Goal: Task Accomplishment & Management: Manage account settings

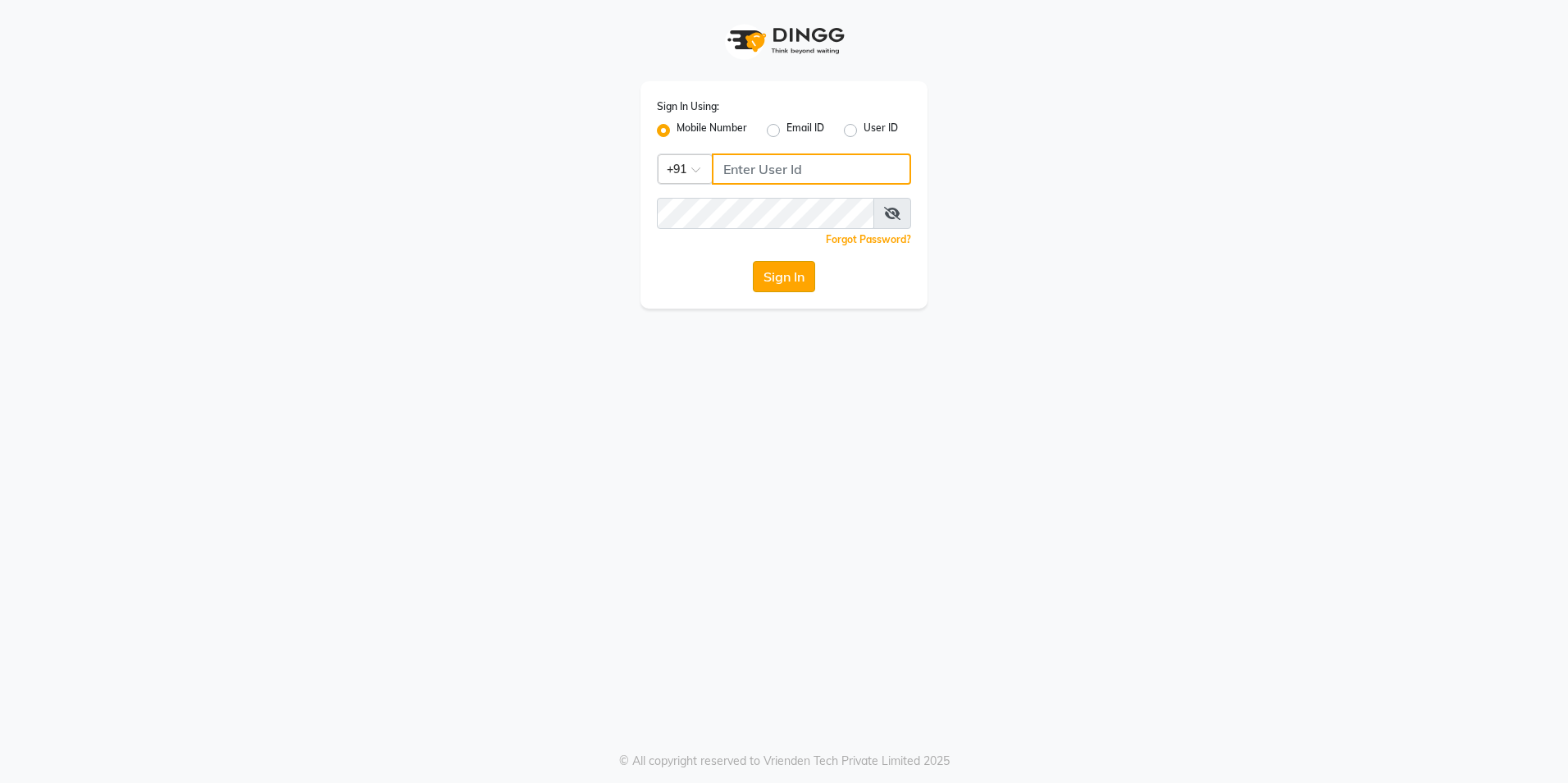
type input "8073656451"
click at [784, 268] on button "Sign In" at bounding box center [784, 277] width 63 height 31
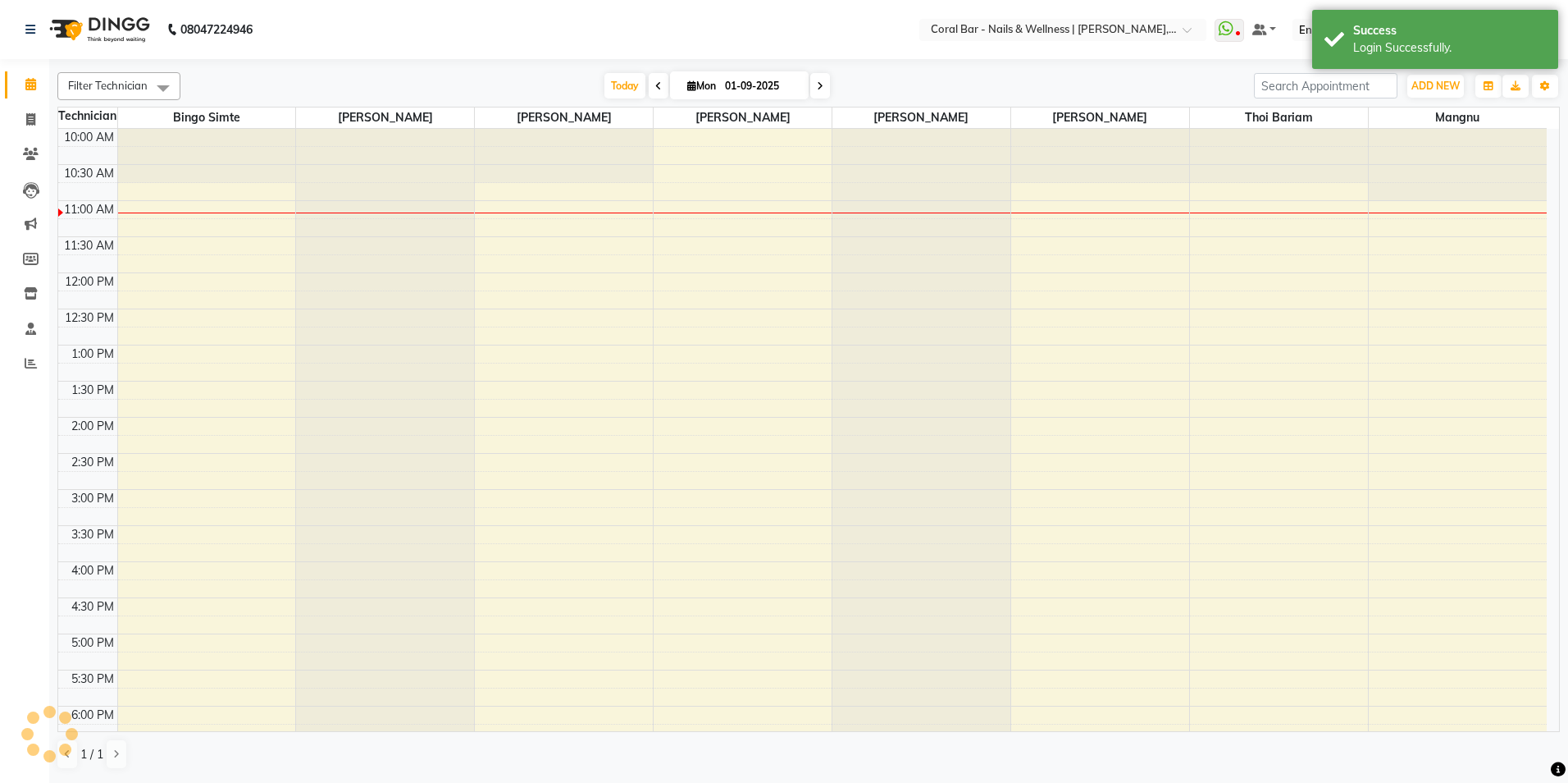
select select "en"
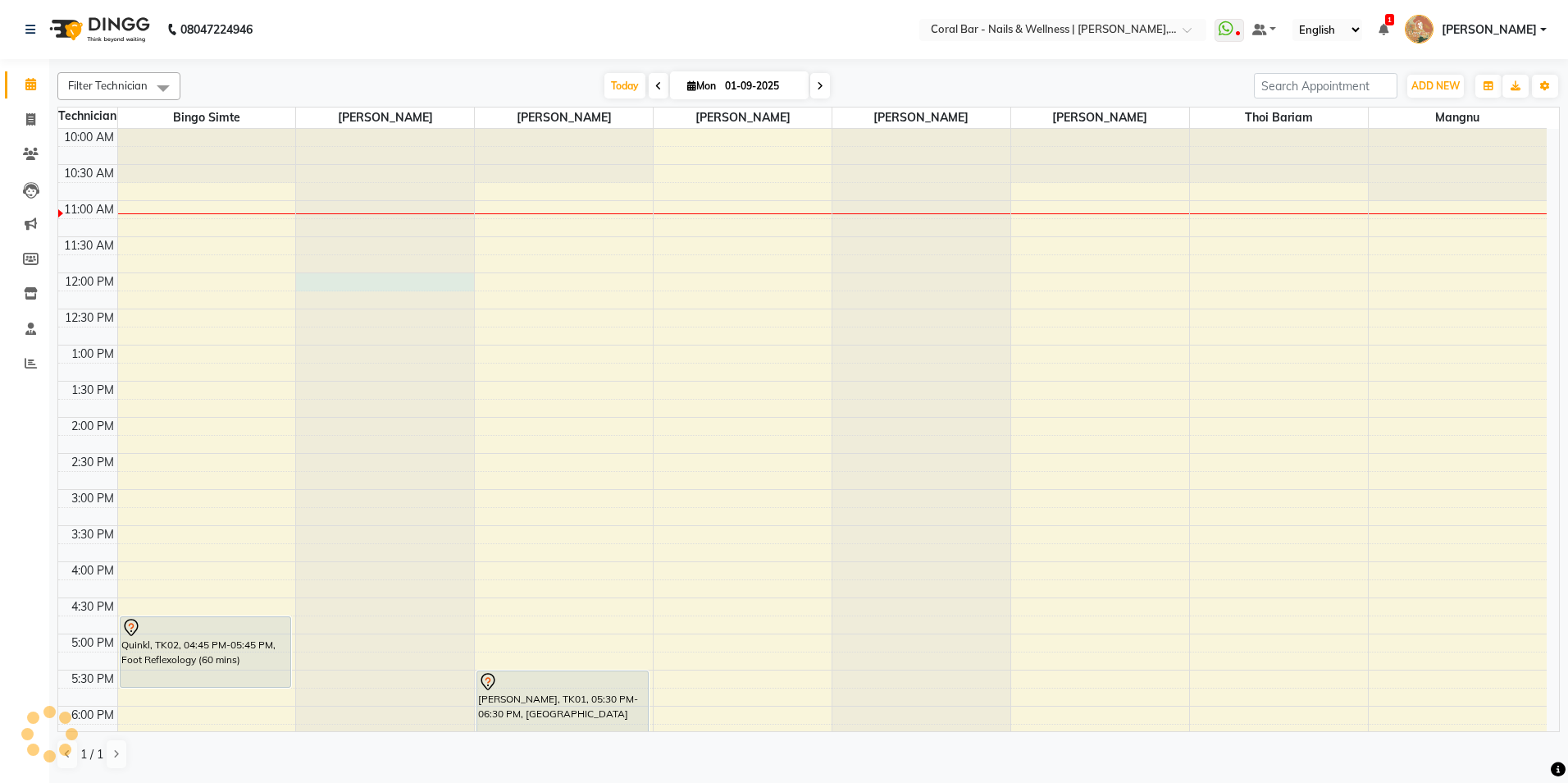
click at [311, 129] on div at bounding box center [385, 129] width 178 height 0
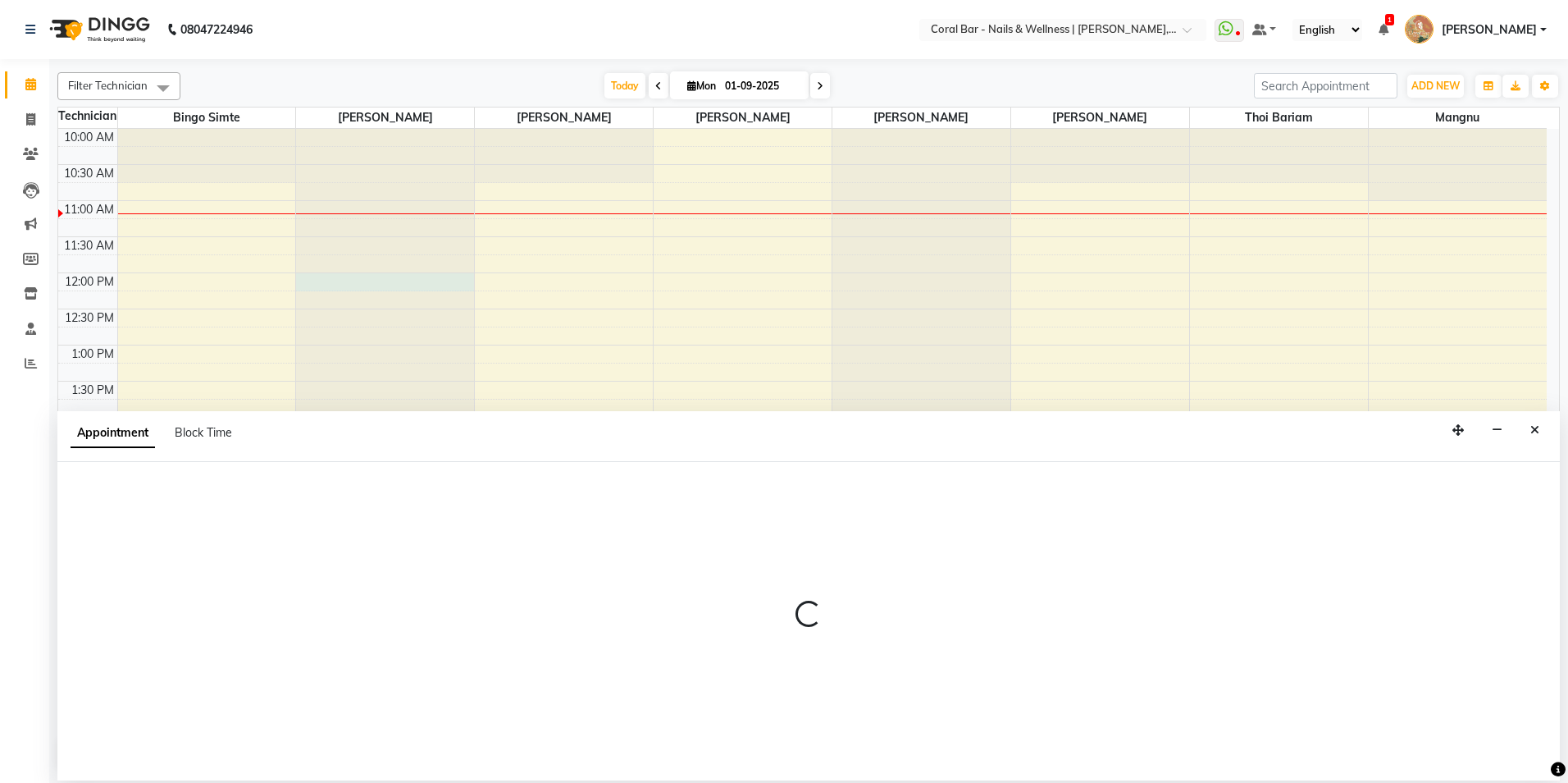
select select "66409"
select select "720"
select select "tentative"
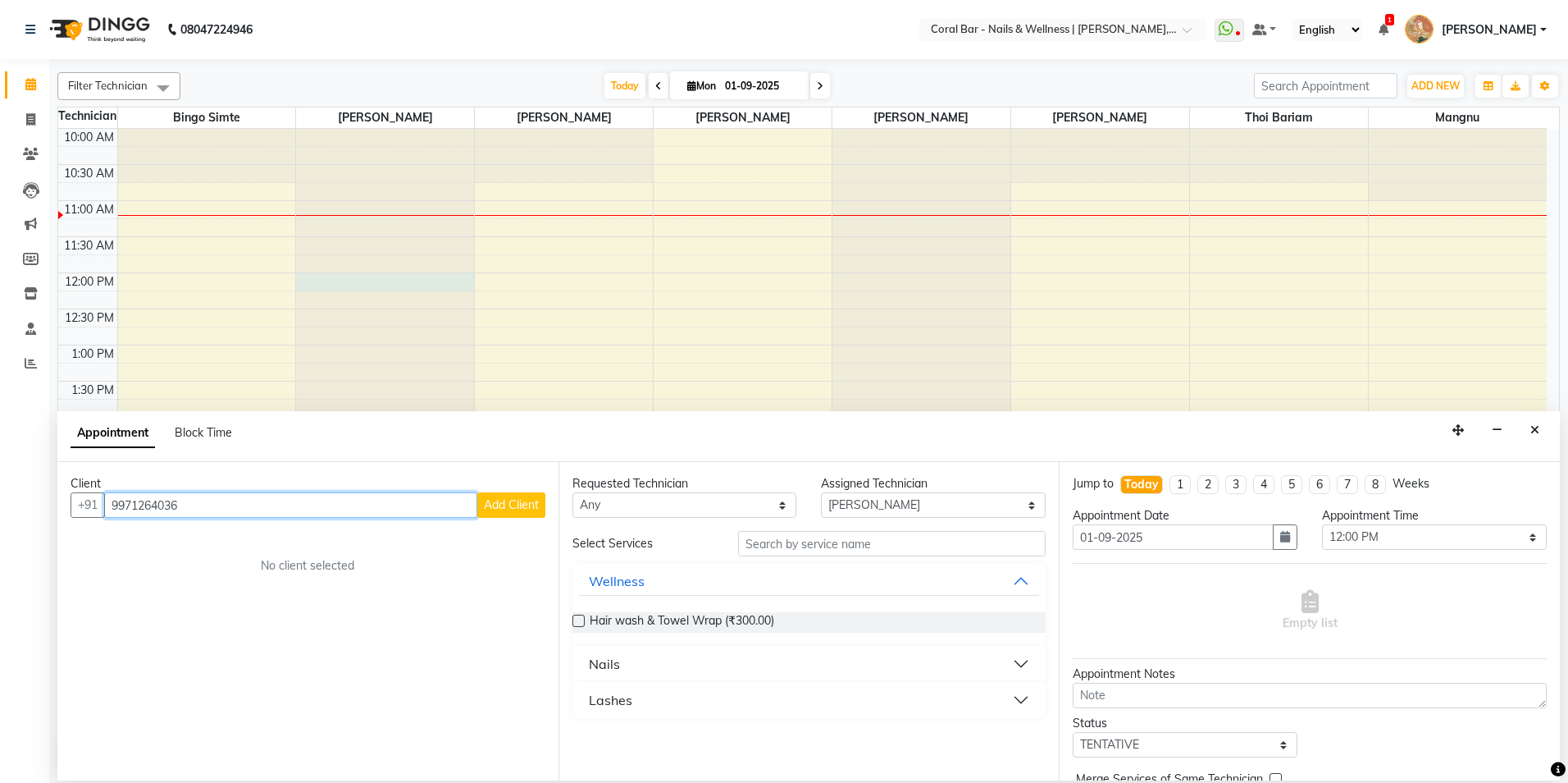
type input "9971264036"
click at [527, 512] on button "Add Client" at bounding box center [511, 505] width 68 height 25
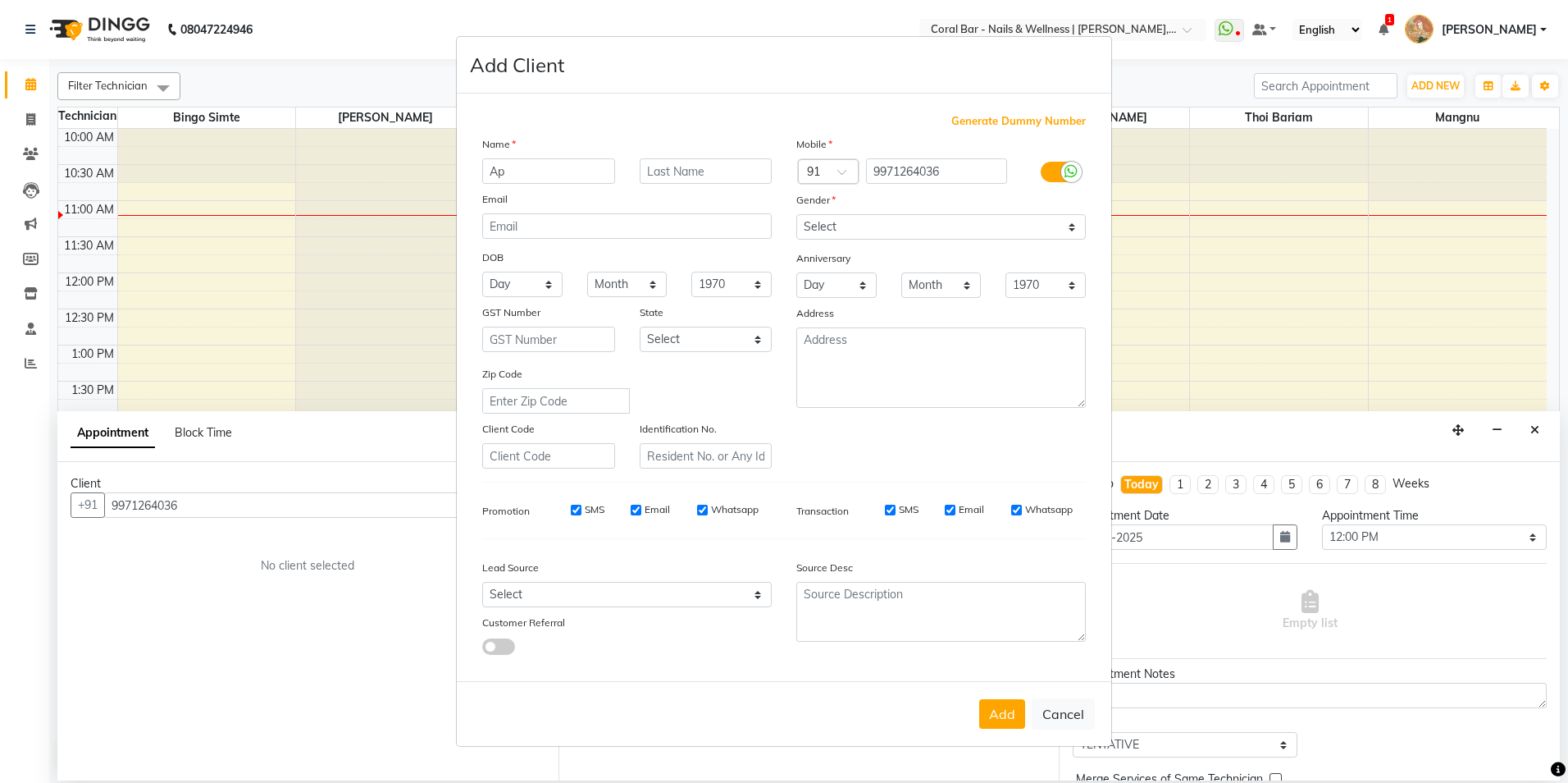
type input "Ap"
drag, startPoint x: 982, startPoint y: 229, endPoint x: 979, endPoint y: 238, distance: 9.5
click at [982, 229] on select "Select Male Female Other Prefer Not To Say" at bounding box center [941, 227] width 290 height 25
select select "female"
click at [796, 214] on select "Select Male Female Other Prefer Not To Say" at bounding box center [941, 227] width 290 height 25
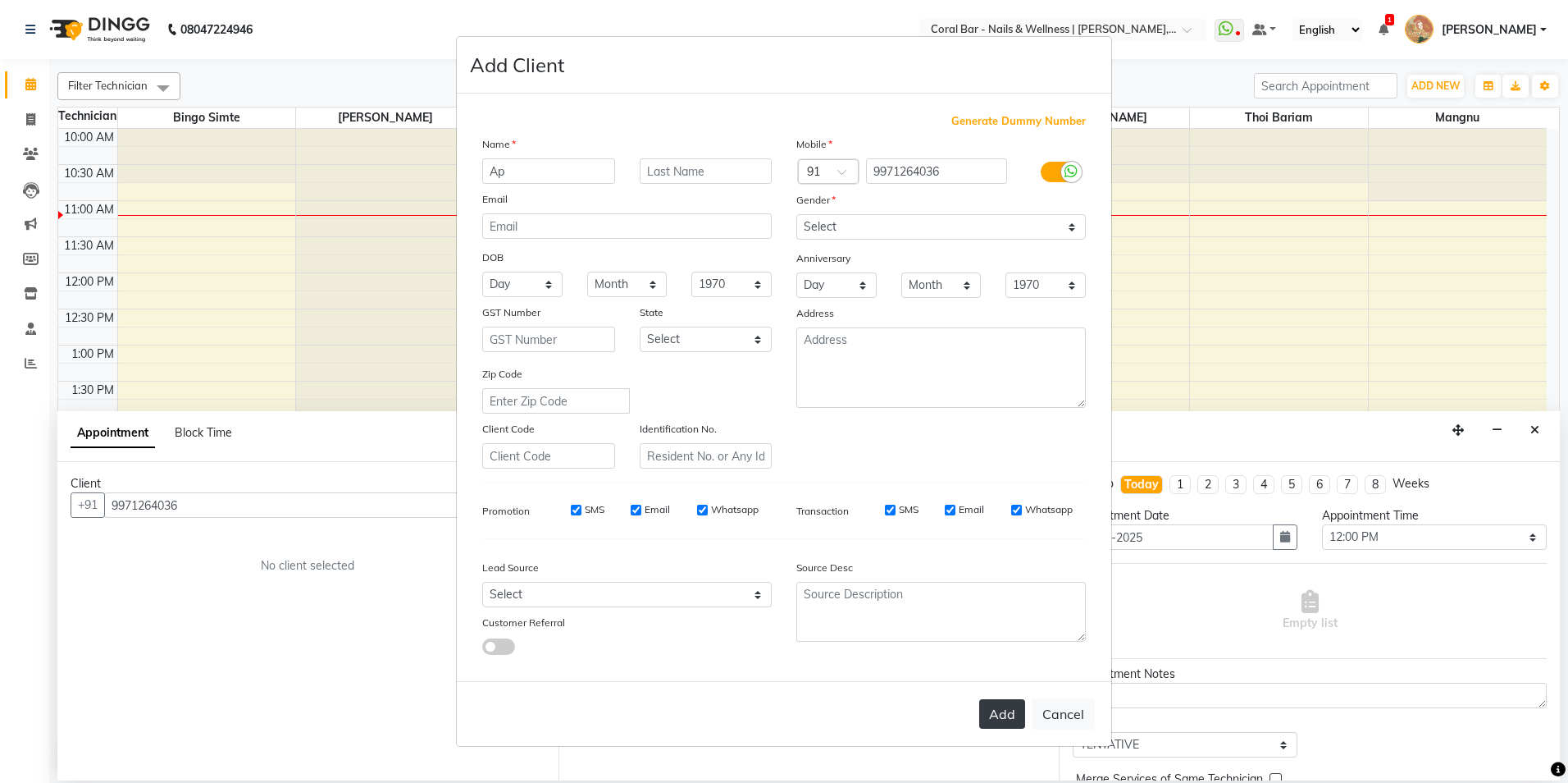
click at [1006, 711] on button "Add" at bounding box center [1003, 714] width 46 height 30
select select
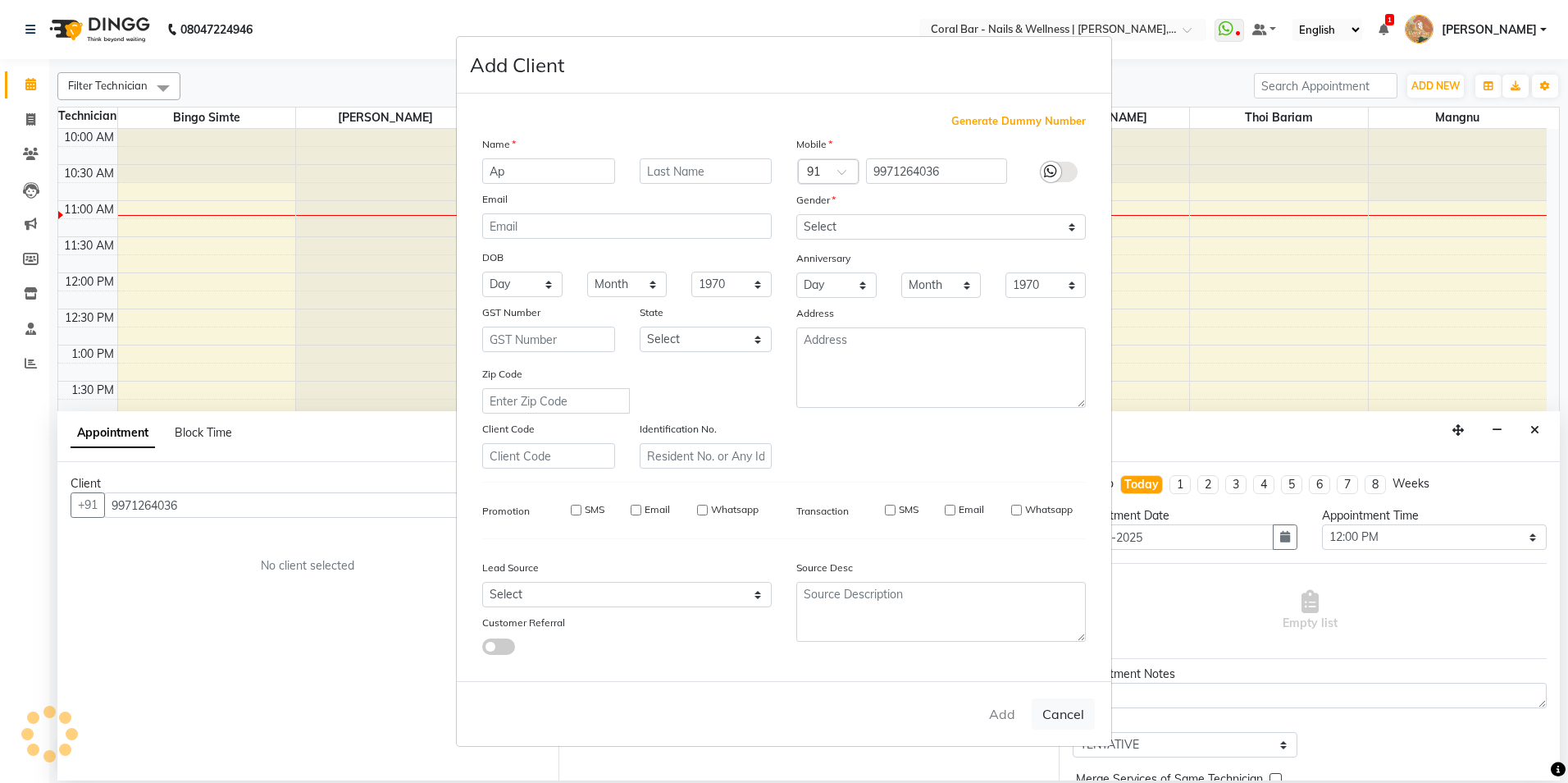
select select
checkbox input "false"
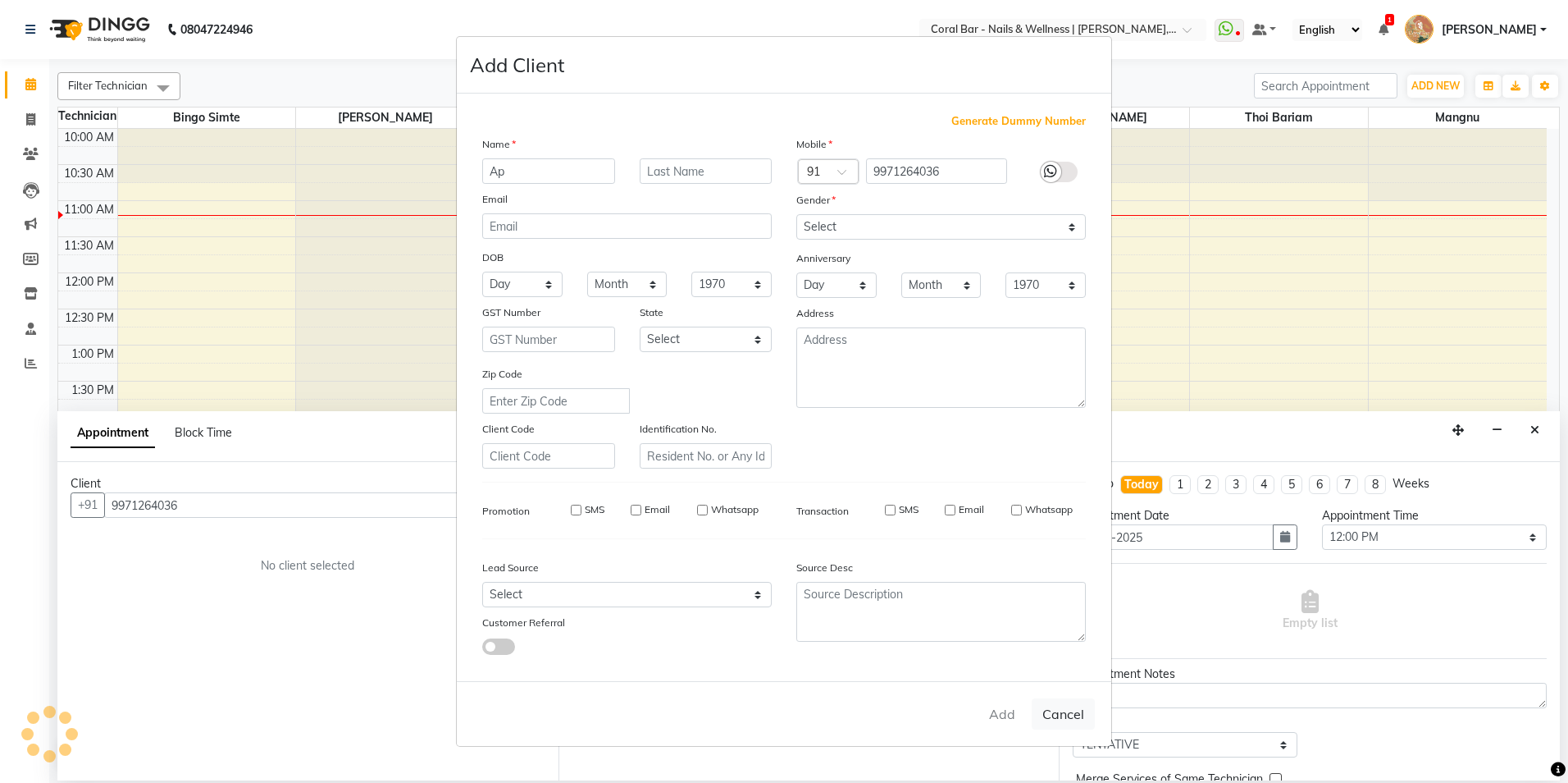
checkbox input "false"
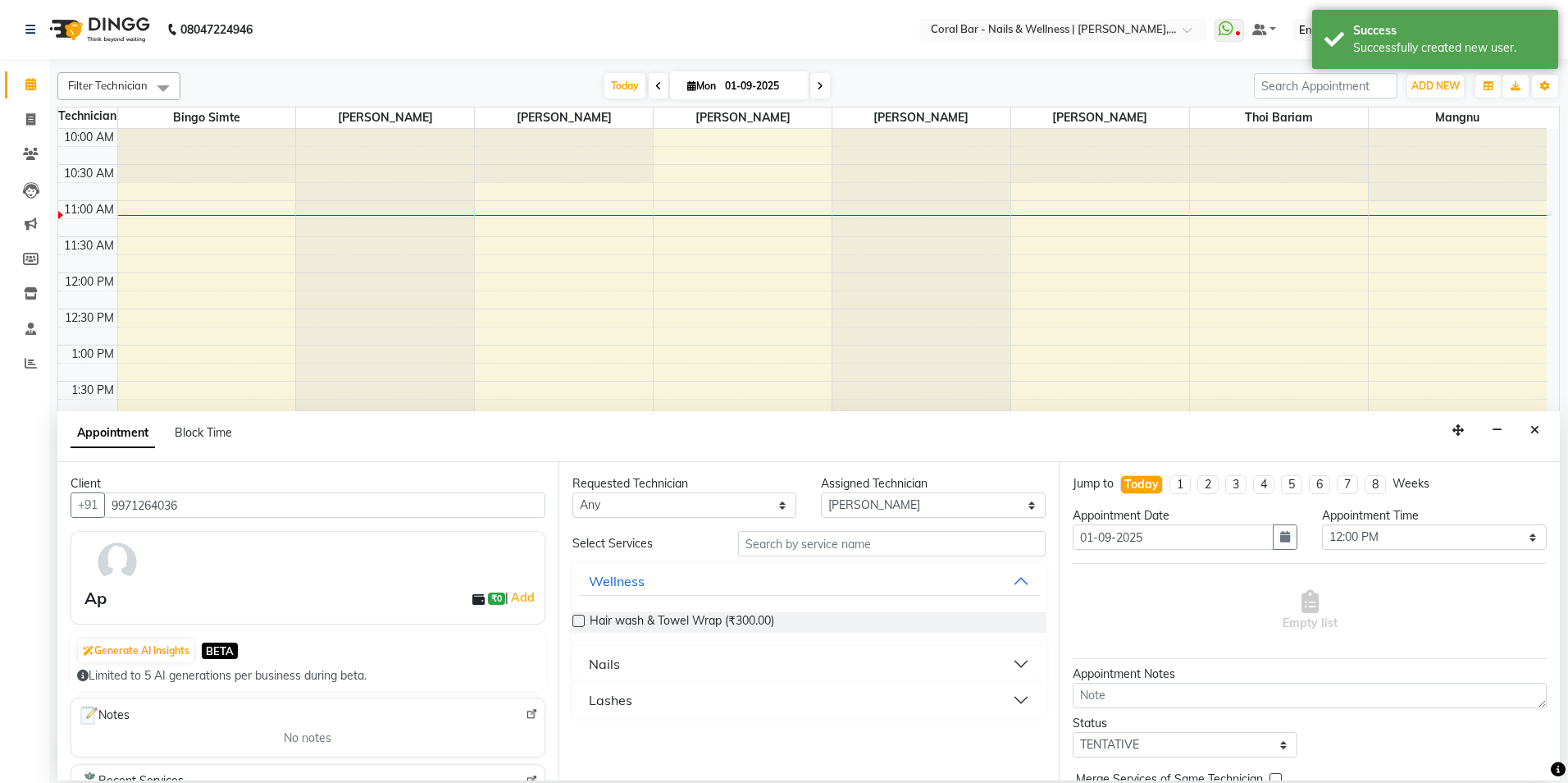
click at [620, 673] on button "Nails" at bounding box center [809, 664] width 461 height 30
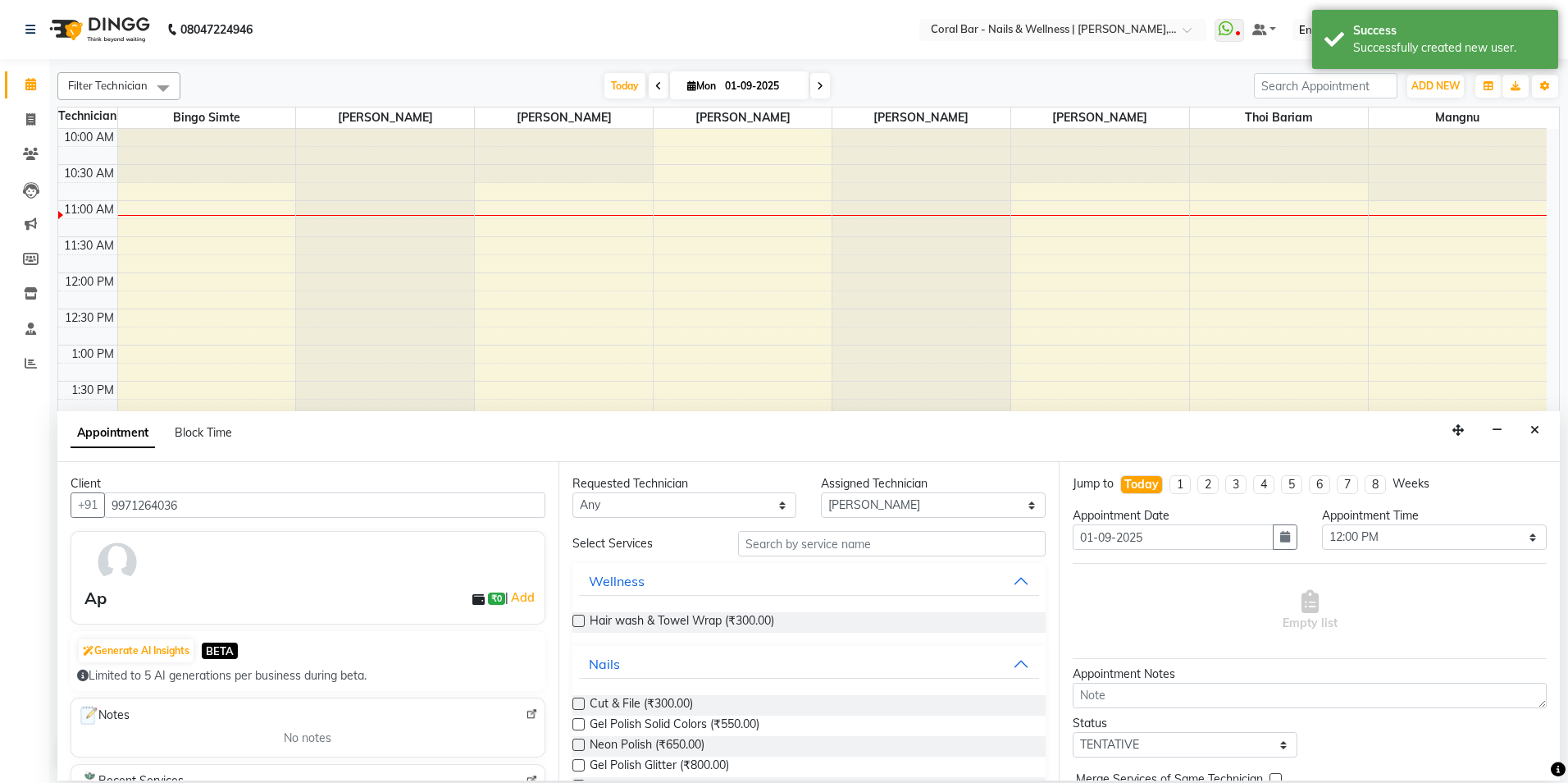
click at [580, 724] on label at bounding box center [578, 724] width 13 height 13
click at [580, 724] on input "checkbox" at bounding box center [577, 726] width 11 height 11
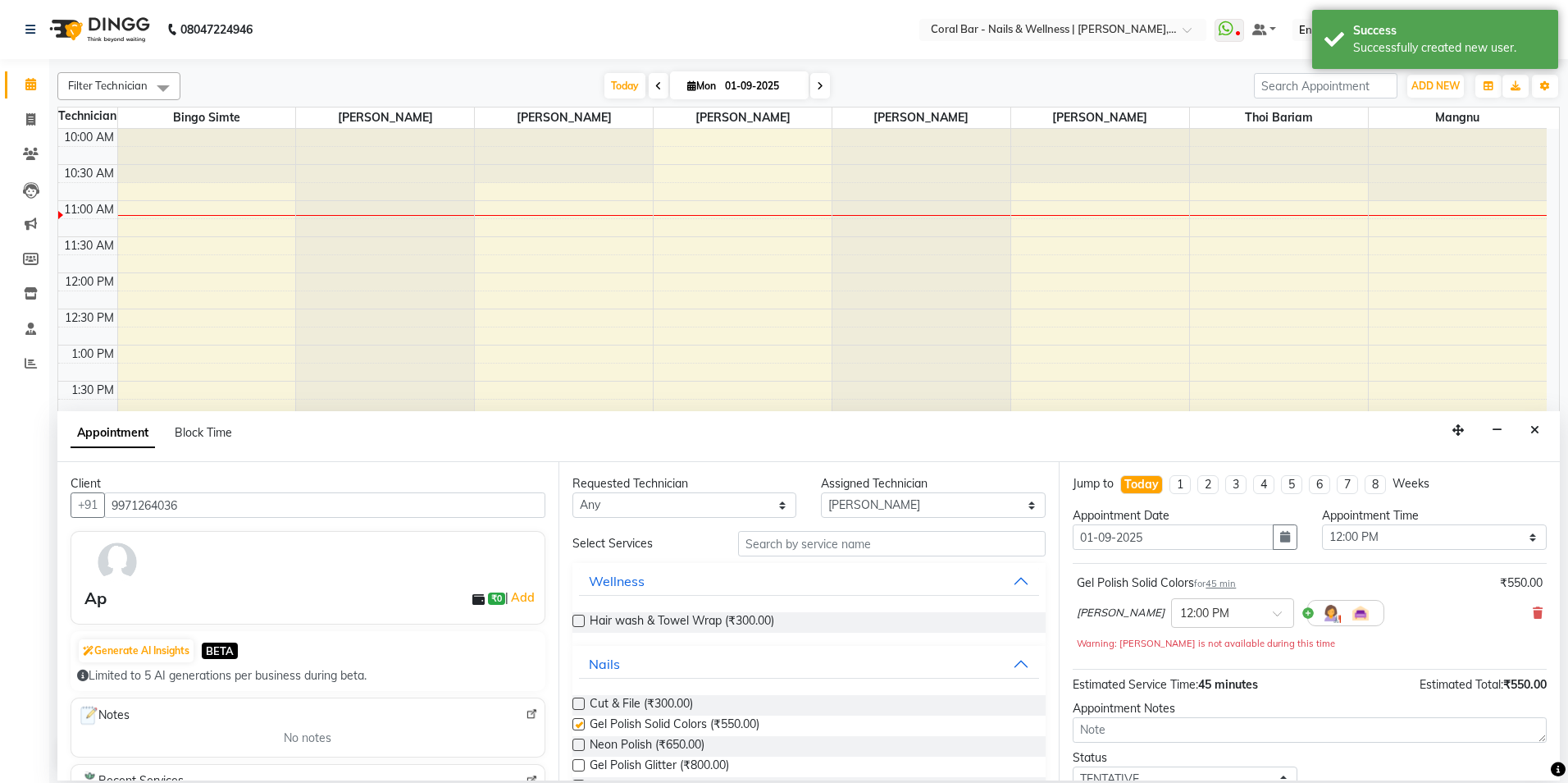
checkbox input "false"
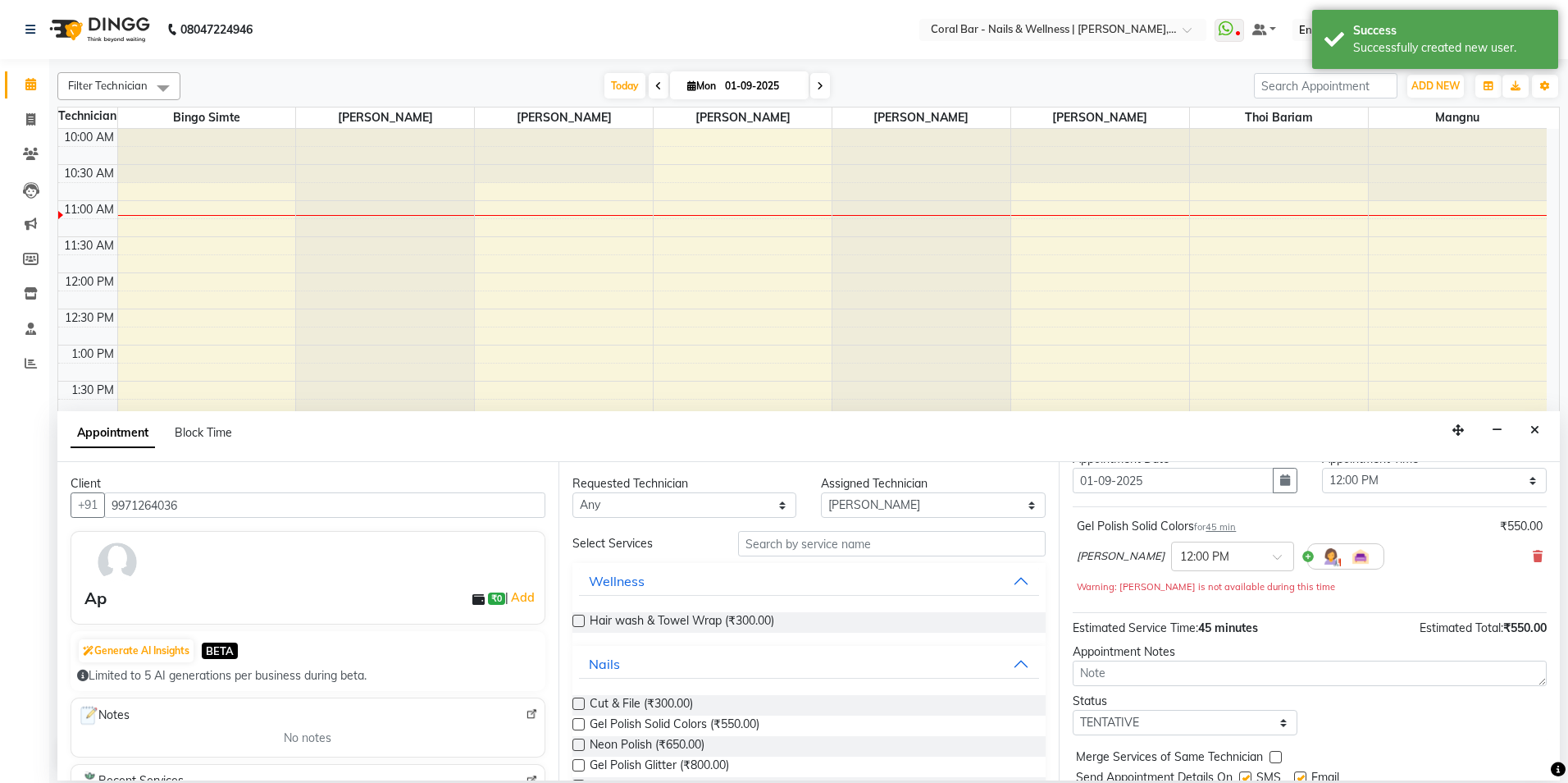
scroll to position [115, 0]
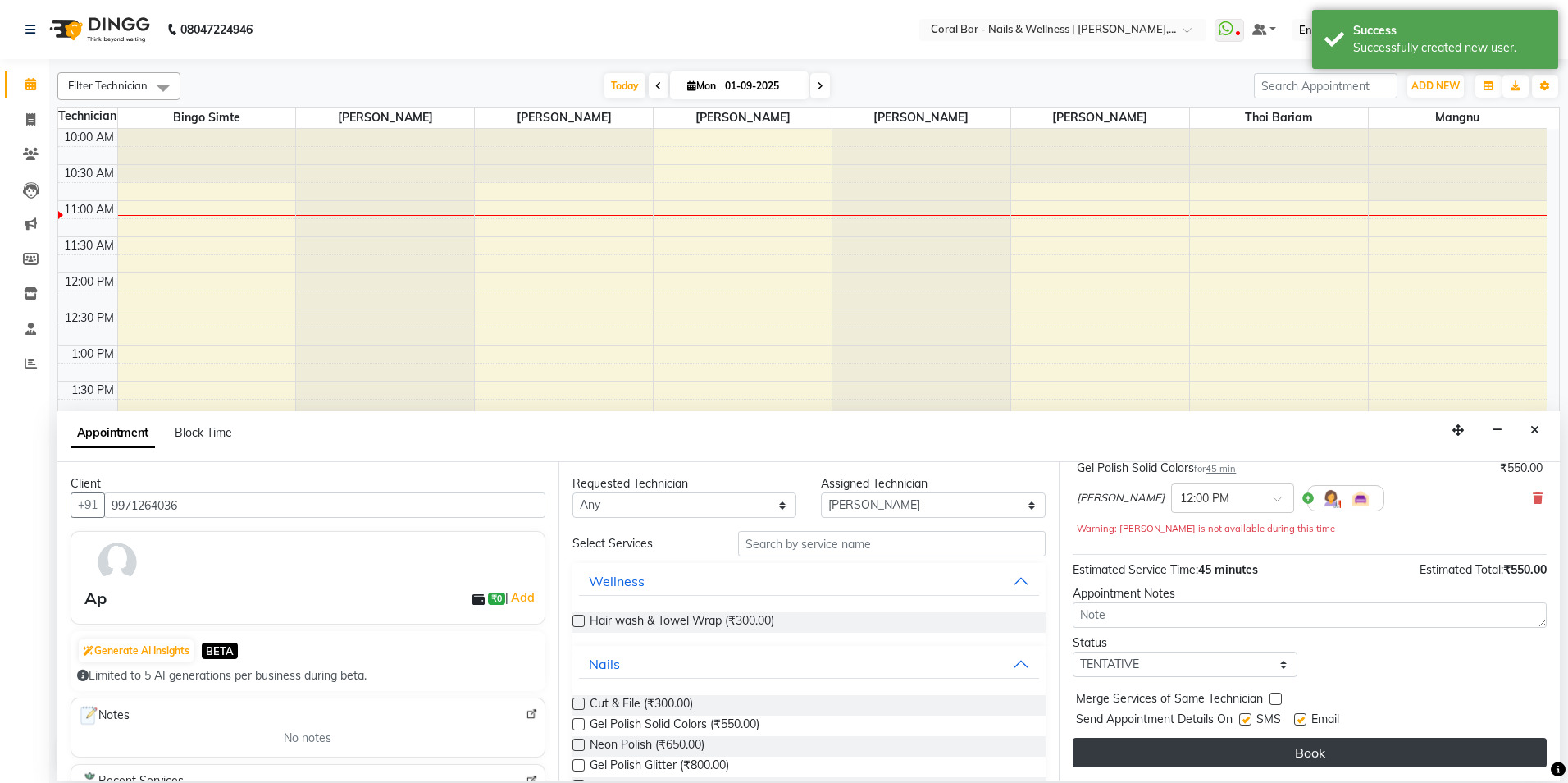
click at [1276, 748] on button "Book" at bounding box center [1309, 752] width 474 height 30
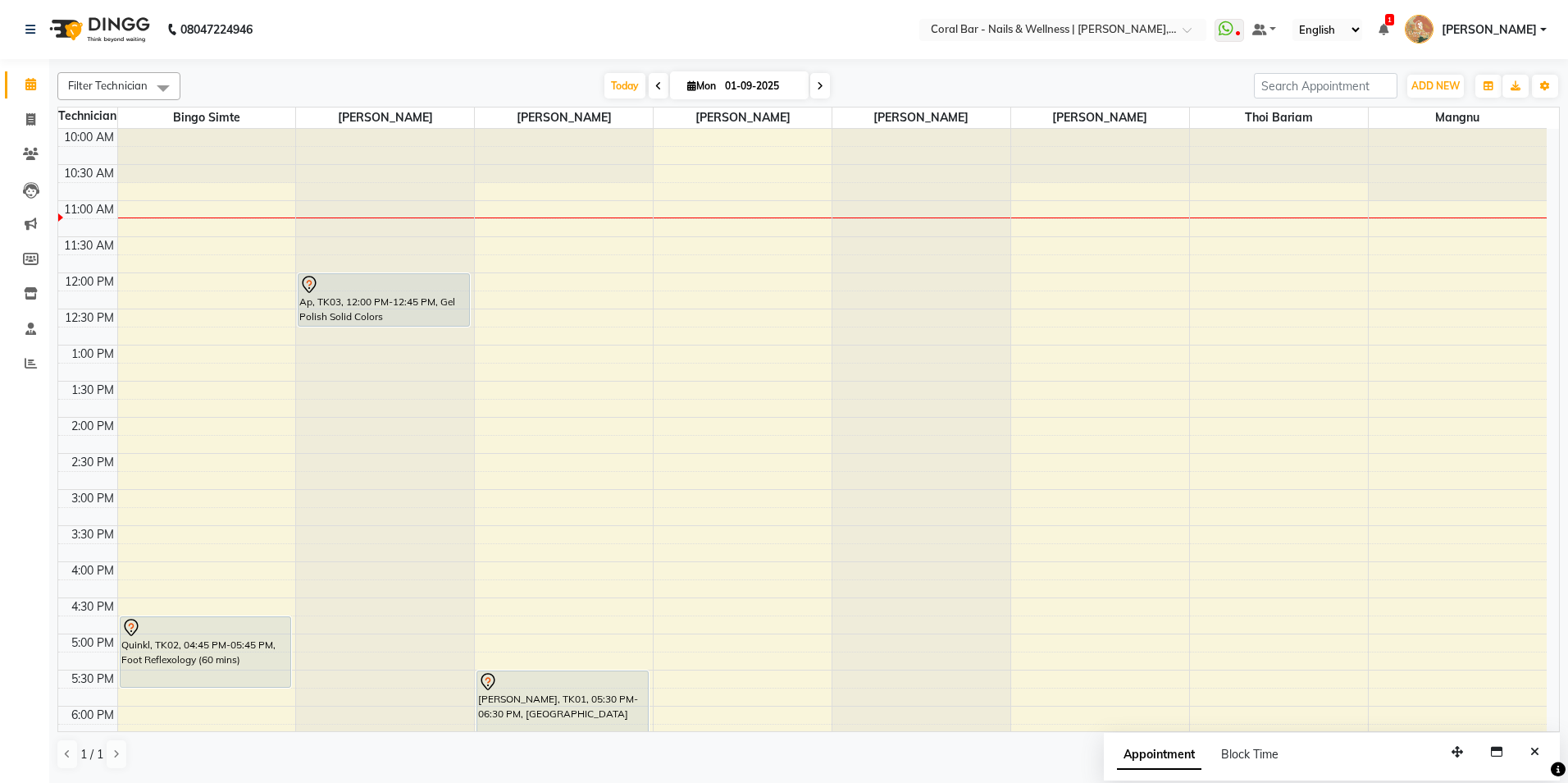
drag, startPoint x: 1535, startPoint y: 754, endPoint x: 1543, endPoint y: 750, distance: 8.9
click at [1538, 753] on icon "Close" at bounding box center [1535, 752] width 9 height 12
click at [1389, 36] on span at bounding box center [1384, 29] width 10 height 14
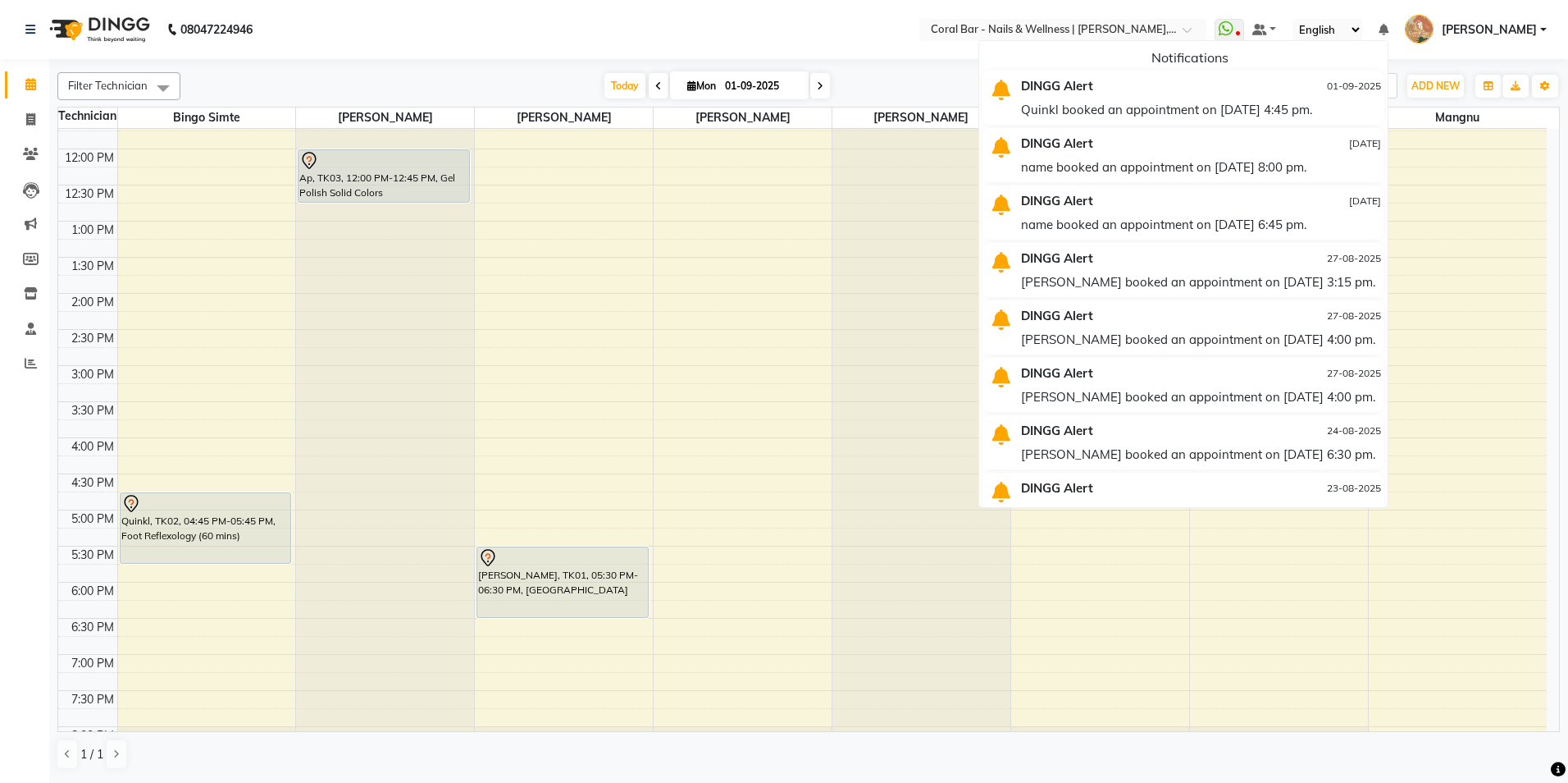
scroll to position [263, 0]
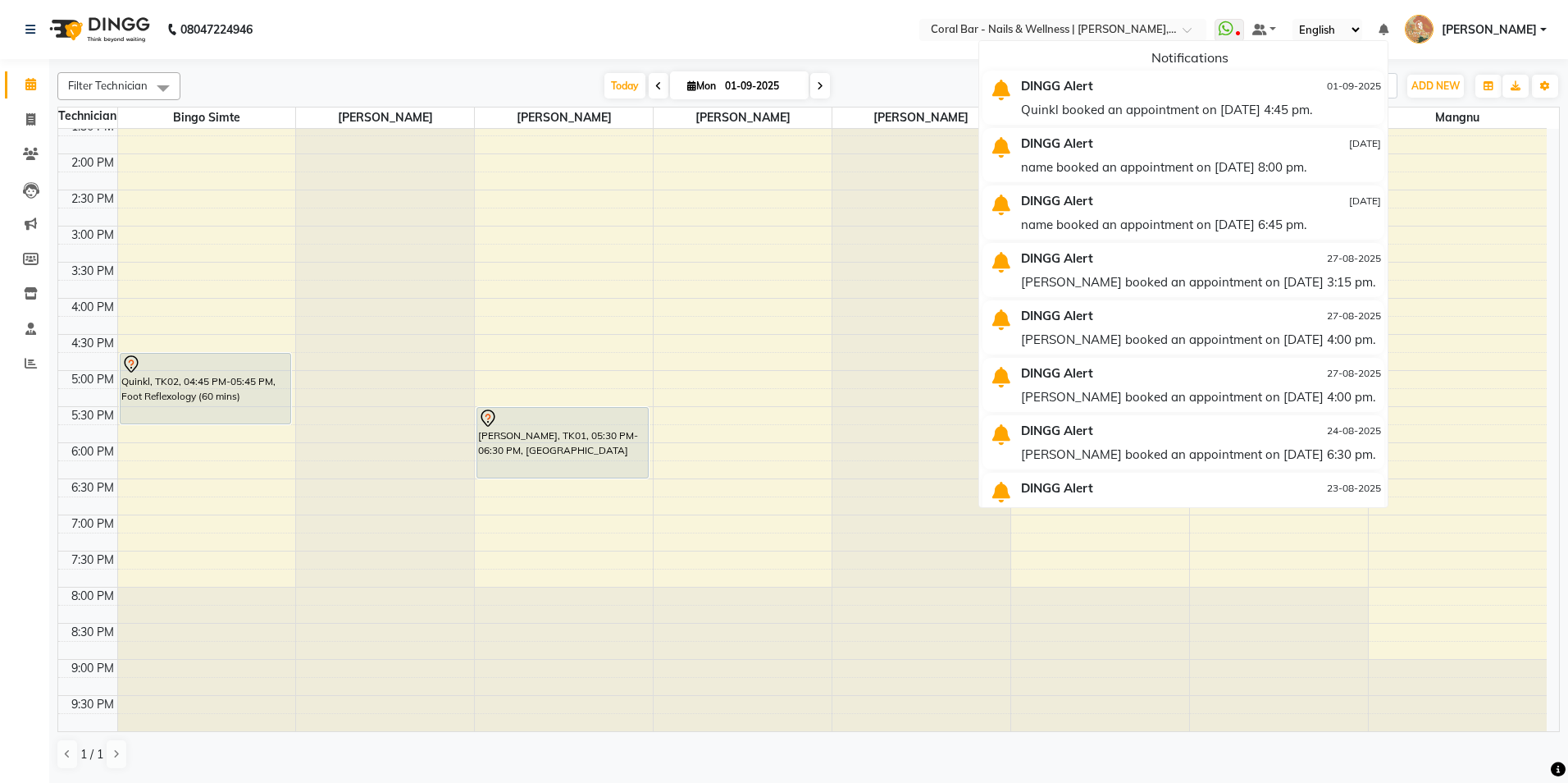
click at [554, 80] on div "Today Mon 01-09-2025" at bounding box center [717, 85] width 1057 height 25
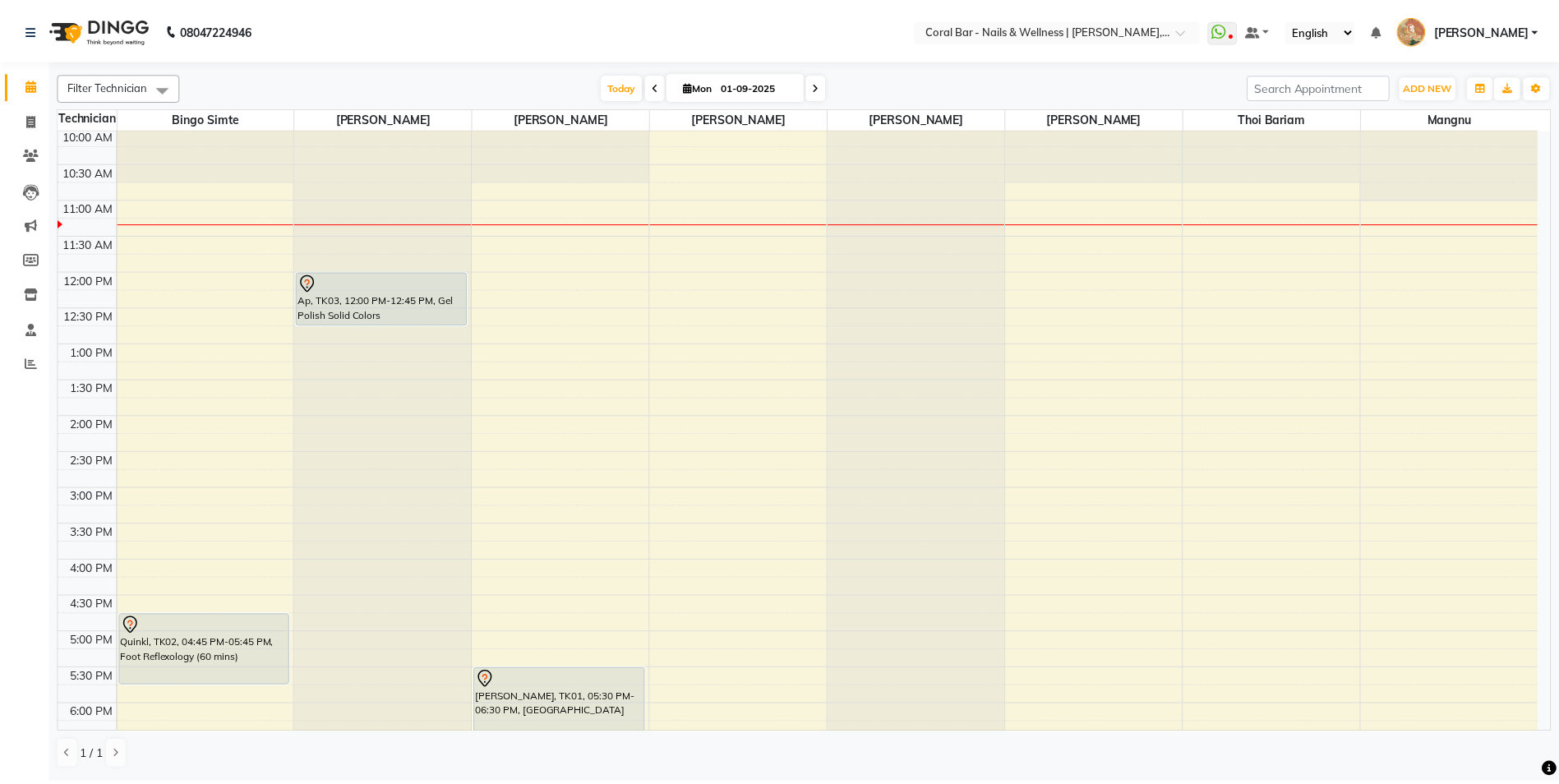
scroll to position [0, 0]
click at [21, 120] on span at bounding box center [30, 120] width 29 height 19
select select "service"
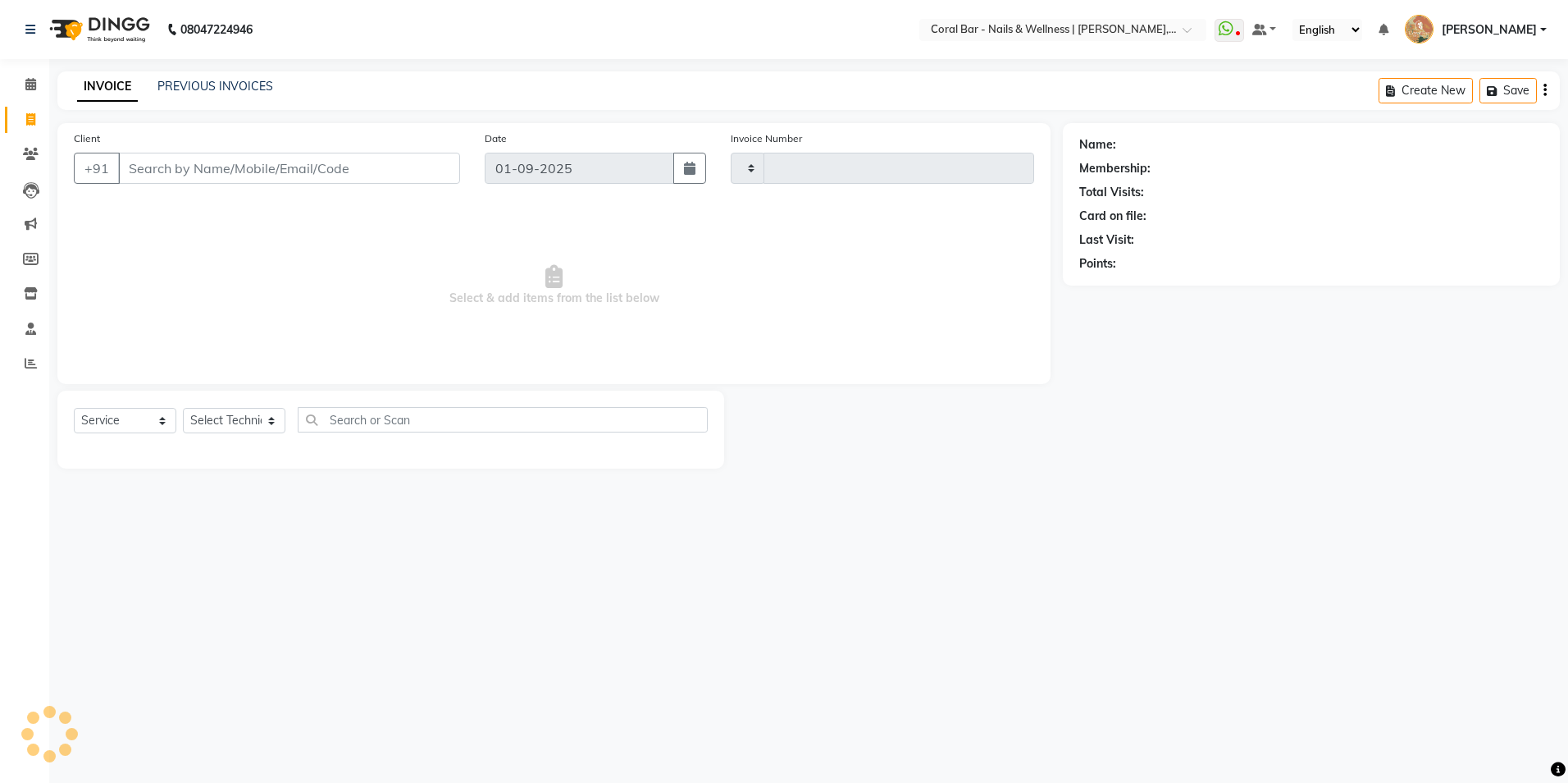
type input "1097"
select select "7157"
click at [246, 79] on link "PREVIOUS INVOICES" at bounding box center [215, 85] width 116 height 14
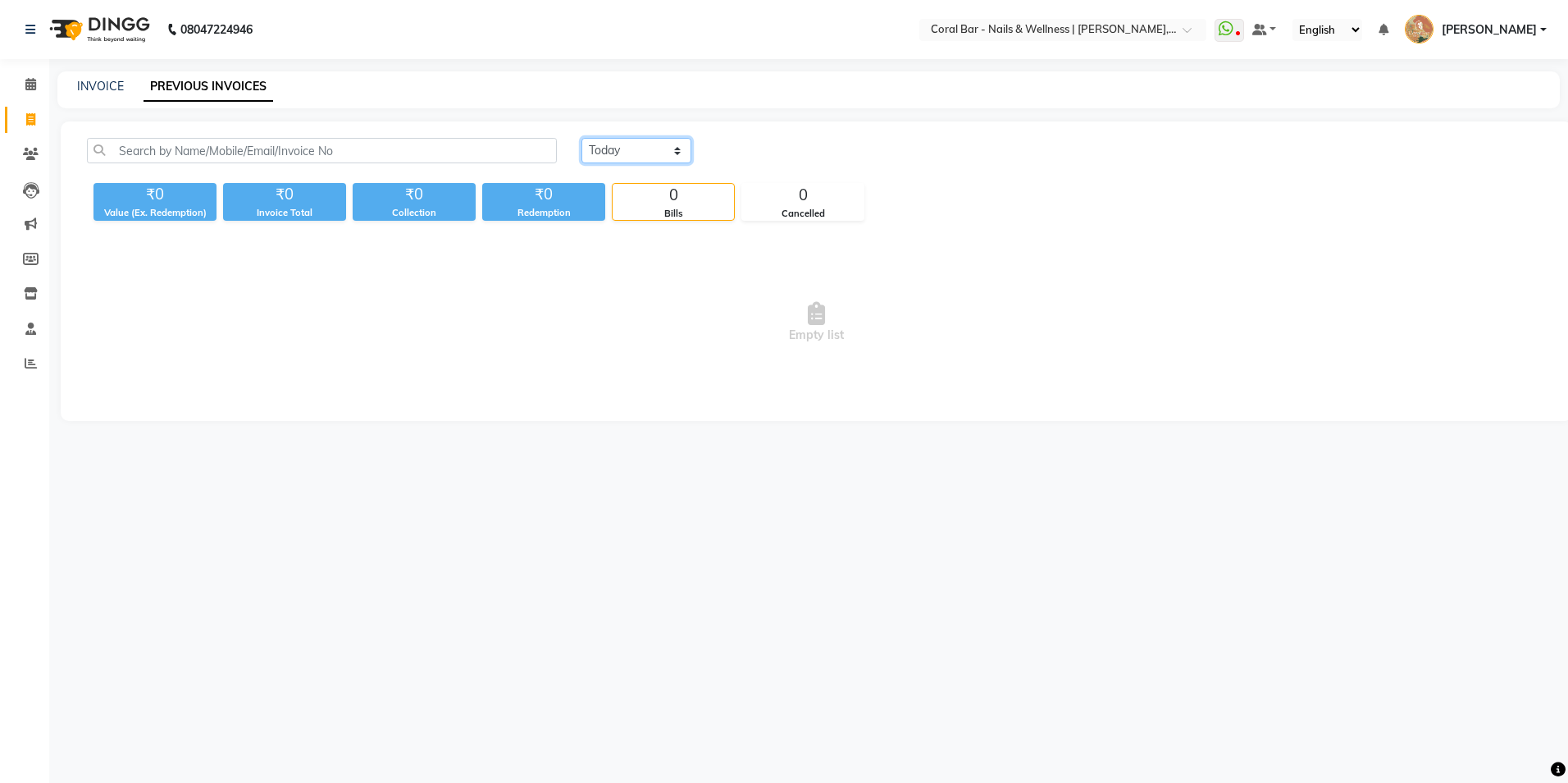
click at [626, 156] on select "Today Yesterday Custom Range" at bounding box center [636, 151] width 110 height 25
select select "yesterday"
click at [582, 138] on select "Today Yesterday Custom Range" at bounding box center [636, 151] width 110 height 25
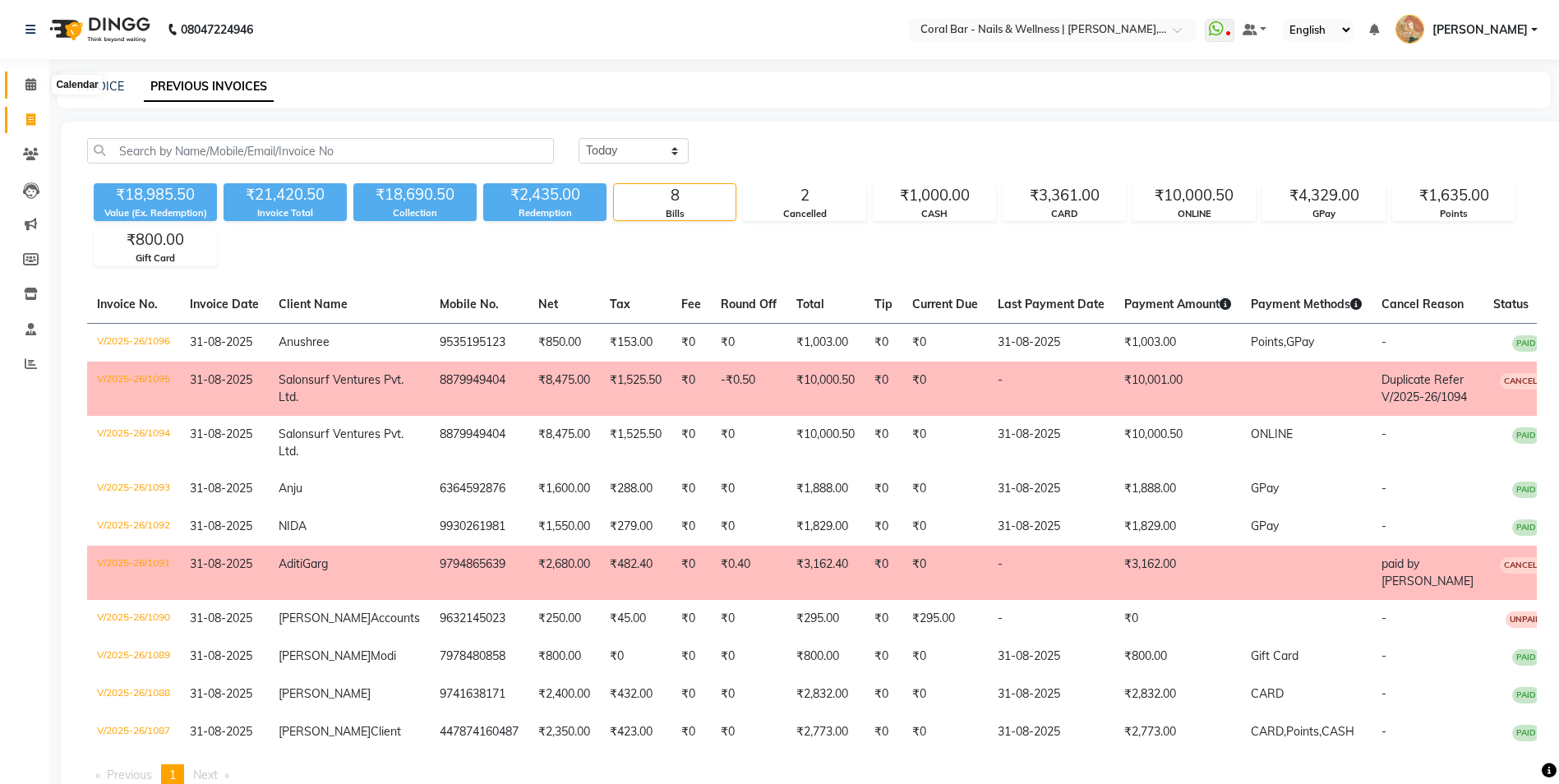
click at [26, 87] on icon at bounding box center [30, 84] width 11 height 13
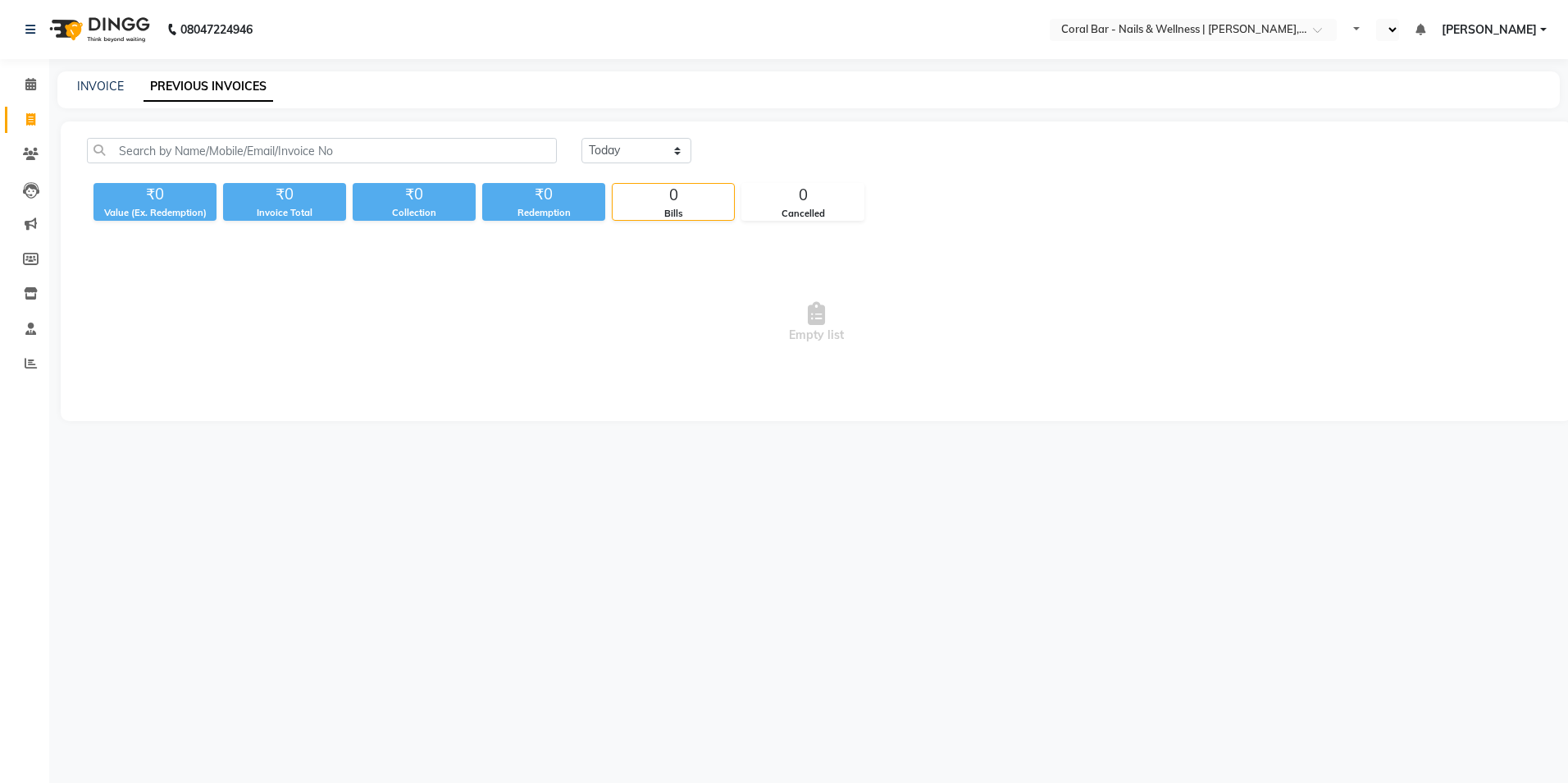
select select "en"
click at [643, 156] on select "Today Yesterday Custom Range" at bounding box center [636, 151] width 110 height 25
select select "yesterday"
click at [582, 138] on select "Today Yesterday Custom Range" at bounding box center [636, 151] width 110 height 25
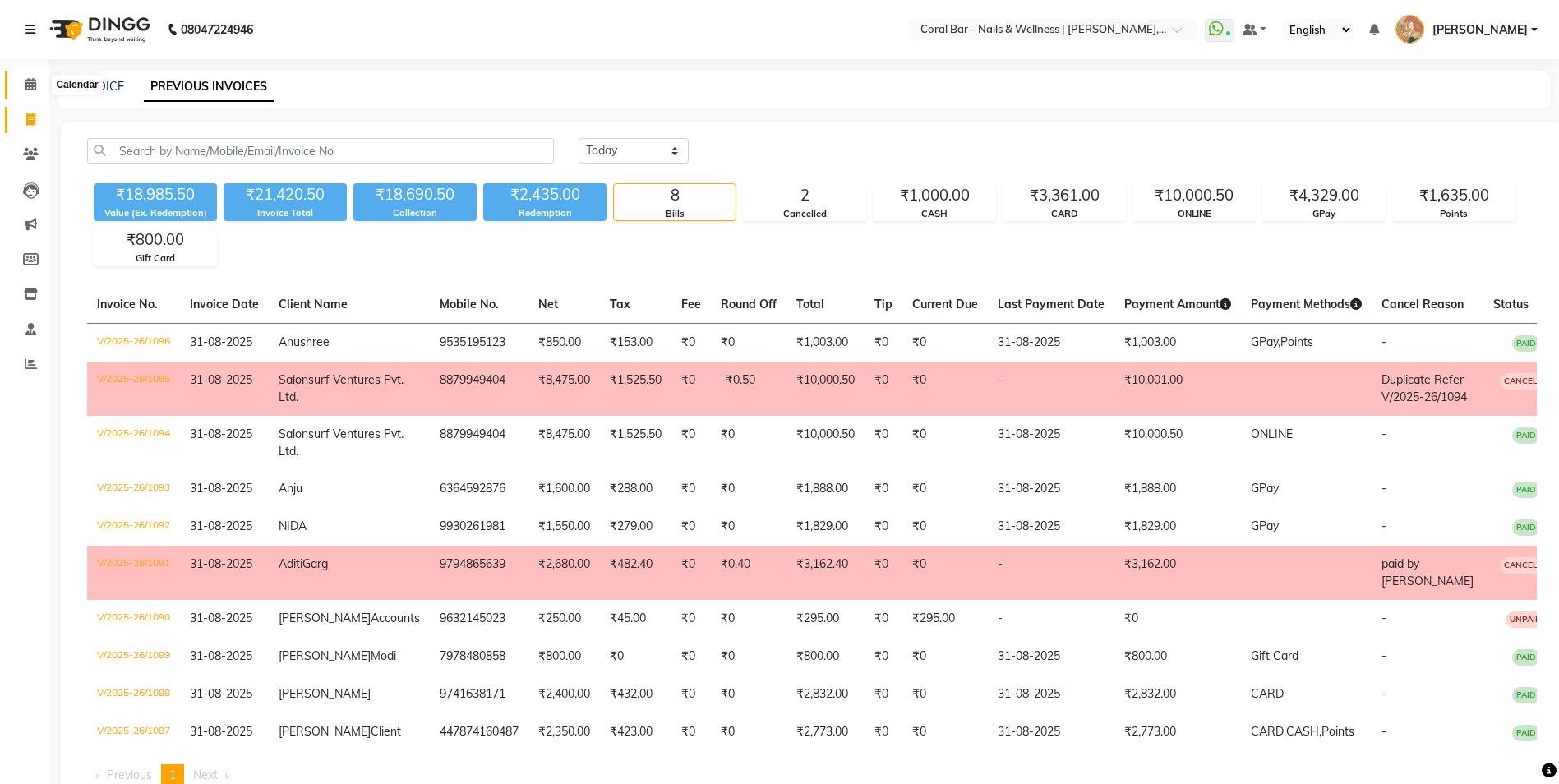
click at [25, 89] on icon at bounding box center [30, 84] width 11 height 13
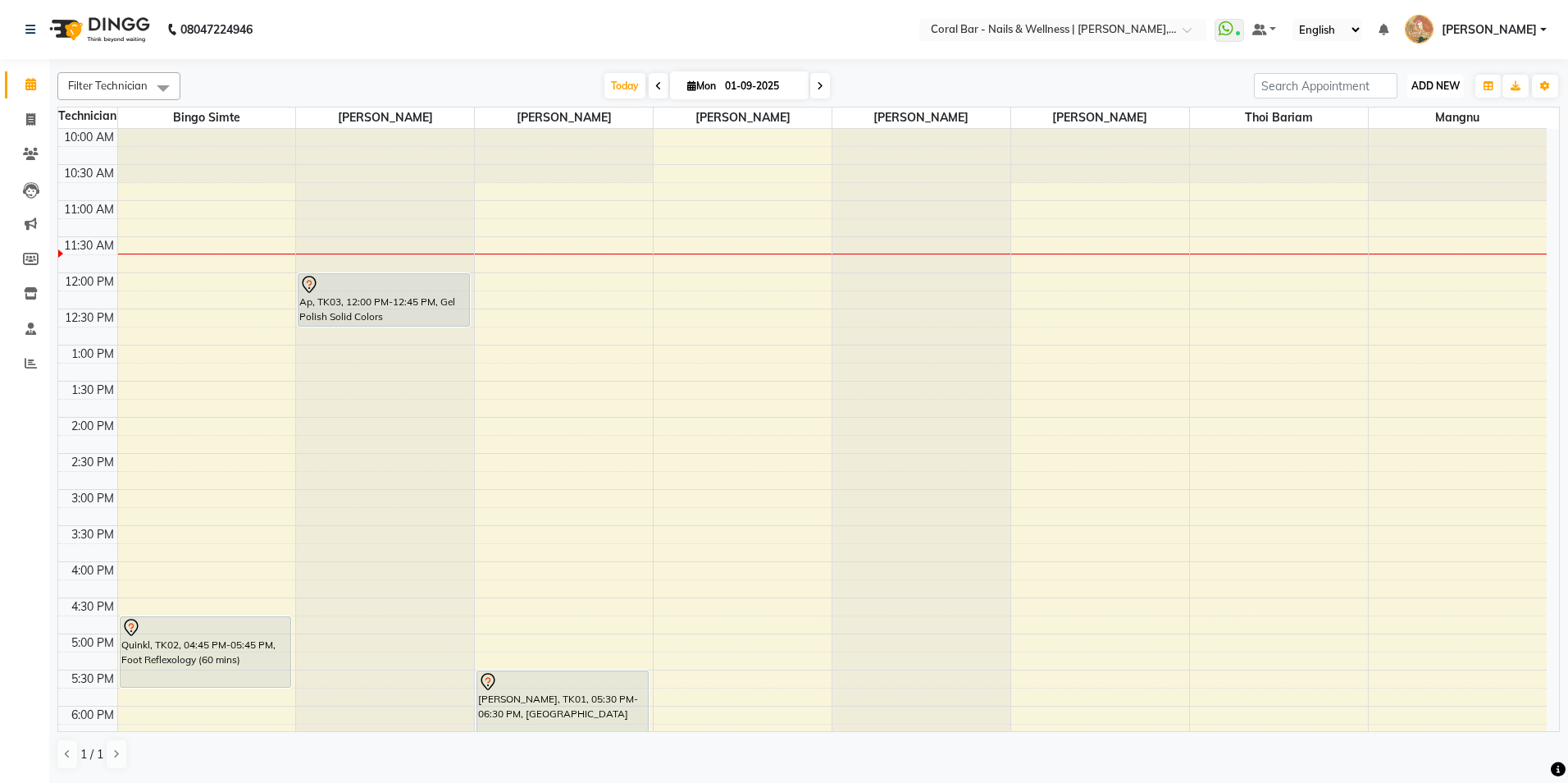
click at [1446, 92] on button "ADD NEW Toggle Dropdown" at bounding box center [1435, 85] width 57 height 23
click at [1385, 157] on link "Add Expense" at bounding box center [1398, 160] width 129 height 21
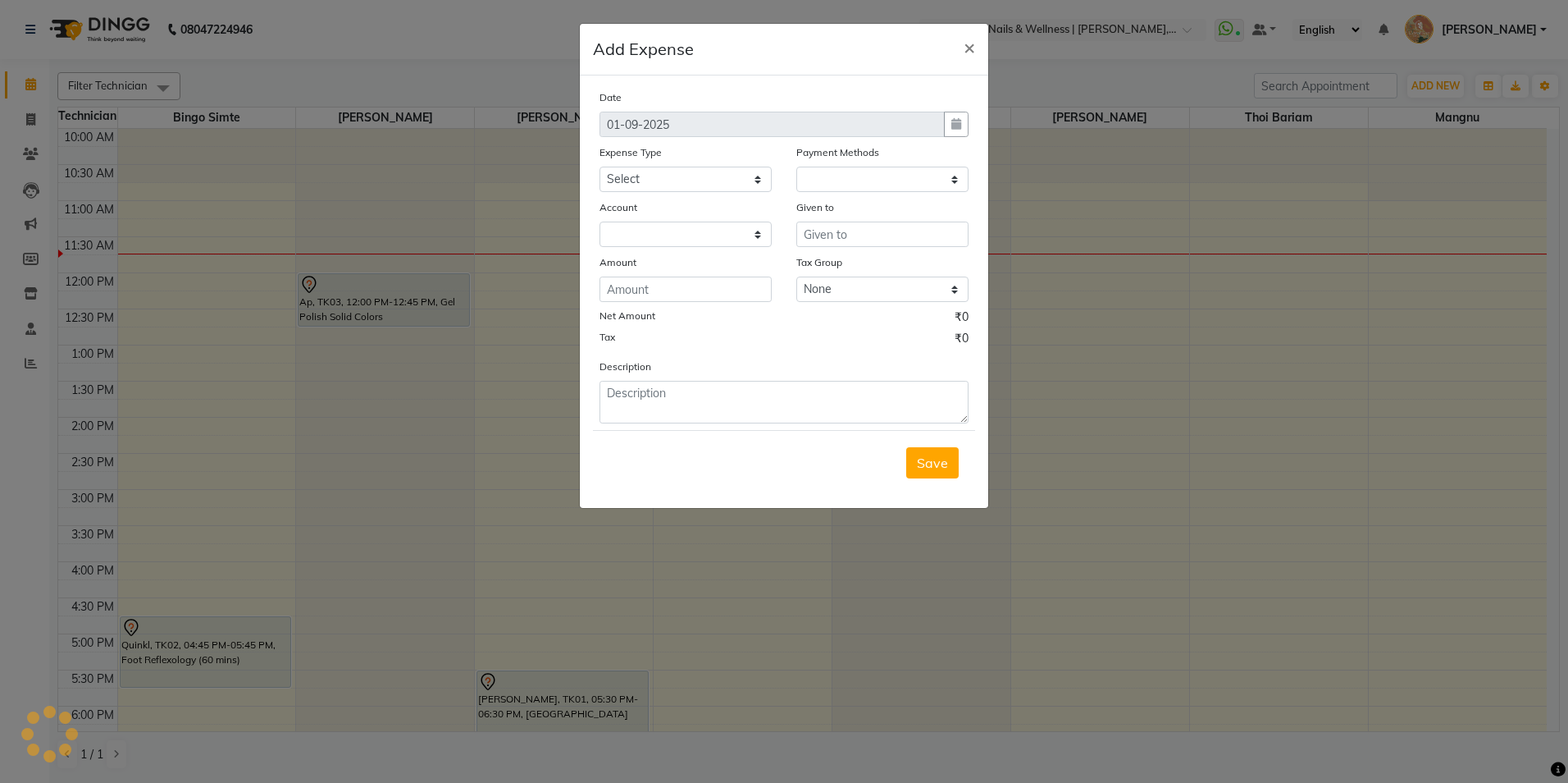
select select "1"
select select "6234"
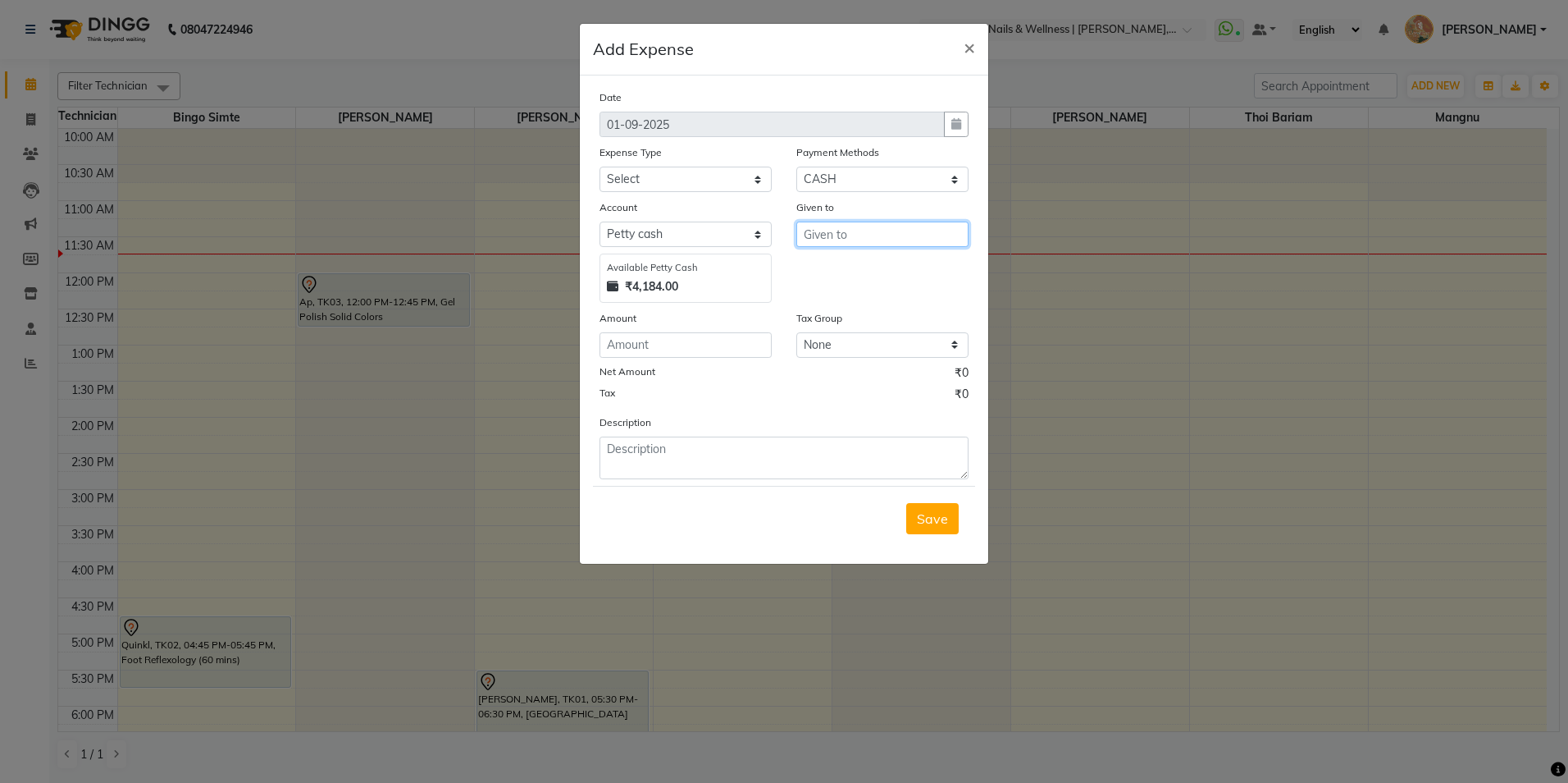
click at [855, 245] on input "text" at bounding box center [882, 234] width 172 height 25
click at [844, 290] on ngb-highlight "Go vind Thappa" at bounding box center [893, 295] width 152 height 16
type input "[PERSON_NAME]"
click at [626, 341] on input "number" at bounding box center [686, 345] width 172 height 25
type input "100"
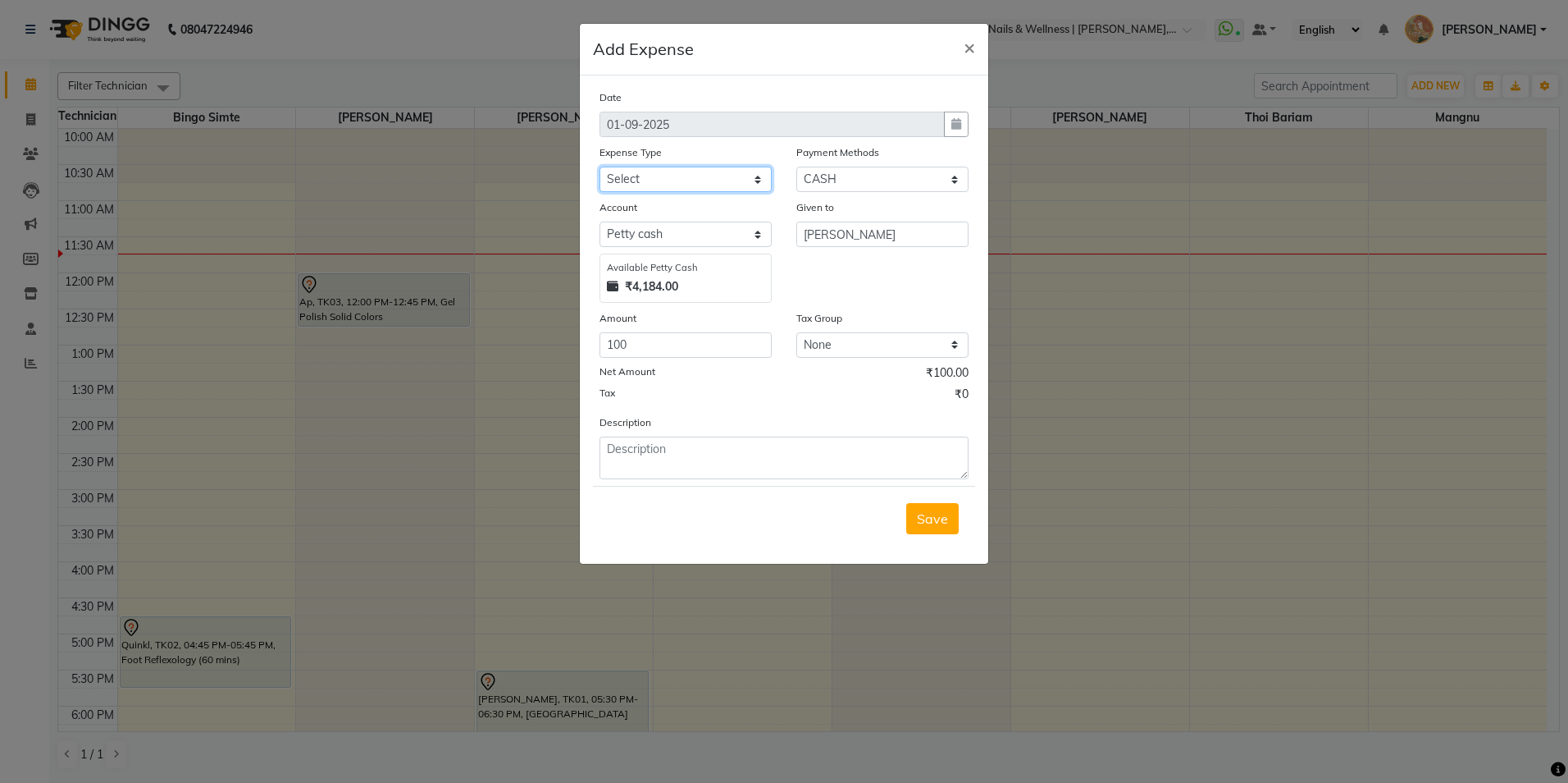
click at [684, 171] on select "Select Advance Salary Bank charges Car maintenance Cash transfer to bank Cash t…" at bounding box center [686, 179] width 172 height 25
select select "18"
click at [599, 167] on select "Select Advance Salary Bank charges Car maintenance Cash transfer to bank Cash t…" at bounding box center [686, 179] width 172 height 25
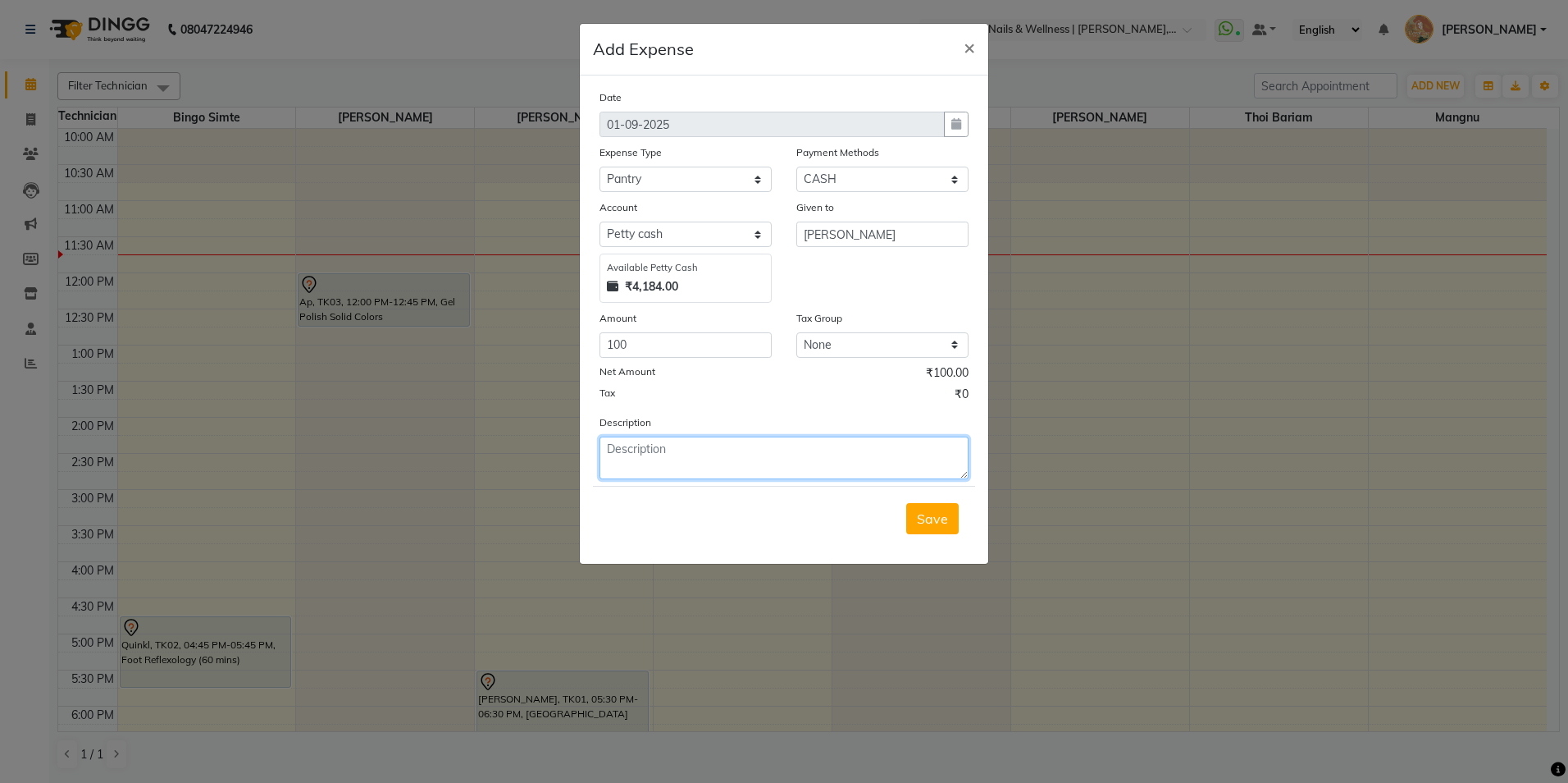
click at [734, 466] on textarea at bounding box center [784, 457] width 369 height 42
type textarea "WATERMELON MILK"
click at [957, 512] on button "Save" at bounding box center [932, 518] width 52 height 31
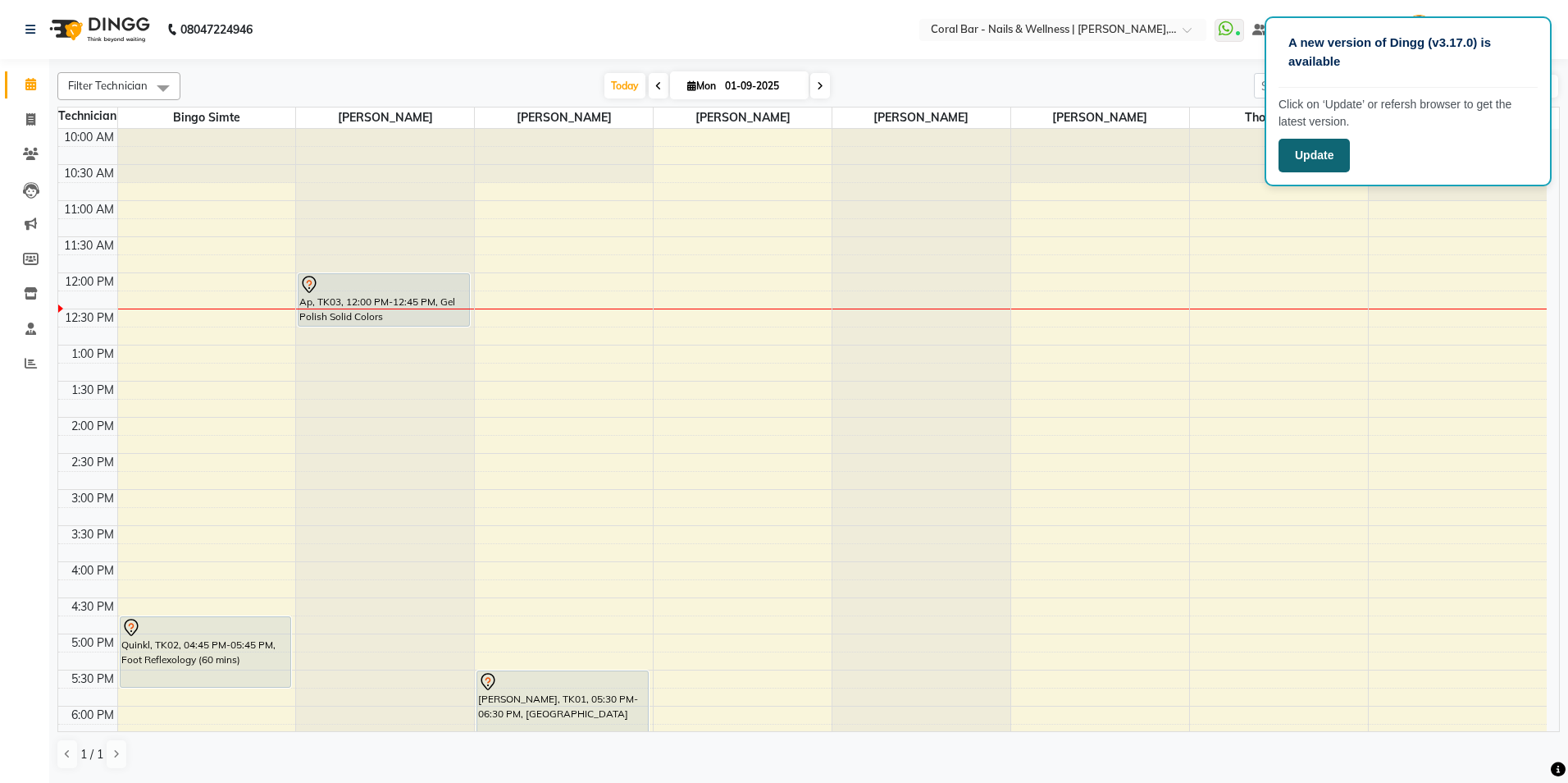
click at [1309, 146] on button "Update" at bounding box center [1314, 156] width 71 height 34
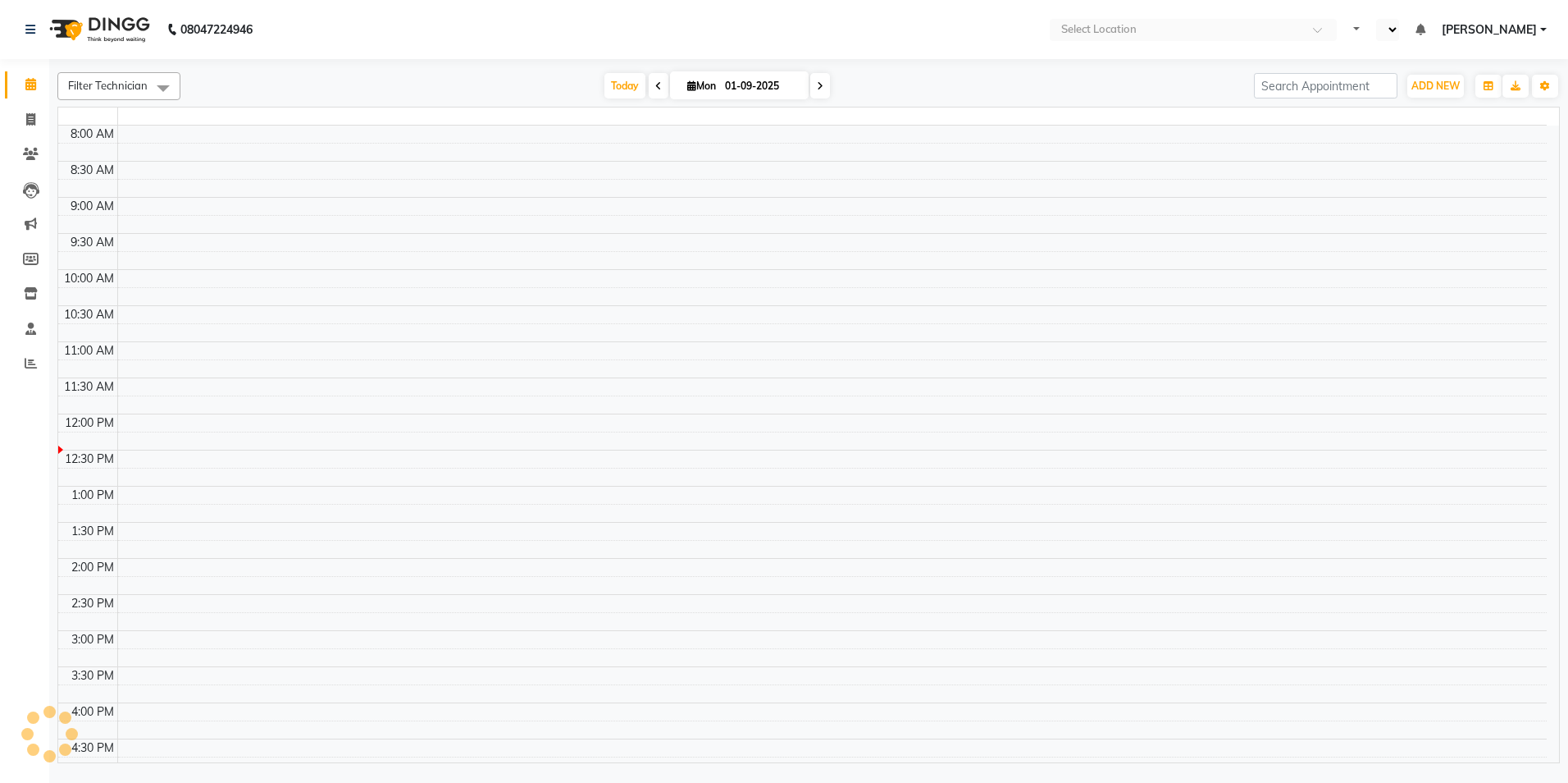
select select "en"
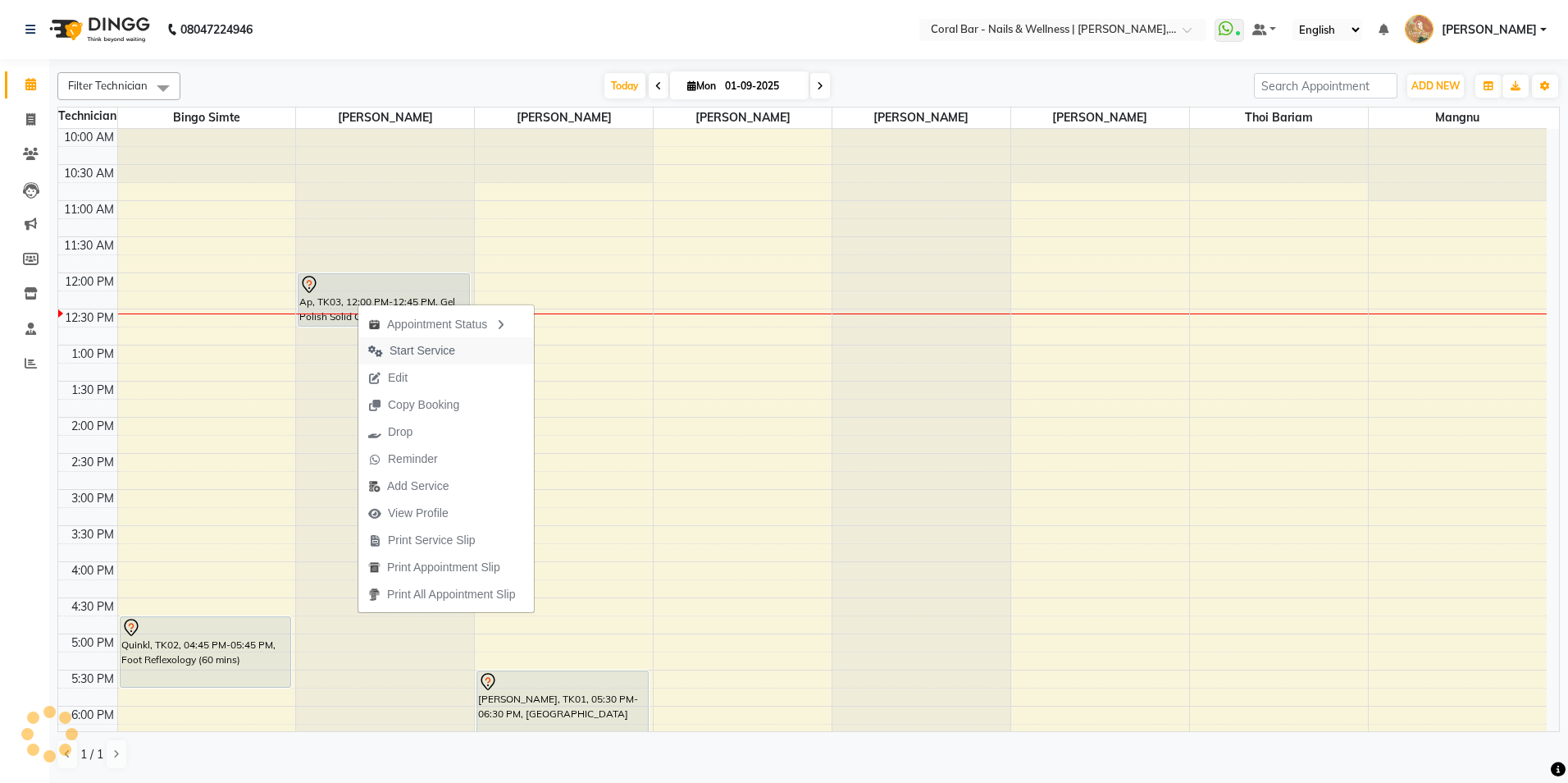
click at [441, 353] on span "Start Service" at bounding box center [423, 351] width 66 height 17
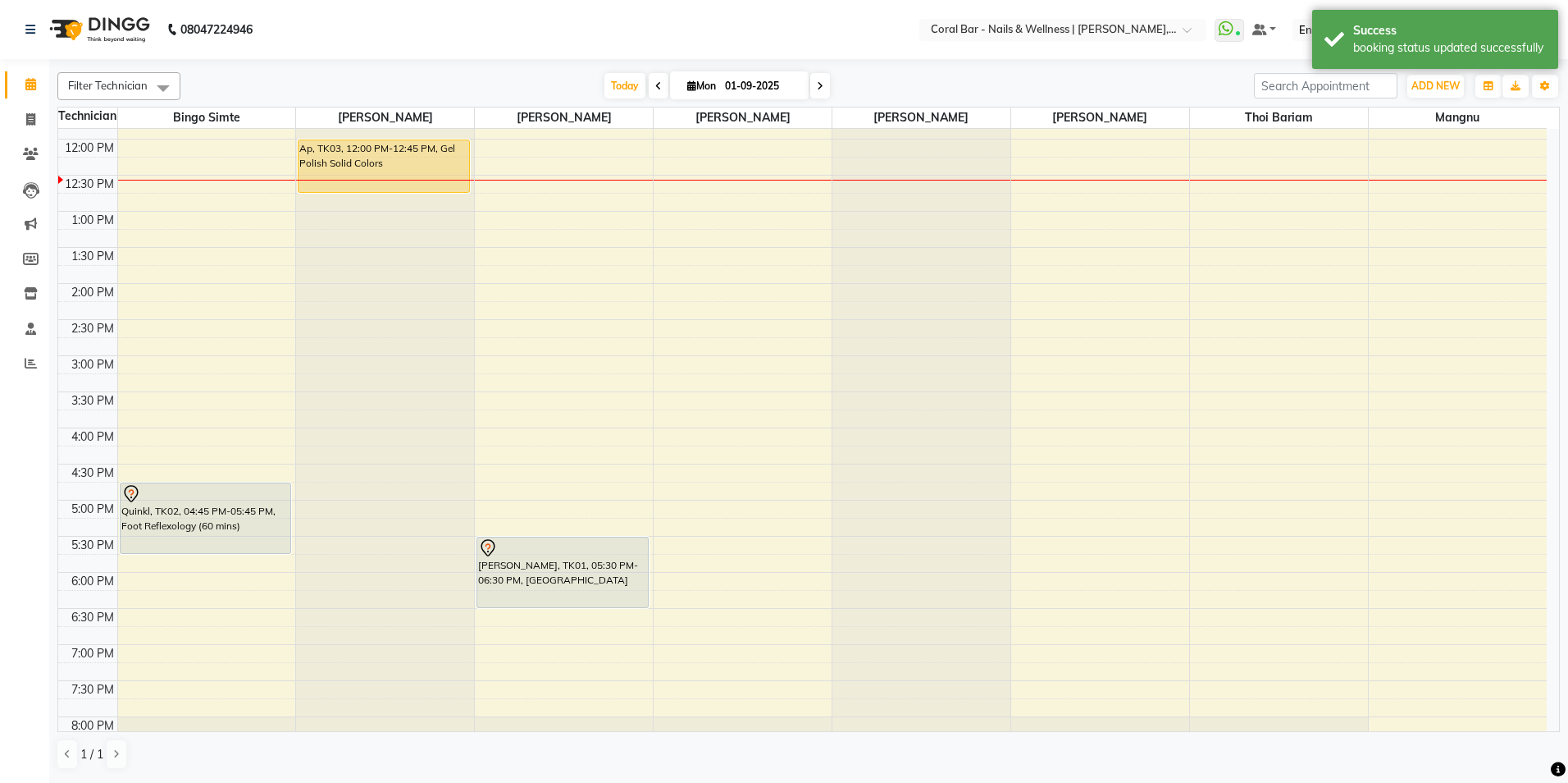
scroll to position [164, 0]
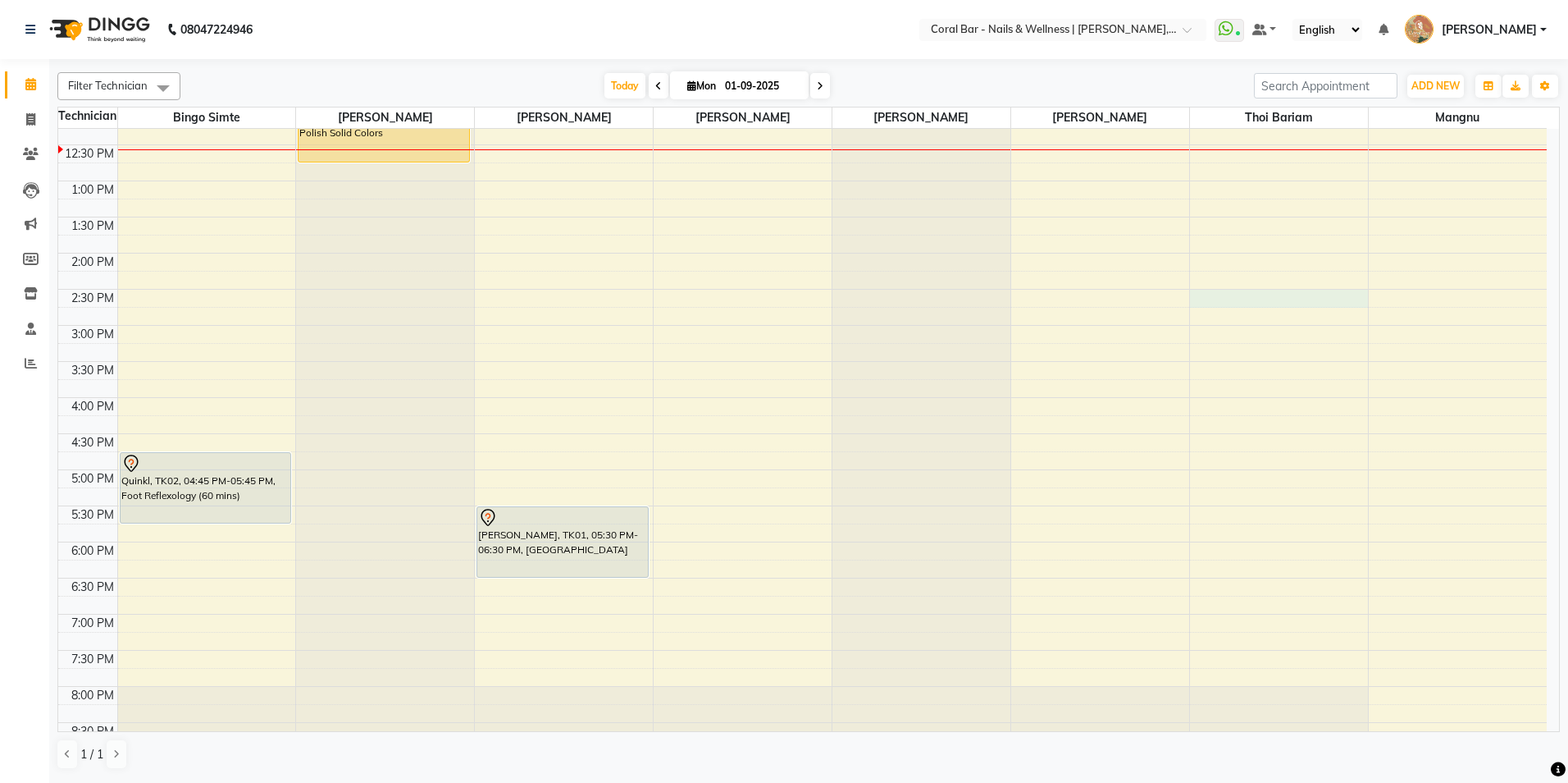
click at [1234, 290] on div "10:00 AM 10:30 AM 11:00 AM 11:30 AM 12:00 PM 12:30 PM 1:00 PM 1:30 PM 2:00 PM 2…" at bounding box center [802, 397] width 1489 height 866
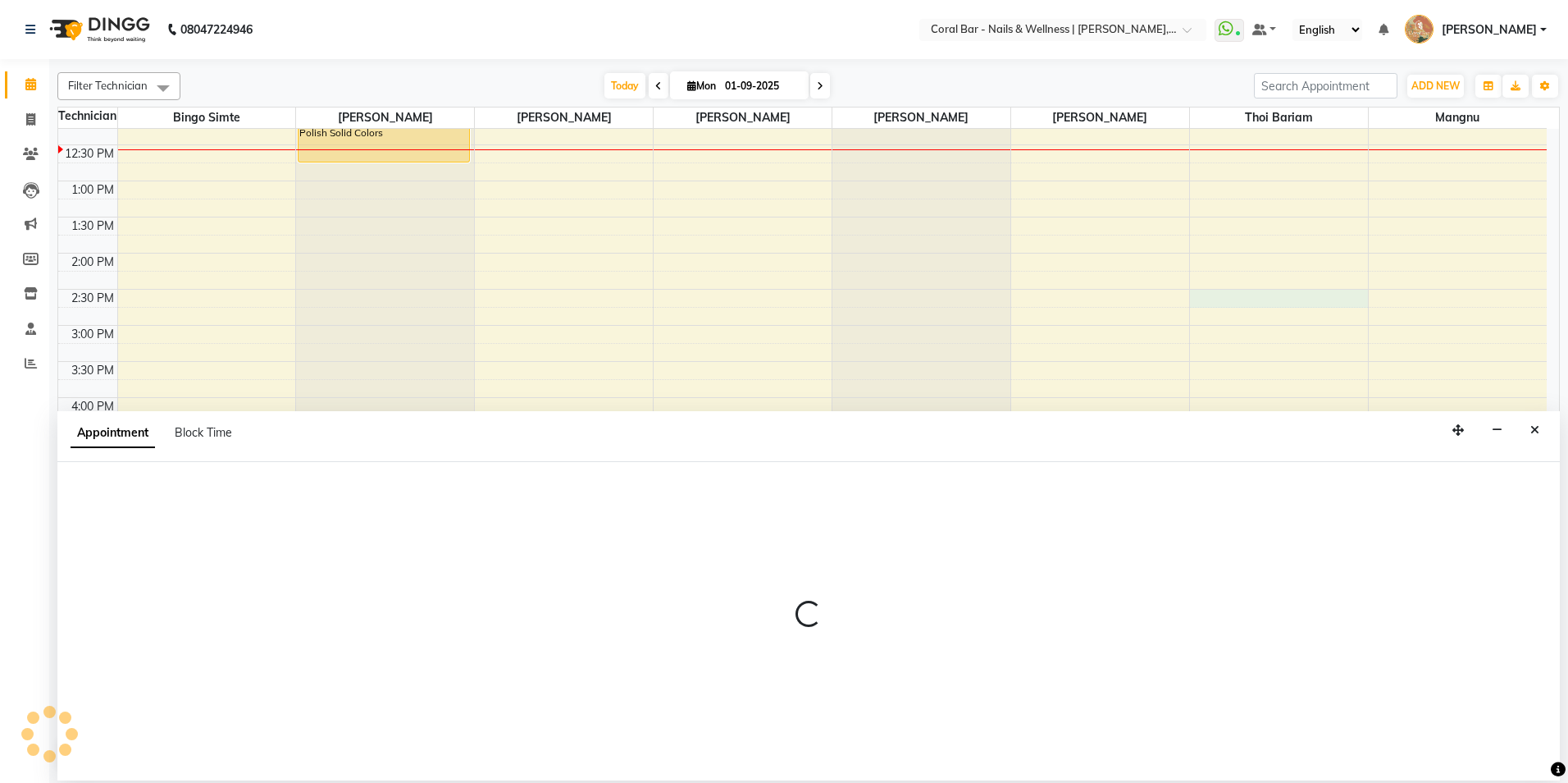
select select "70303"
select select "870"
select select "tentative"
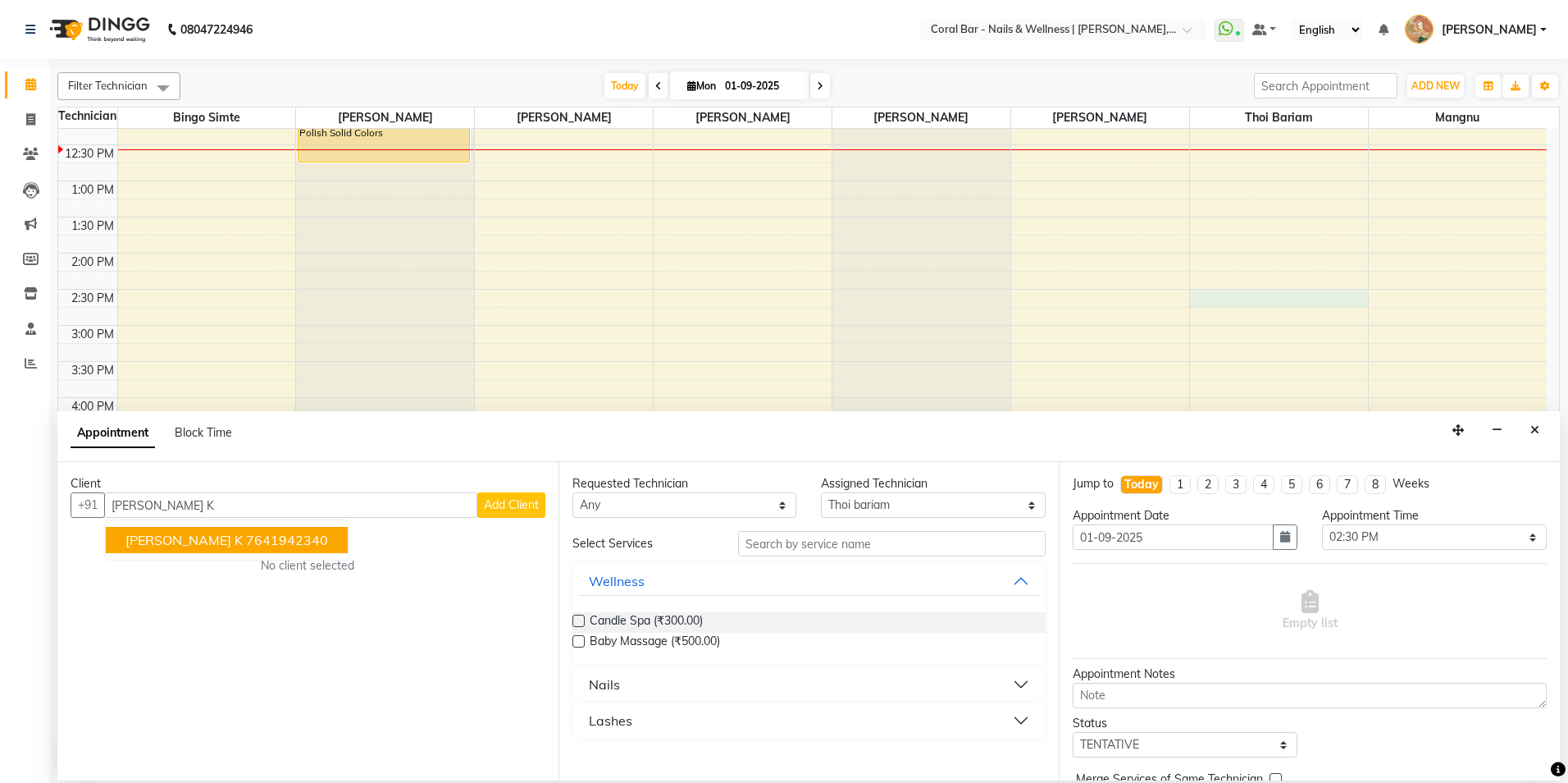
click at [246, 541] on ngb-highlight "7641942340" at bounding box center [287, 539] width 82 height 16
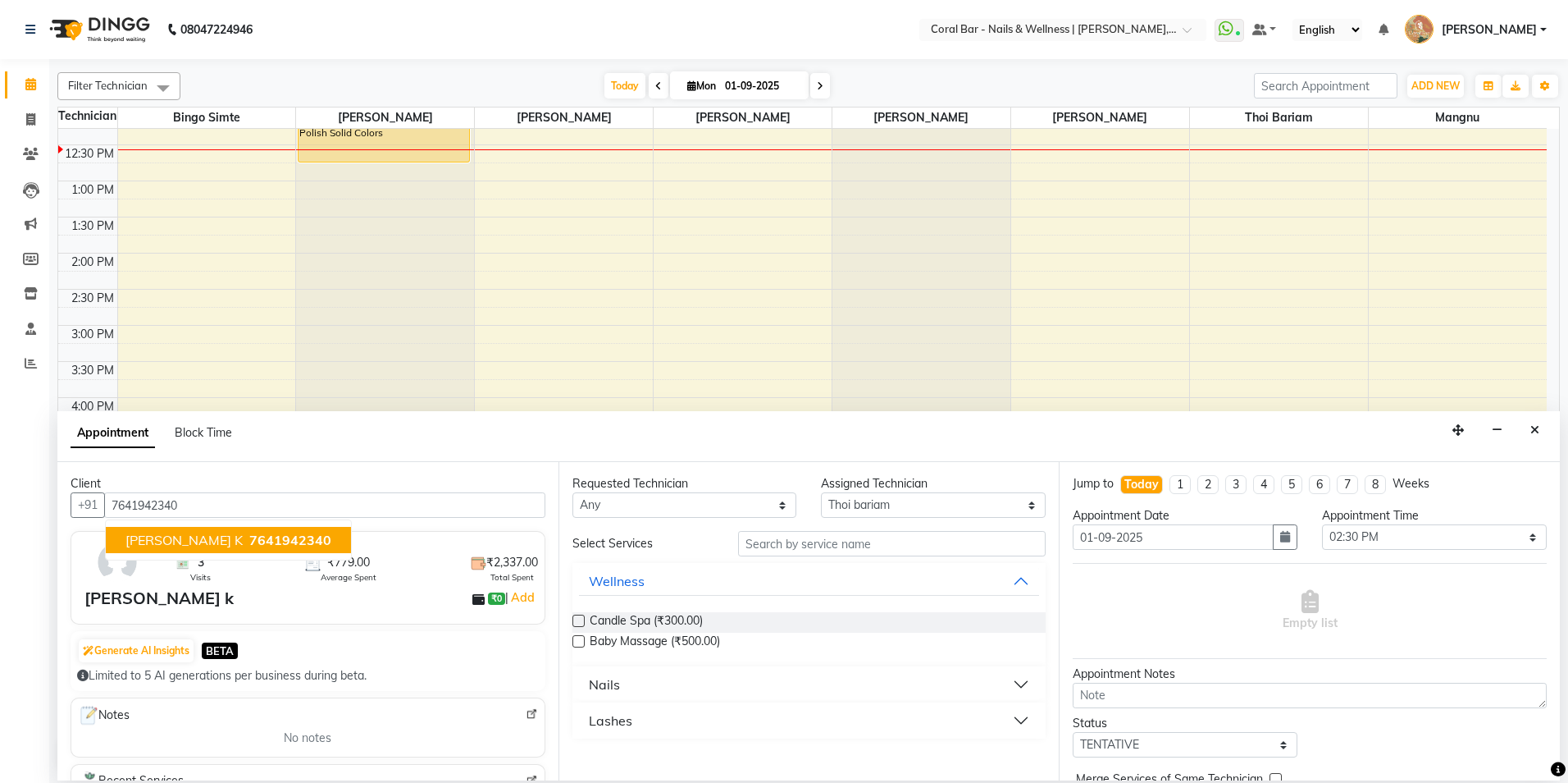
type input "7641942340"
click at [764, 545] on input "text" at bounding box center [892, 544] width 308 height 25
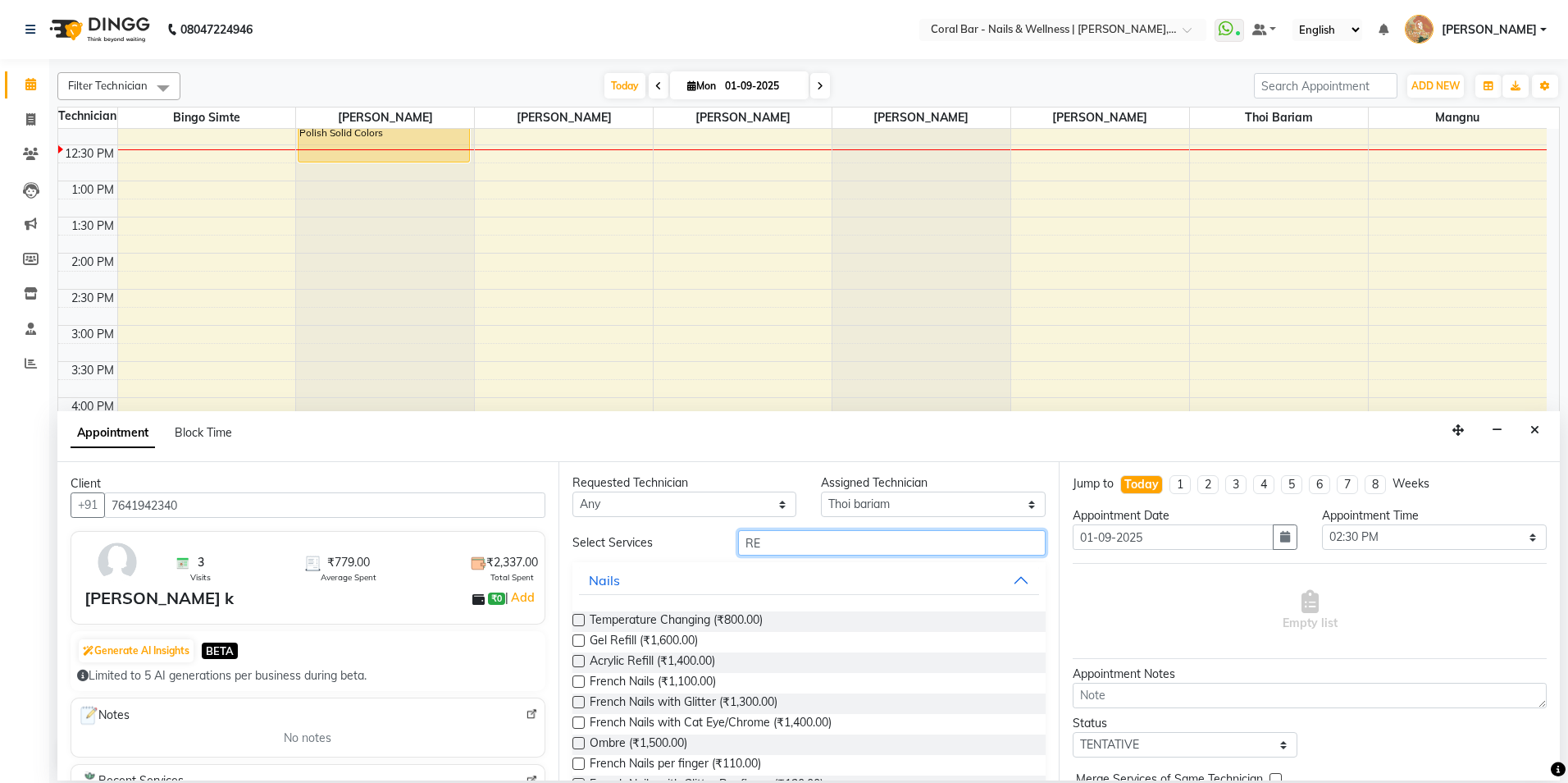
scroll to position [0, 0]
type input "REM"
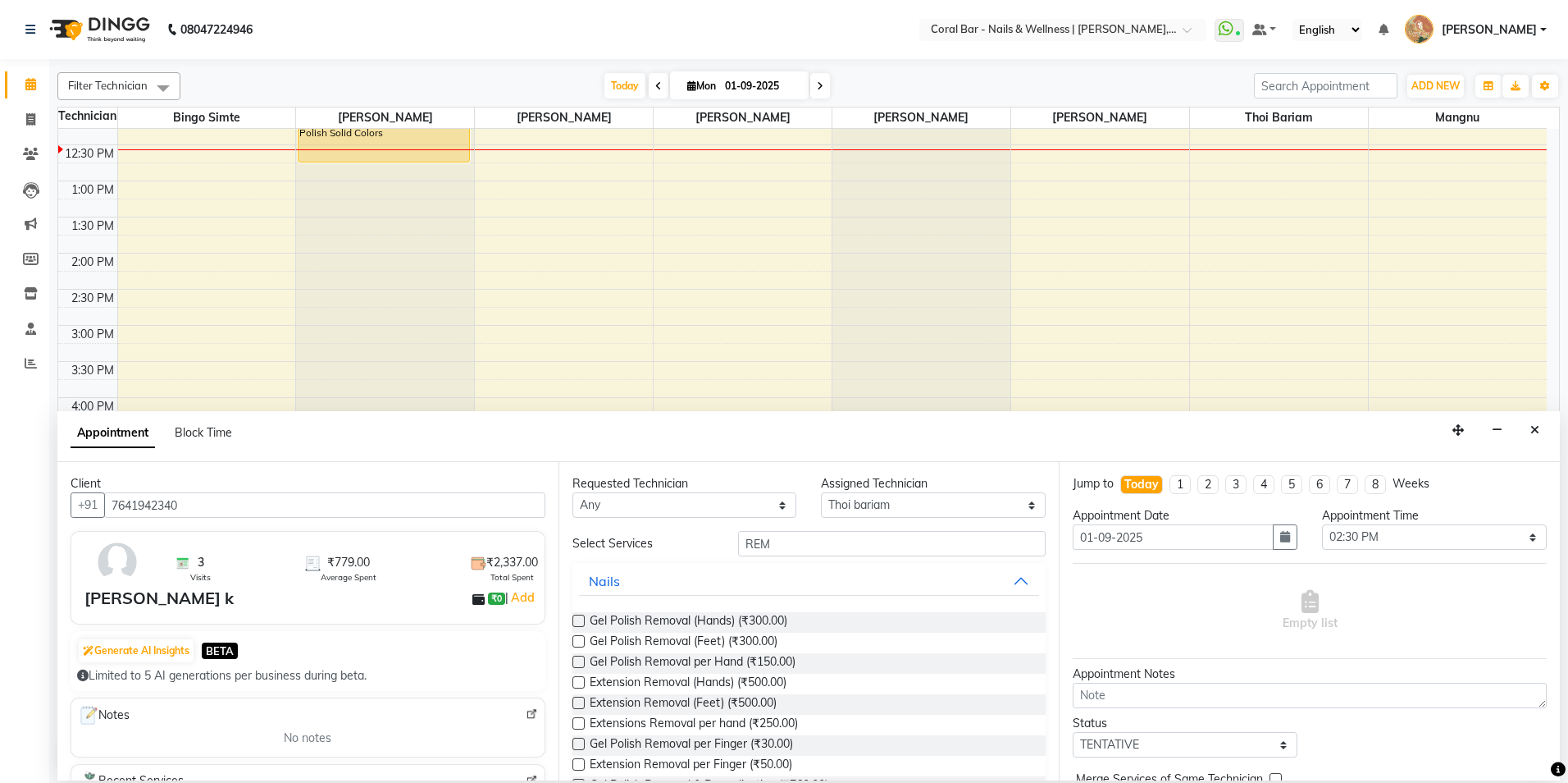
click at [580, 616] on label at bounding box center [578, 621] width 13 height 13
click at [580, 617] on input "checkbox" at bounding box center [577, 622] width 11 height 11
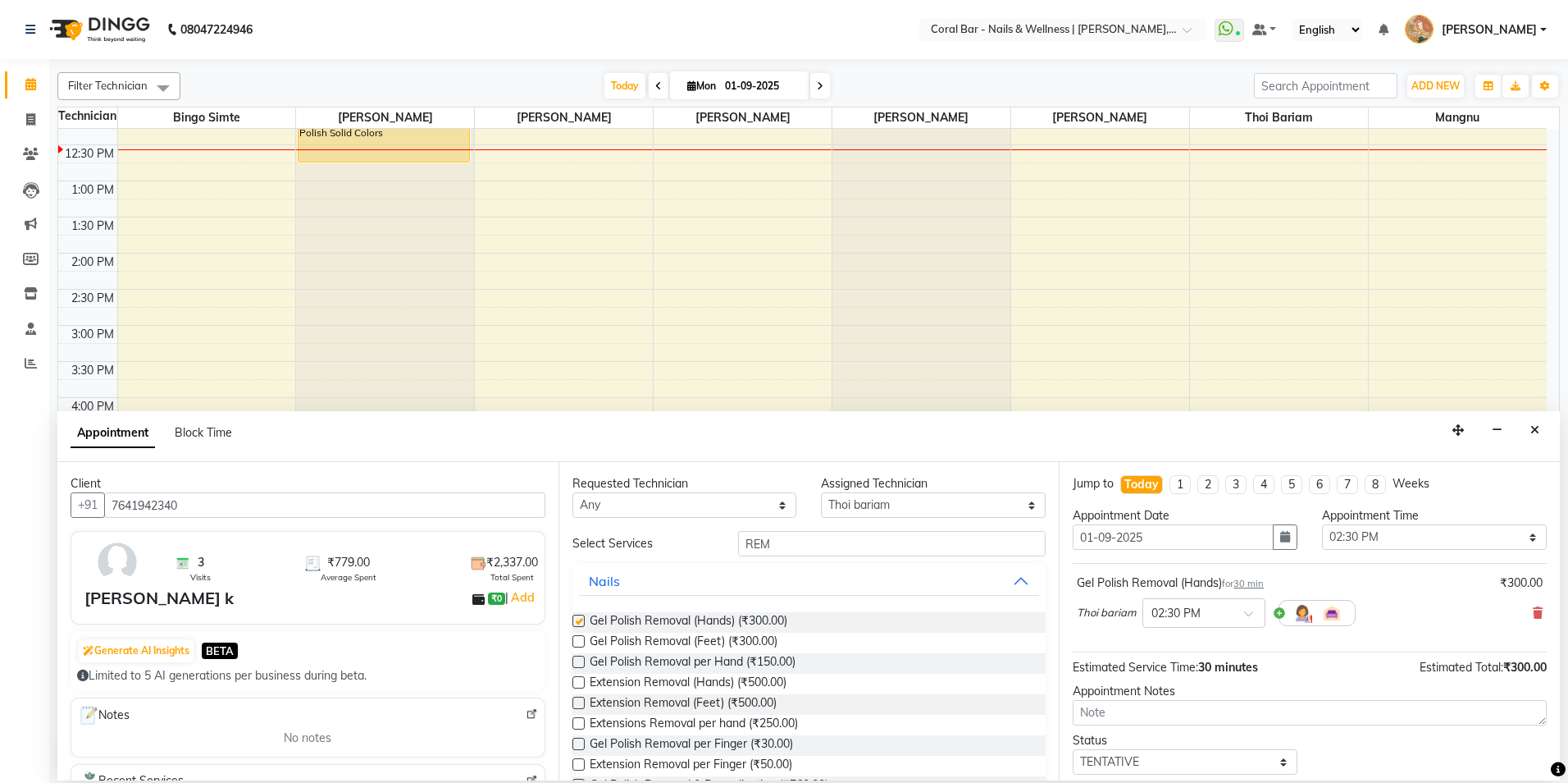
checkbox input "false"
click at [1223, 600] on div "× 02:30 PM" at bounding box center [1205, 612] width 123 height 30
click at [1188, 705] on div "03:00 PM" at bounding box center [1205, 704] width 122 height 30
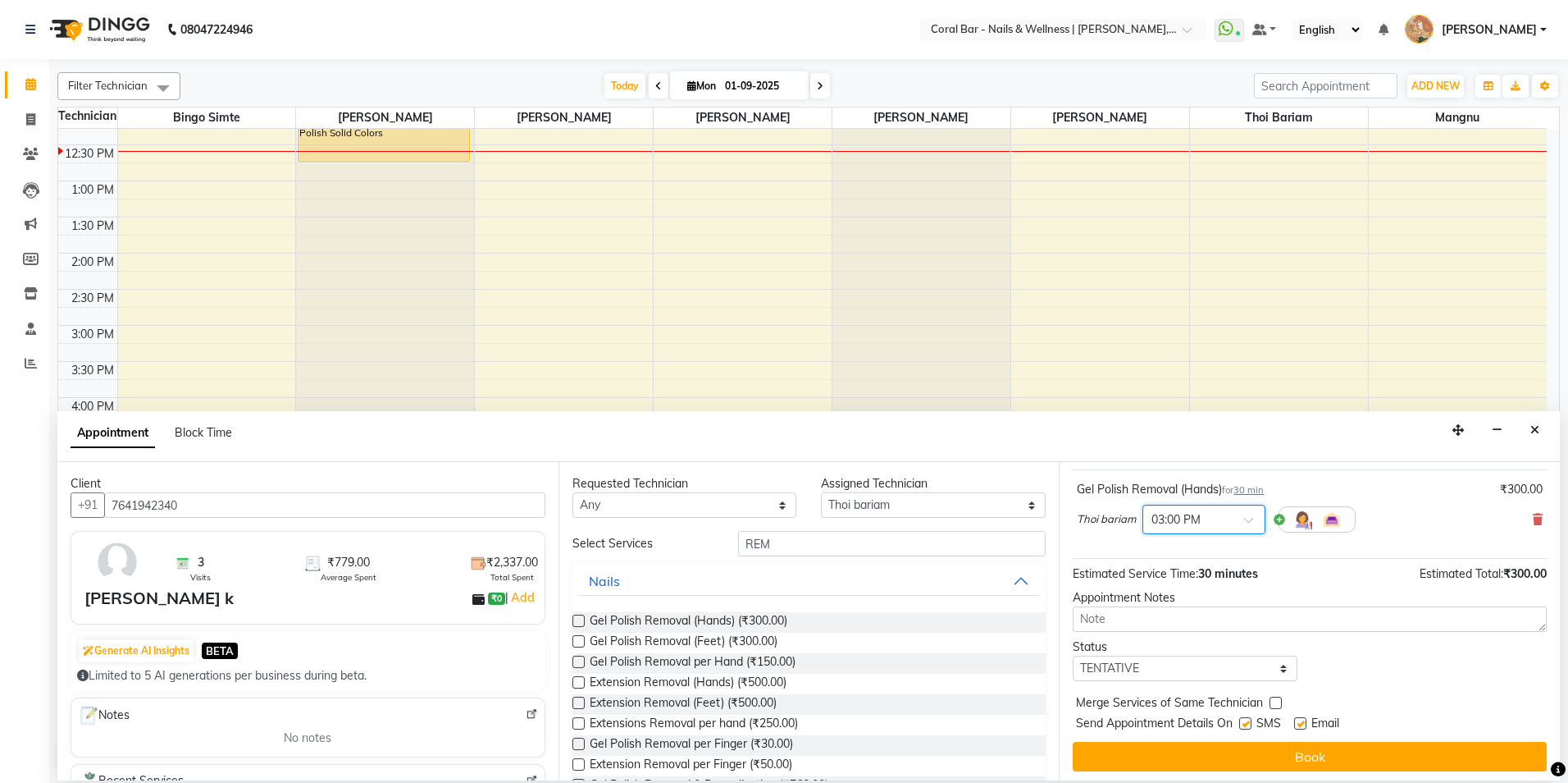
scroll to position [97, 0]
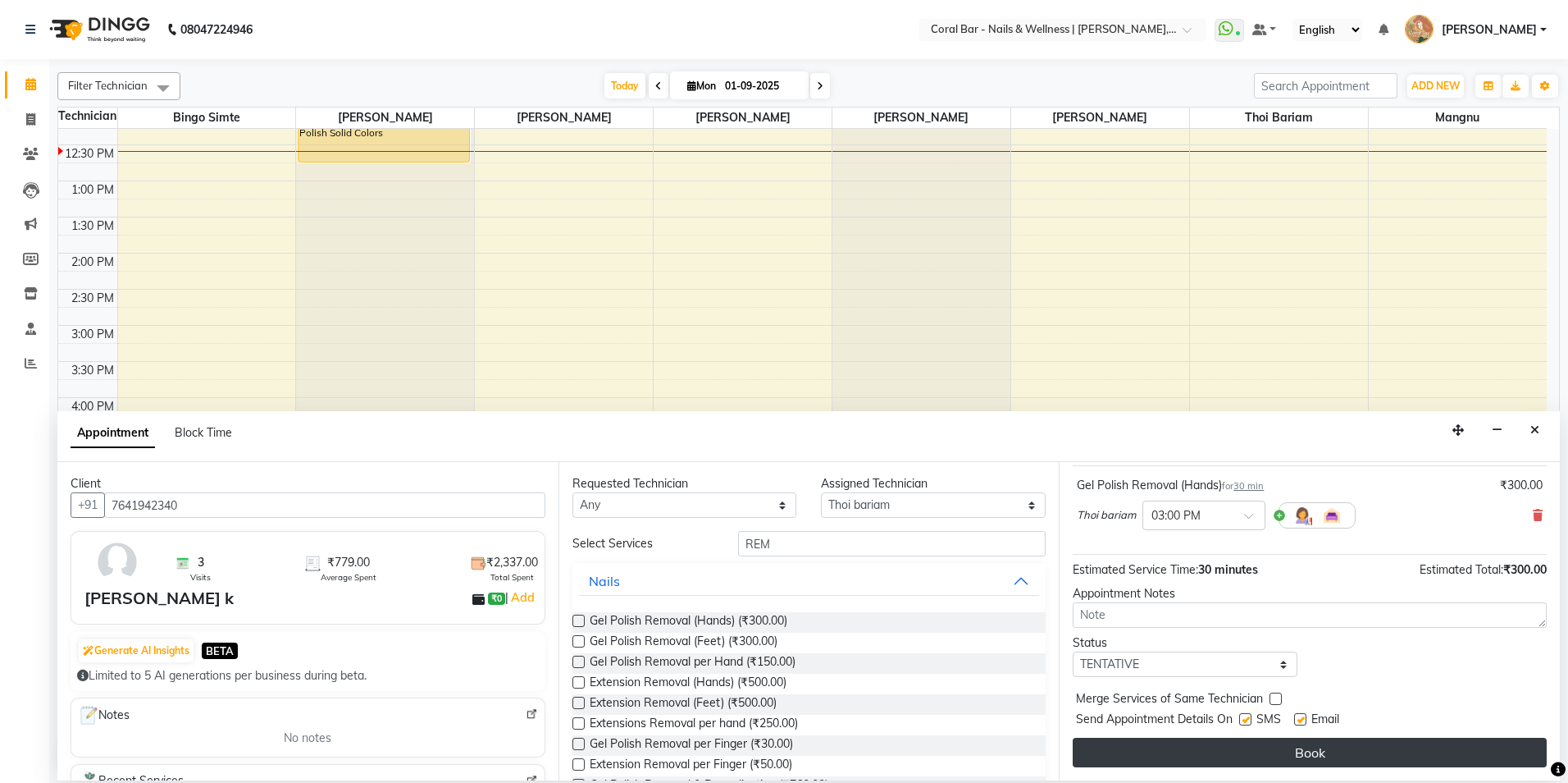
click at [1161, 747] on button "Book" at bounding box center [1309, 752] width 474 height 30
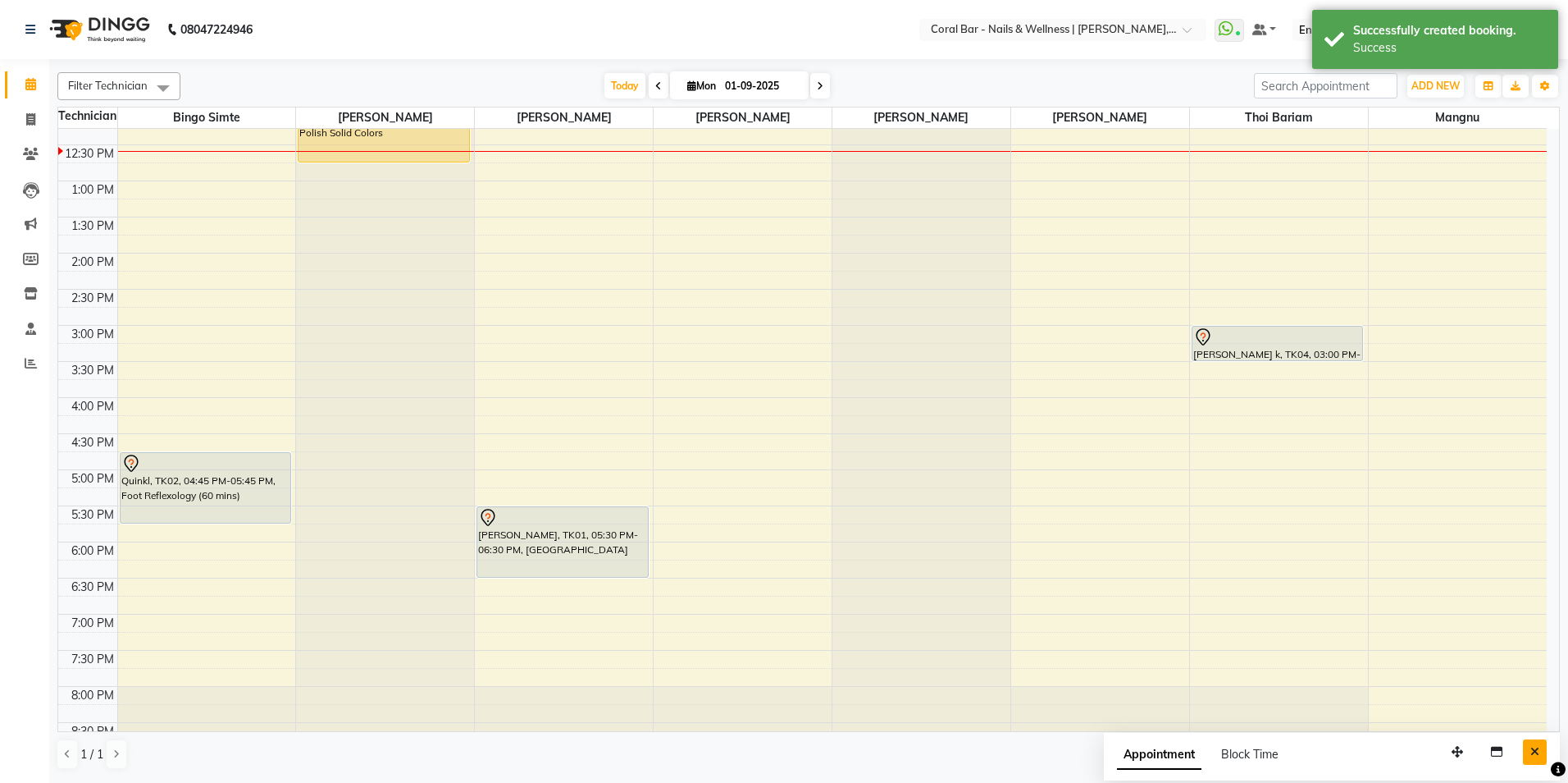
click at [1531, 759] on button "Close" at bounding box center [1535, 752] width 24 height 25
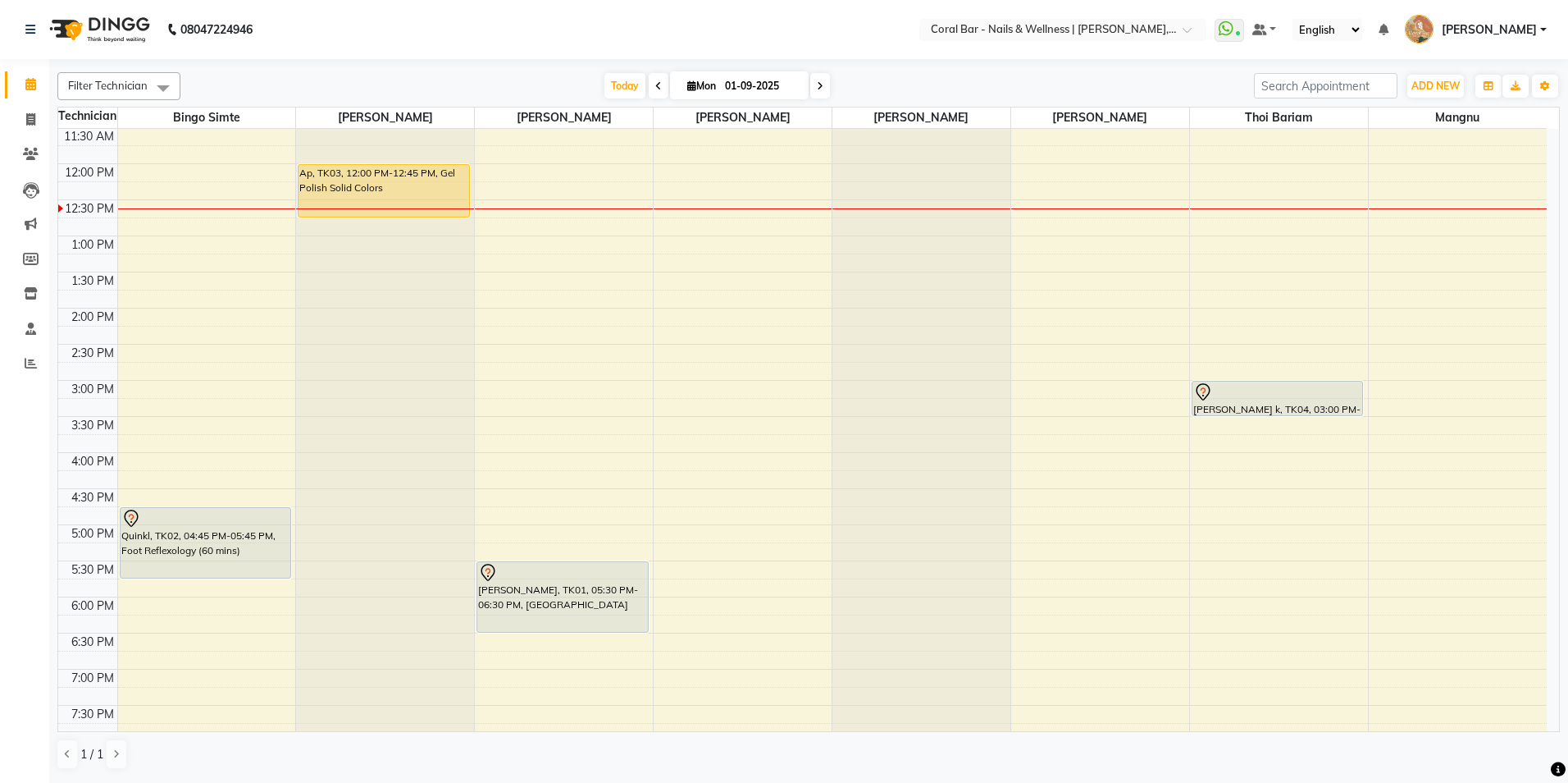
scroll to position [0, 0]
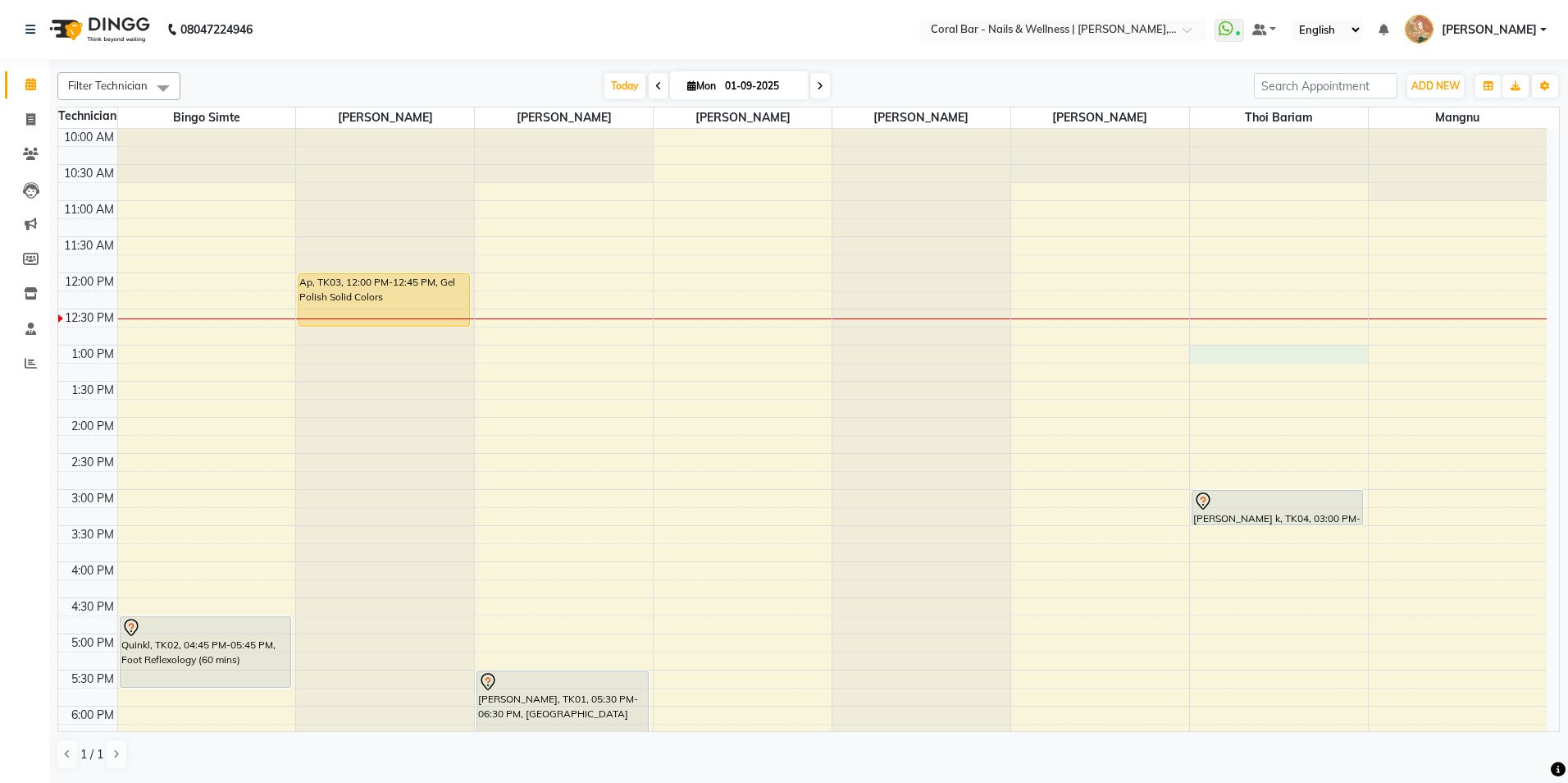
click at [1222, 347] on div "10:00 AM 10:30 AM 11:00 AM 11:30 AM 12:00 PM 12:30 PM 1:00 PM 1:30 PM 2:00 PM 2…" at bounding box center [802, 561] width 1489 height 866
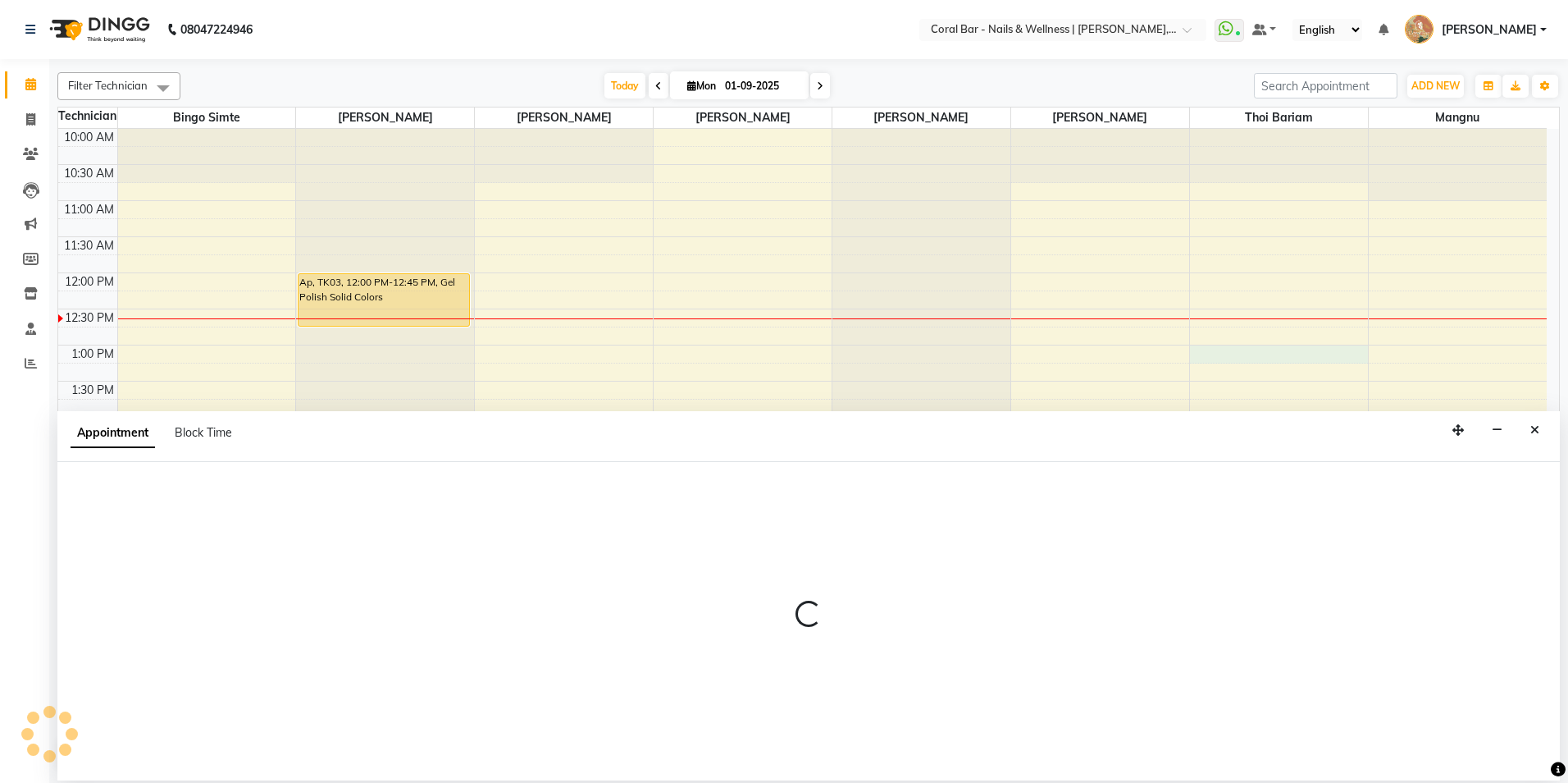
select select "70303"
select select "780"
select select "tentative"
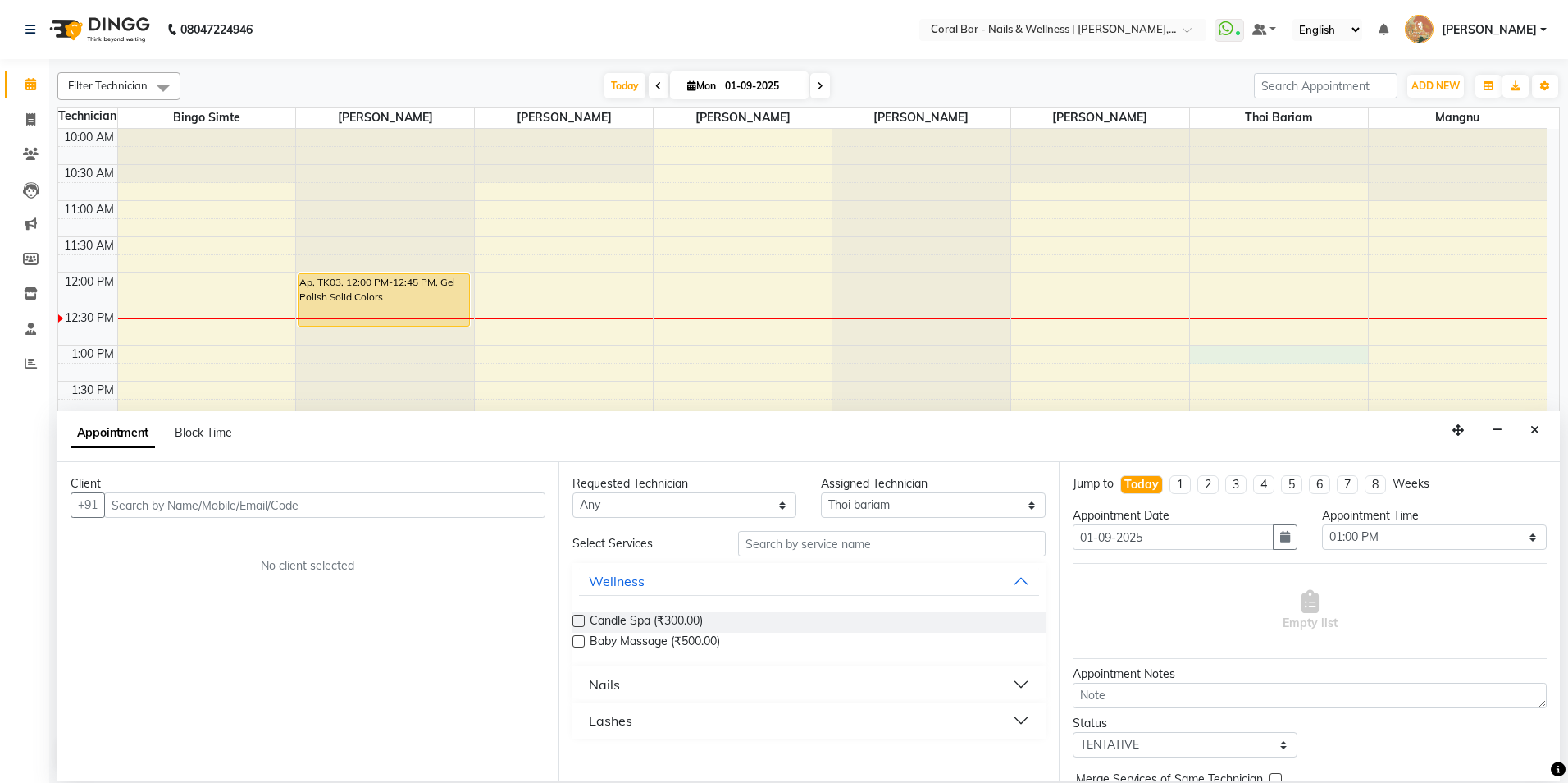
click at [146, 506] on input "text" at bounding box center [325, 505] width 441 height 25
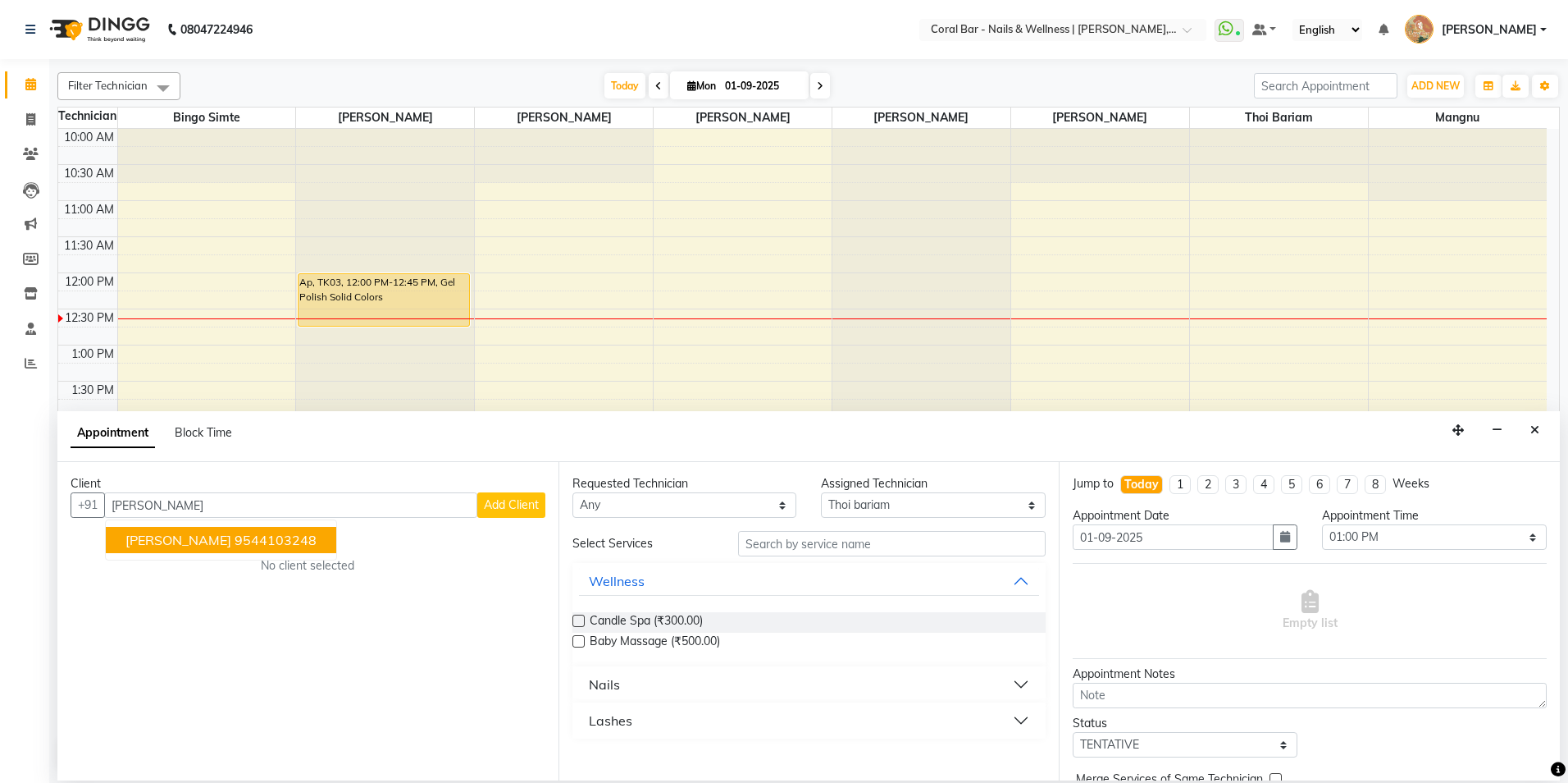
click at [235, 534] on ngb-highlight "9544103248" at bounding box center [276, 539] width 82 height 16
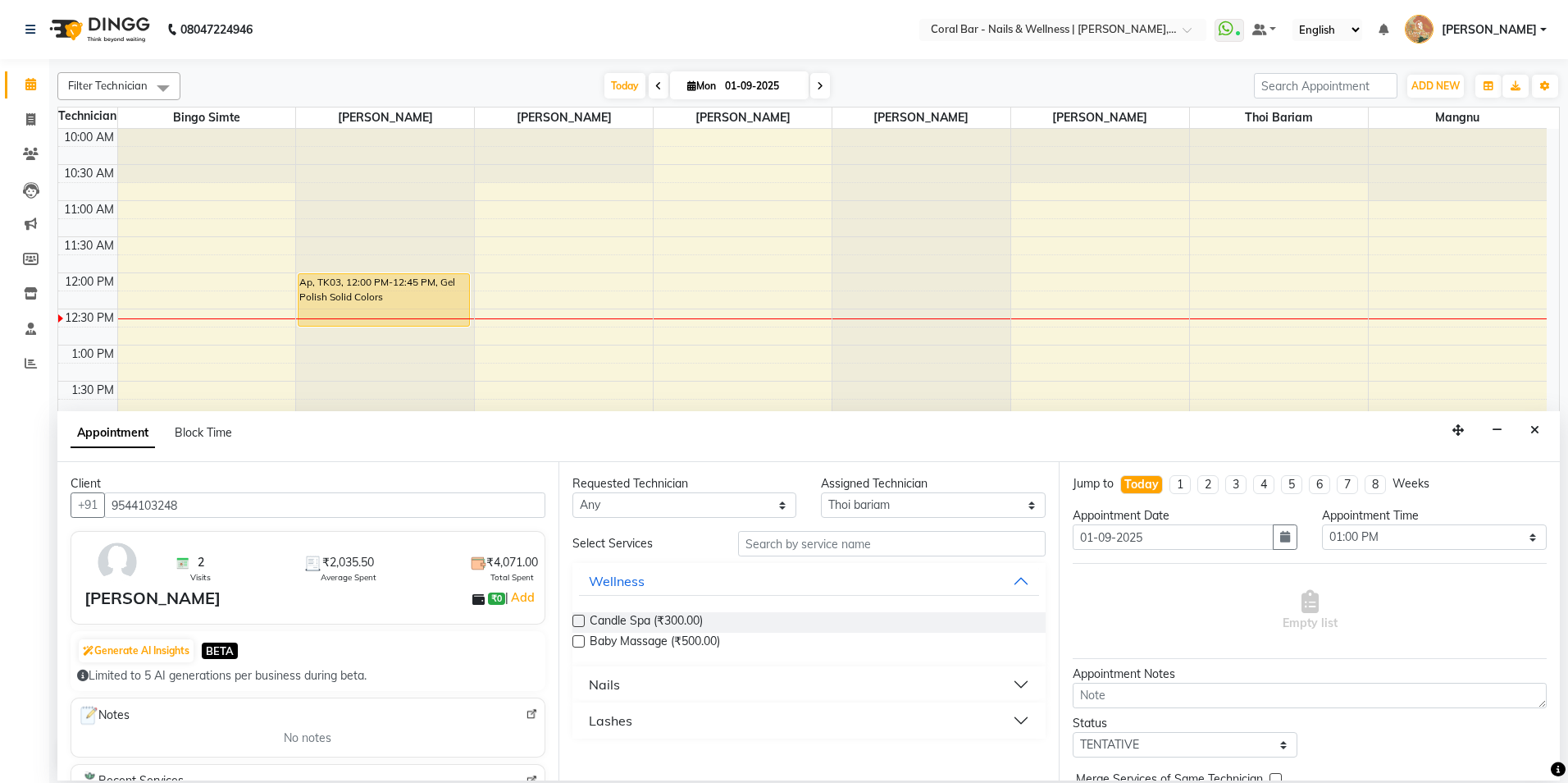
type input "9544103248"
click at [902, 541] on input "text" at bounding box center [892, 544] width 308 height 25
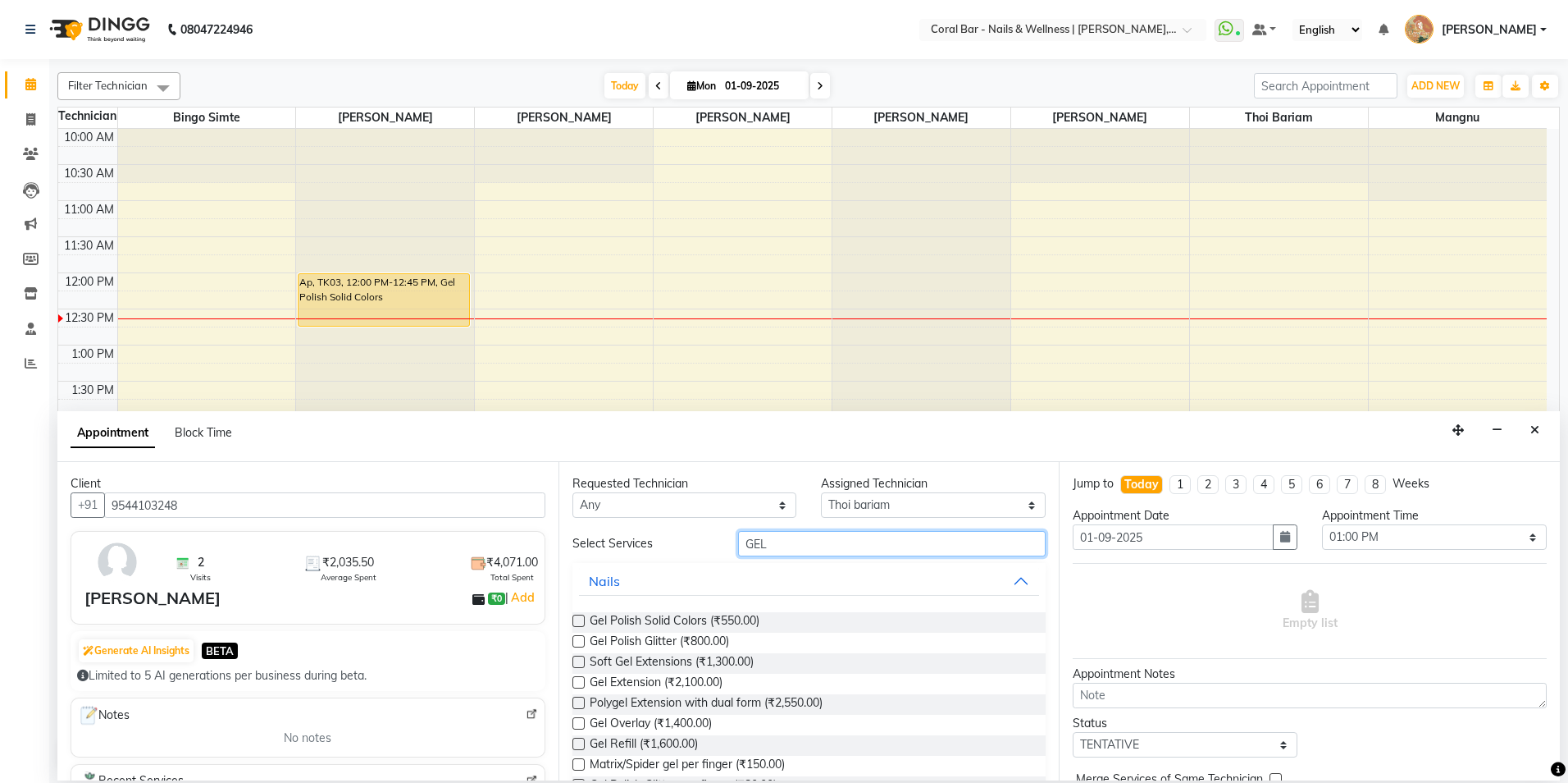
type input "GEL"
click at [584, 617] on label at bounding box center [578, 621] width 13 height 13
click at [583, 617] on input "checkbox" at bounding box center [577, 622] width 11 height 11
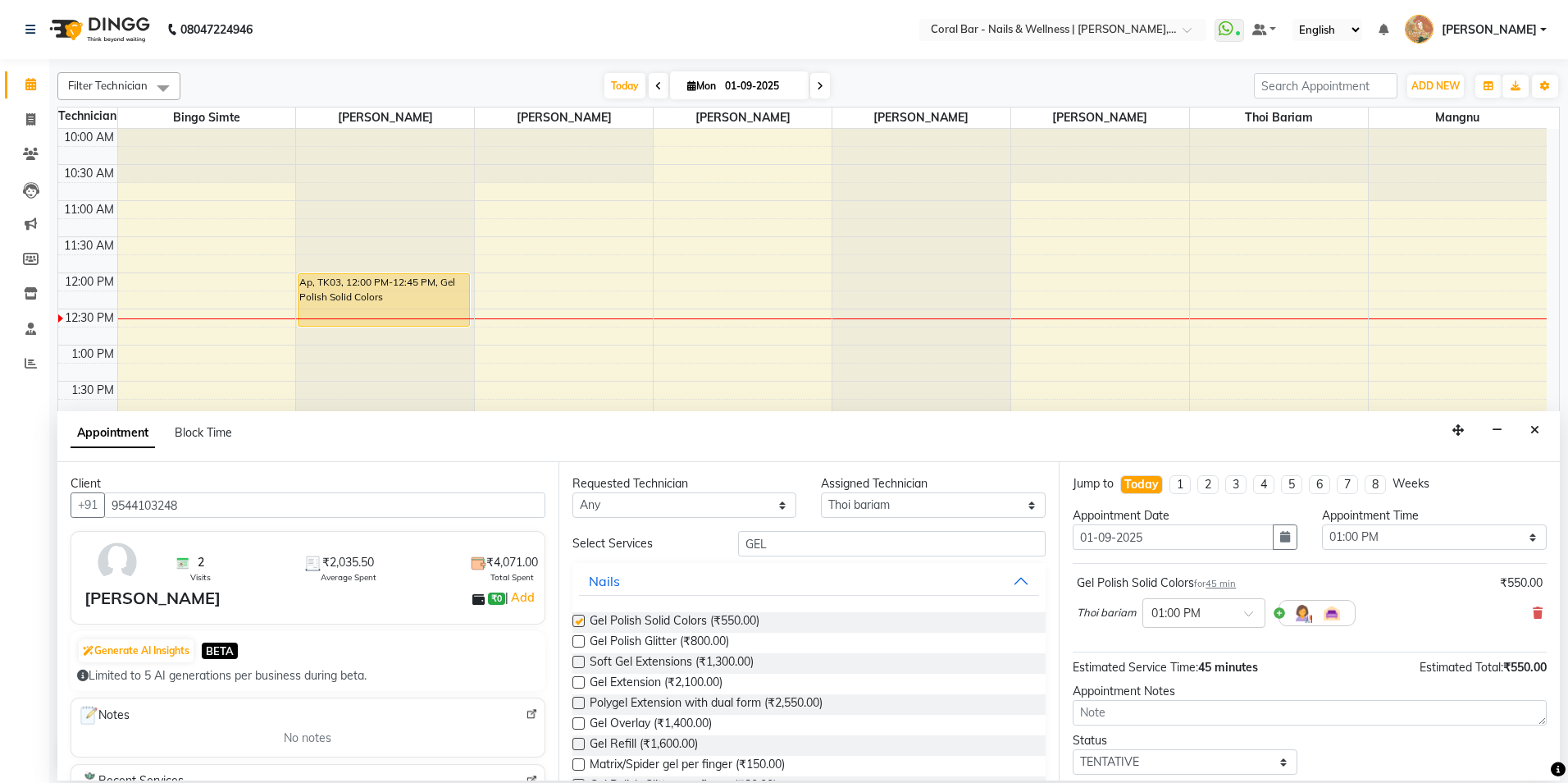
checkbox input "false"
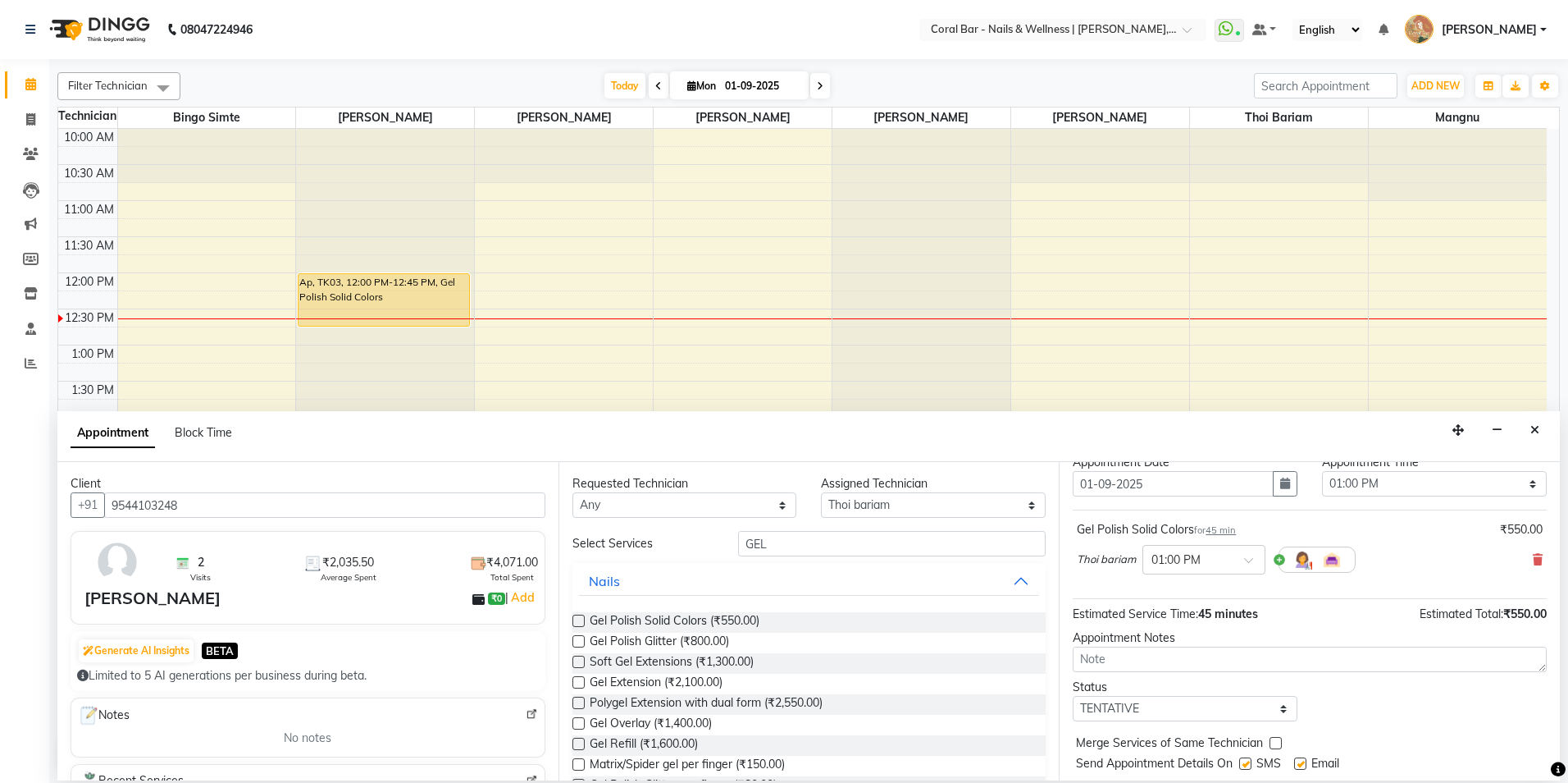
scroll to position [97, 0]
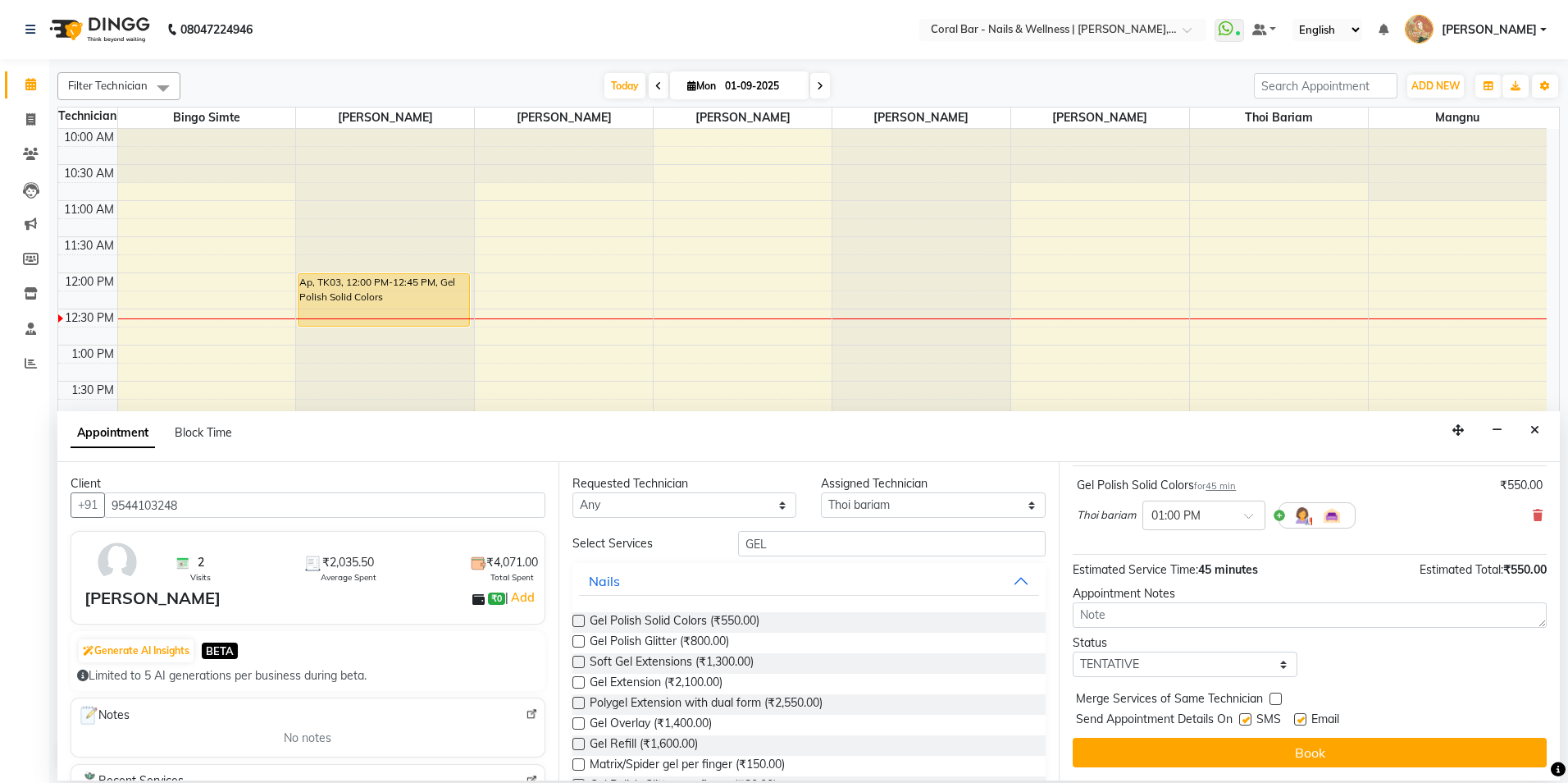
click at [1237, 757] on button "Book" at bounding box center [1309, 752] width 474 height 30
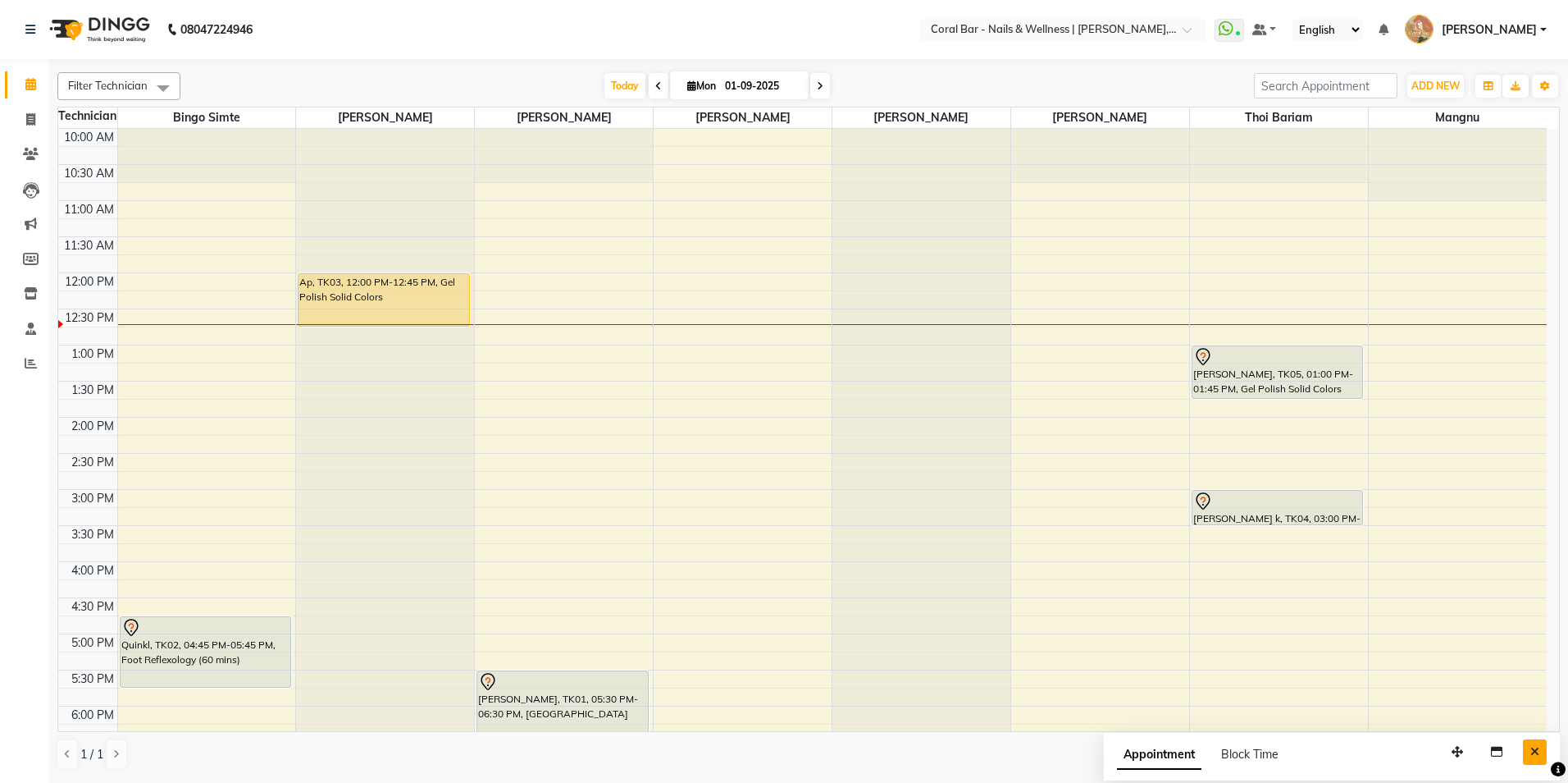
click at [1530, 757] on button "Close" at bounding box center [1535, 752] width 24 height 25
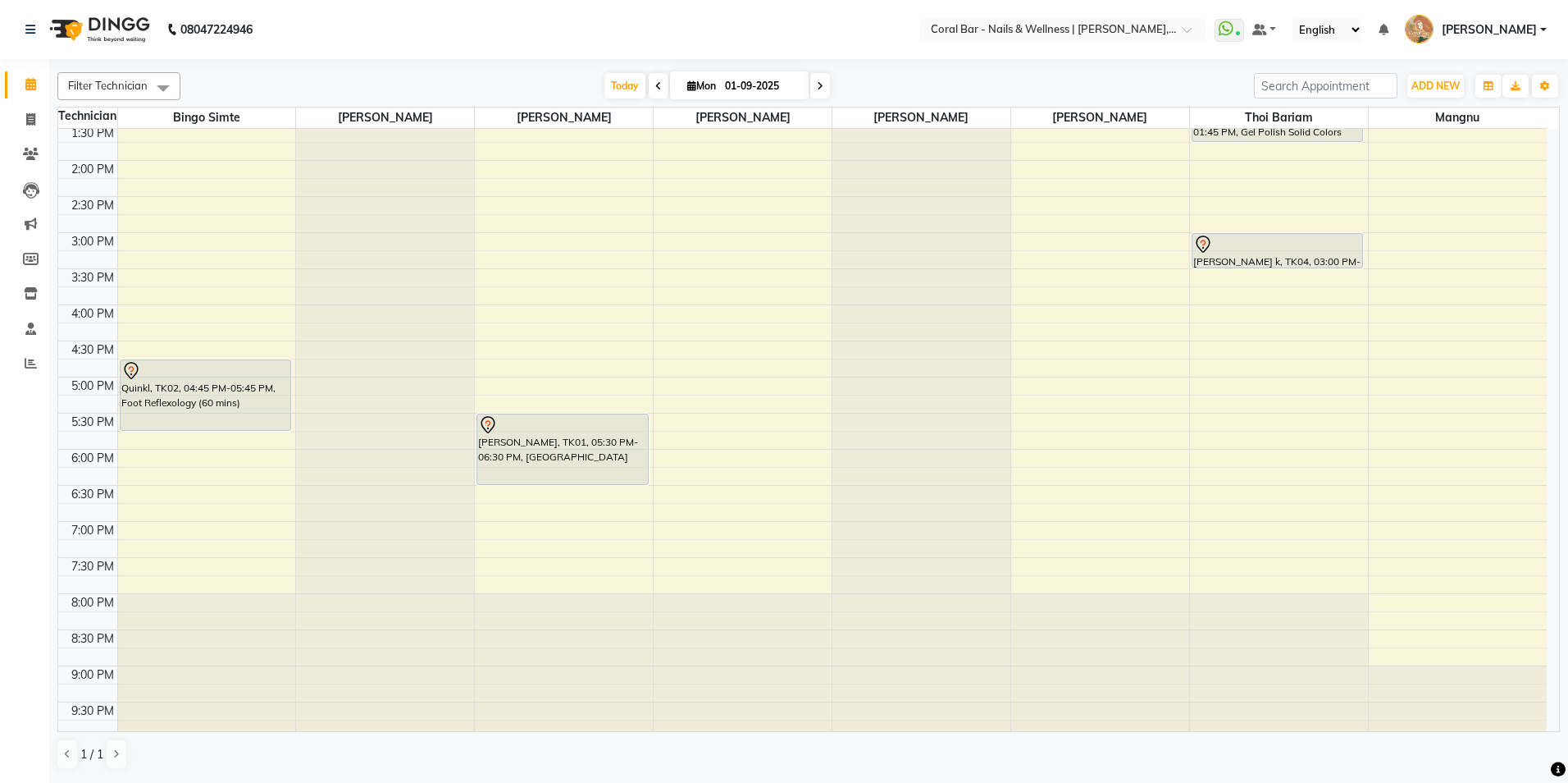
scroll to position [263, 0]
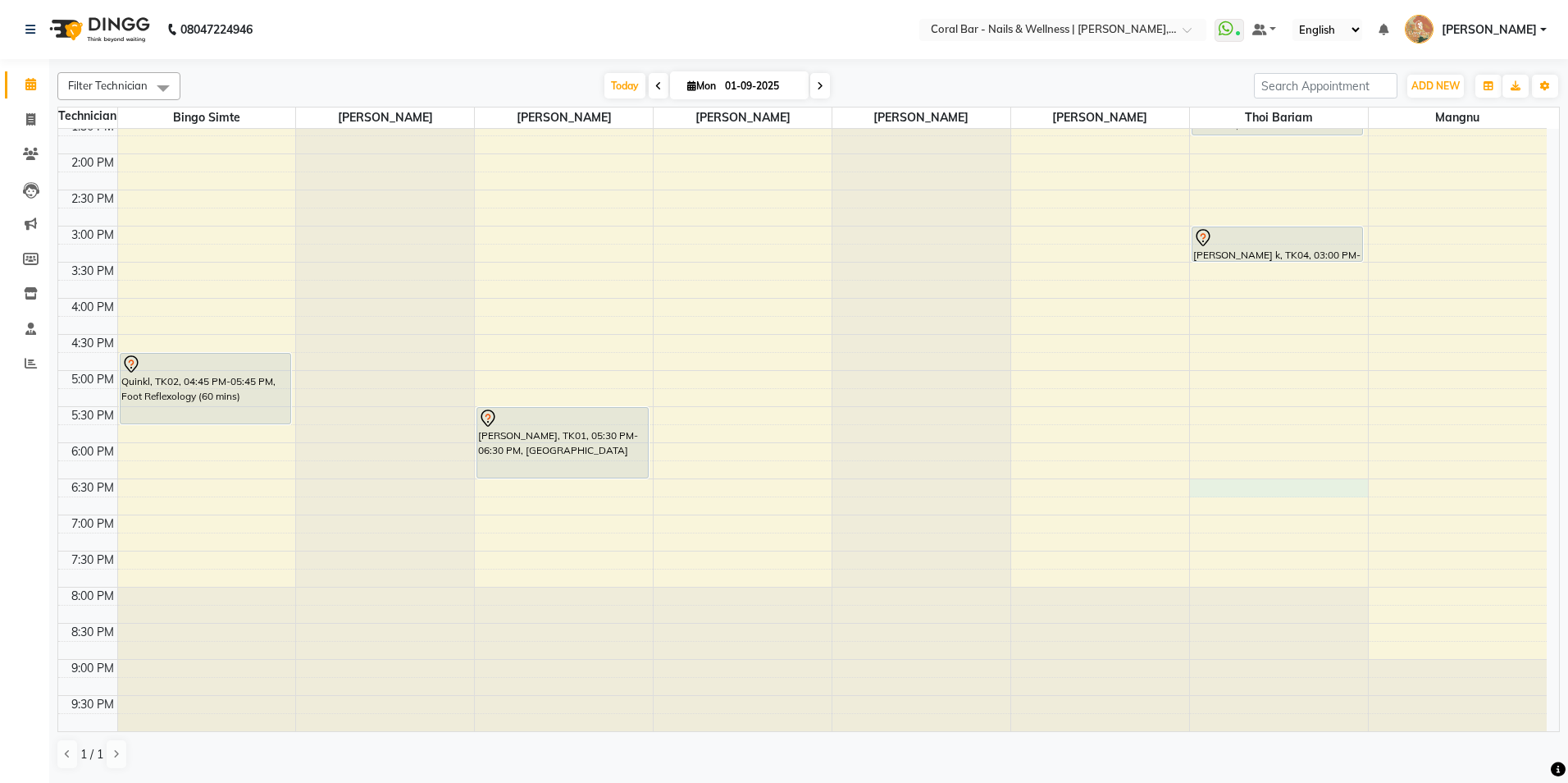
click at [1241, 488] on div "10:00 AM 10:30 AM 11:00 AM 11:30 AM 12:00 PM 12:30 PM 1:00 PM 1:30 PM 2:00 PM 2…" at bounding box center [802, 298] width 1489 height 866
select select "70303"
select select "tentative"
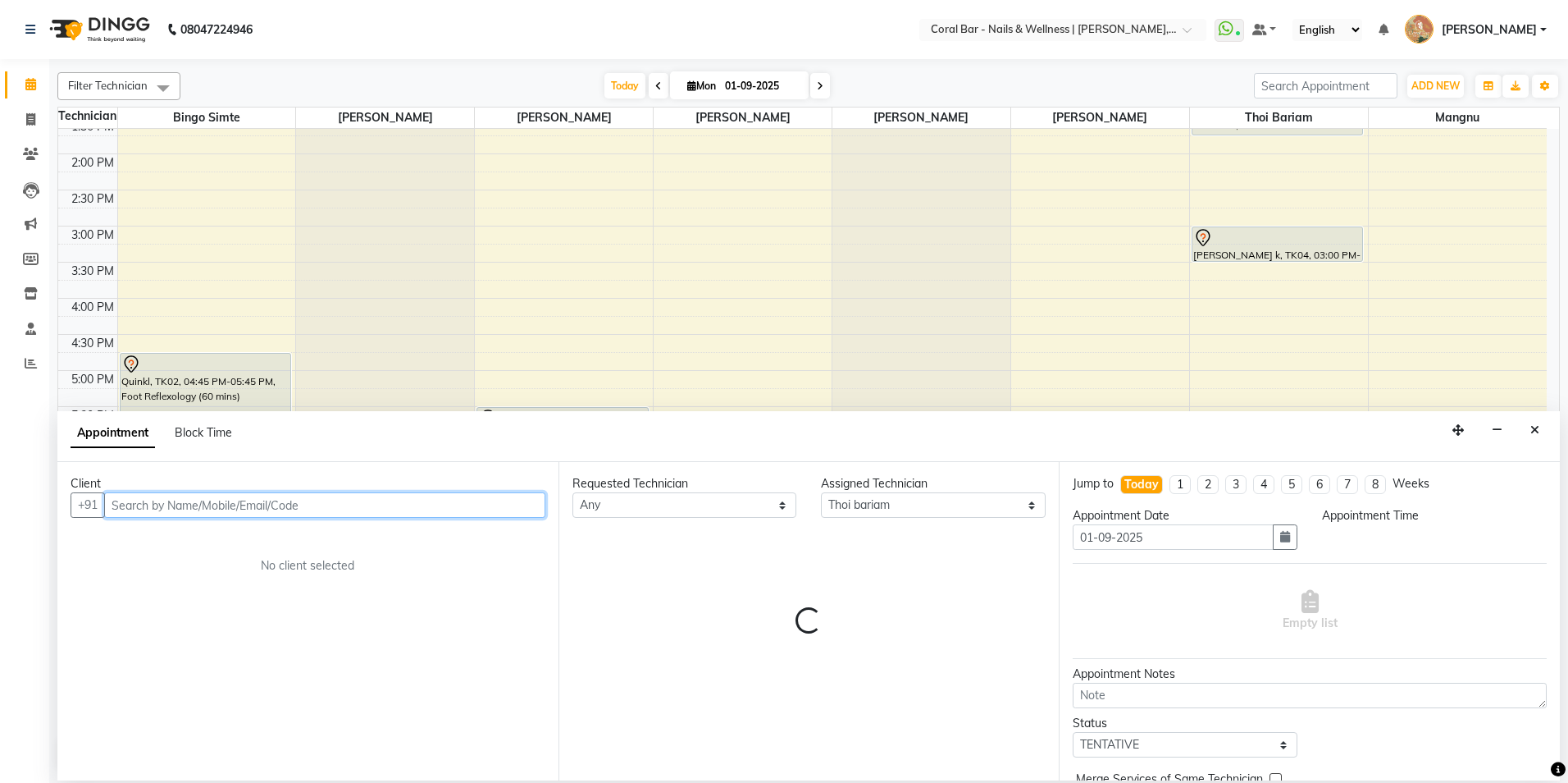
select select "1110"
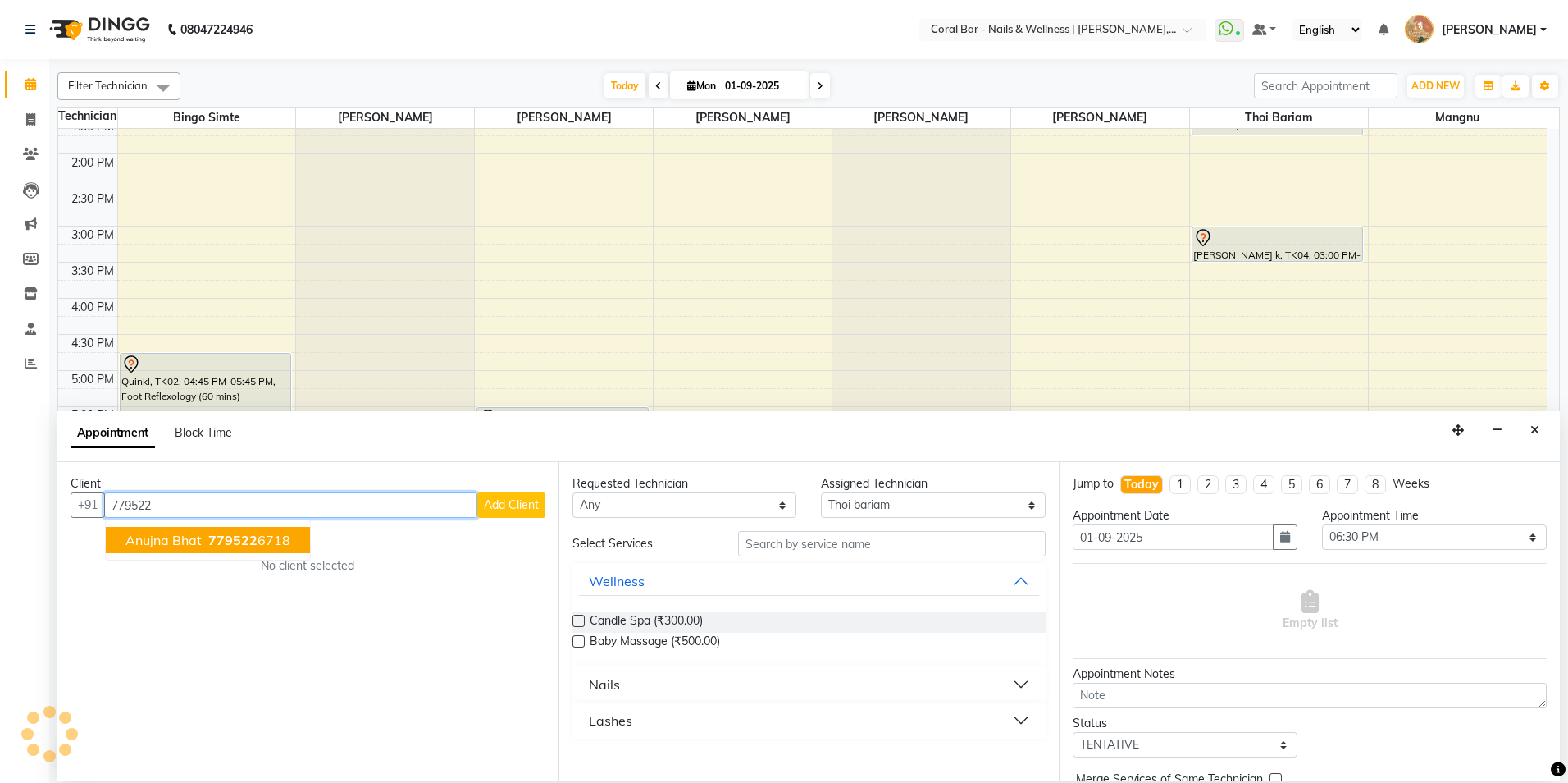
click at [162, 534] on span "Anujna bhat" at bounding box center [163, 539] width 76 height 16
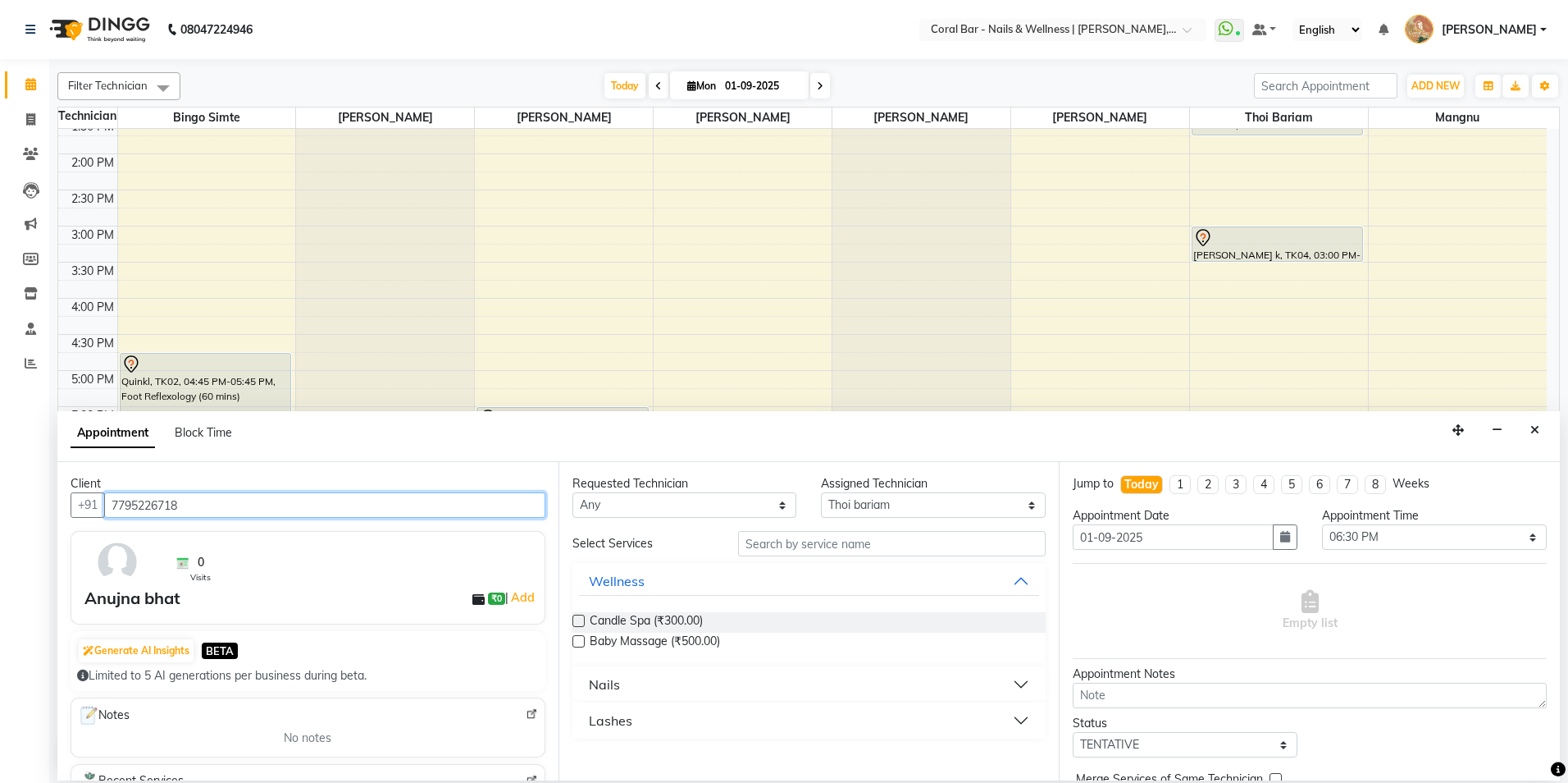
type input "7795226718"
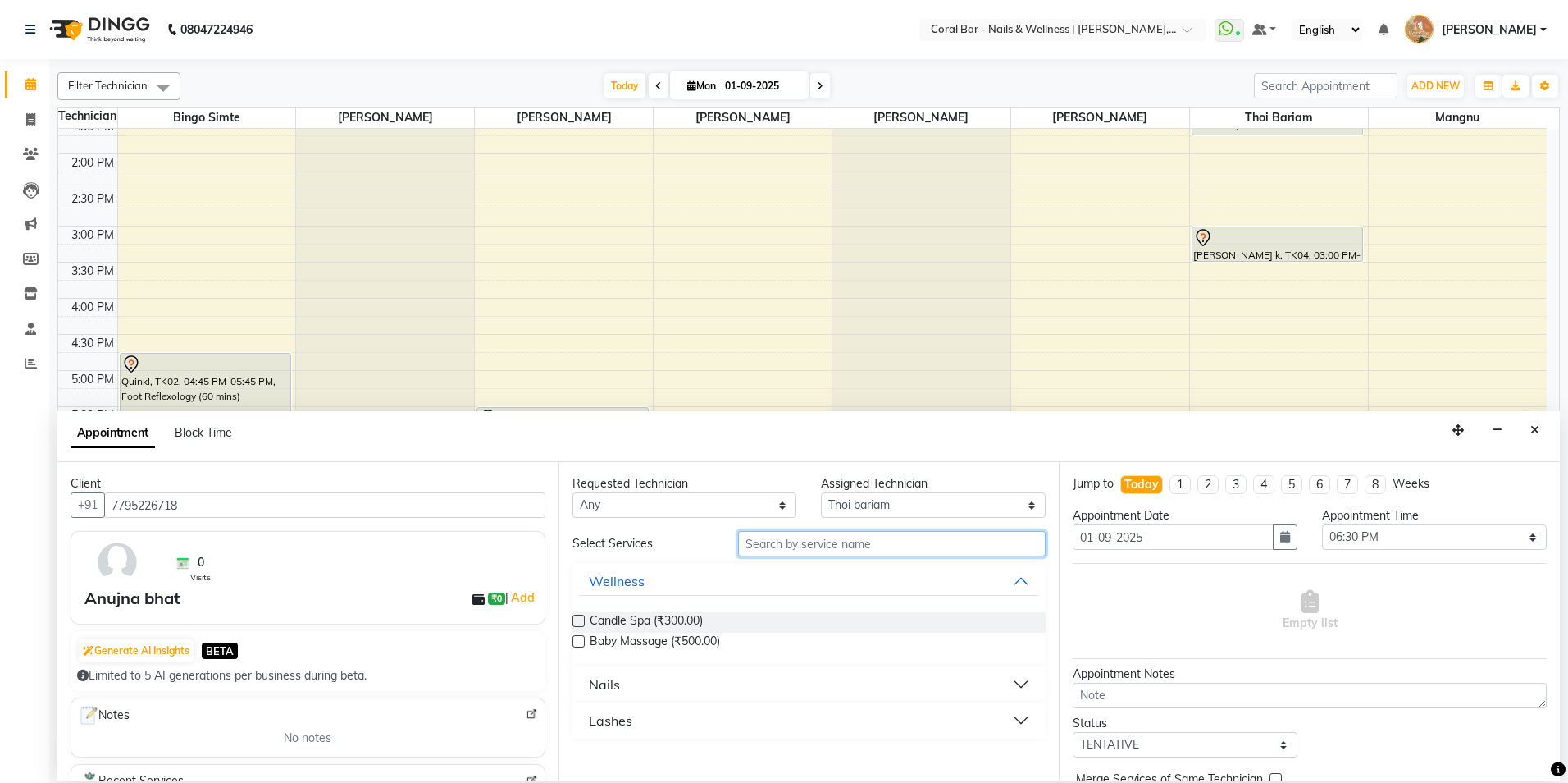
drag, startPoint x: 903, startPoint y: 545, endPoint x: 883, endPoint y: 556, distance: 22.8
click at [890, 556] on input "text" at bounding box center [892, 544] width 308 height 25
type input "SOF"
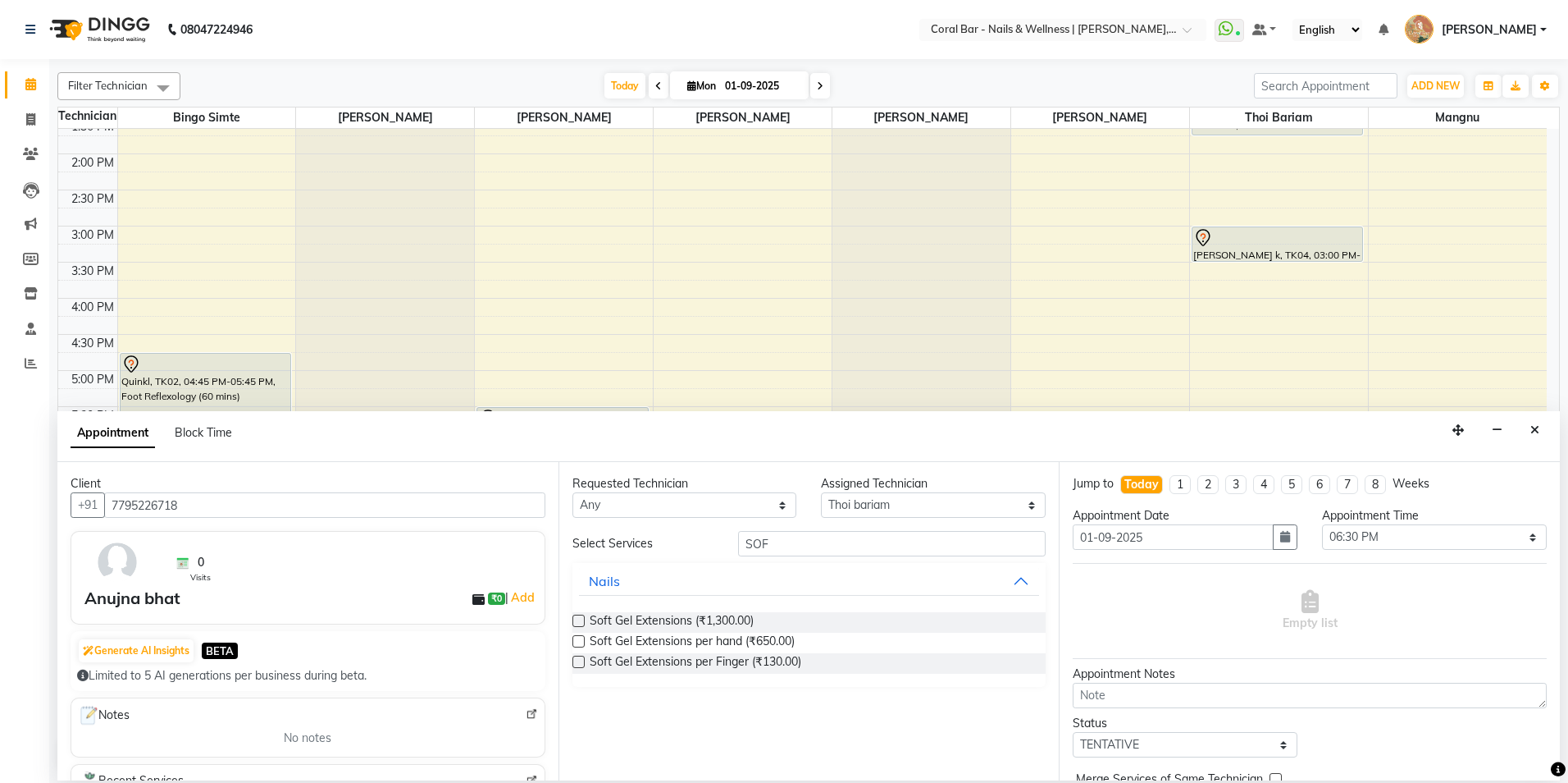
click at [584, 621] on label at bounding box center [578, 621] width 13 height 13
click at [583, 621] on input "checkbox" at bounding box center [577, 622] width 11 height 11
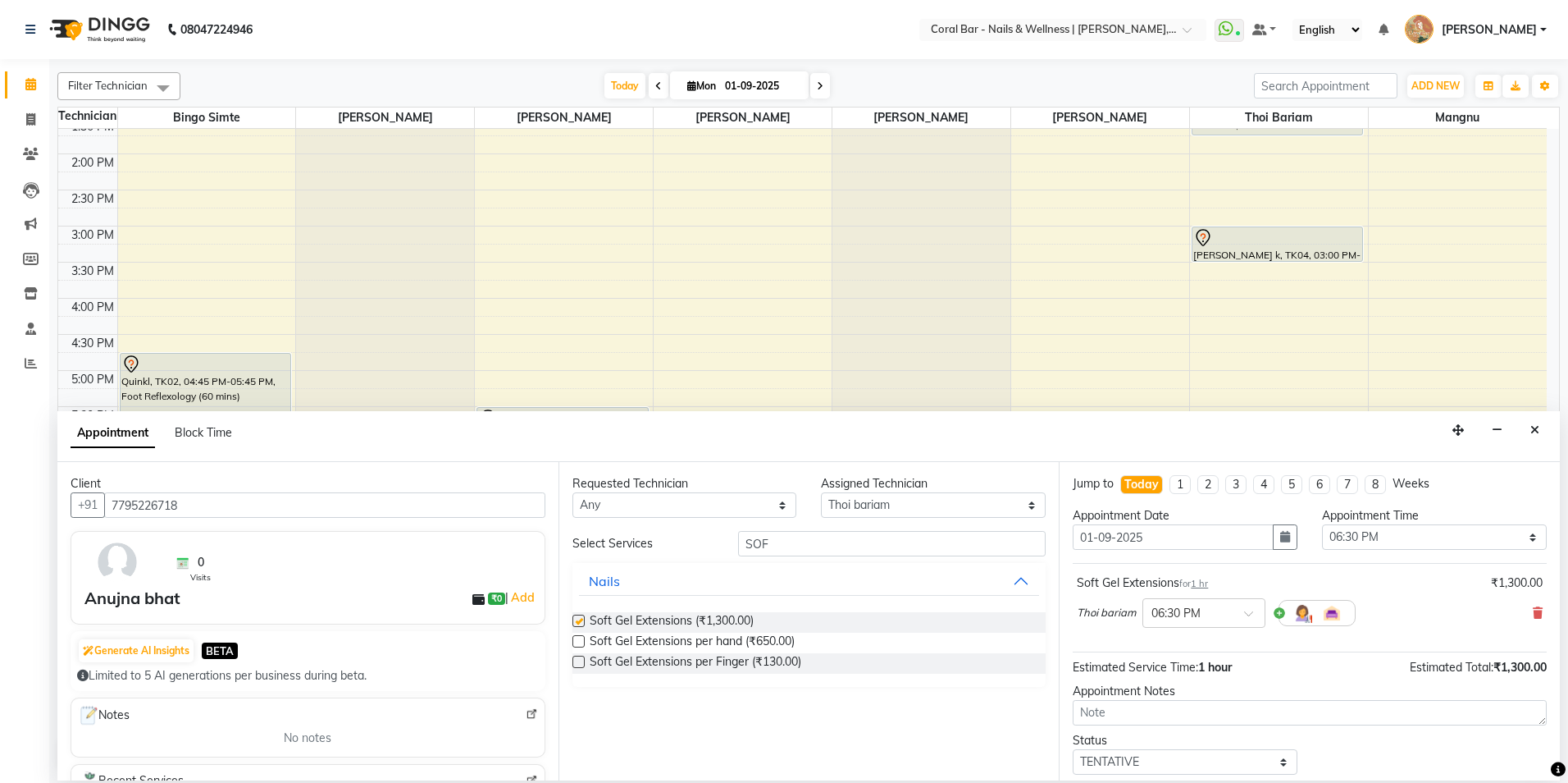
checkbox input "false"
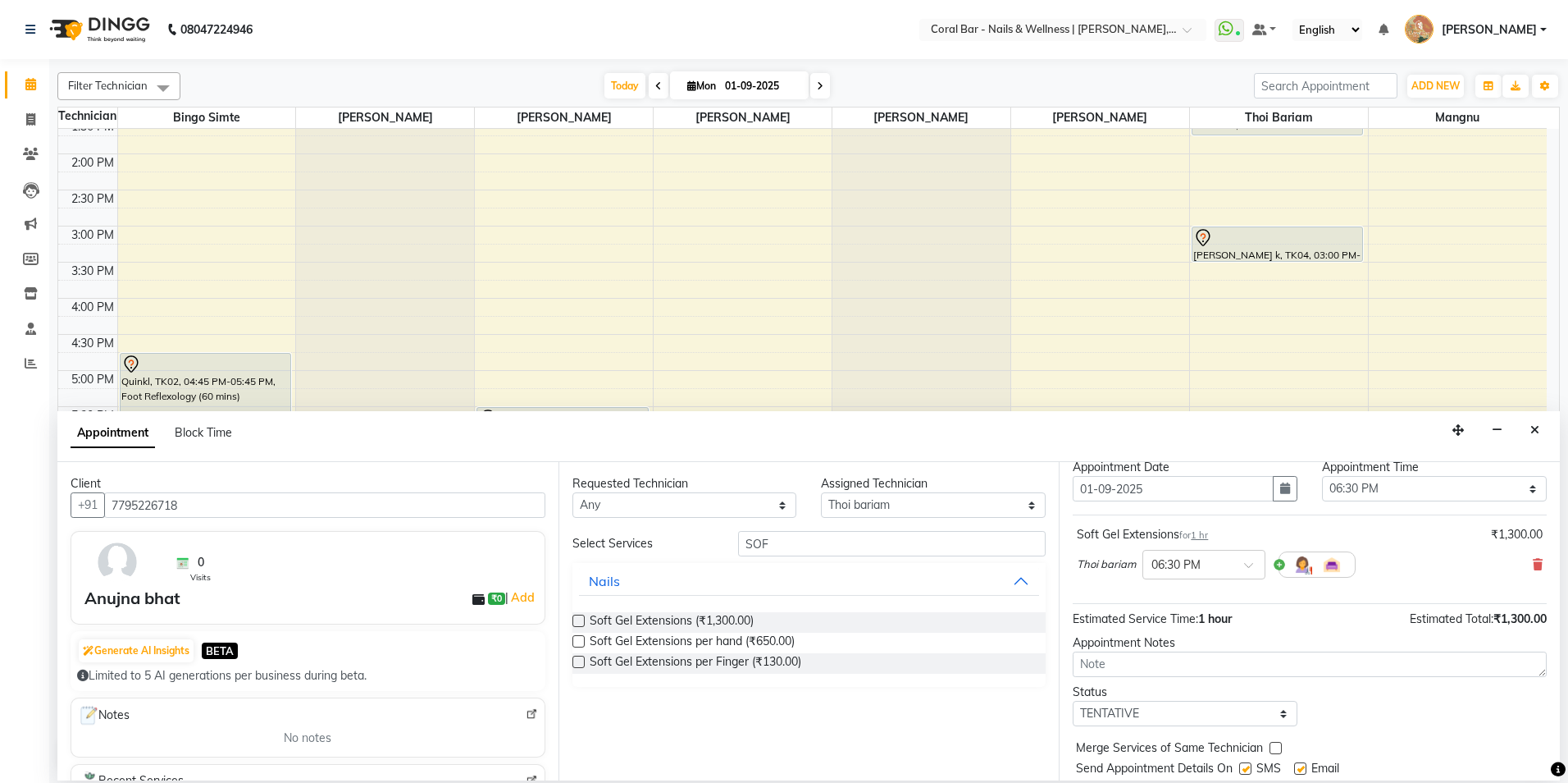
scroll to position [97, 0]
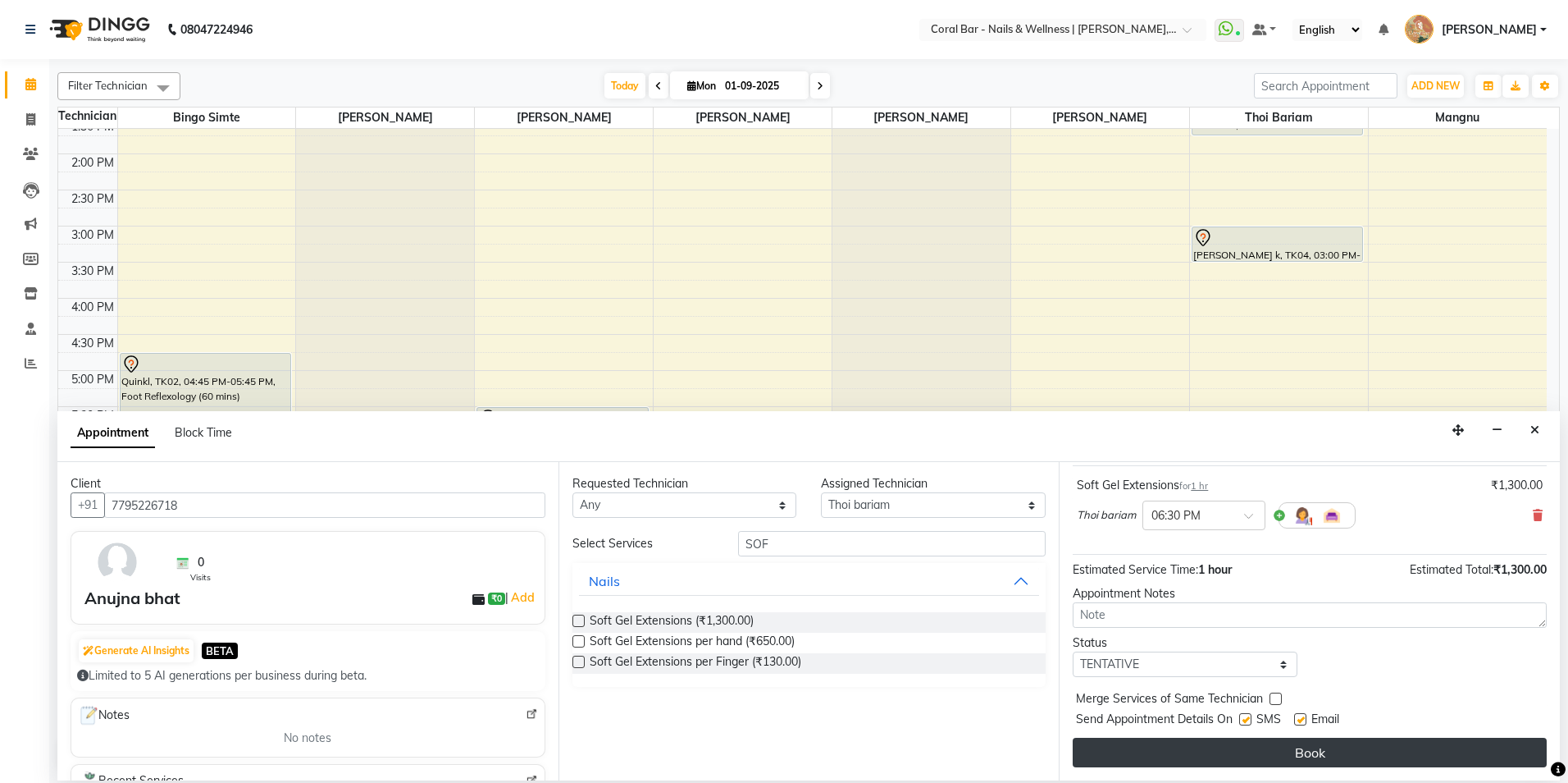
click at [1287, 741] on button "Book" at bounding box center [1309, 752] width 474 height 30
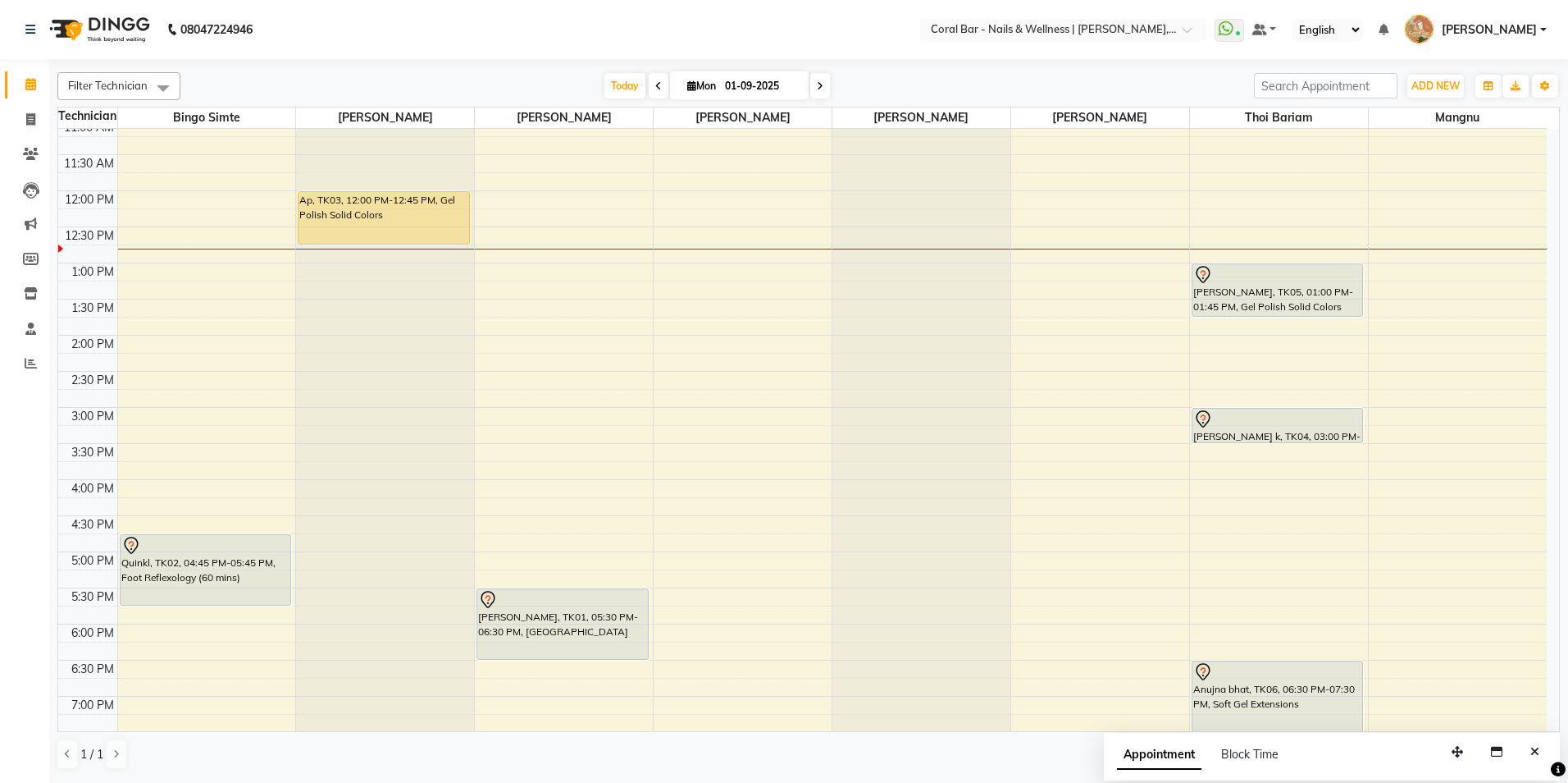
scroll to position [246, 0]
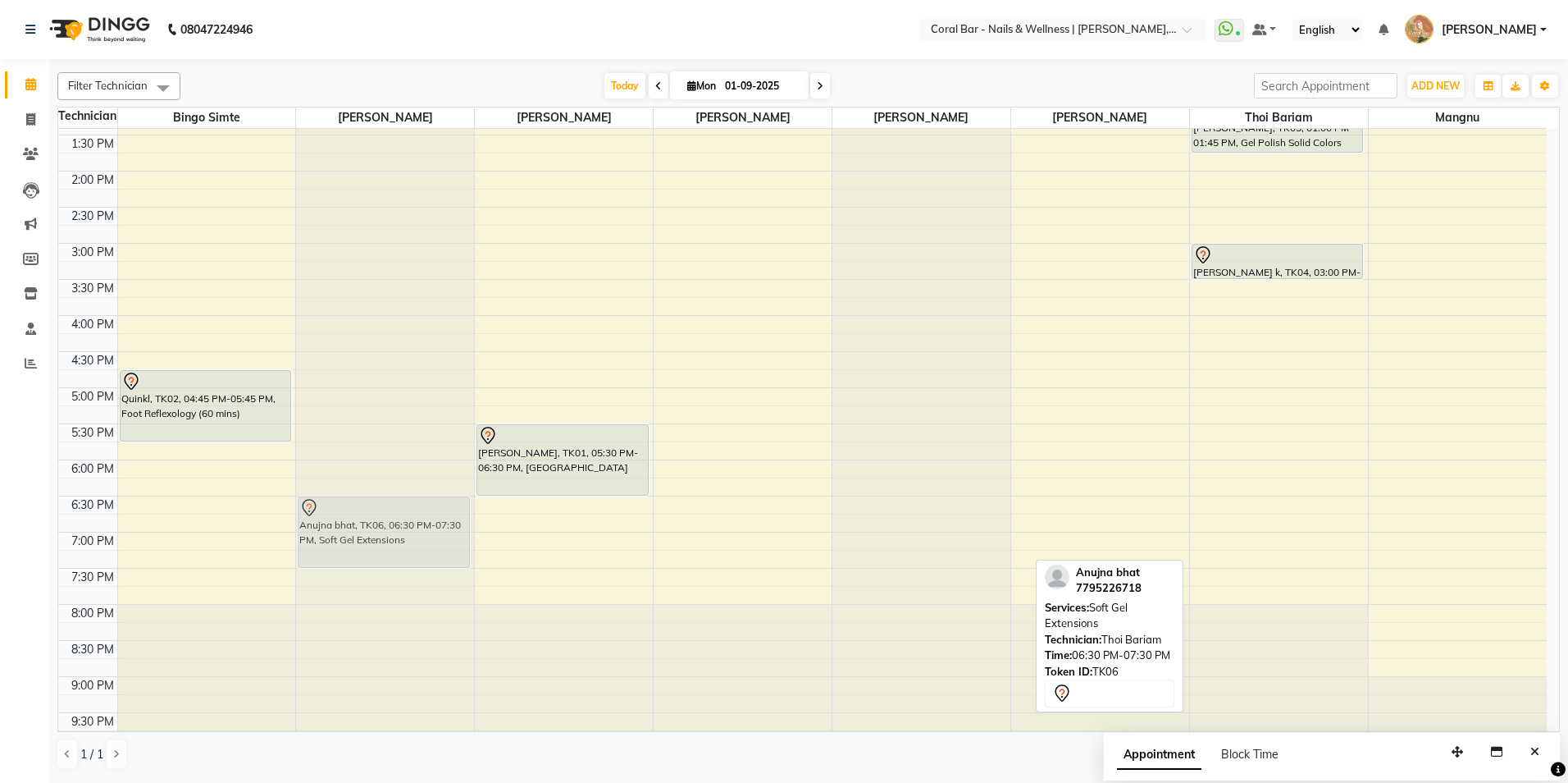
drag, startPoint x: 1226, startPoint y: 535, endPoint x: 342, endPoint y: 530, distance: 884.0
click at [344, 530] on tr "Quinkl, TK02, 04:45 PM-05:45 PM, Foot Reflexology (60 mins) Ap, TK03, 12:00 PM-…" at bounding box center [802, 315] width 1489 height 866
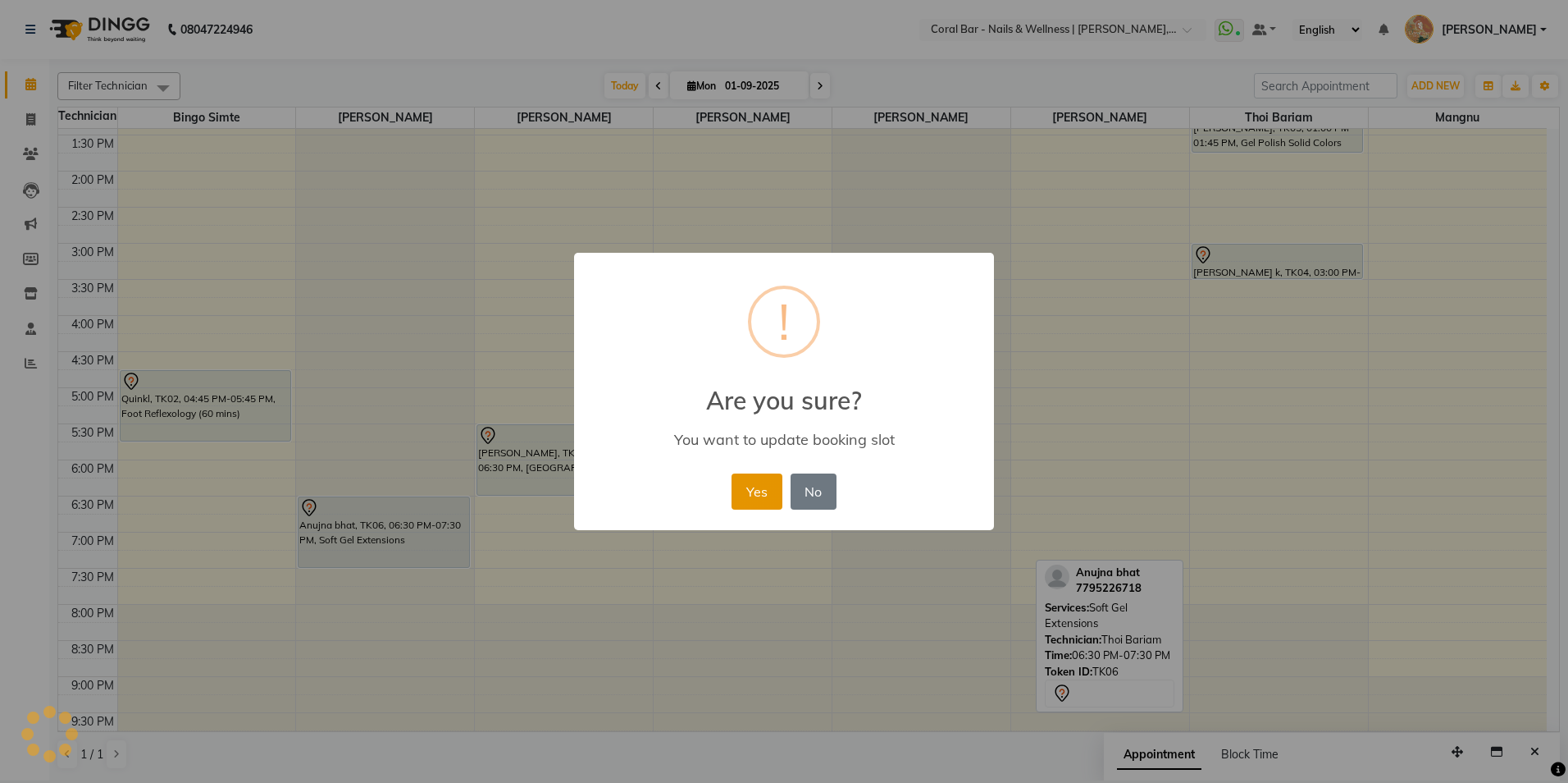
click at [769, 484] on button "Yes" at bounding box center [757, 491] width 50 height 36
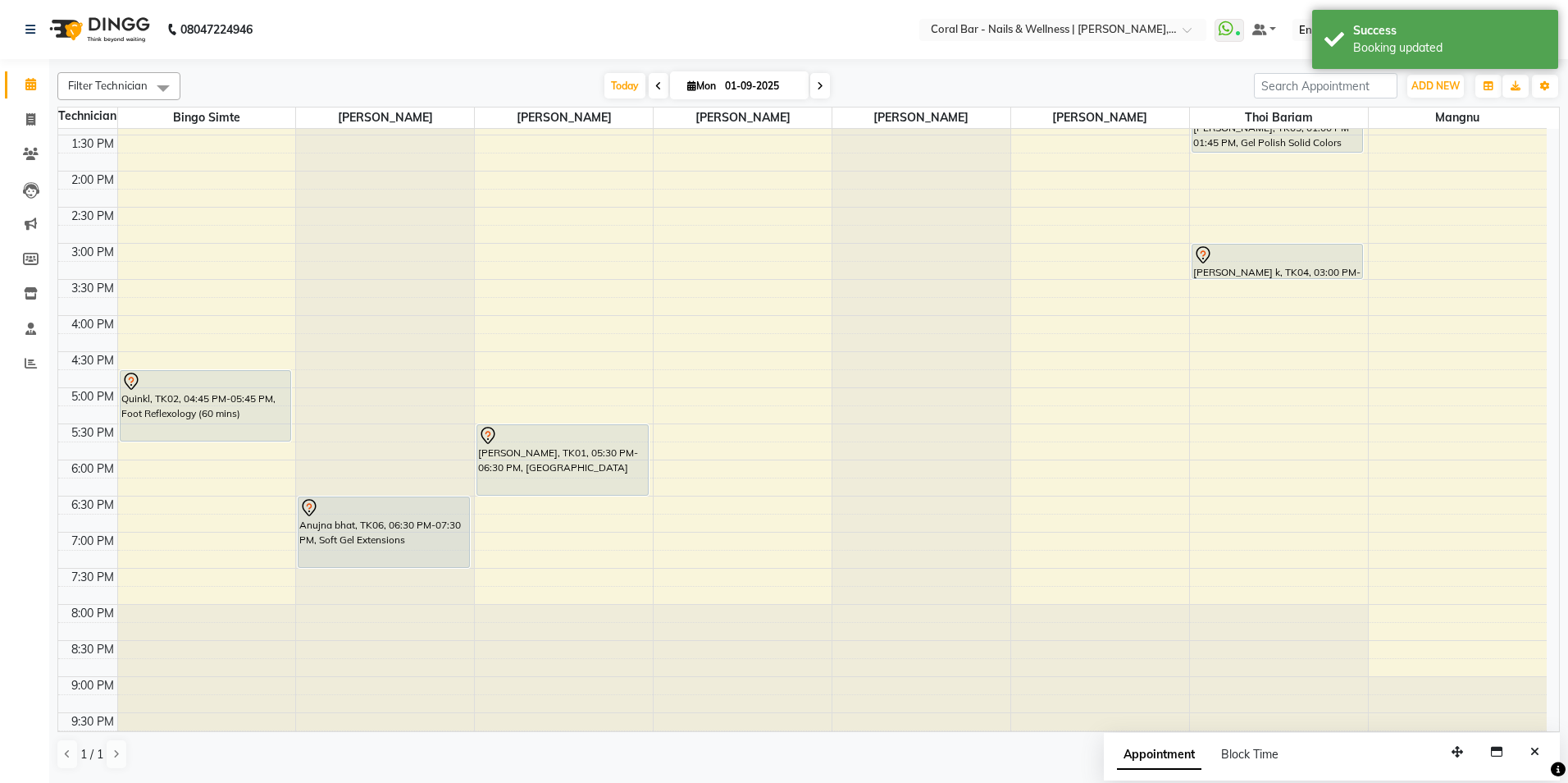
scroll to position [82, 0]
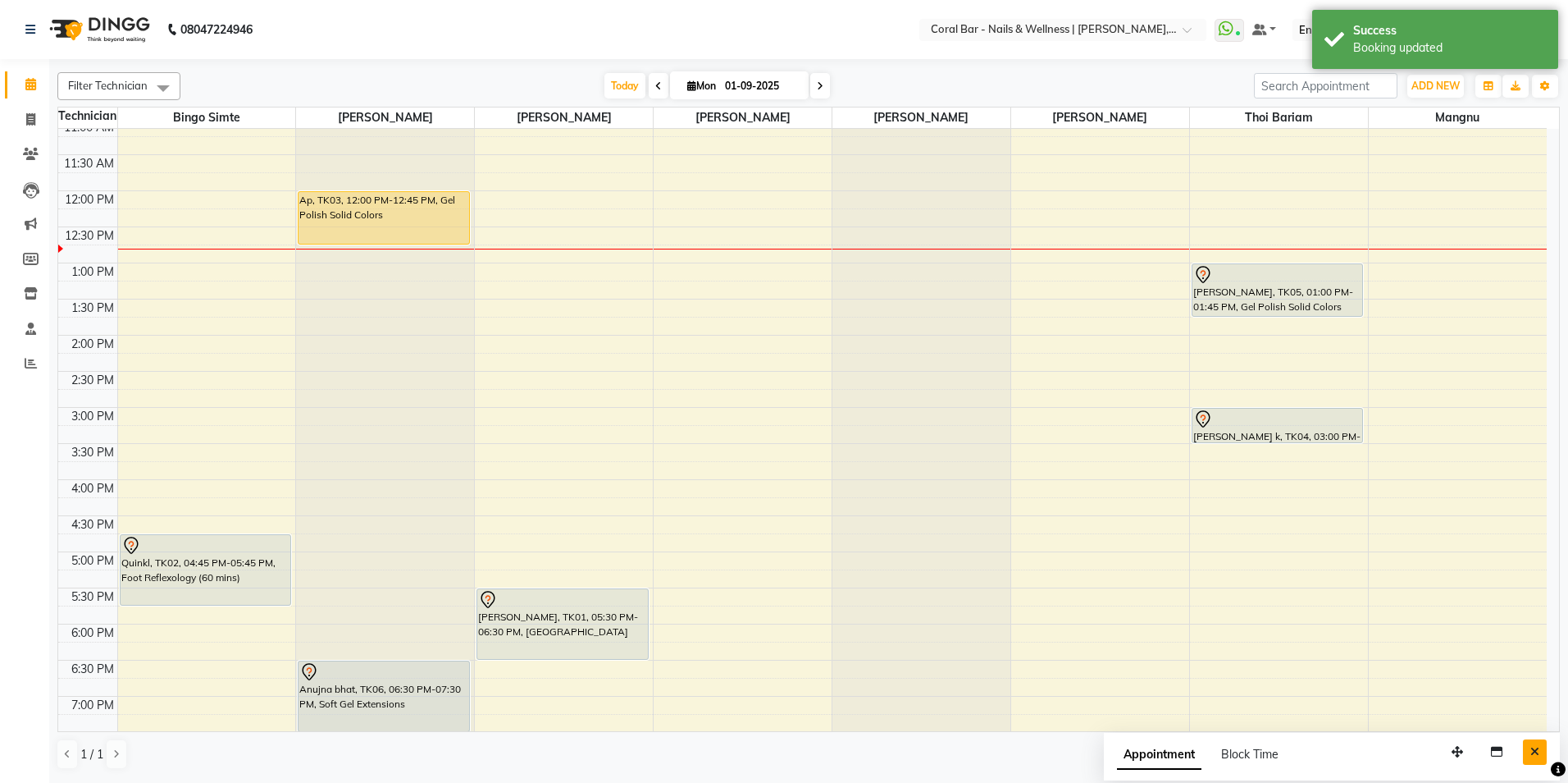
click at [1543, 741] on button "Close" at bounding box center [1535, 752] width 24 height 25
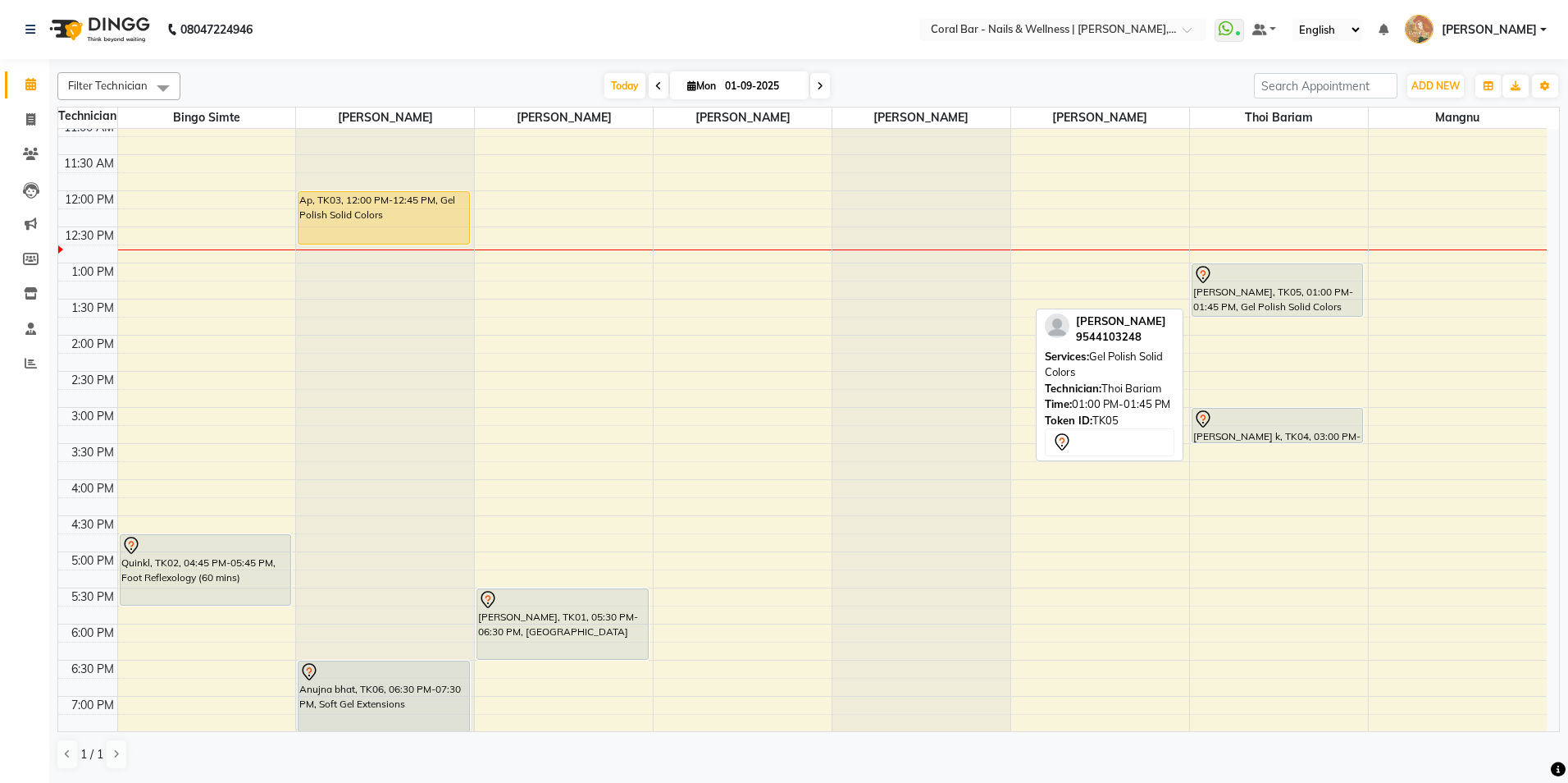
click at [1196, 271] on icon at bounding box center [1203, 274] width 19 height 19
click at [1207, 270] on icon at bounding box center [1203, 274] width 19 height 19
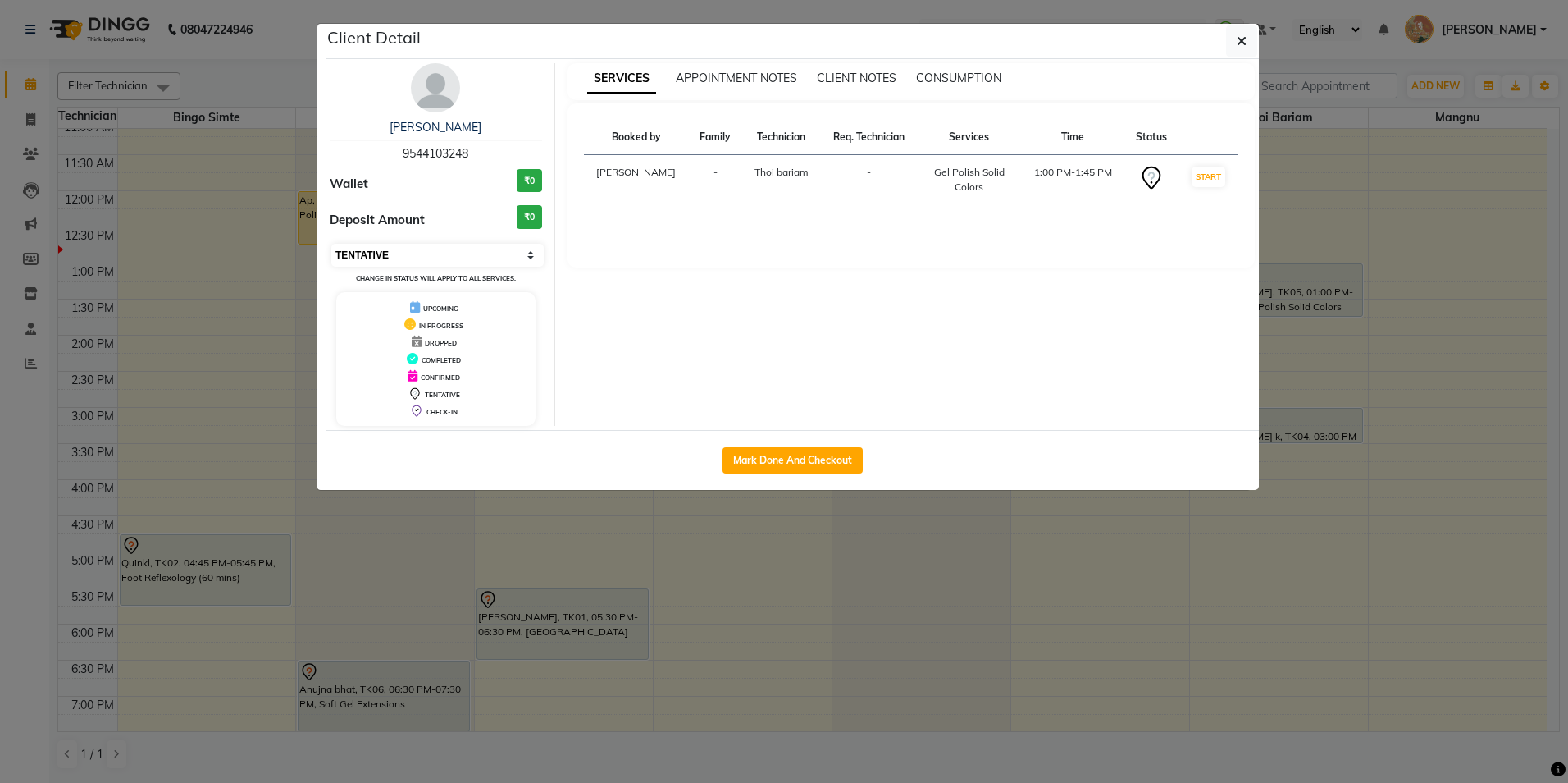
click at [374, 245] on select "Select IN SERVICE CONFIRMED TENTATIVE CHECK IN MARK DONE DROPPED UPCOMING" at bounding box center [437, 255] width 212 height 23
select select "8"
click at [331, 244] on select "Select IN SERVICE CONFIRMED TENTATIVE CHECK IN MARK DONE DROPPED UPCOMING" at bounding box center [437, 255] width 212 height 23
click at [823, 540] on ngb-modal-window "Client Detail sharon 9544103248 Wallet ₹0 Deposit Amount ₹0 Select IN SERVICE C…" at bounding box center [784, 392] width 1568 height 783
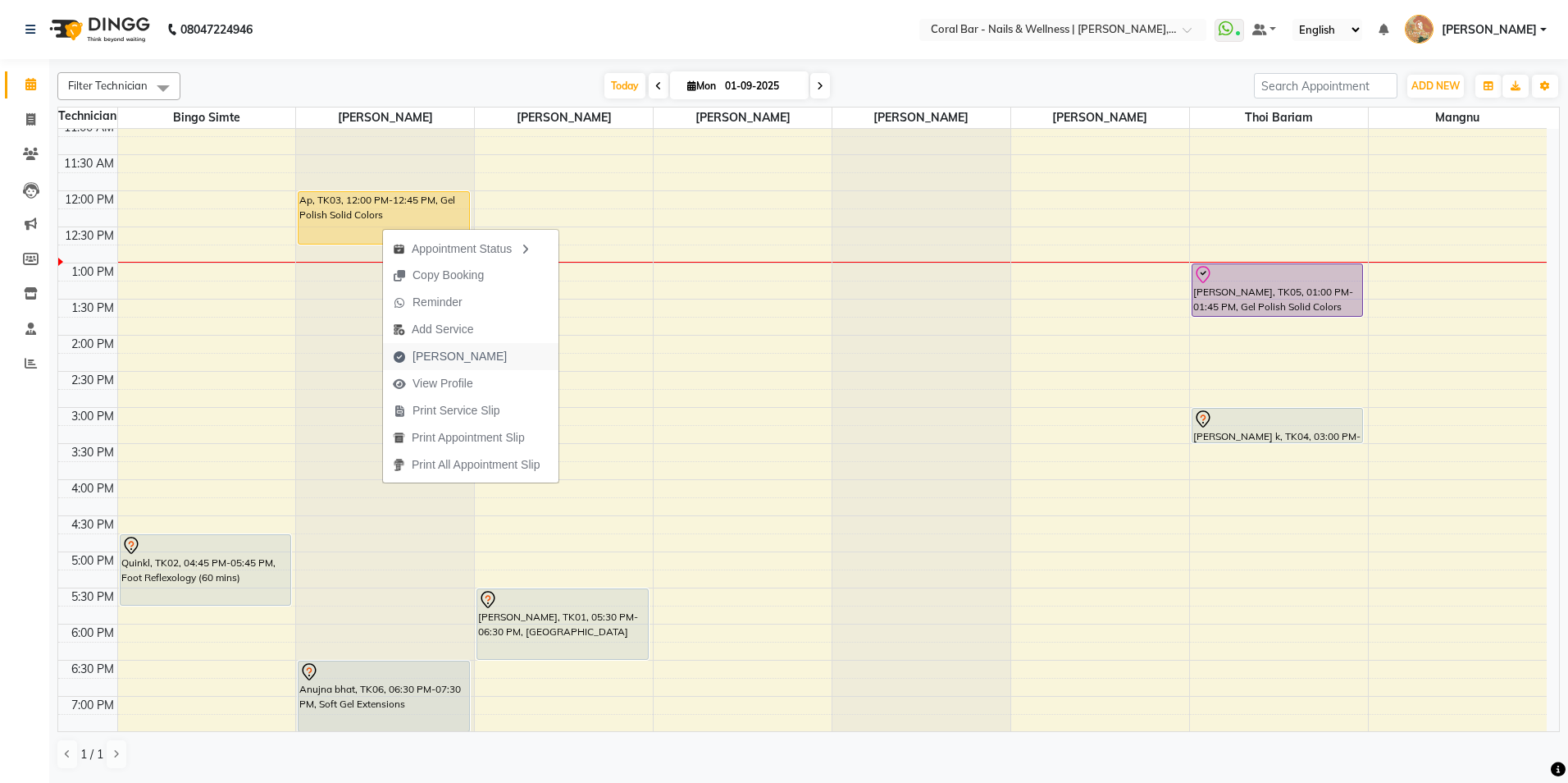
click at [472, 362] on span "Mark Done" at bounding box center [450, 357] width 134 height 27
select select "service"
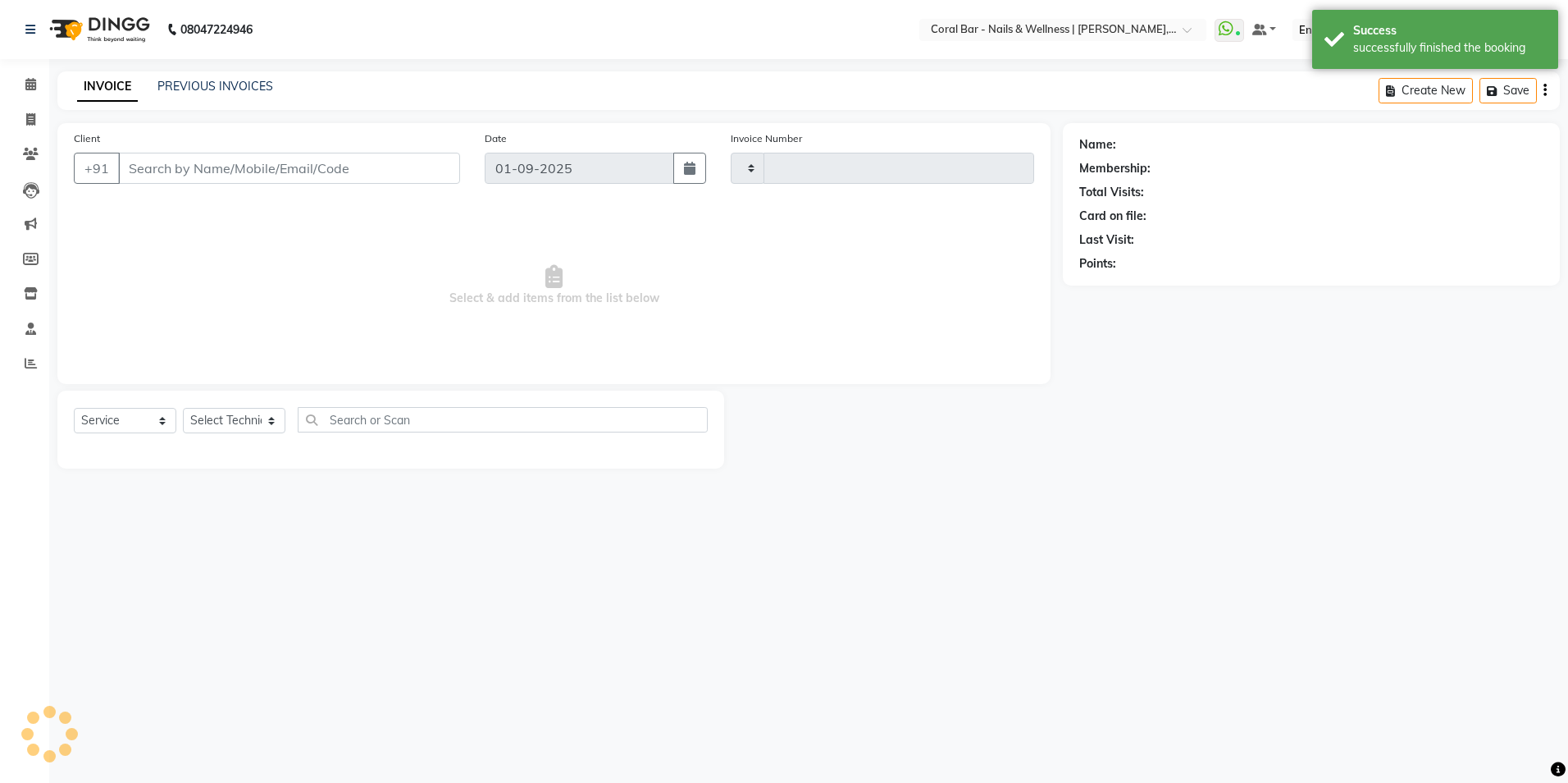
type input "1097"
select select "7157"
type input "9971264036"
select select "66409"
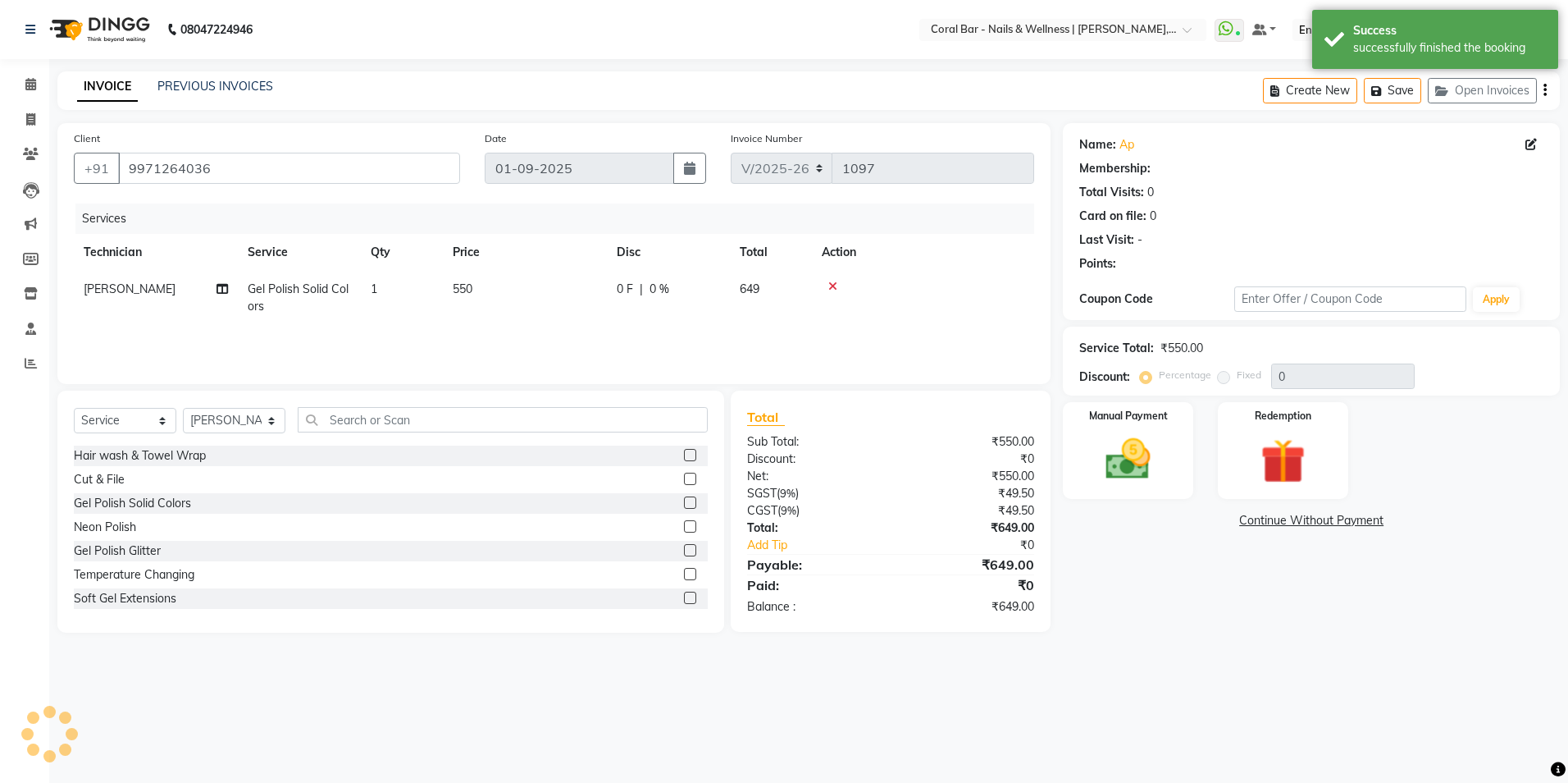
select select "1: Object"
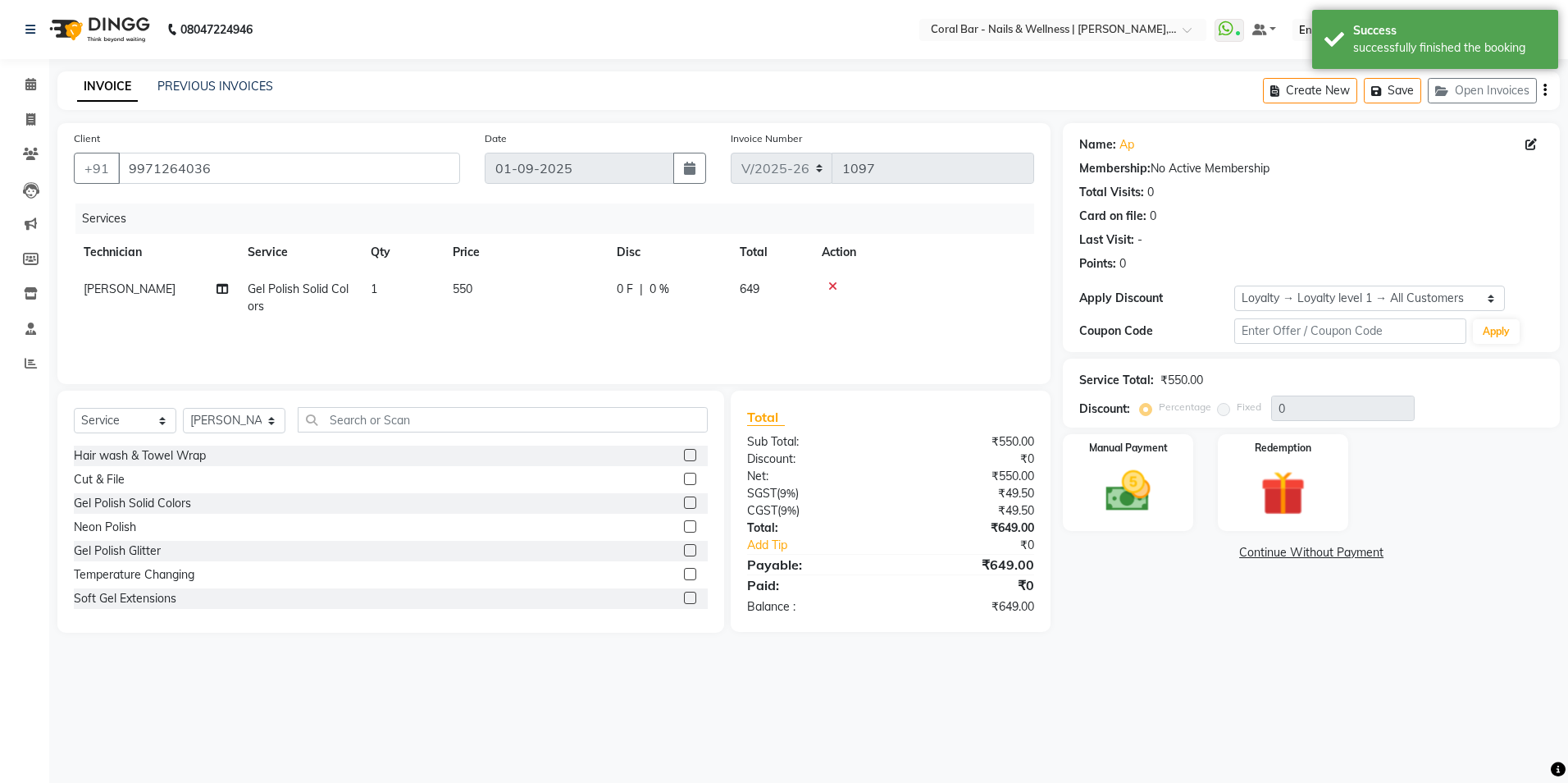
click at [402, 430] on div "Select Service Product Membership Package Voucher Prepaid Gift Card Select Tech…" at bounding box center [391, 426] width 634 height 39
click at [402, 430] on input "text" at bounding box center [502, 419] width 410 height 25
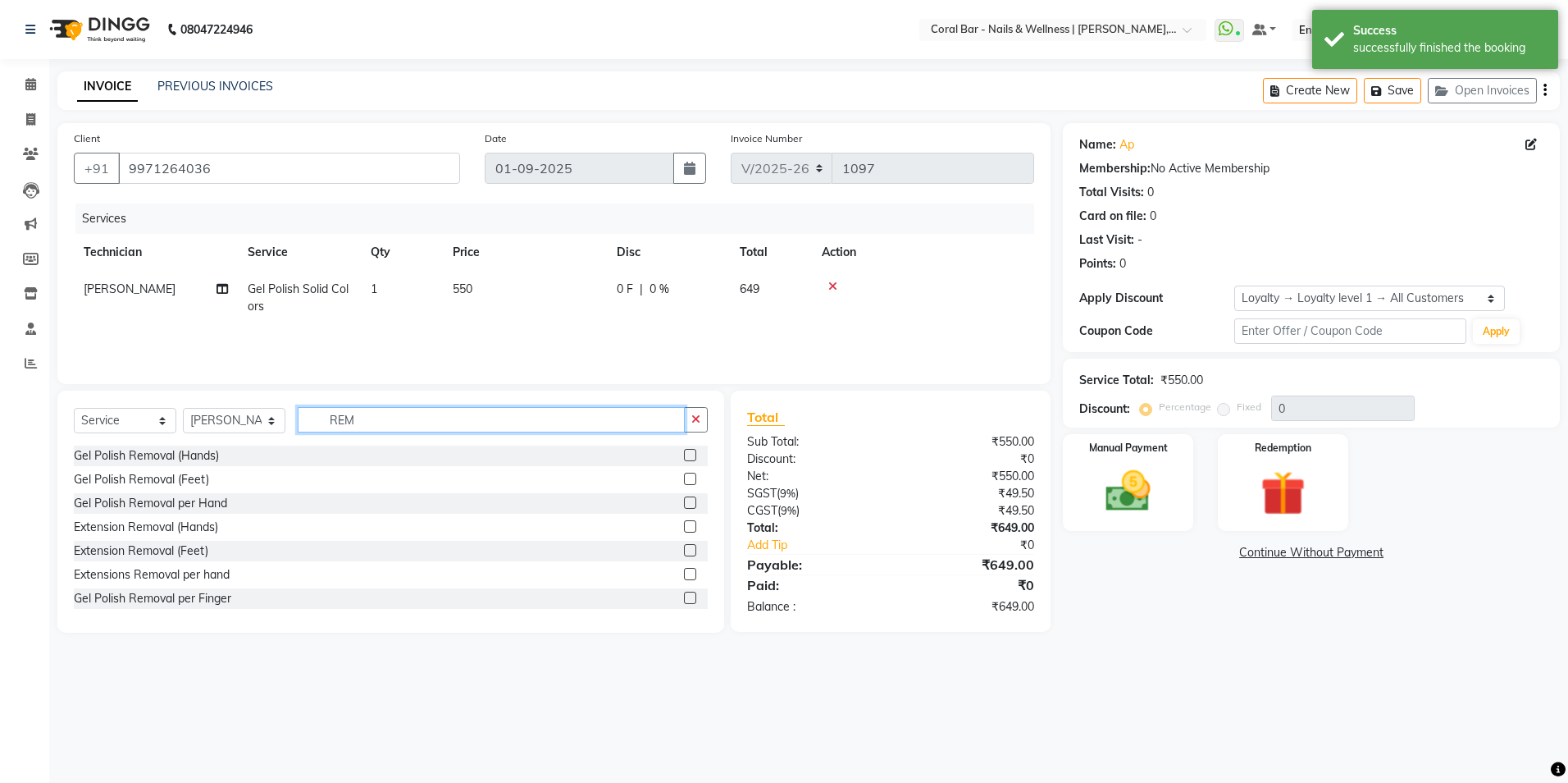
type input "REM"
click at [684, 457] on label at bounding box center [690, 455] width 13 height 13
click at [684, 457] on input "checkbox" at bounding box center [689, 456] width 11 height 11
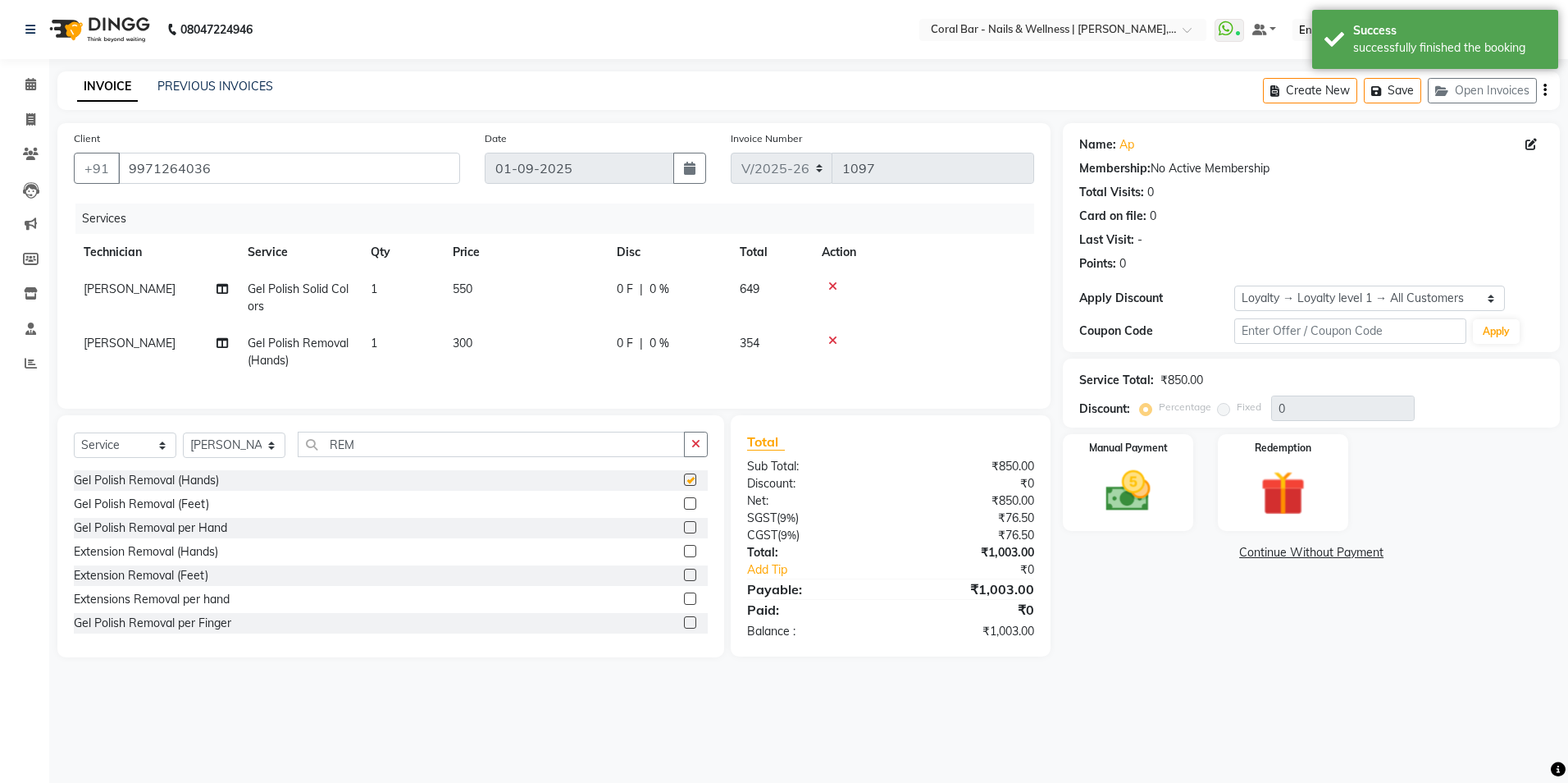
checkbox input "false"
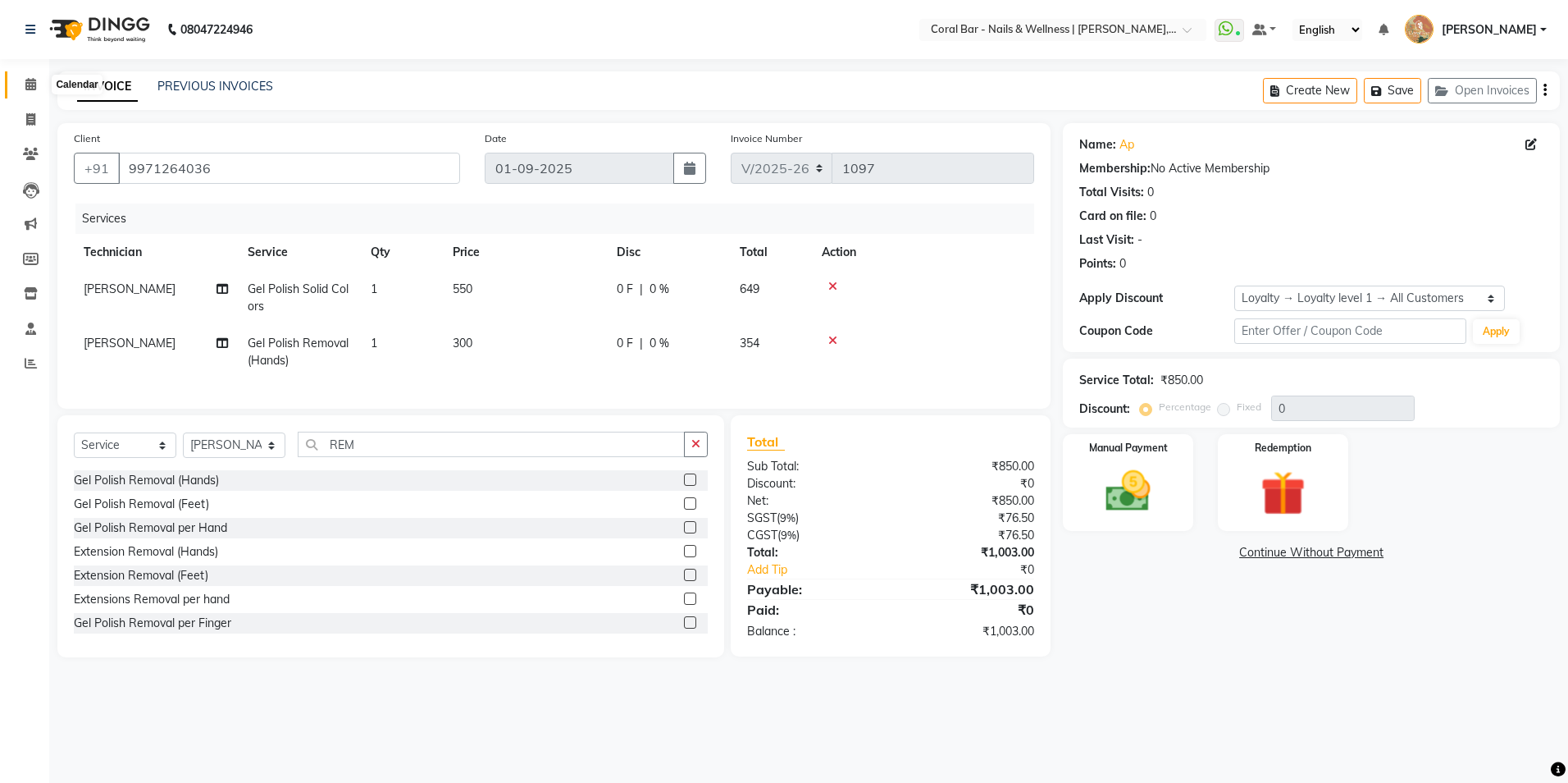
click at [36, 85] on icon at bounding box center [30, 84] width 11 height 13
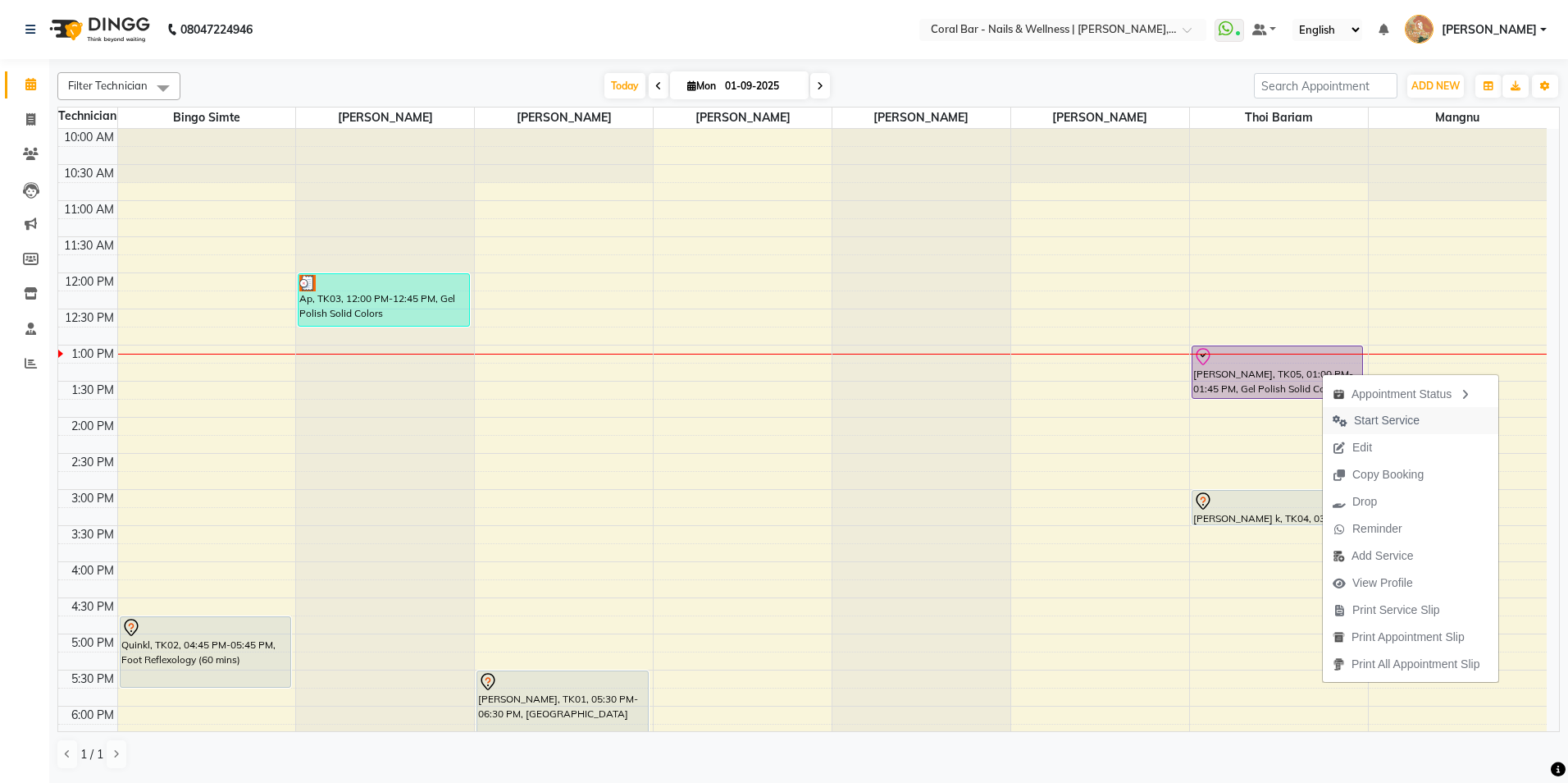
click at [1388, 414] on span "Start Service" at bounding box center [1387, 420] width 66 height 17
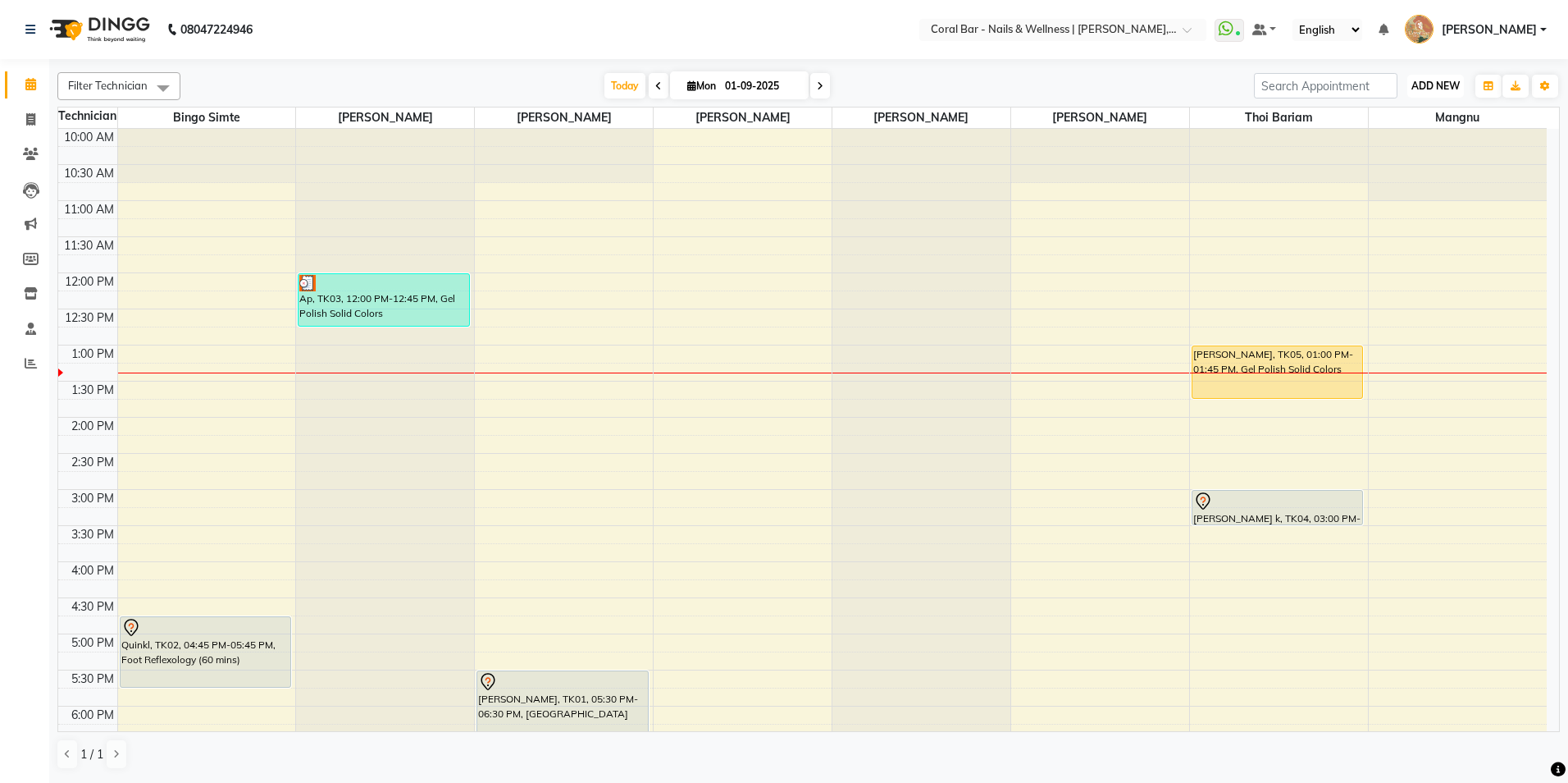
click at [1445, 87] on span "ADD NEW" at bounding box center [1435, 85] width 48 height 13
click at [1371, 139] on link "Add Invoice" at bounding box center [1398, 138] width 129 height 21
select select "service"
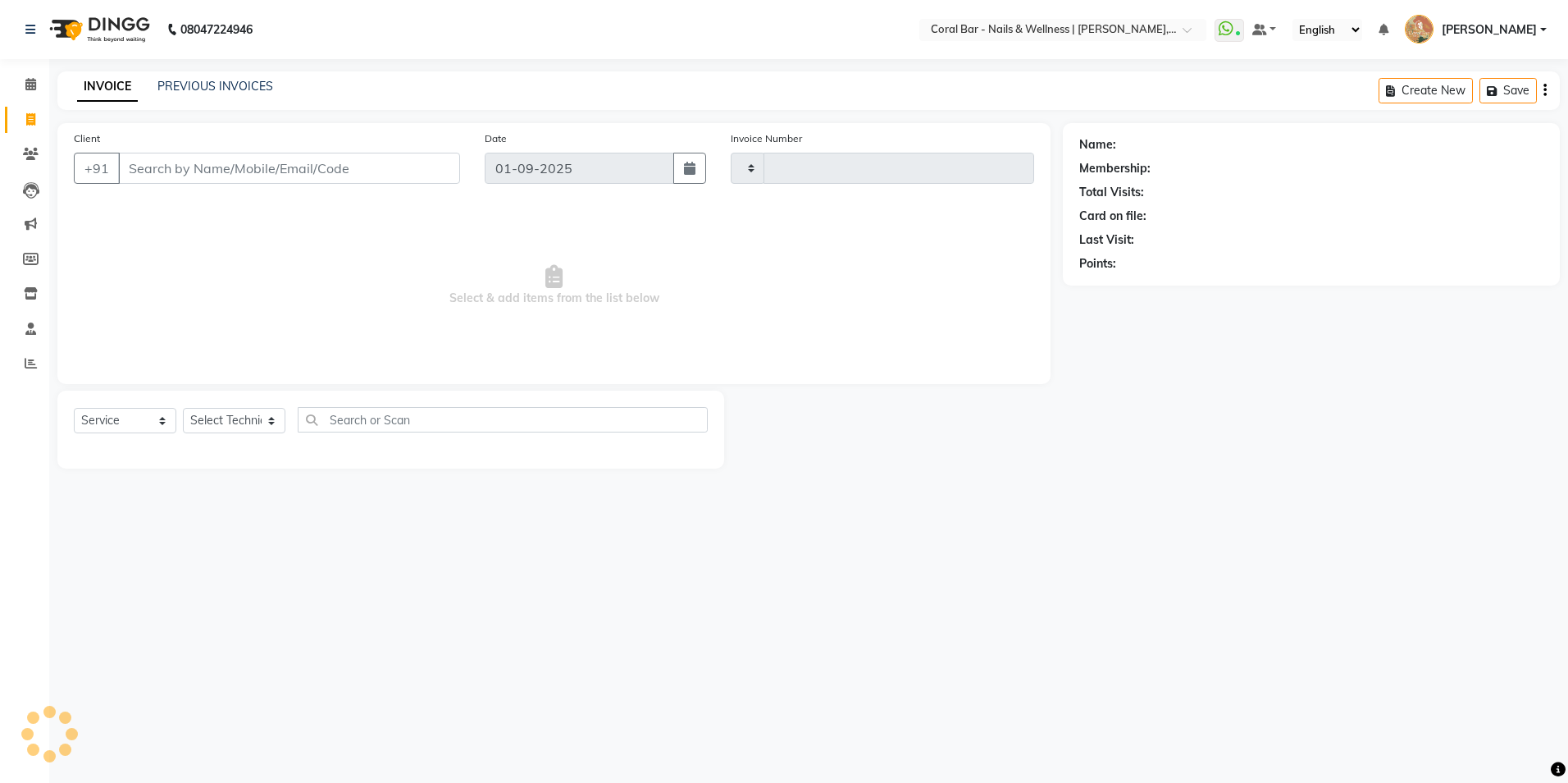
type input "1097"
select select "7157"
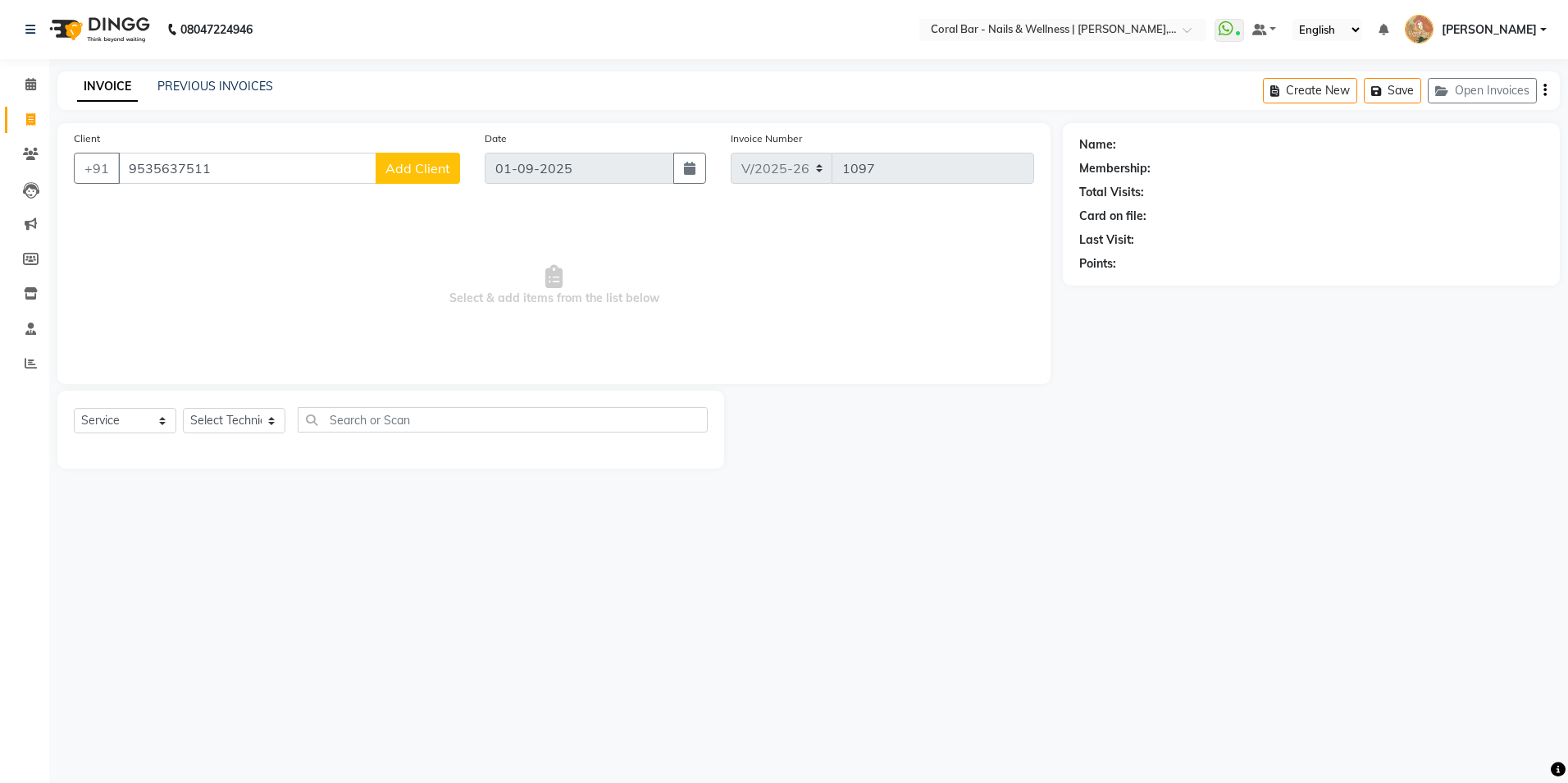
type input "9535637511"
click at [420, 170] on span "Add Client" at bounding box center [418, 167] width 65 height 16
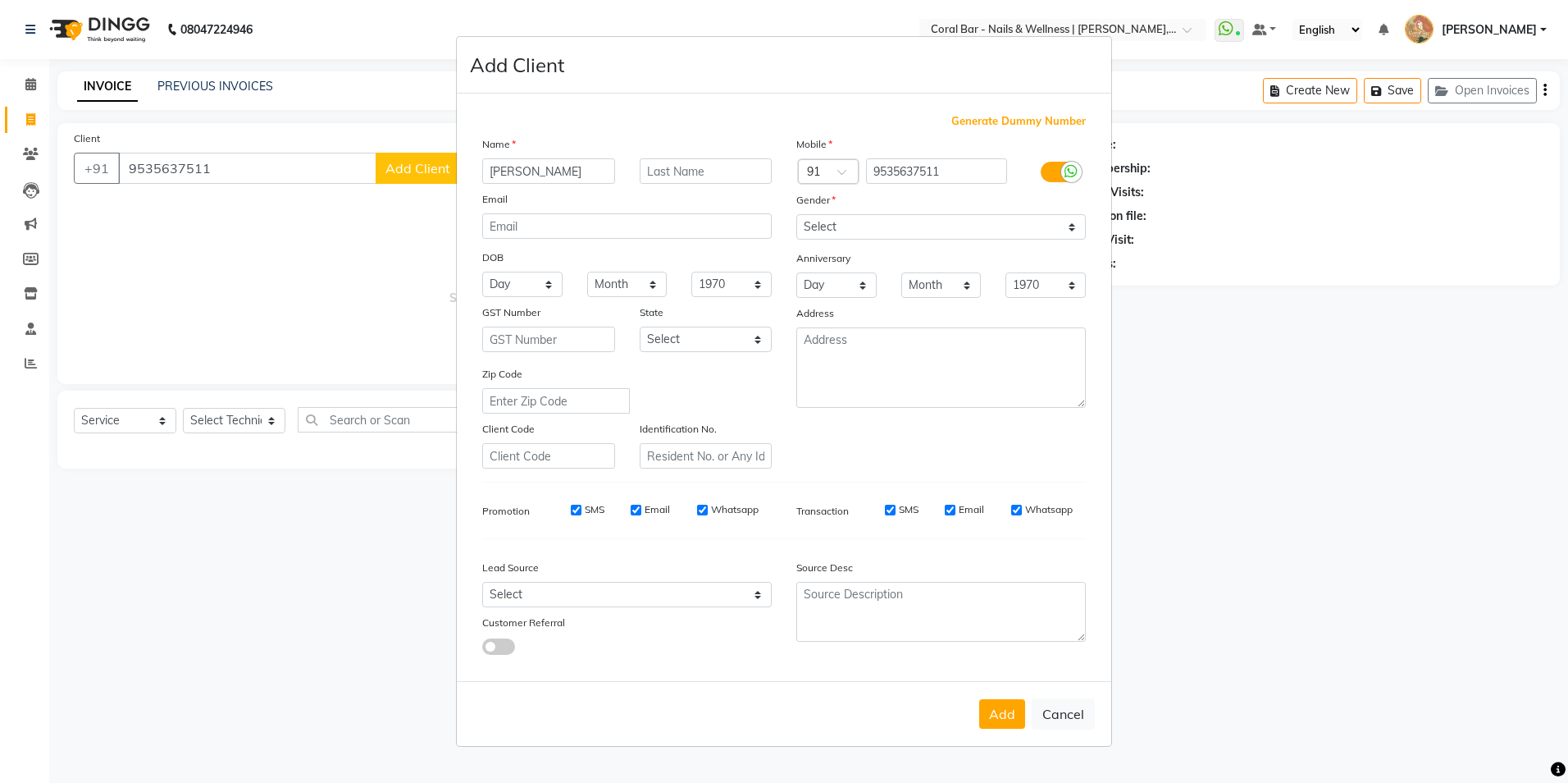
type input "deepthi"
click at [909, 223] on select "Select Male Female Other Prefer Not To Say" at bounding box center [941, 227] width 290 height 25
select select "female"
click at [796, 214] on select "Select Male Female Other Prefer Not To Say" at bounding box center [941, 227] width 290 height 25
click at [997, 726] on button "Add" at bounding box center [1003, 714] width 46 height 30
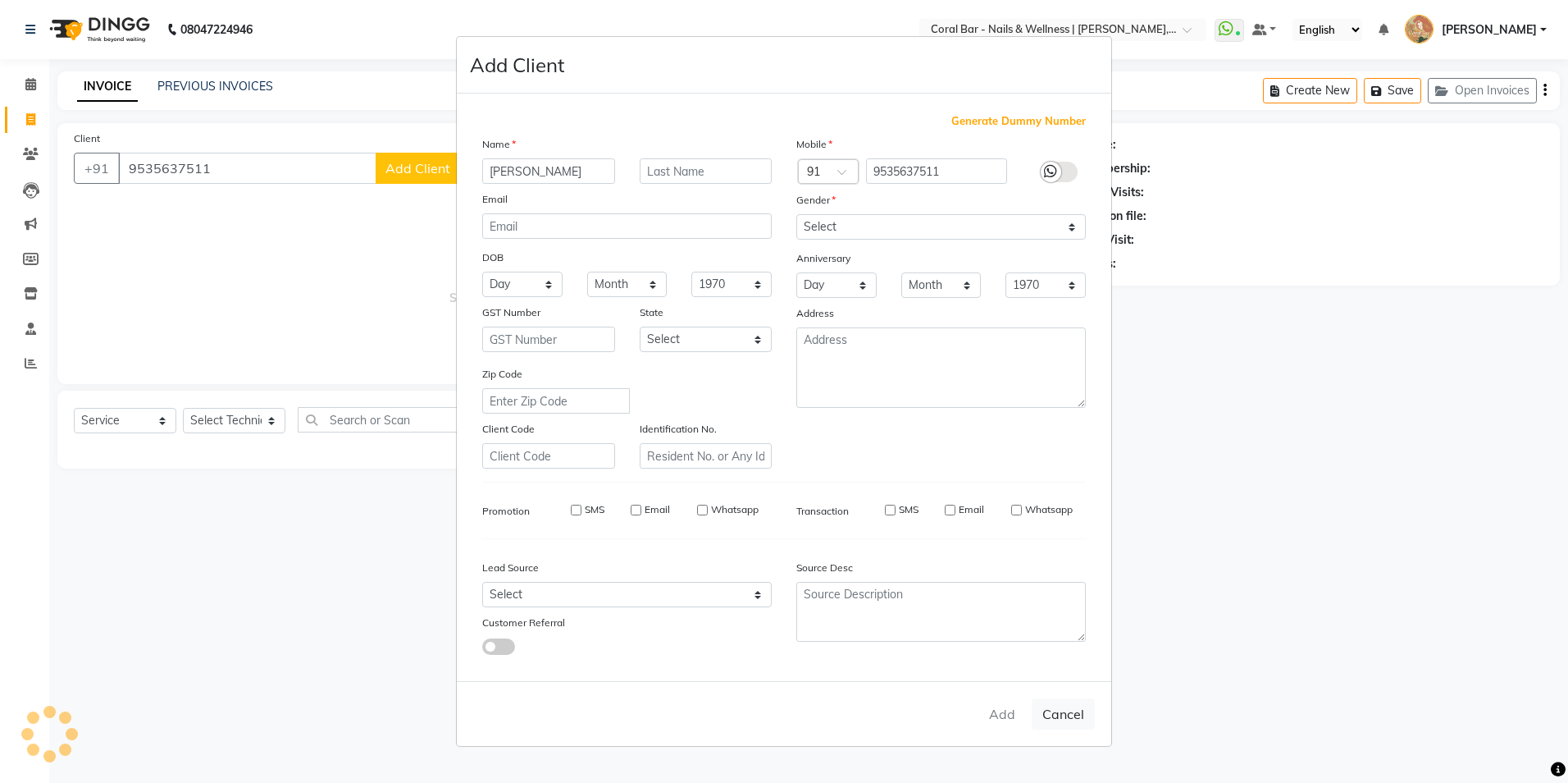
select select
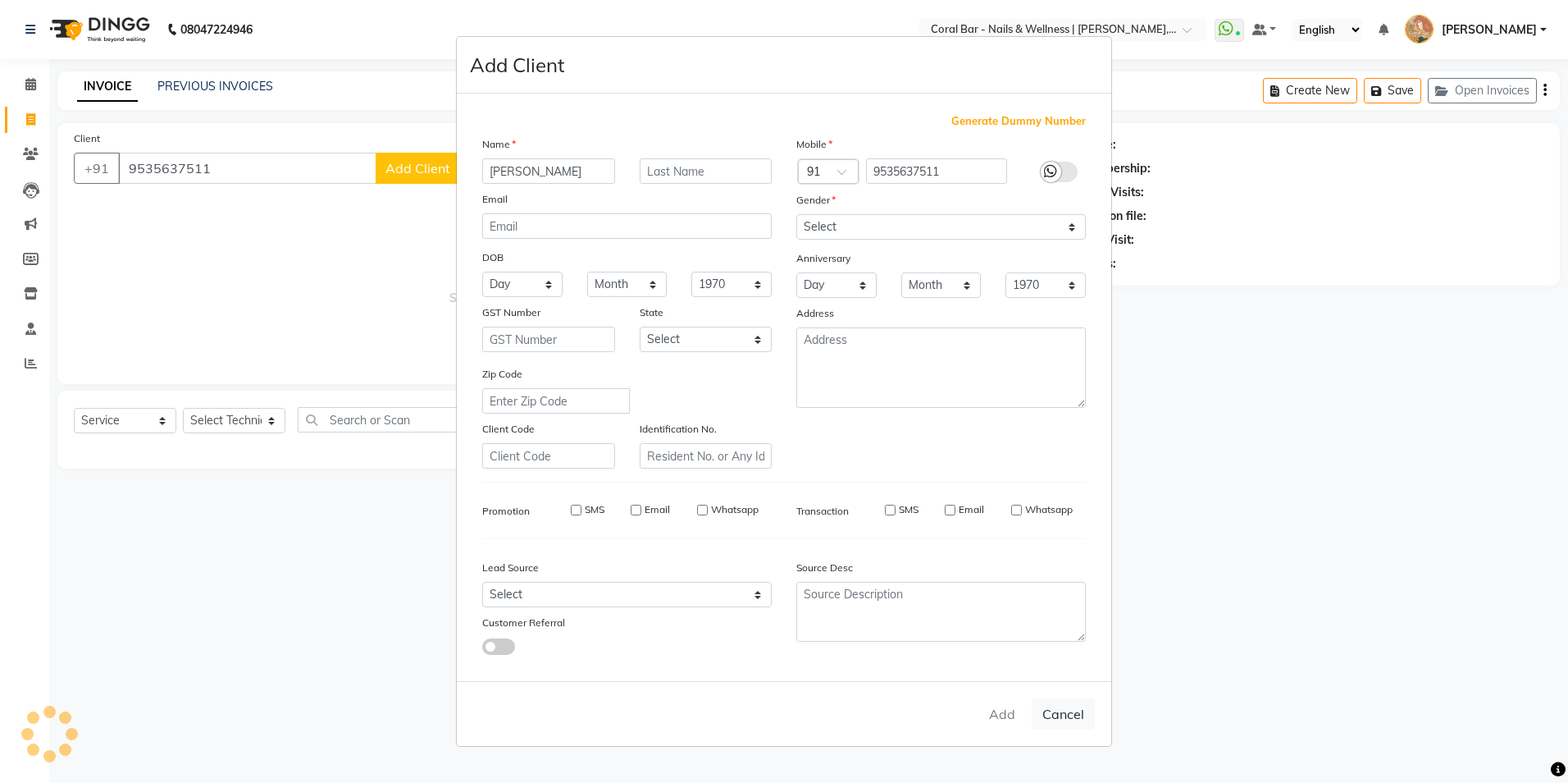
select select
checkbox input "false"
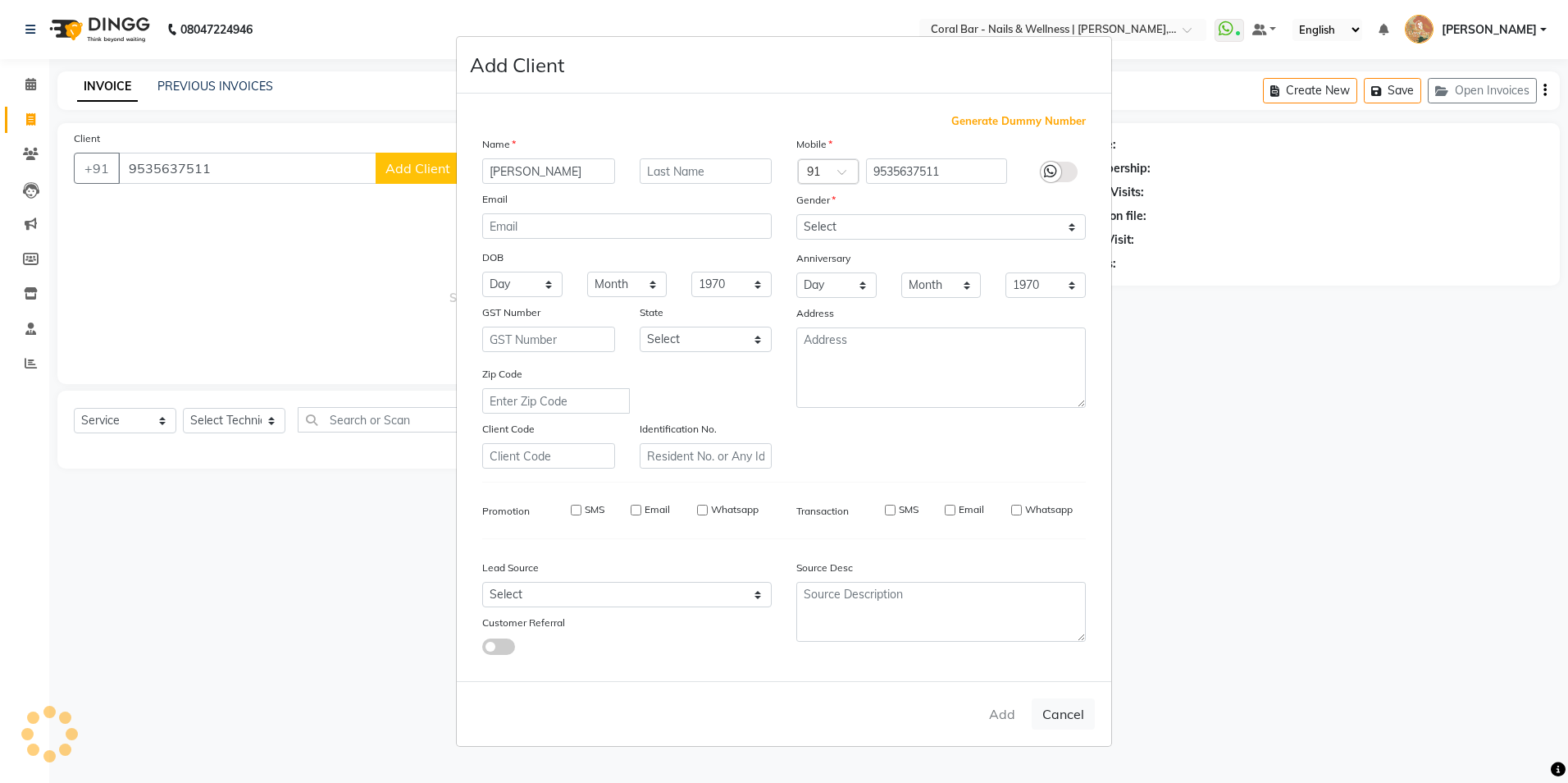
checkbox input "false"
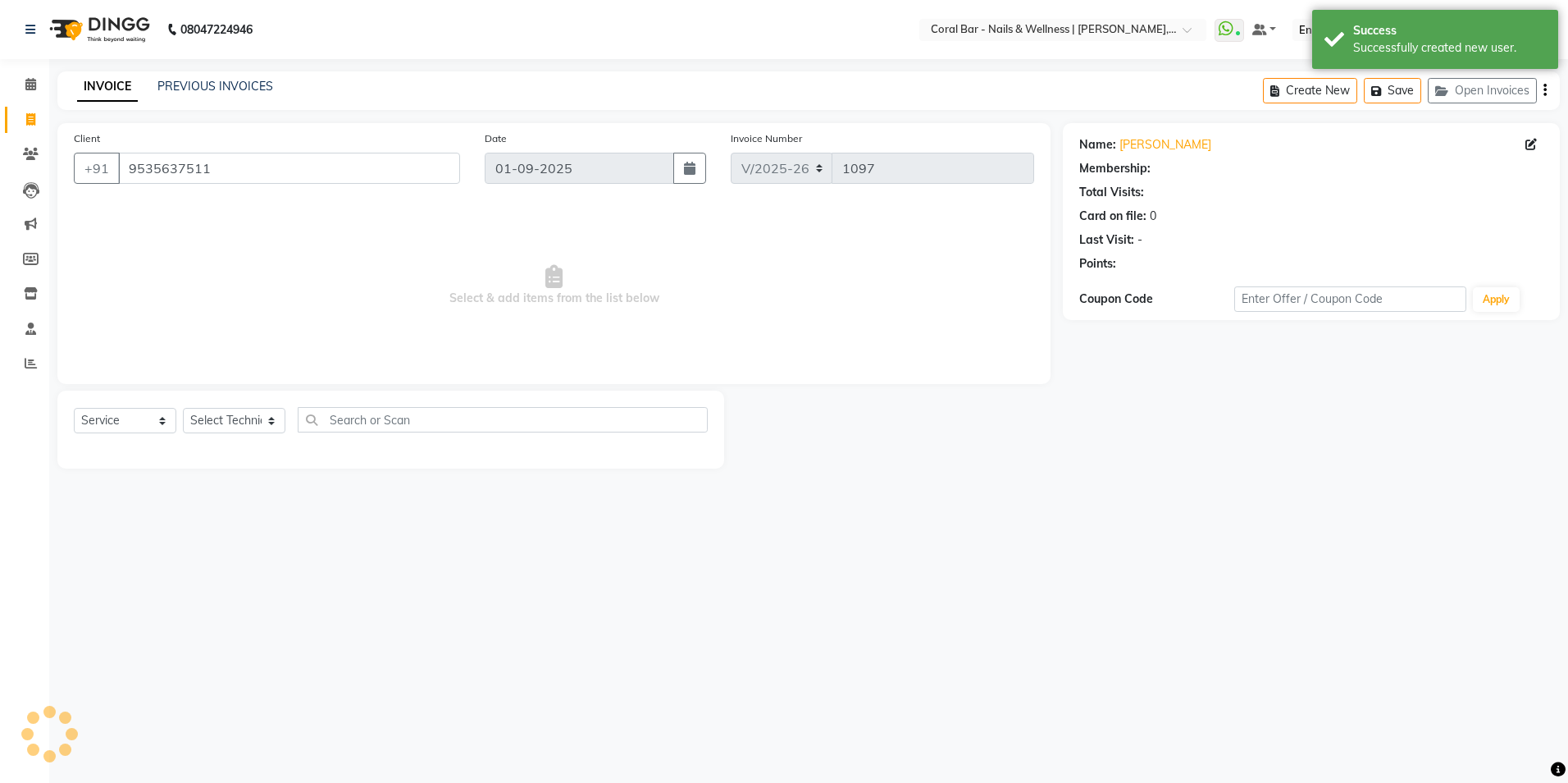
select select "1: Object"
click at [253, 426] on select "Select Technician Bhavani CA Bingo Simte Debbie Gery Govind Thappa Kimpha kipge…" at bounding box center [233, 420] width 102 height 25
select select "66532"
click at [183, 408] on select "Select Technician Bhavani CA Bingo Simte Debbie Gery Govind Thappa Kimpha kipge…" at bounding box center [233, 420] width 102 height 25
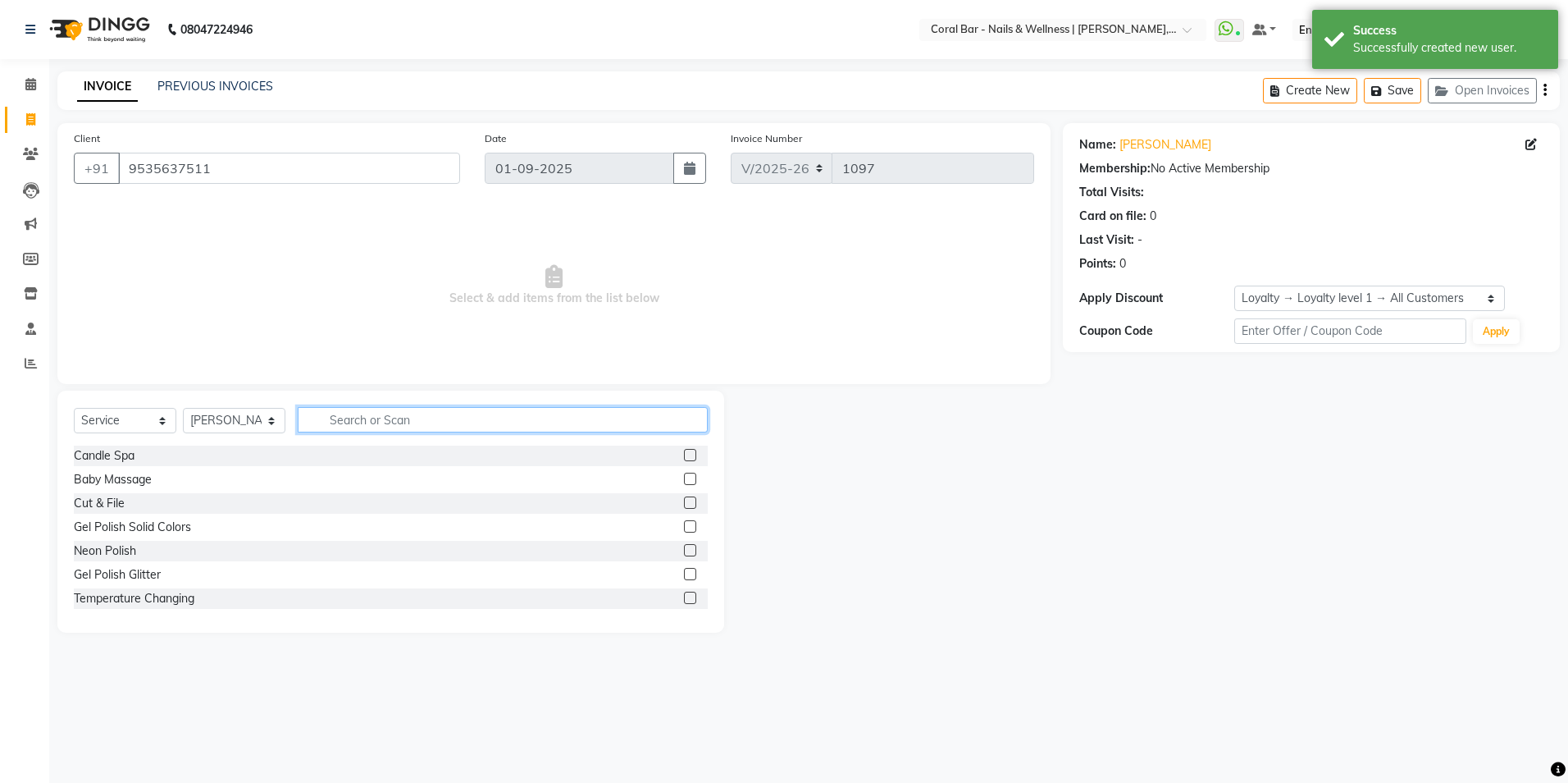
click at [385, 427] on input "text" at bounding box center [502, 419] width 410 height 25
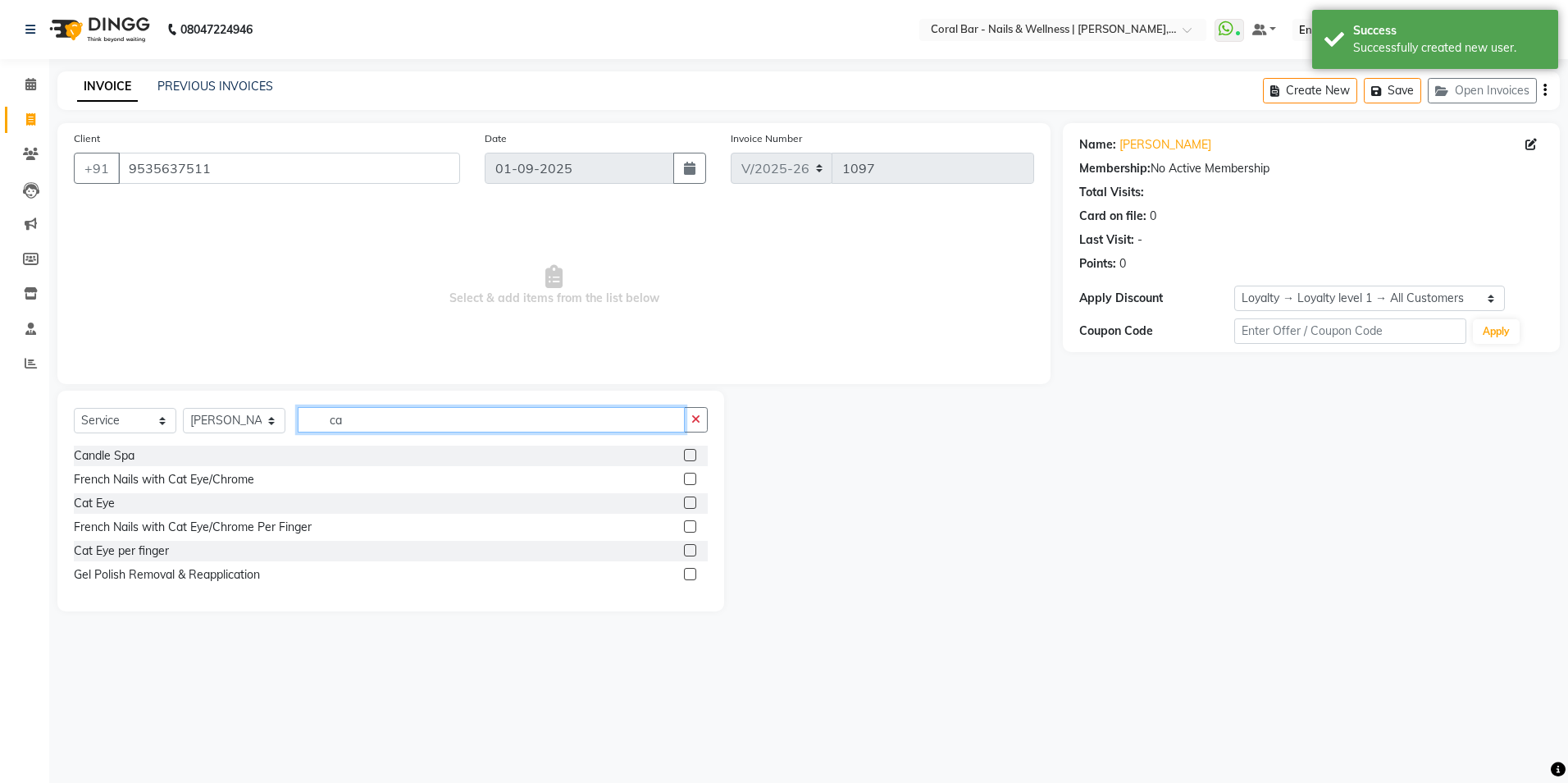
type input "cat"
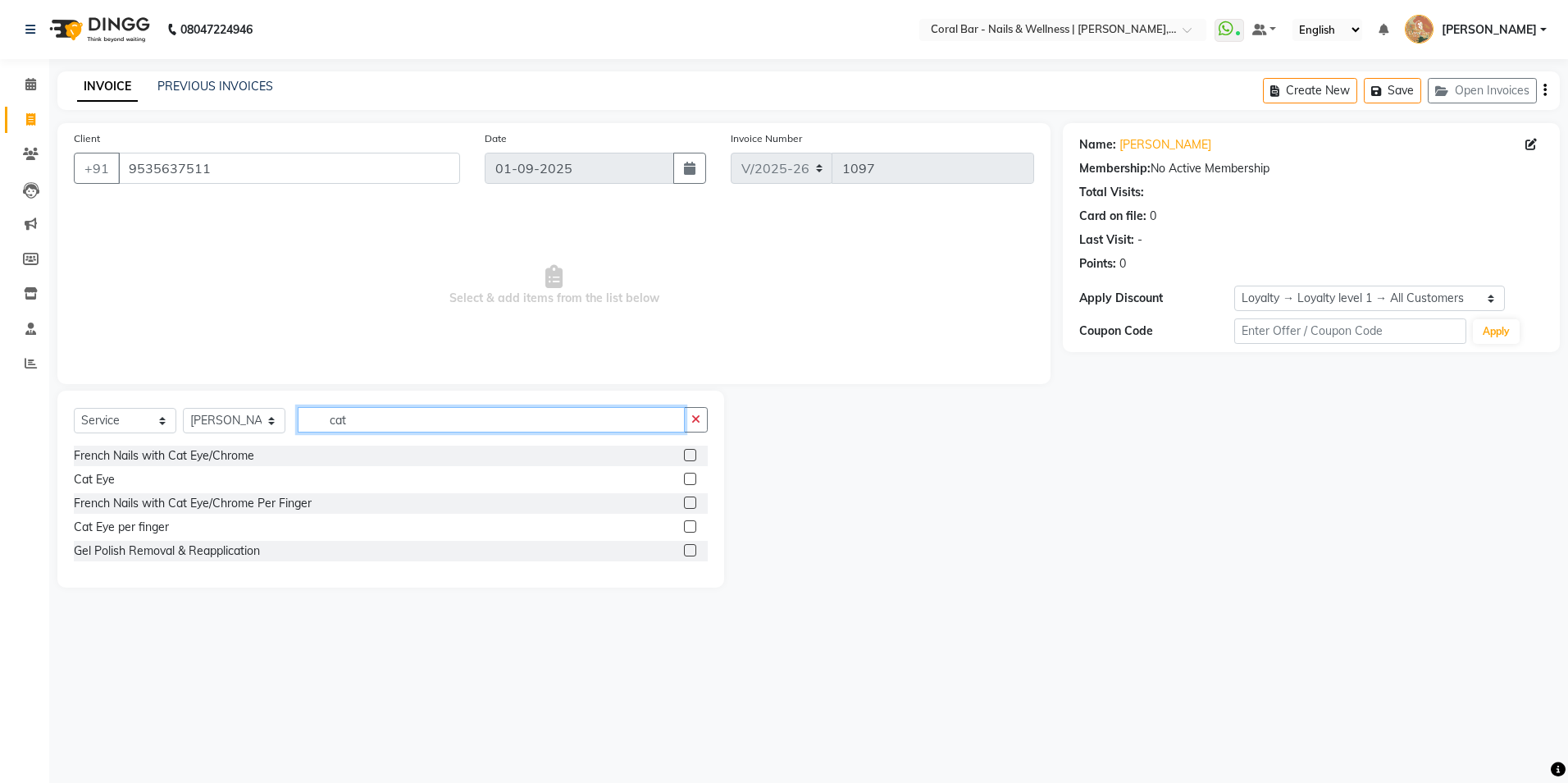
drag, startPoint x: 358, startPoint y: 425, endPoint x: 271, endPoint y: 426, distance: 87.0
click at [271, 426] on div "Select Service Product Membership Package Voucher Prepaid Gift Card Select Tech…" at bounding box center [391, 426] width 634 height 39
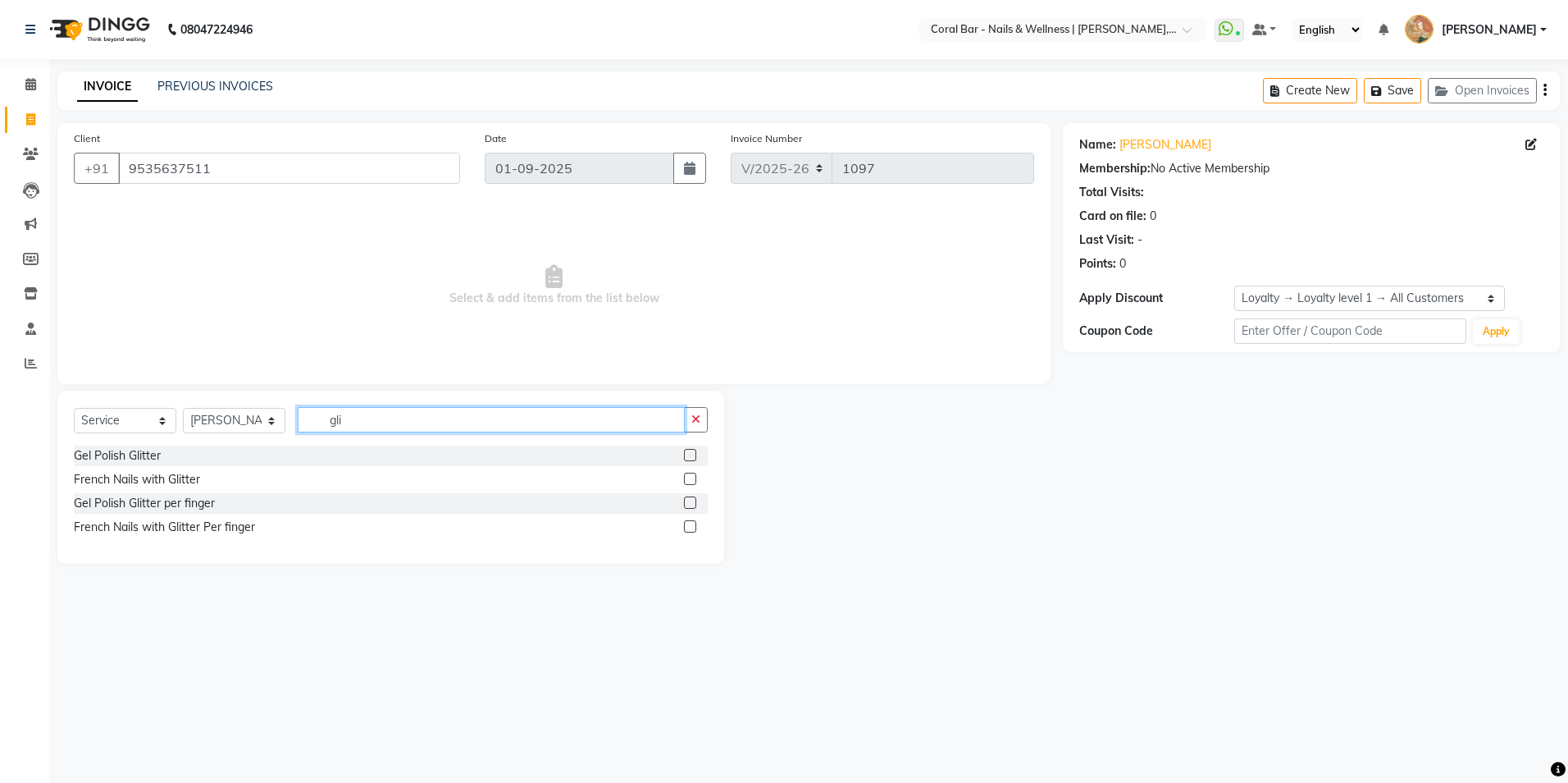
type input "gli"
click at [688, 456] on label at bounding box center [690, 455] width 13 height 13
click at [688, 456] on input "checkbox" at bounding box center [689, 456] width 11 height 11
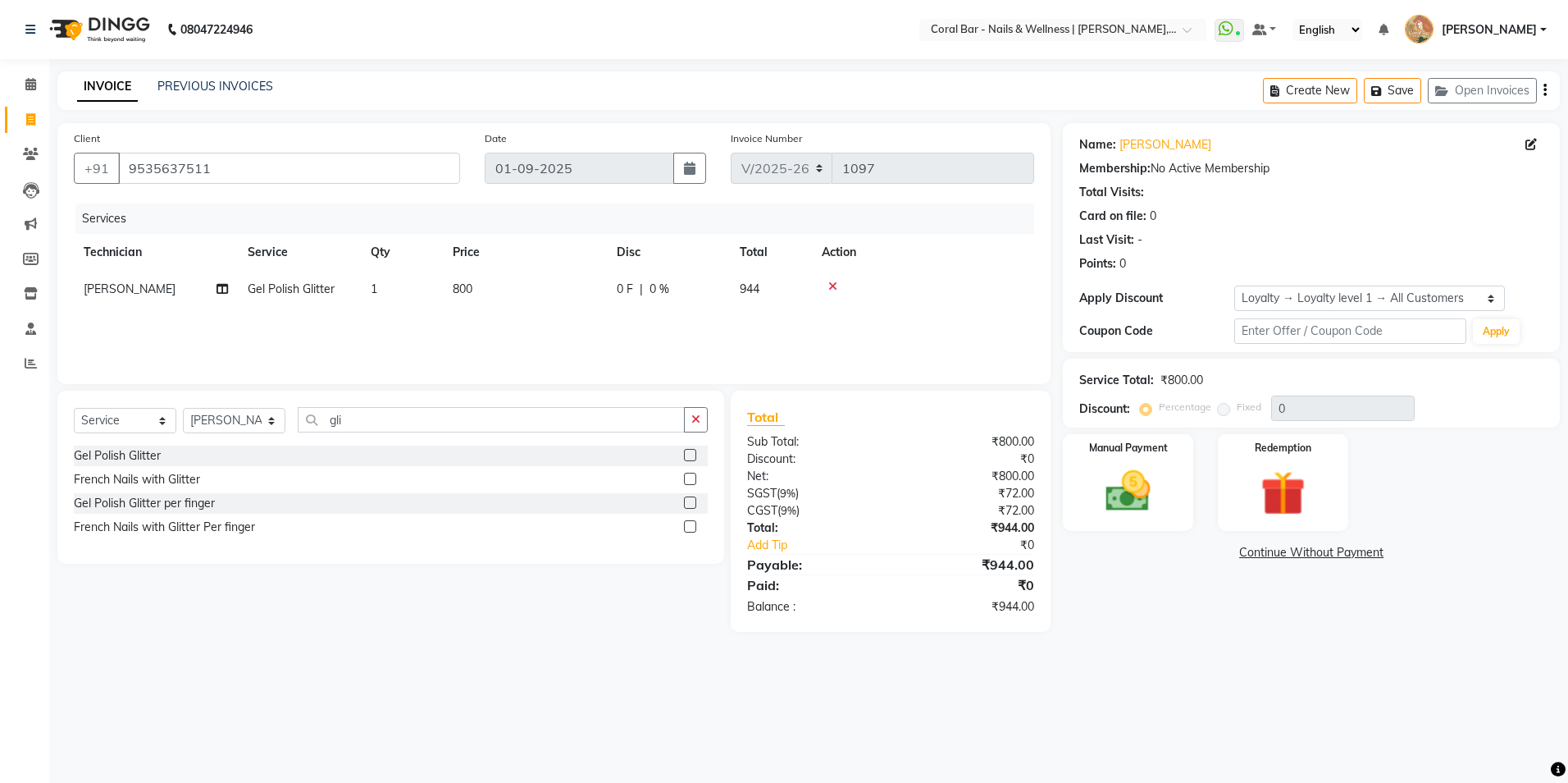
checkbox input "false"
click at [414, 294] on td "1" at bounding box center [402, 289] width 82 height 37
select select "66532"
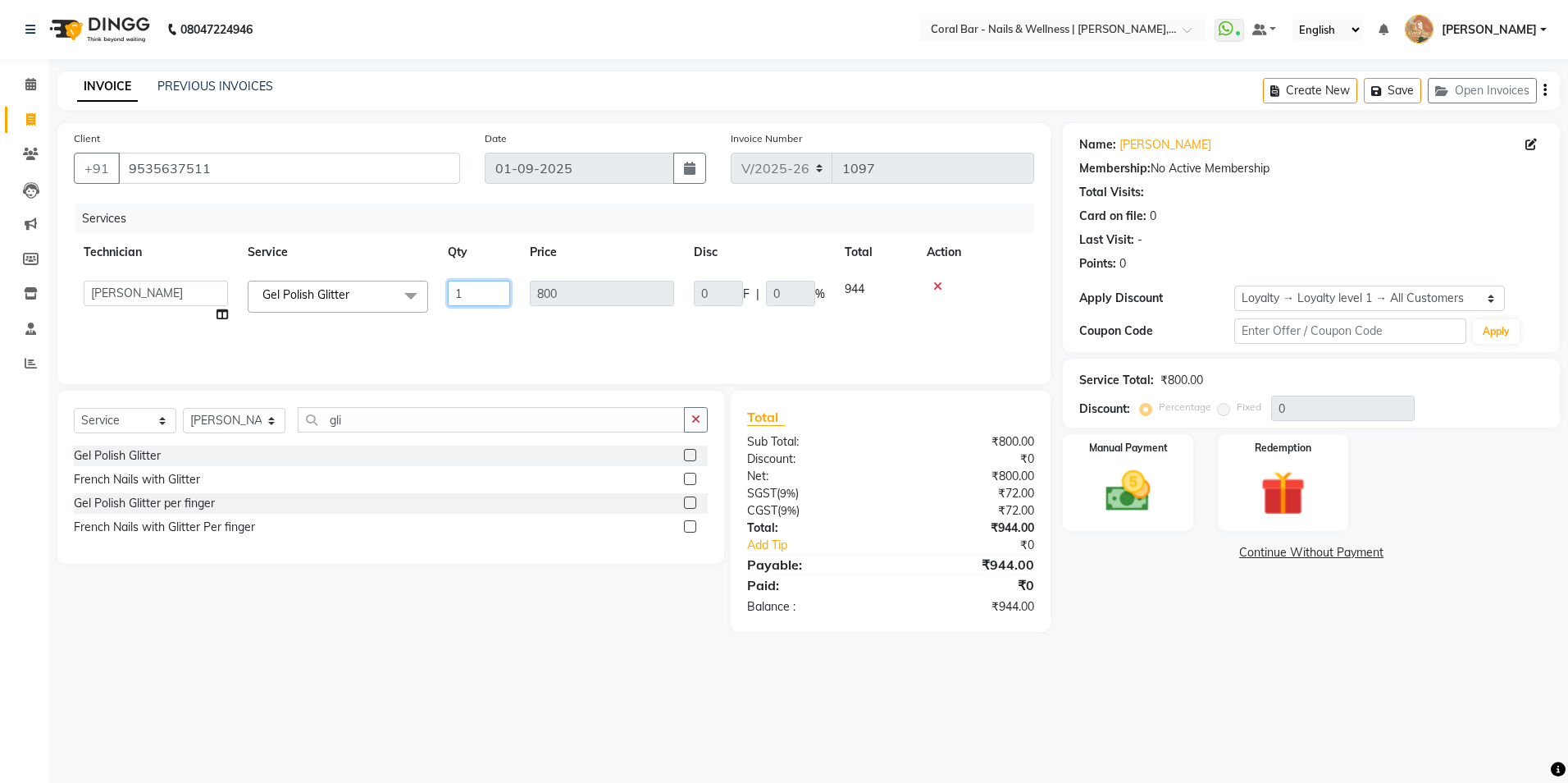
drag, startPoint x: 468, startPoint y: 287, endPoint x: 427, endPoint y: 289, distance: 41.0
click at [427, 289] on tr "Bhavani CA Bingo Simte Debbie Gery Govind Thappa Kimpha kipgen Mangnu Neha Tama…" at bounding box center [554, 302] width 960 height 63
type input "2"
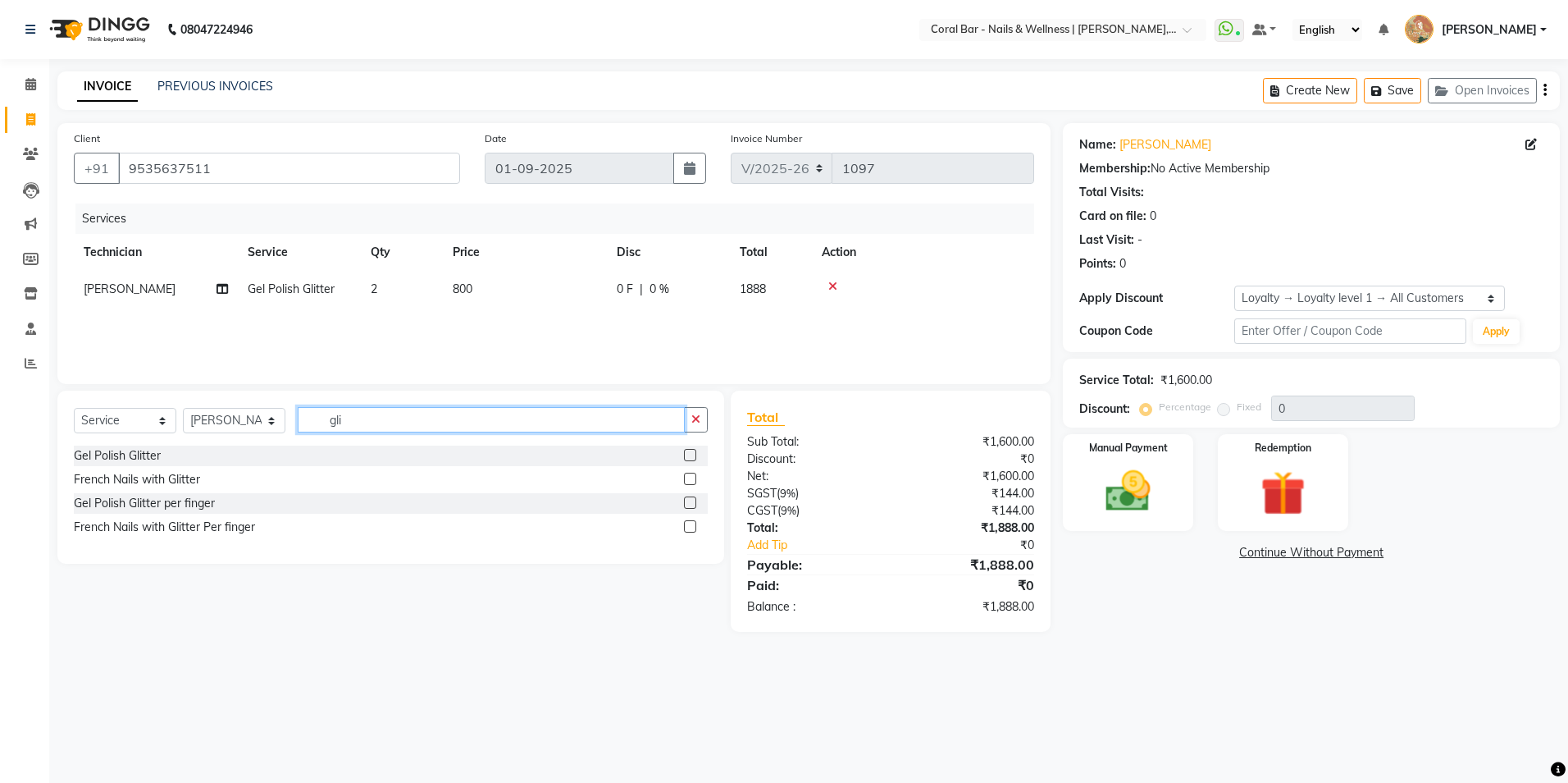
drag, startPoint x: 379, startPoint y: 419, endPoint x: 301, endPoint y: 446, distance: 82.5
click at [301, 446] on div "Select Service Product Membership Package Voucher Prepaid Gift Card Select Tech…" at bounding box center [391, 477] width 667 height 173
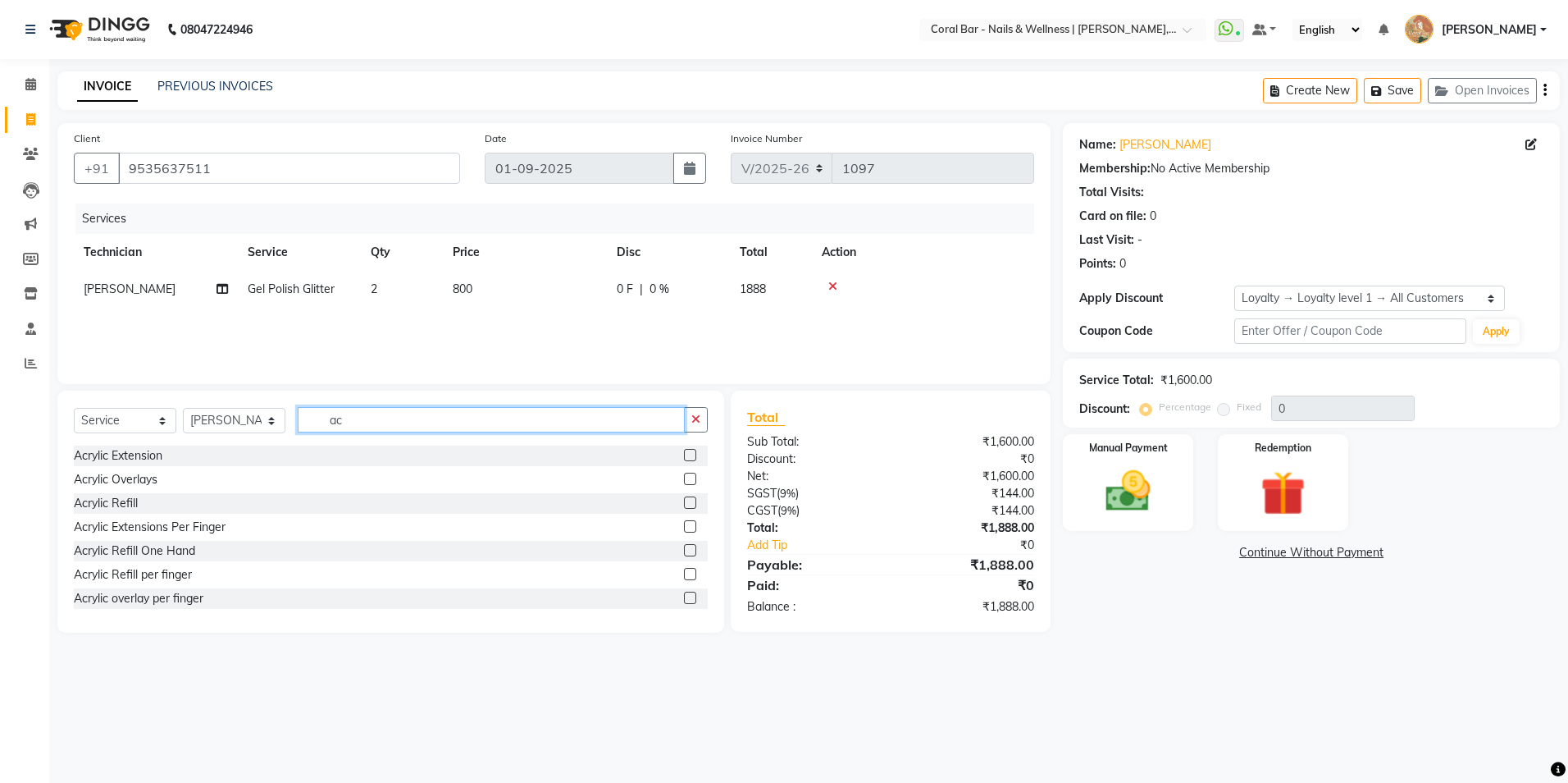
type input "ac"
click at [684, 527] on label at bounding box center [690, 526] width 13 height 13
click at [684, 527] on input "checkbox" at bounding box center [689, 527] width 11 height 11
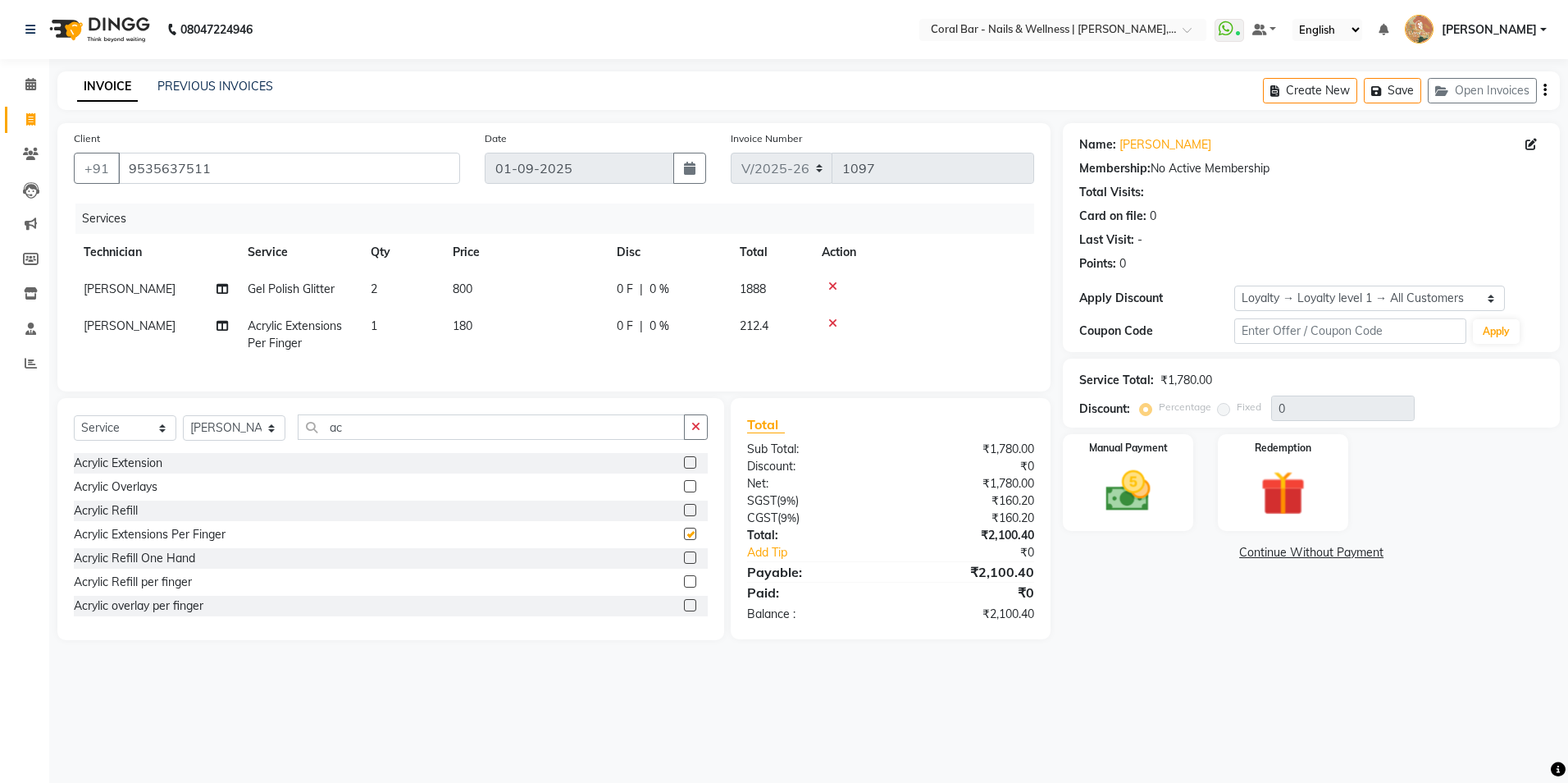
checkbox input "false"
click at [369, 314] on td "1" at bounding box center [402, 335] width 82 height 54
select select "66532"
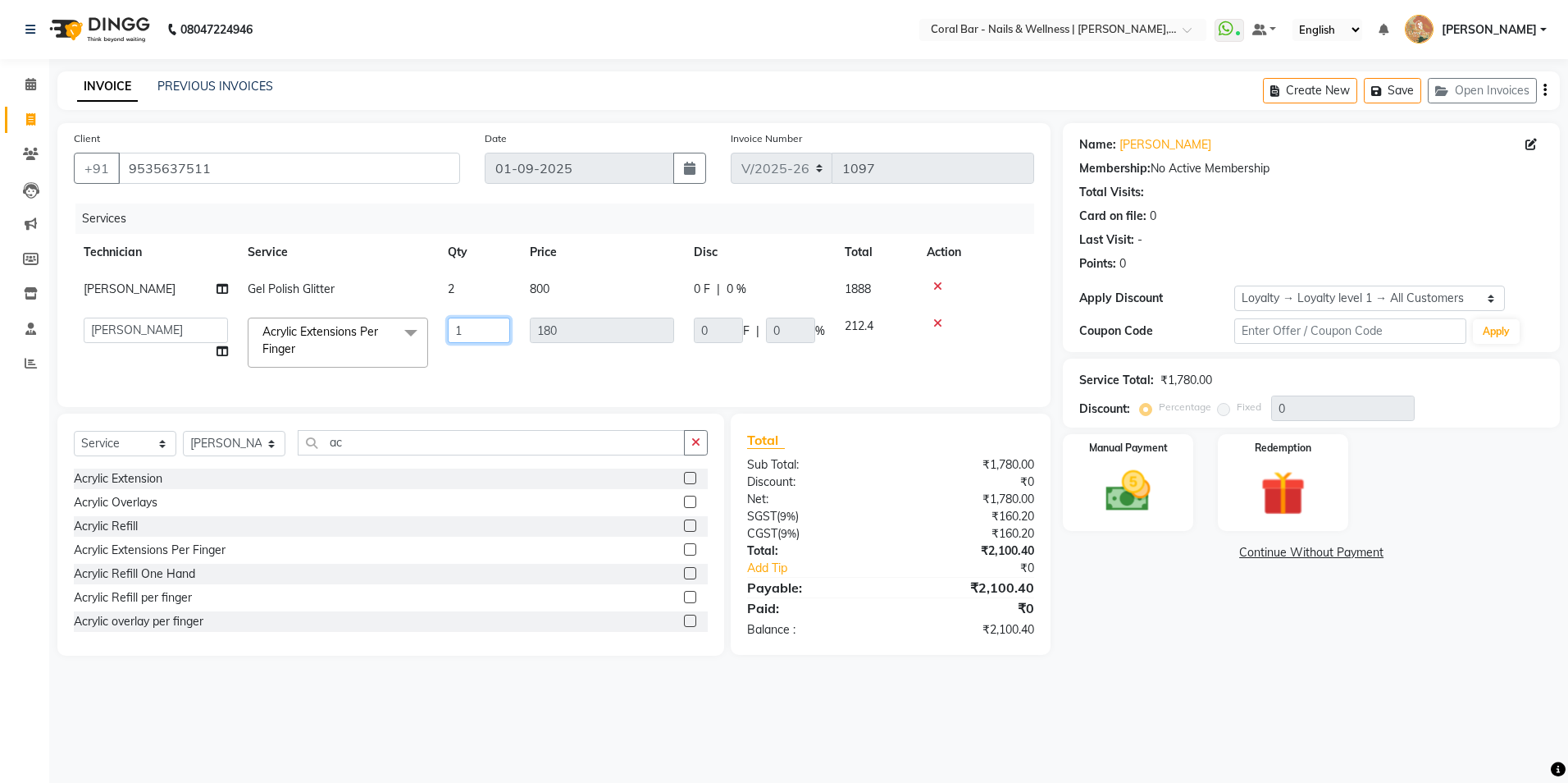
drag, startPoint x: 479, startPoint y: 333, endPoint x: 407, endPoint y: 353, distance: 74.7
click at [407, 353] on tr "Bhavani CA Bingo Simte Debbie Gery Govind Thappa Kimpha kipgen Mangnu Neha Tama…" at bounding box center [554, 342] width 960 height 69
type input "2"
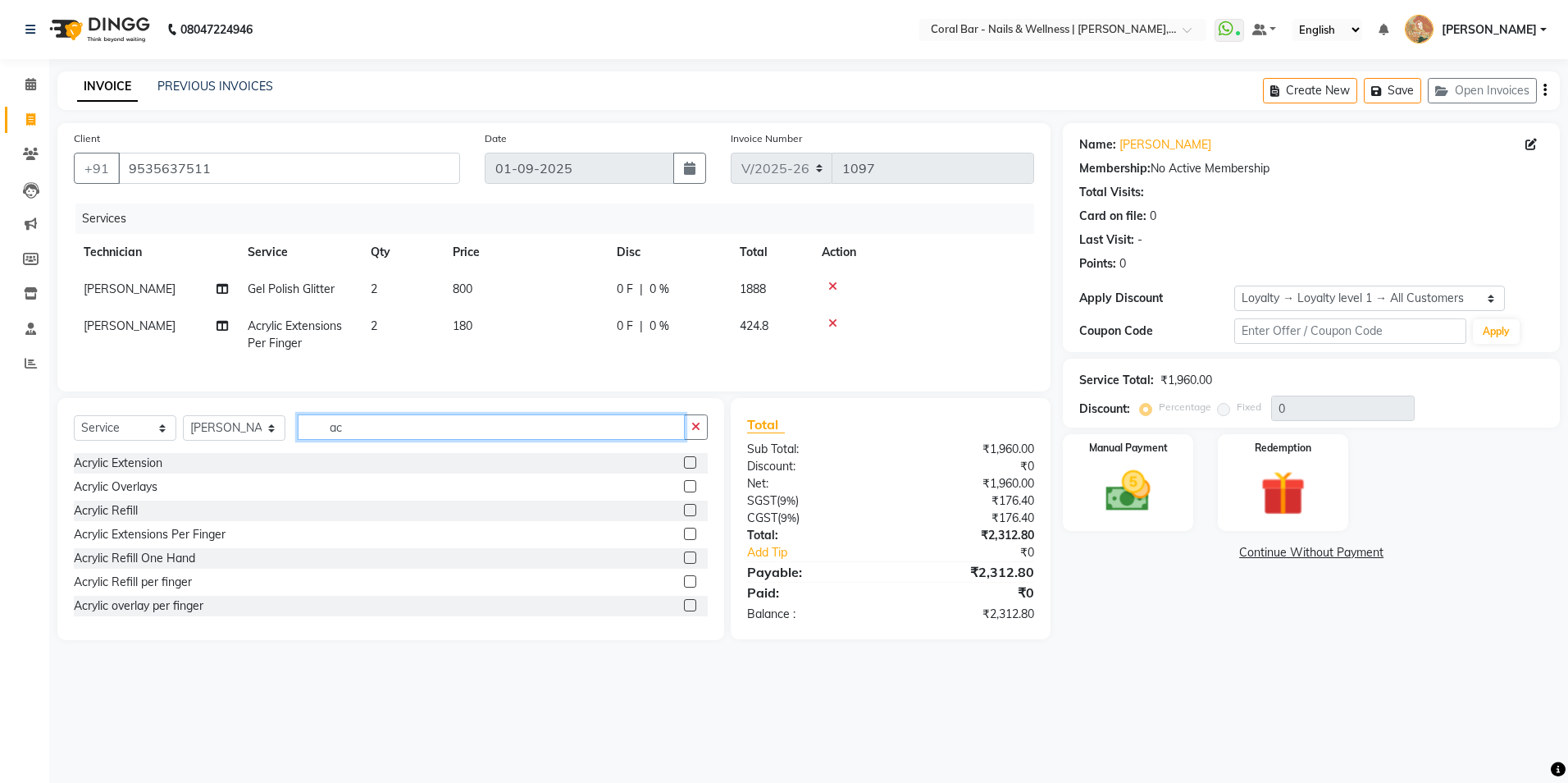
click at [366, 453] on div "Select Service Product Membership Package Voucher Prepaid Gift Card Select Tech…" at bounding box center [391, 434] width 634 height 39
drag, startPoint x: 354, startPoint y: 440, endPoint x: 292, endPoint y: 434, distance: 62.3
click at [293, 435] on div "Select Service Product Membership Package Voucher Prepaid Gift Card Select Tech…" at bounding box center [391, 434] width 634 height 39
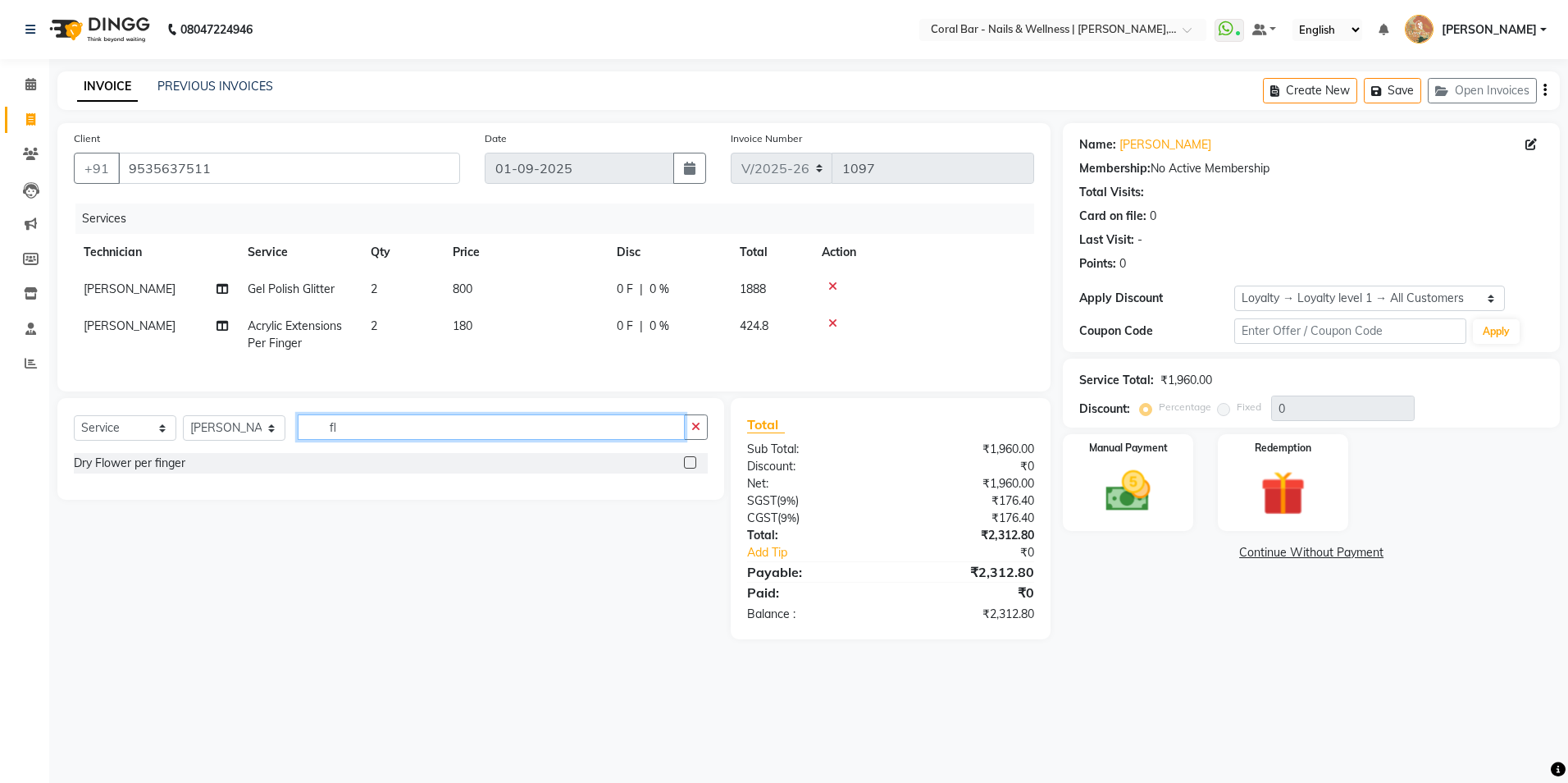
type input "f"
type input "sw"
click at [686, 468] on label at bounding box center [690, 463] width 13 height 13
click at [686, 468] on input "checkbox" at bounding box center [689, 463] width 11 height 11
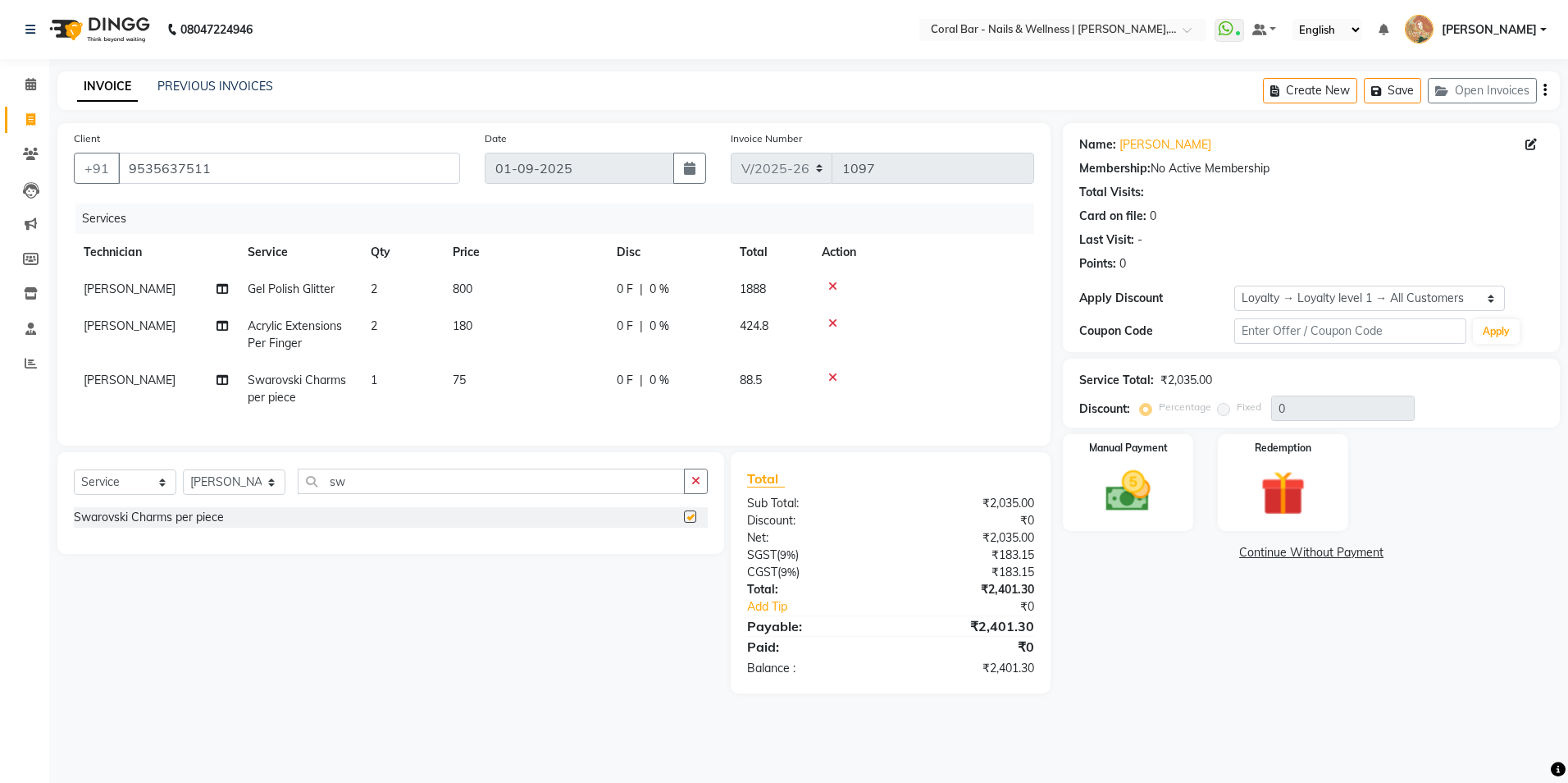
checkbox input "false"
click at [429, 389] on td "1" at bounding box center [402, 389] width 82 height 54
select select "66532"
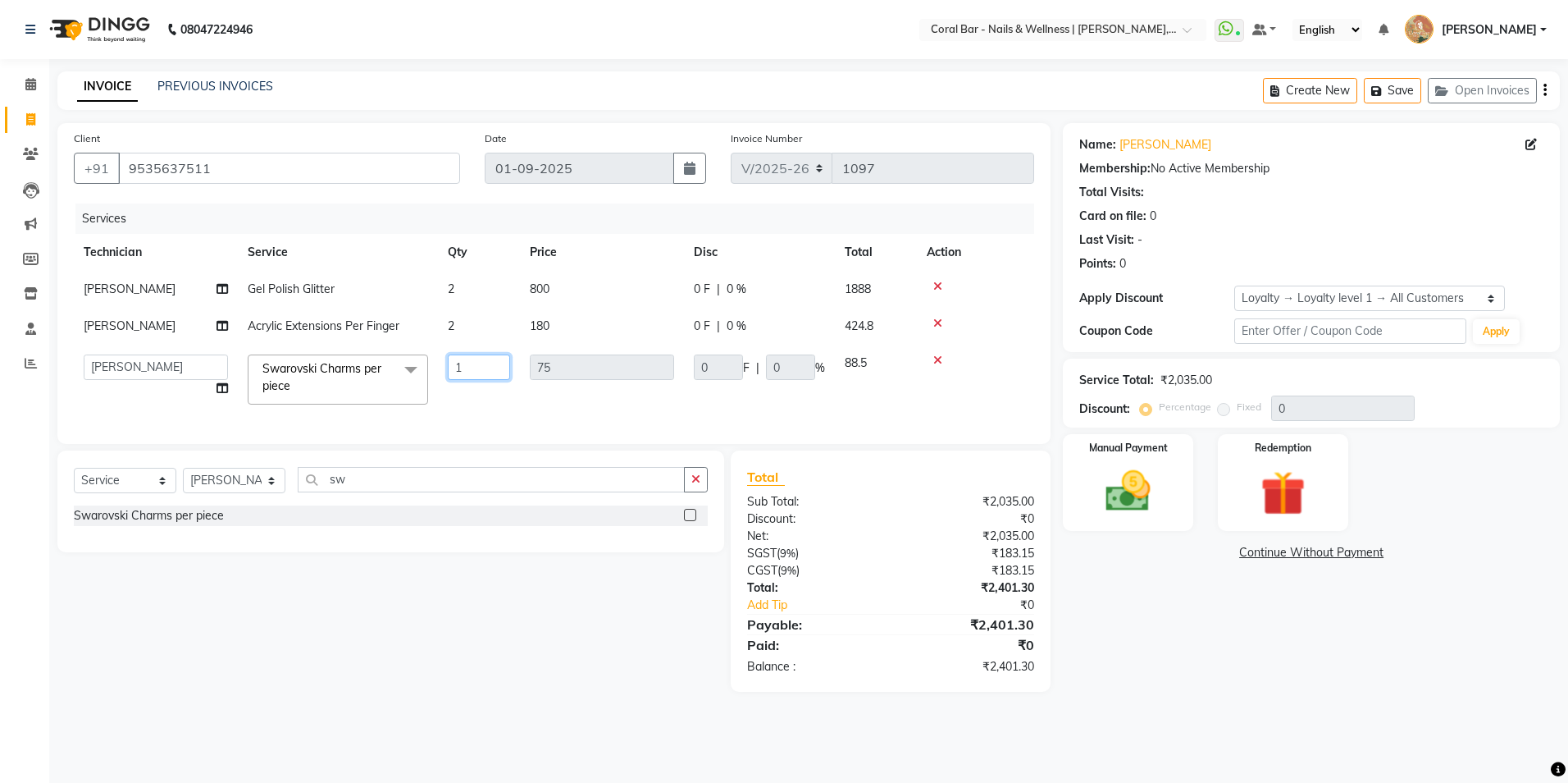
drag, startPoint x: 474, startPoint y: 370, endPoint x: 405, endPoint y: 376, distance: 69.3
click at [405, 376] on tr "Bhavani CA Bingo Simte Debbie Gery Govind Thappa Kimpha kipgen Mangnu Neha Tama…" at bounding box center [554, 380] width 960 height 69
type input "2"
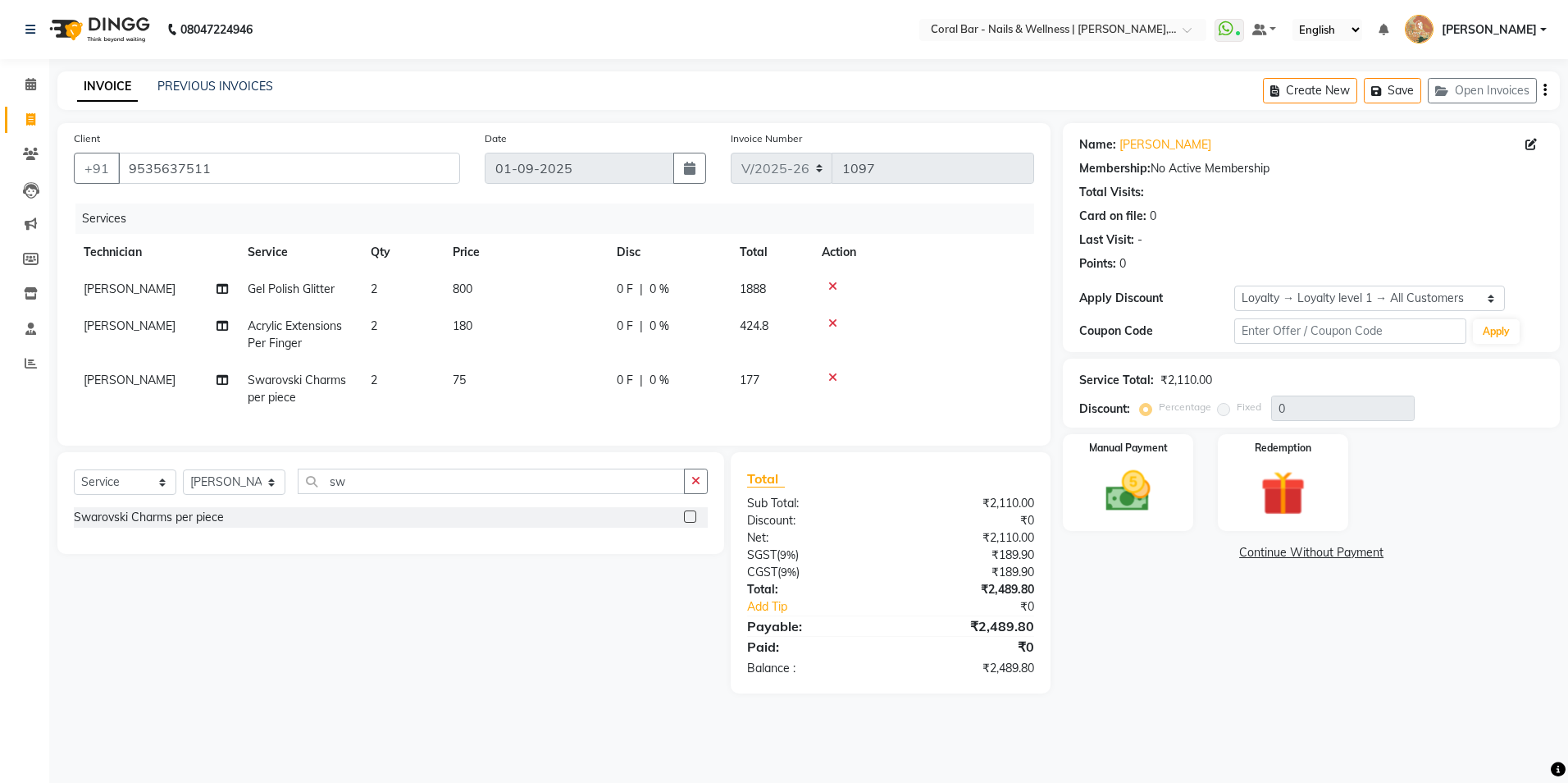
click at [363, 687] on div "Select Service Product Membership Package Voucher Prepaid Gift Card Select Tech…" at bounding box center [384, 572] width 679 height 241
click at [1271, 331] on input "text" at bounding box center [1350, 331] width 232 height 25
click at [1273, 329] on input "CBIN FLUENCER" at bounding box center [1350, 331] width 232 height 25
click at [1484, 331] on button "Apply" at bounding box center [1496, 331] width 46 height 25
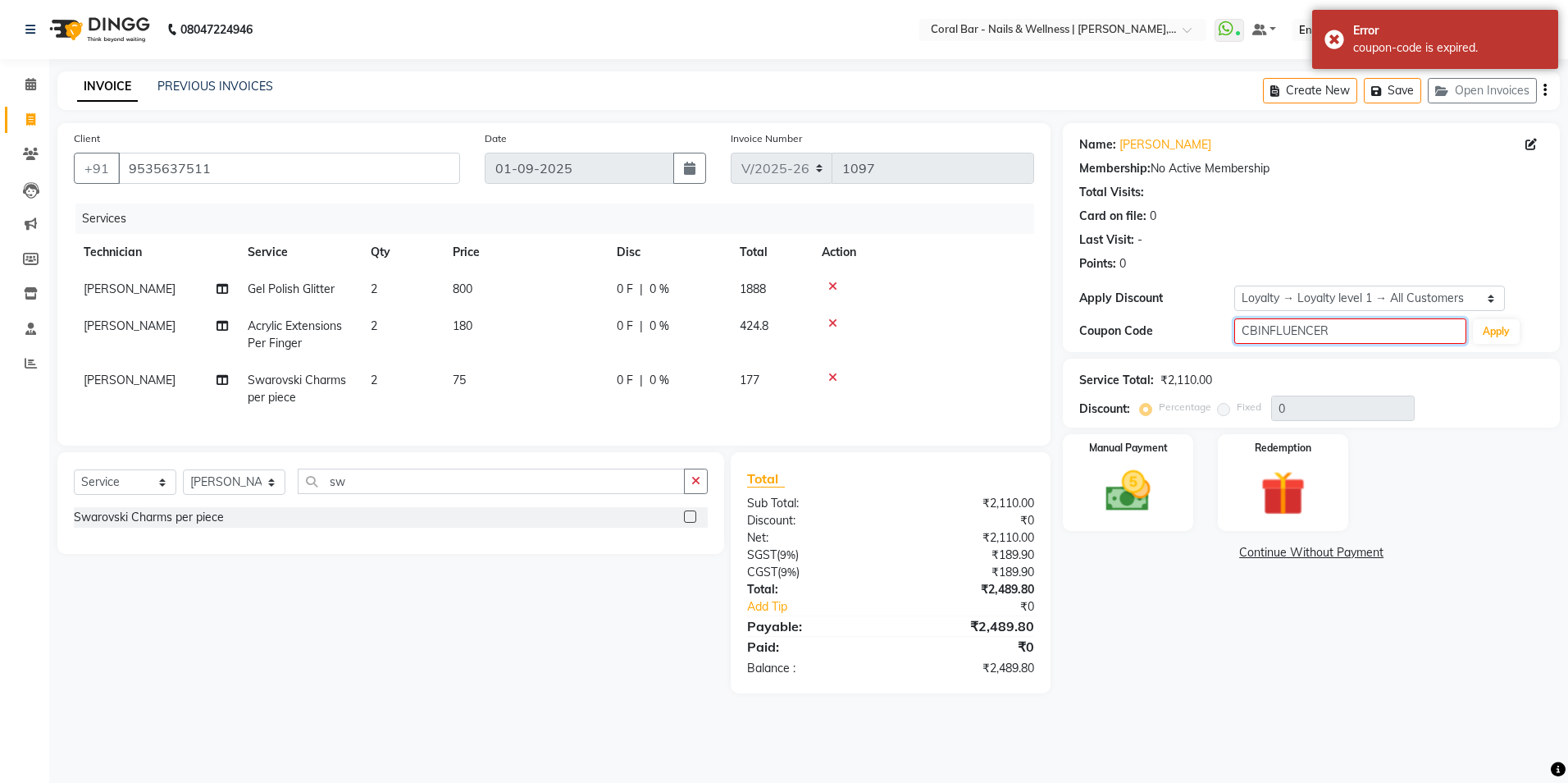
drag, startPoint x: 1367, startPoint y: 338, endPoint x: 1172, endPoint y: 360, distance: 196.2
click at [1172, 360] on div "Name: Deepthi Membership: No Active Membership Total Visits: Card on file: 0 La…" at bounding box center [1318, 408] width 510 height 570
type input "CBINFLUENCER"
click at [1505, 333] on button "Apply" at bounding box center [1496, 331] width 46 height 25
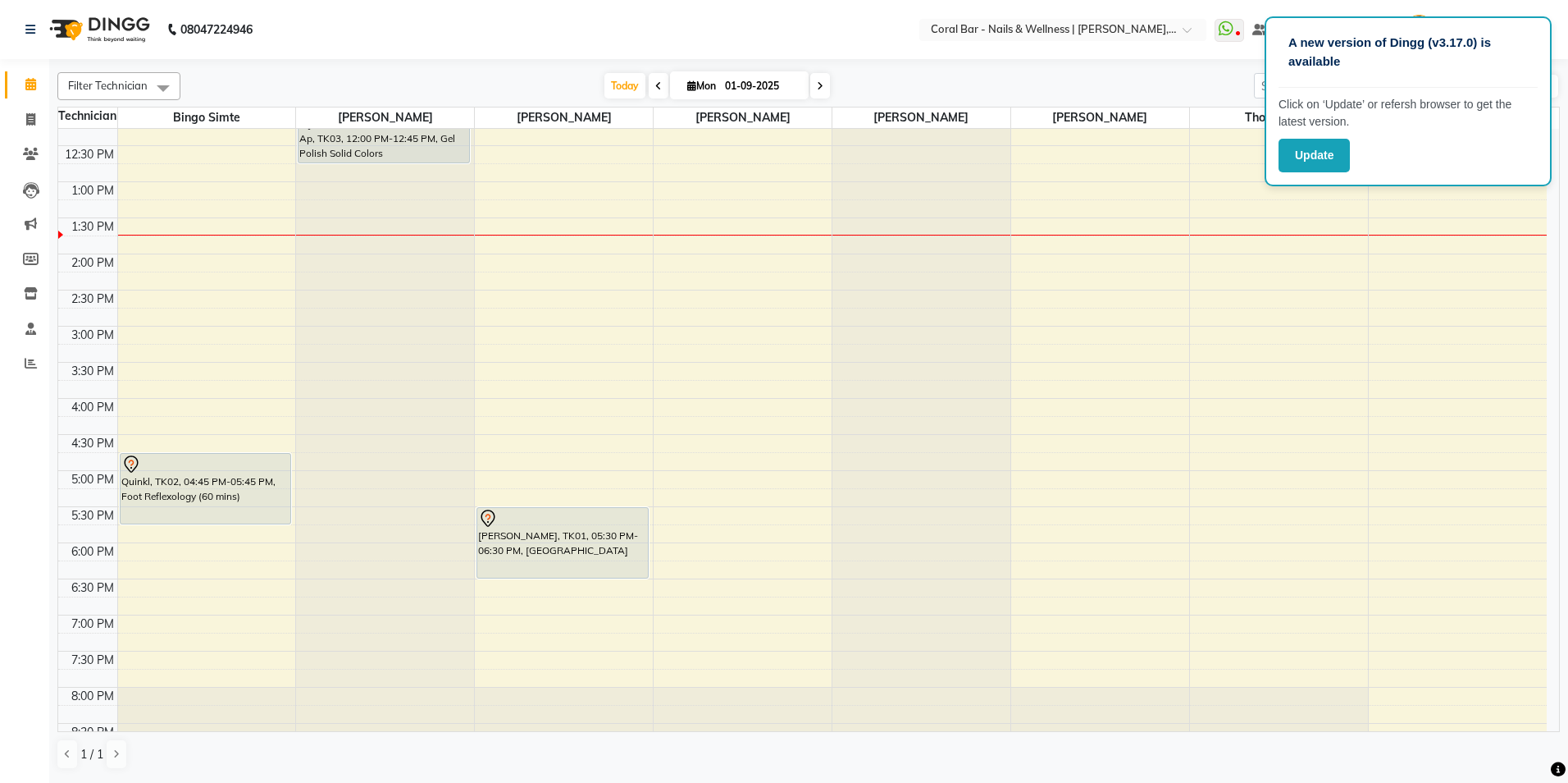
scroll to position [164, 0]
click at [1278, 152] on div "A new version of Dingg (v3.17.0) is available Click on ‘Update’ or refersh brow…" at bounding box center [1408, 101] width 287 height 170
click at [1298, 166] on button "Update" at bounding box center [1314, 156] width 71 height 34
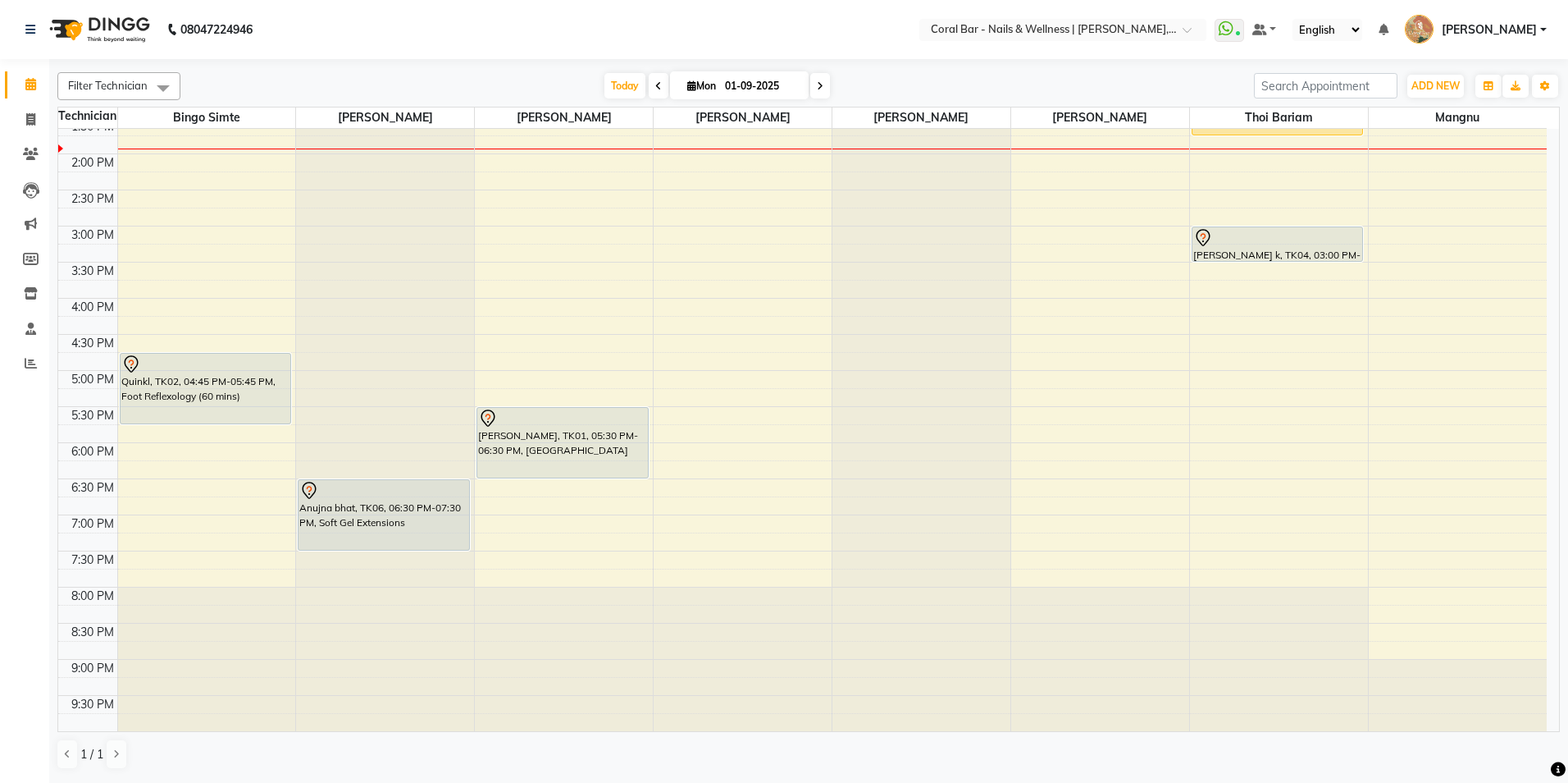
scroll to position [181, 0]
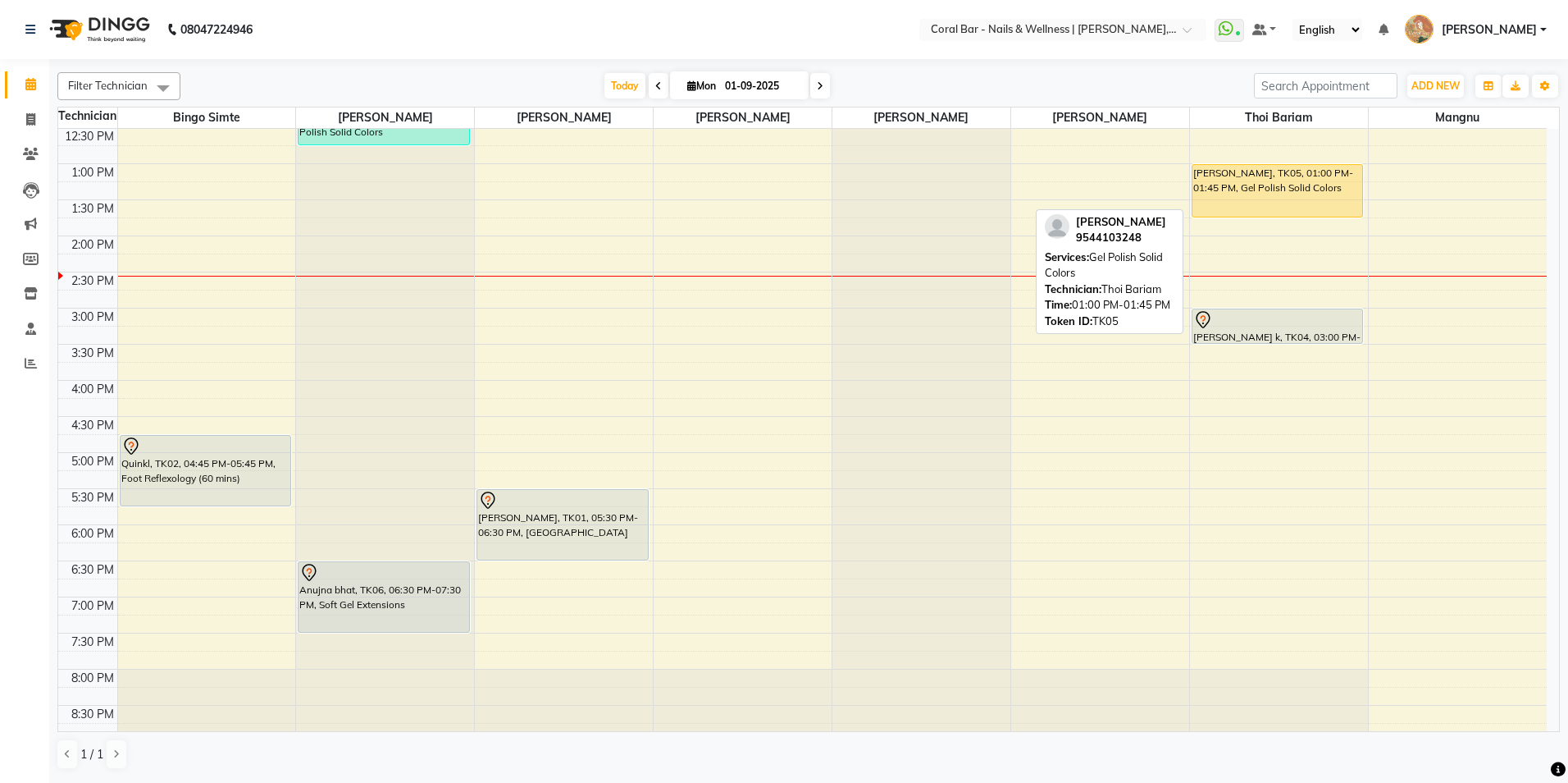
click at [1228, 200] on div "[PERSON_NAME], TK05, 01:00 PM-01:45 PM, Gel Polish Solid Colors" at bounding box center [1277, 190] width 170 height 52
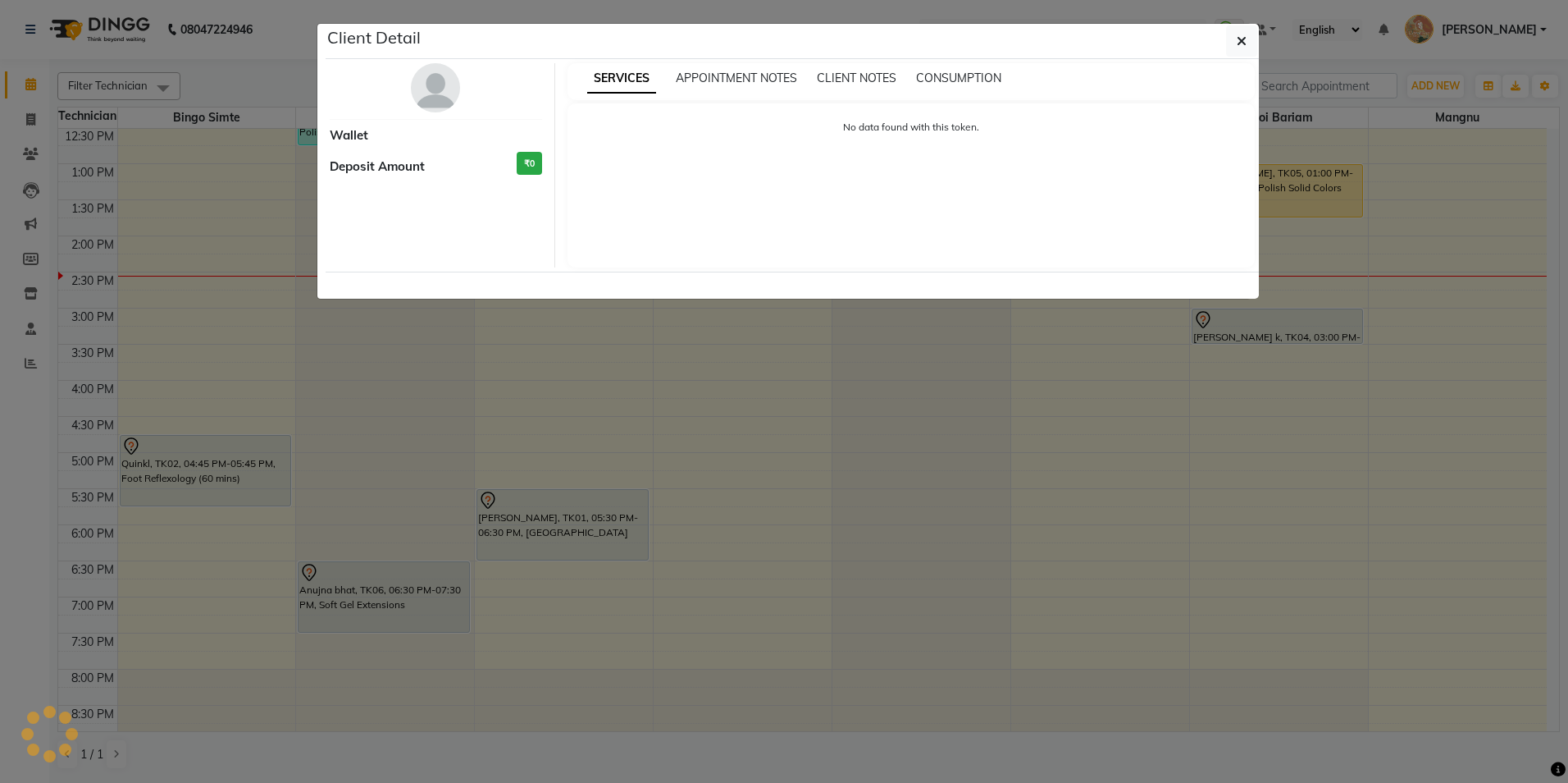
select select "1"
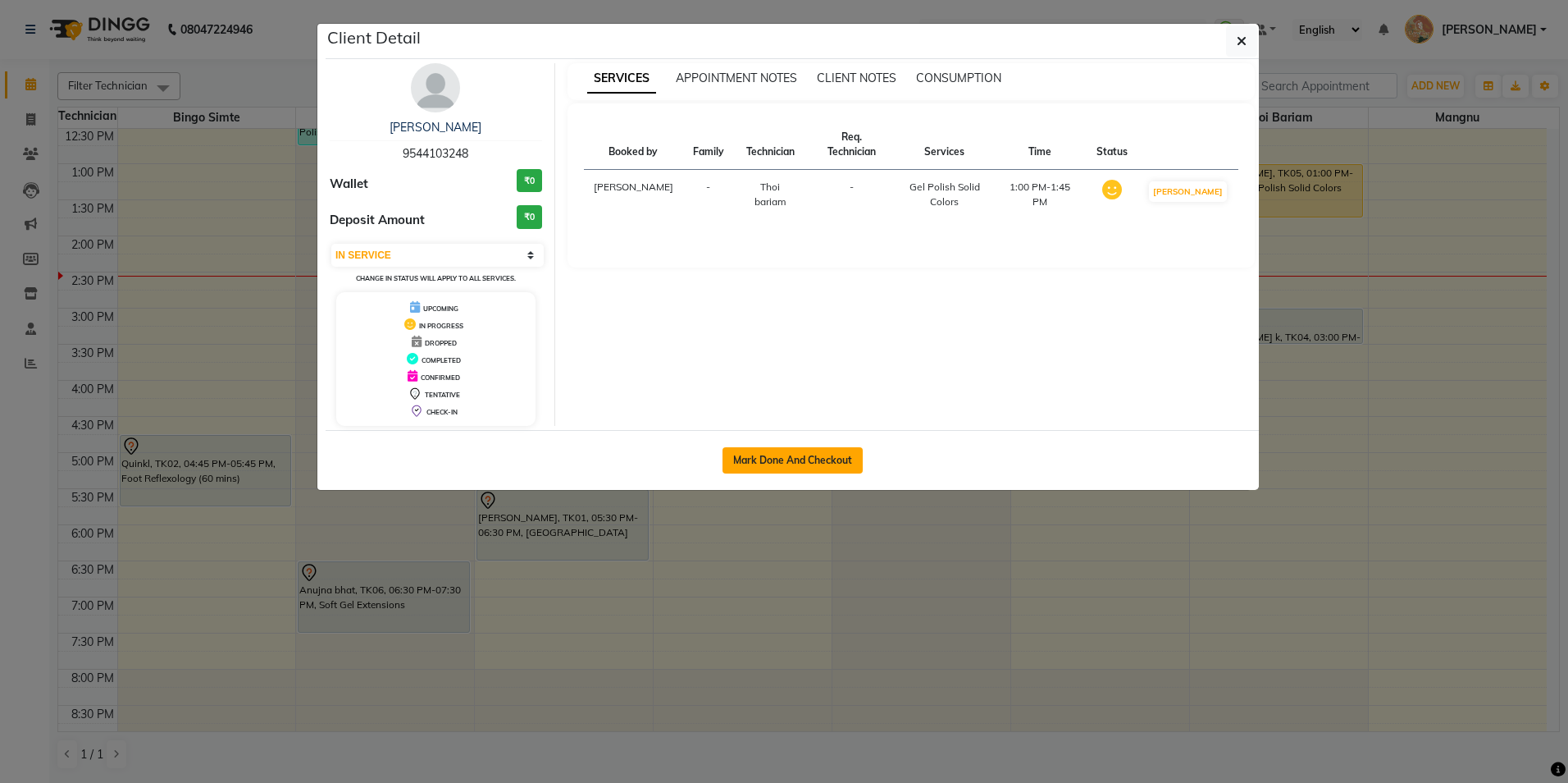
drag, startPoint x: 719, startPoint y: 457, endPoint x: 730, endPoint y: 457, distance: 11.0
click at [724, 457] on div "Mark Done And Checkout" at bounding box center [792, 459] width 933 height 60
click at [742, 457] on button "Mark Done And Checkout" at bounding box center [793, 460] width 140 height 26
select select "7157"
select select "service"
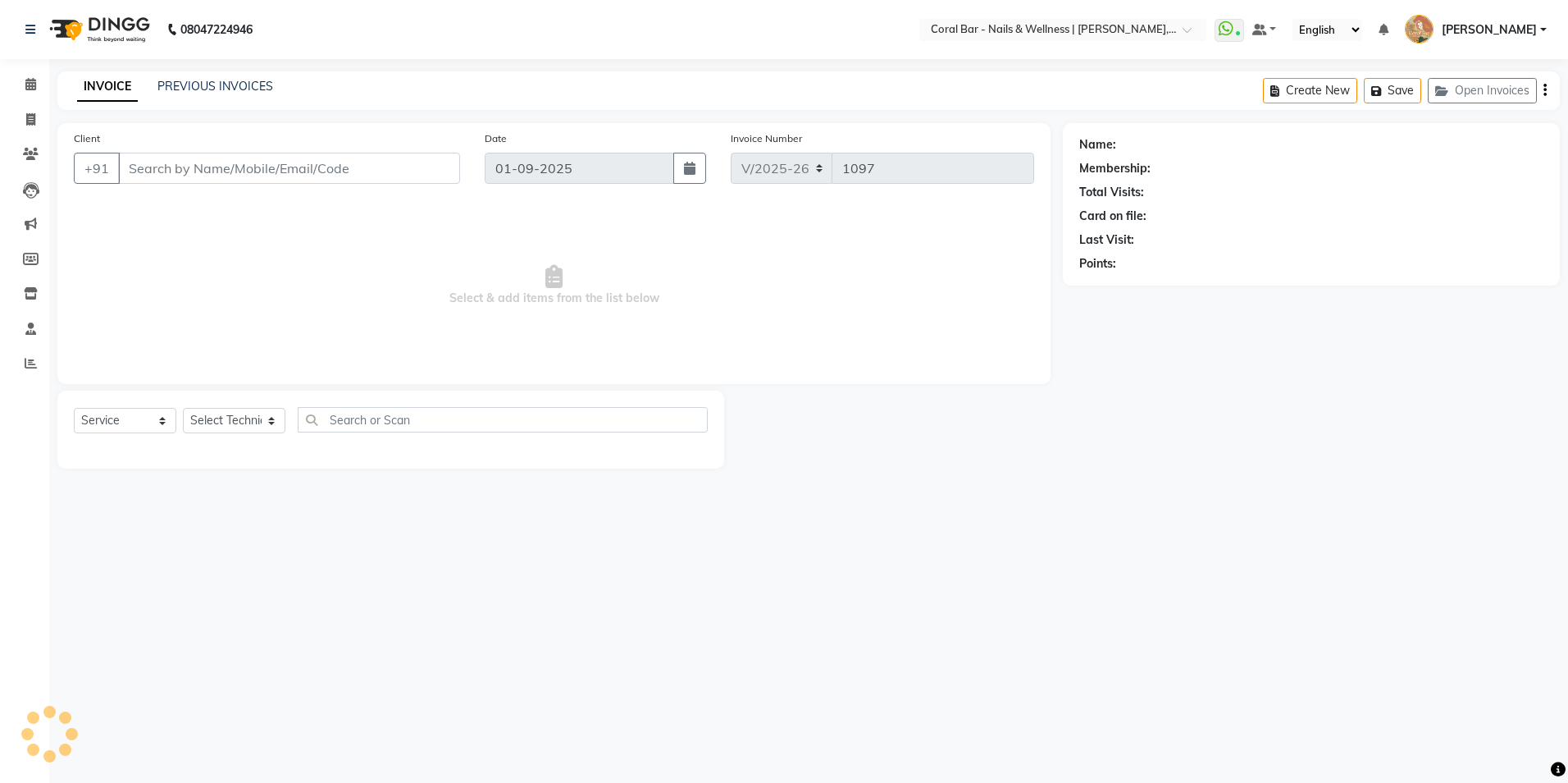
type input "9544103248"
select select "70303"
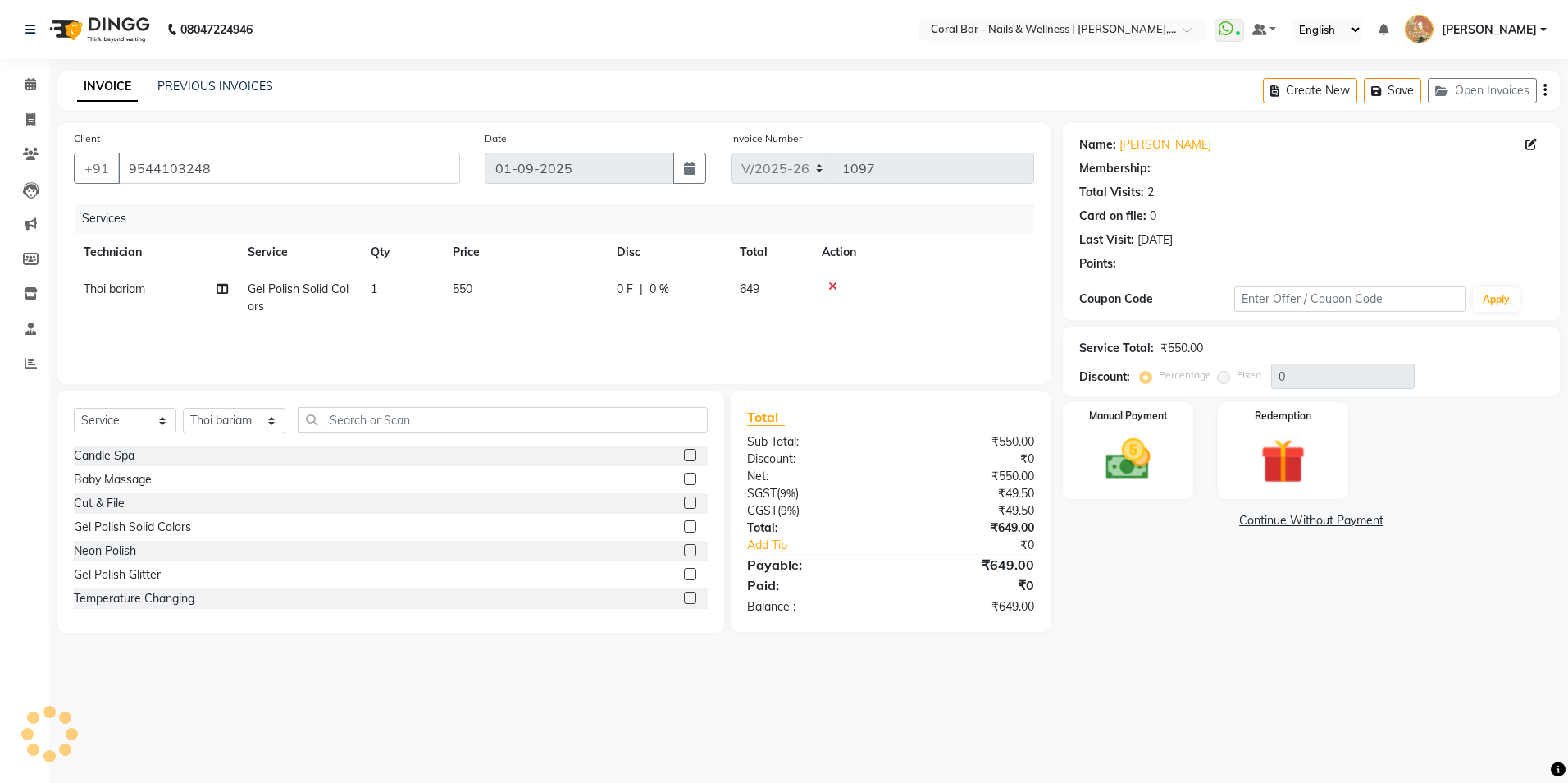
select select "1: Object"
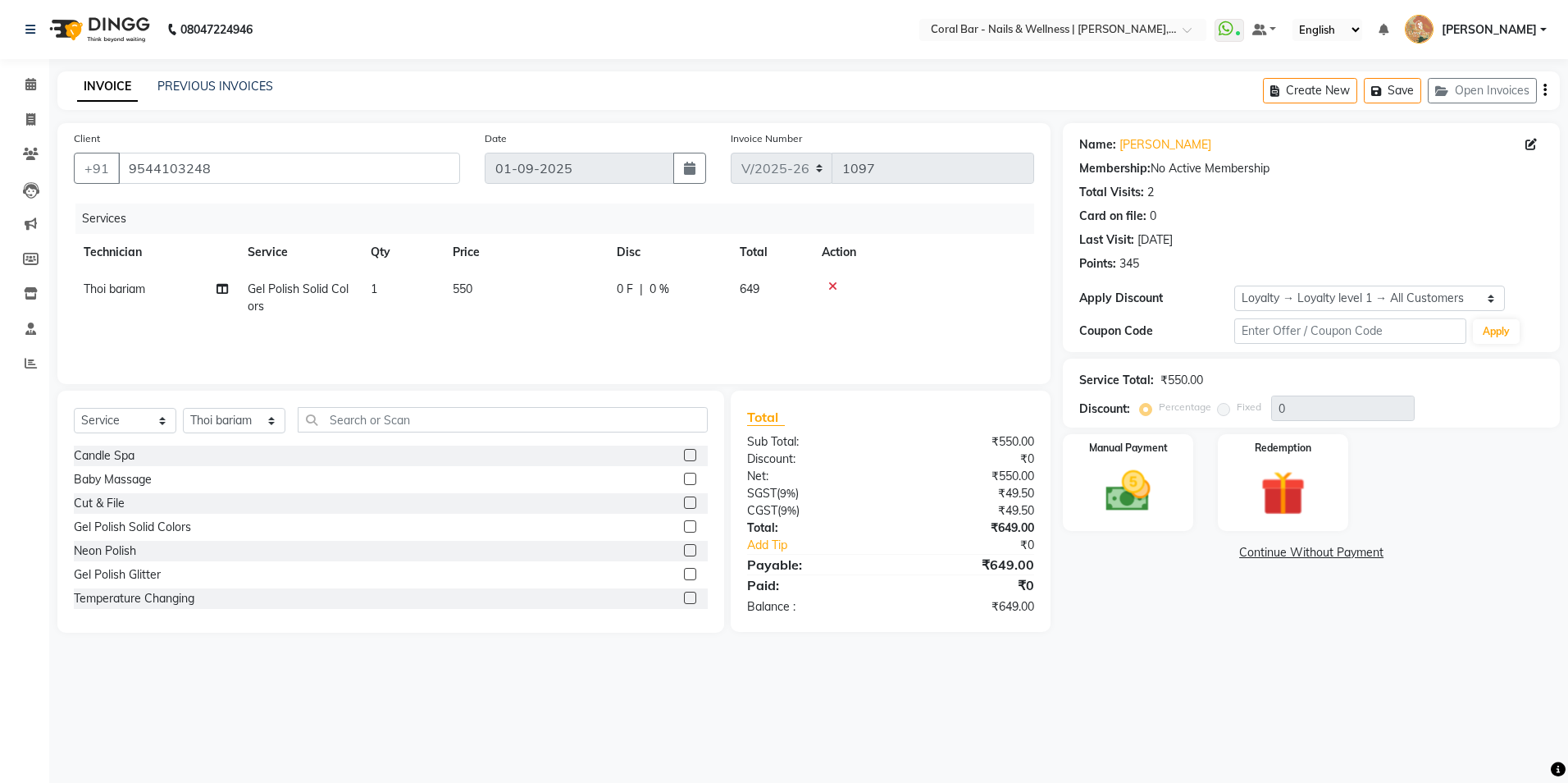
click at [396, 294] on td "1" at bounding box center [402, 298] width 82 height 54
select select "70303"
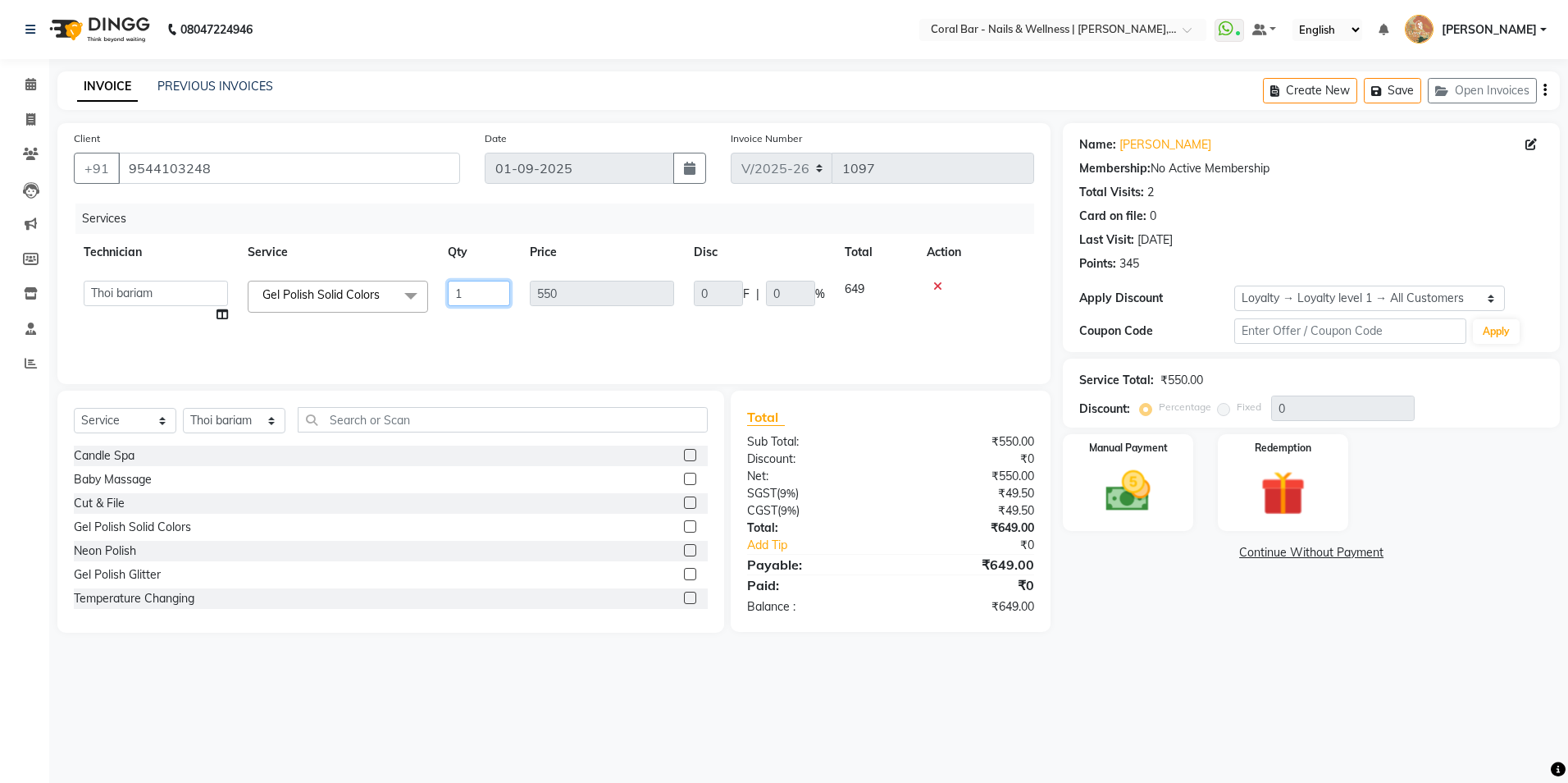
drag, startPoint x: 472, startPoint y: 282, endPoint x: 443, endPoint y: 293, distance: 31.0
click at [443, 293] on td "1" at bounding box center [478, 302] width 82 height 63
type input "2"
click at [377, 420] on input "text" at bounding box center [502, 419] width 410 height 25
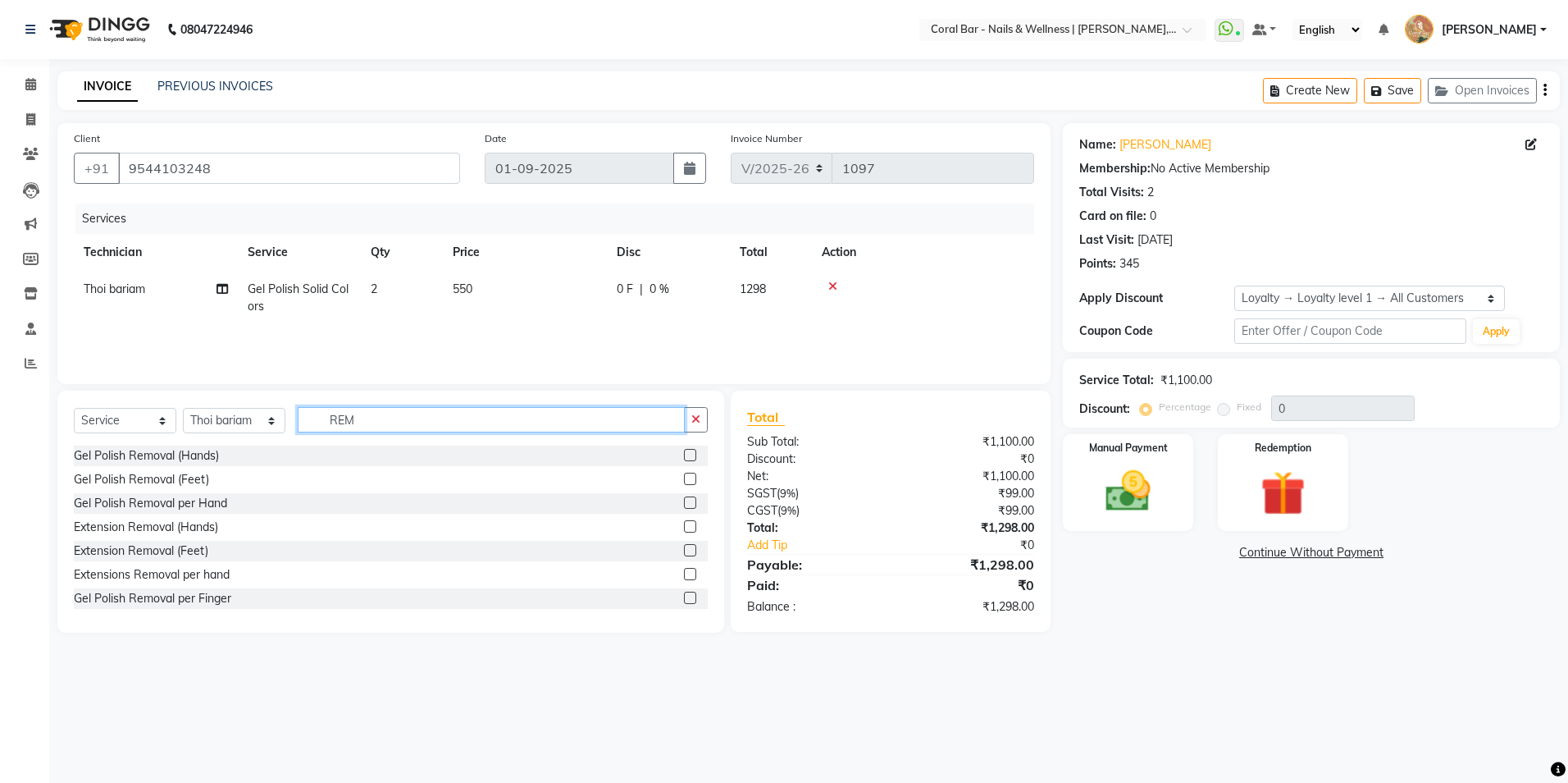
type input "REM"
click at [684, 457] on label at bounding box center [690, 455] width 13 height 13
click at [684, 457] on input "checkbox" at bounding box center [689, 456] width 11 height 11
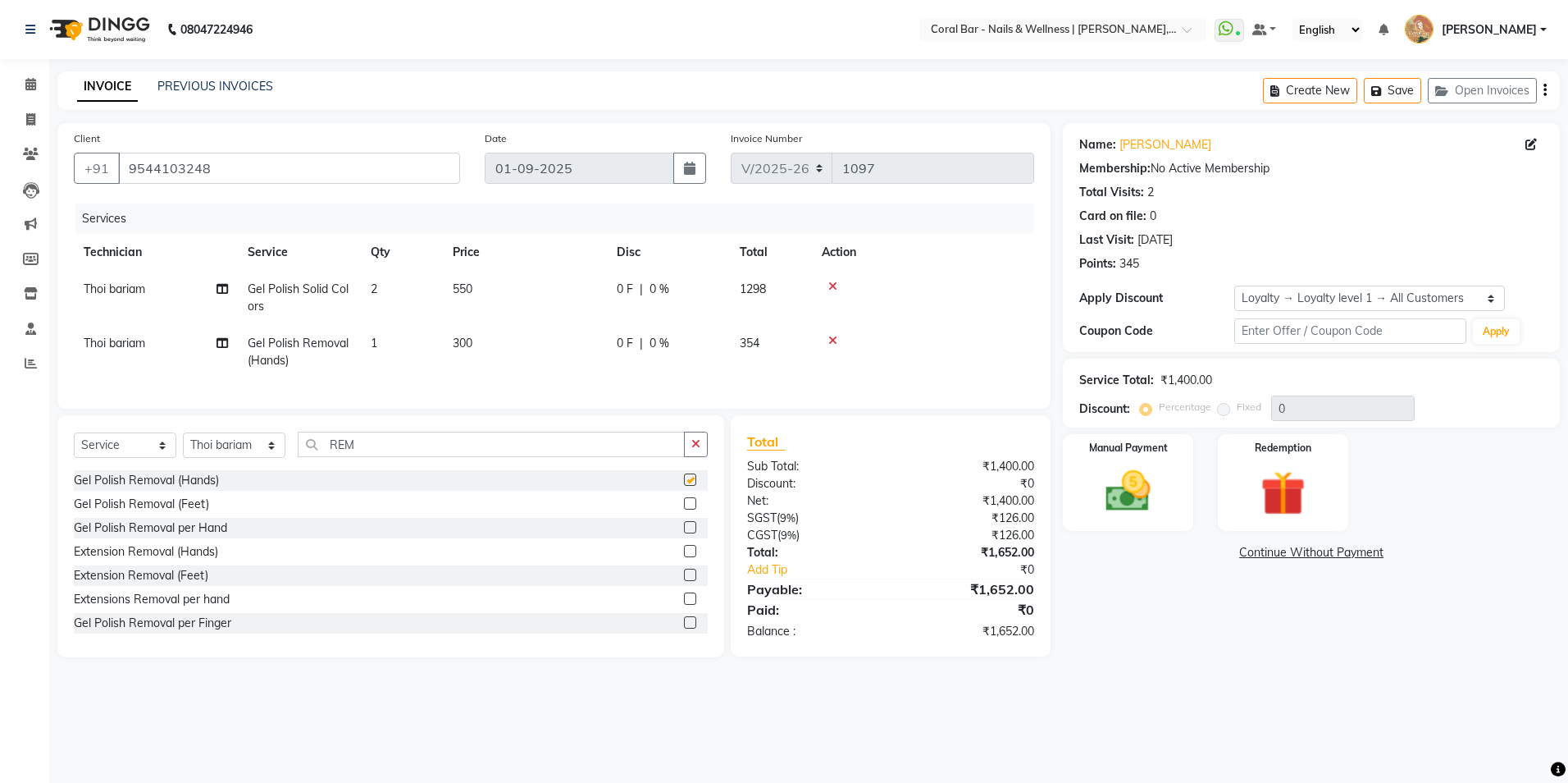
checkbox input "false"
click at [240, 457] on select "Select Technician Bhavani [GEOGRAPHIC_DATA] Bingo Simte [PERSON_NAME] [PERSON_N…" at bounding box center [233, 445] width 102 height 25
select select "69266"
click at [183, 445] on select "Select Technician Bhavani [GEOGRAPHIC_DATA] Bingo Simte [PERSON_NAME] [PERSON_N…" at bounding box center [233, 445] width 102 height 25
drag, startPoint x: 373, startPoint y: 452, endPoint x: 232, endPoint y: 469, distance: 142.0
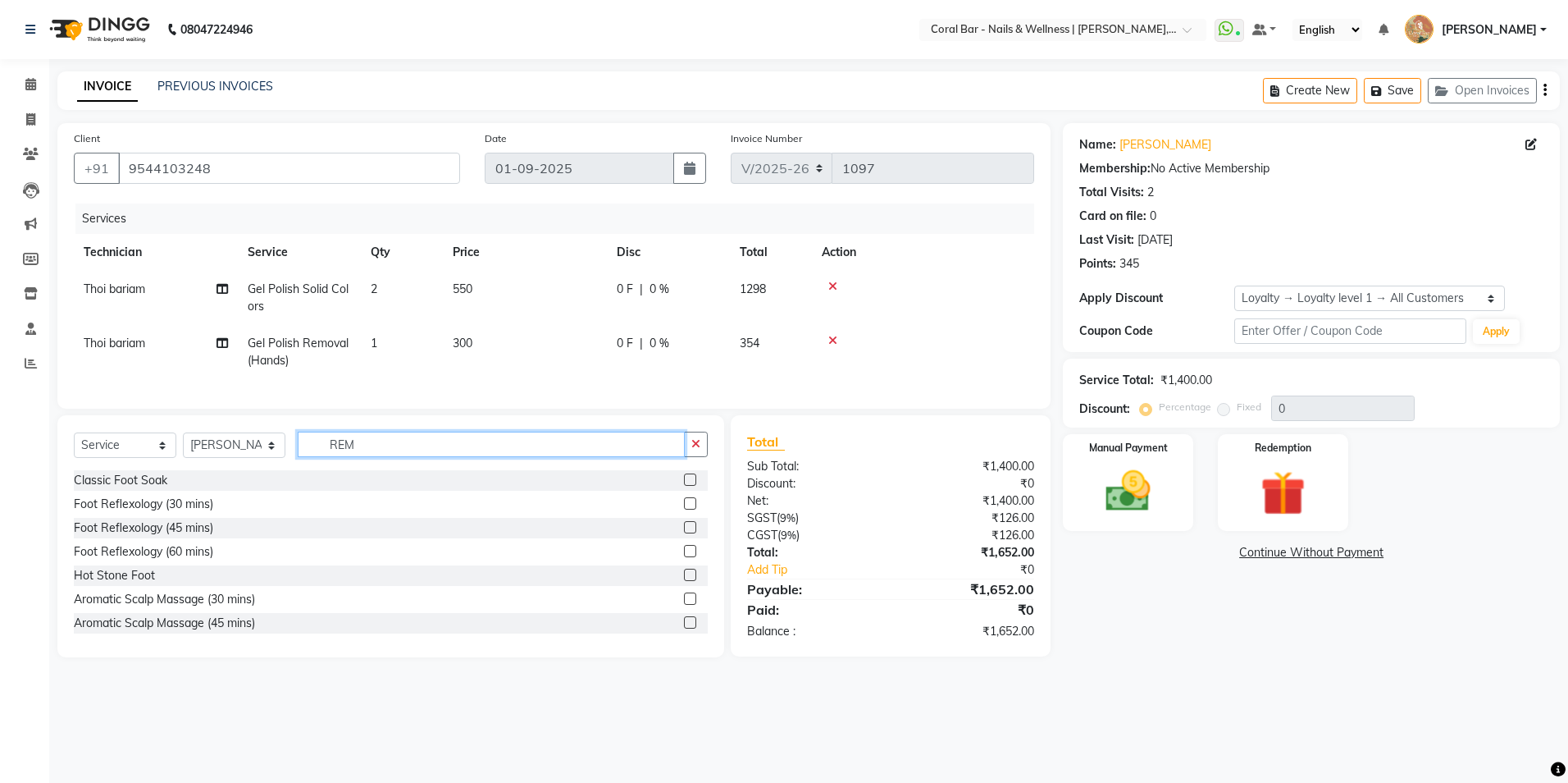
click at [235, 469] on div "Select Service Product Membership Package Voucher Prepaid Gift Card Select Tech…" at bounding box center [391, 451] width 634 height 39
type input "HAN"
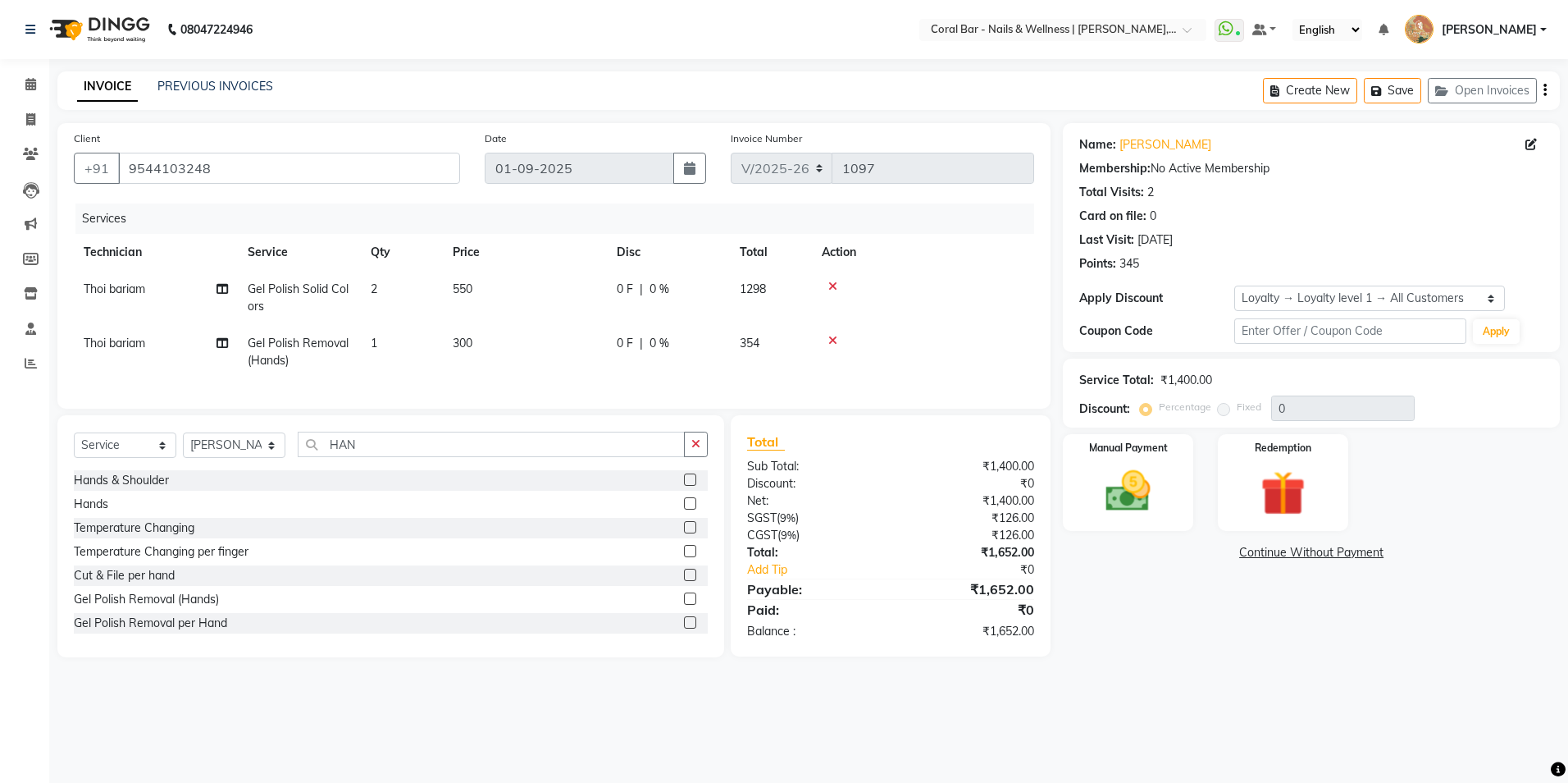
click at [684, 485] on label at bounding box center [690, 479] width 13 height 13
click at [684, 485] on input "checkbox" at bounding box center [689, 480] width 11 height 11
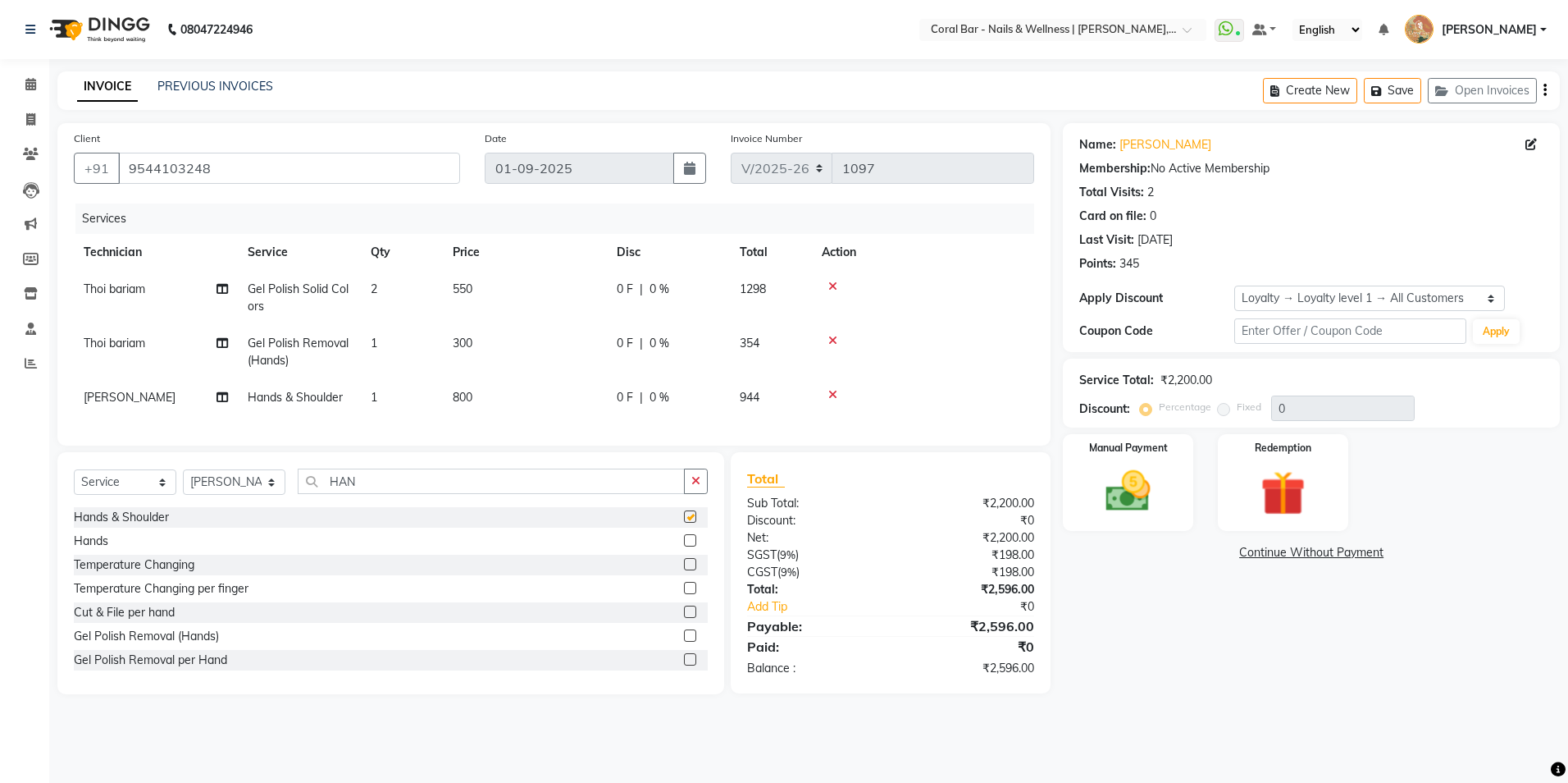
checkbox input "false"
click at [414, 346] on td "1" at bounding box center [402, 352] width 82 height 54
select select "70303"
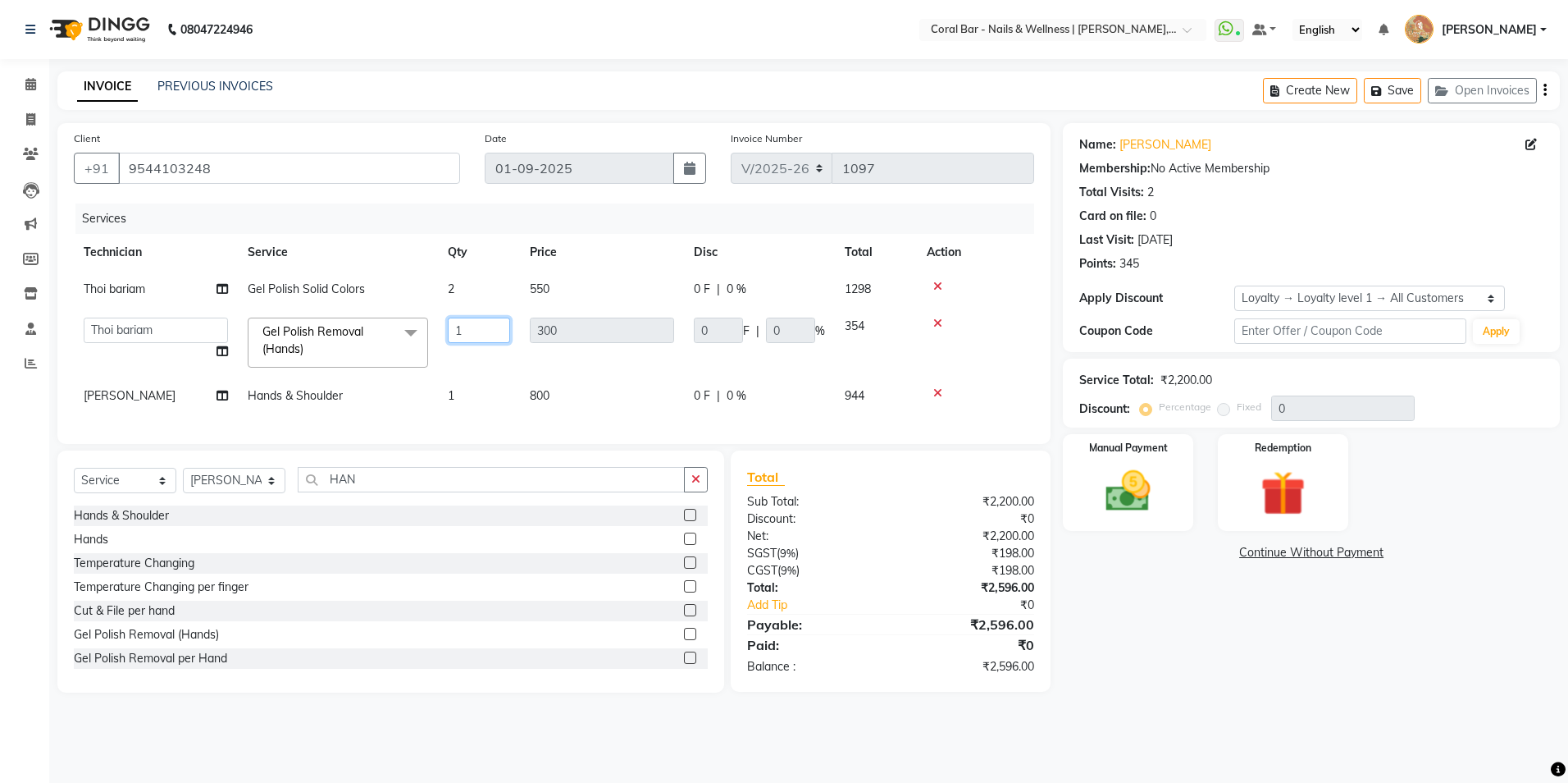
drag, startPoint x: 495, startPoint y: 315, endPoint x: 420, endPoint y: 342, distance: 79.7
click at [442, 339] on td "1" at bounding box center [478, 342] width 82 height 69
type input "2"
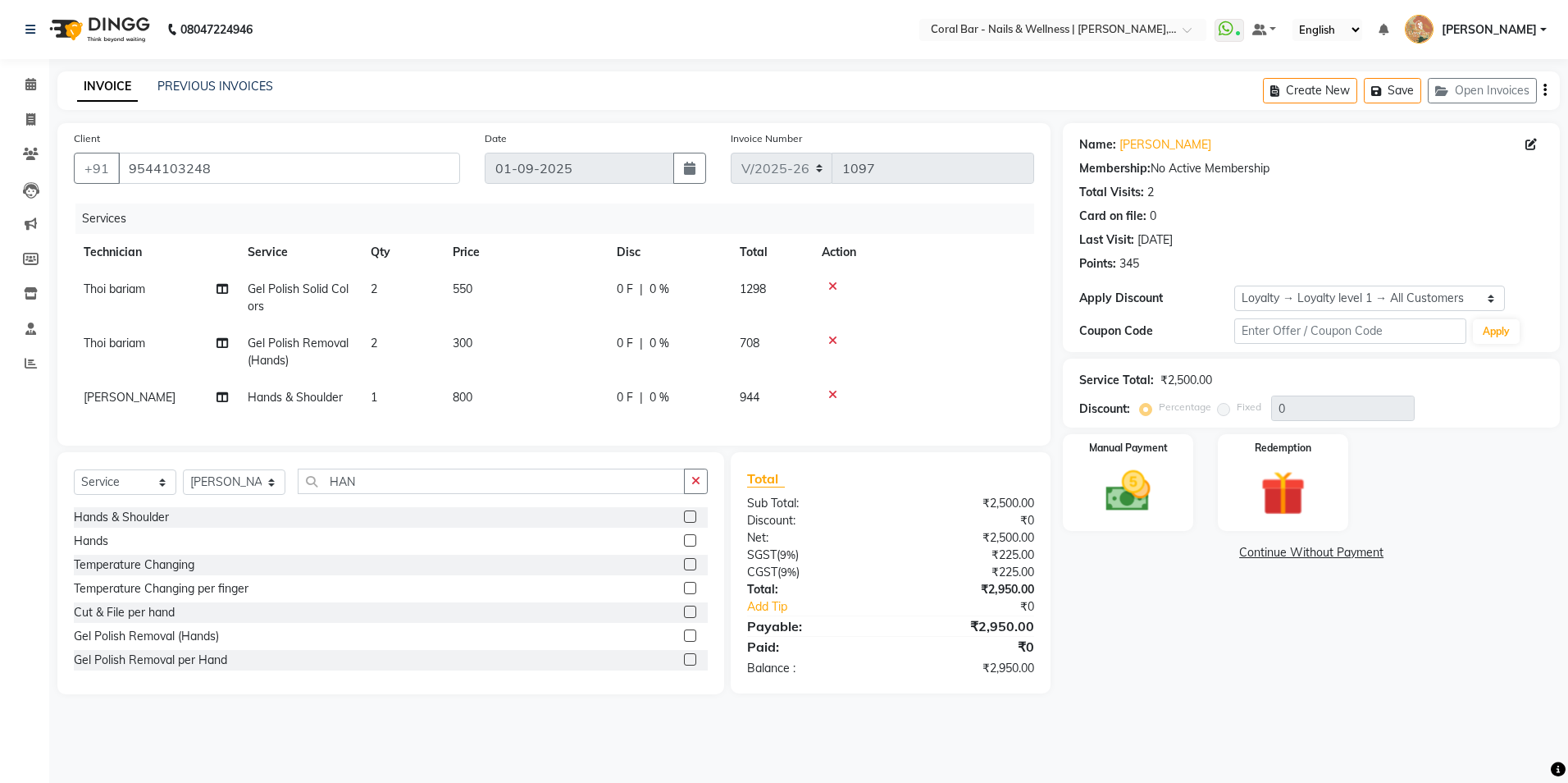
click at [456, 446] on div "Client +91 9544103248 Date 01-09-2025 Invoice Number V/2025 V/2025-26 1097 Serv…" at bounding box center [554, 284] width 993 height 322
click at [1106, 485] on img at bounding box center [1128, 491] width 76 height 54
click at [1278, 556] on span "GPay" at bounding box center [1290, 553] width 34 height 19
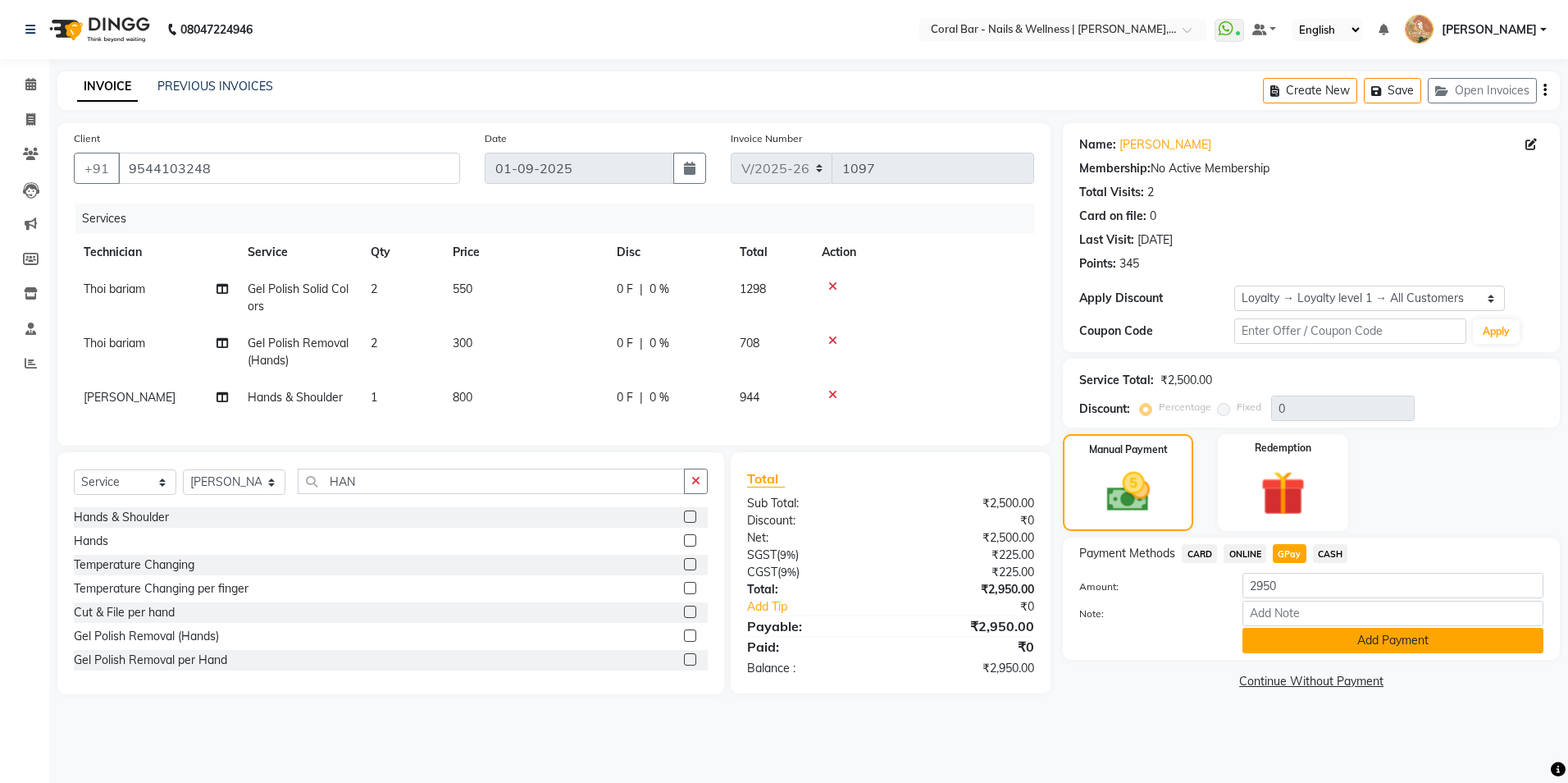
click at [1362, 637] on button "Add Payment" at bounding box center [1393, 640] width 301 height 25
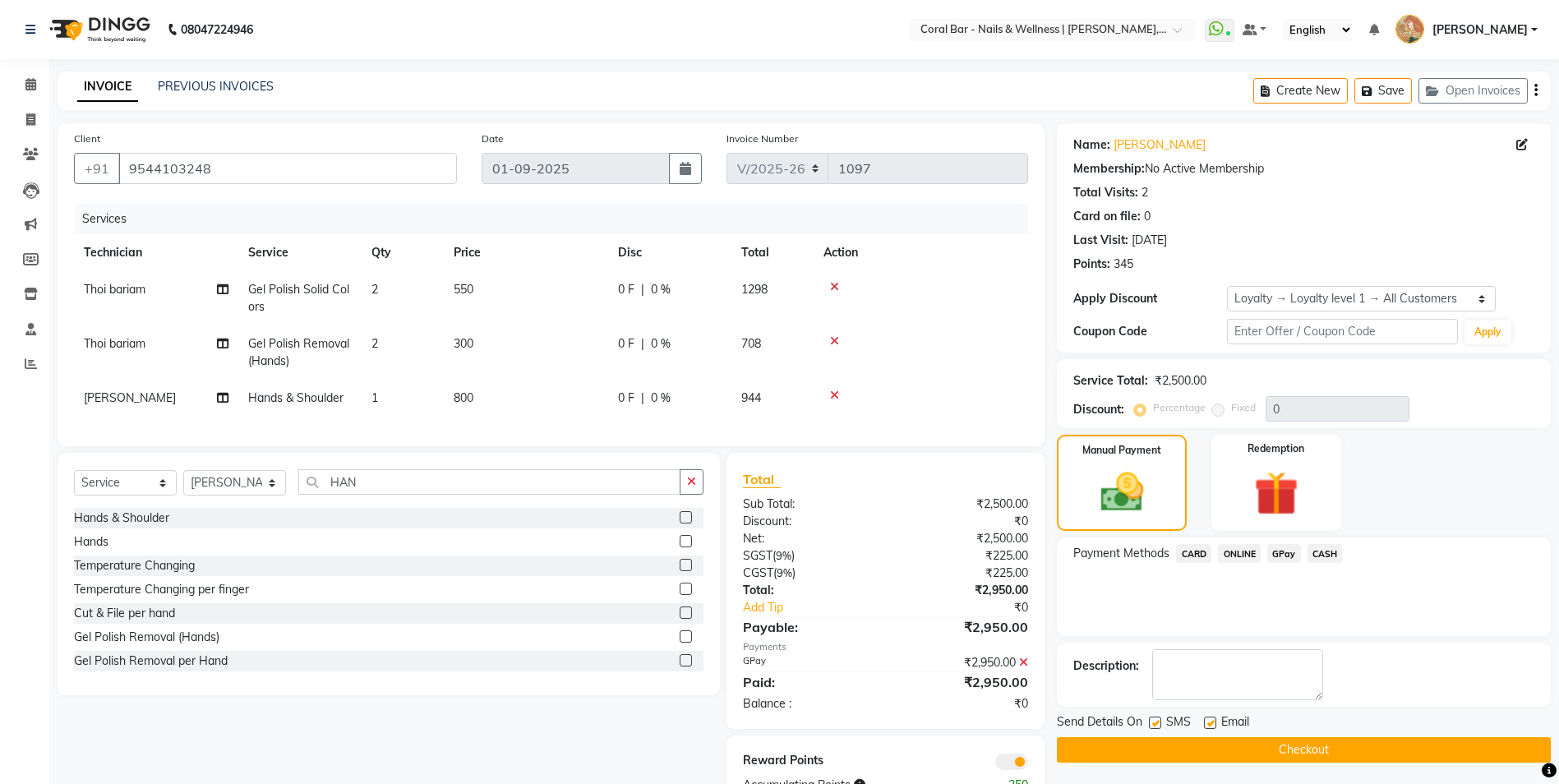
click at [1287, 763] on button "Checkout" at bounding box center [1303, 749] width 494 height 25
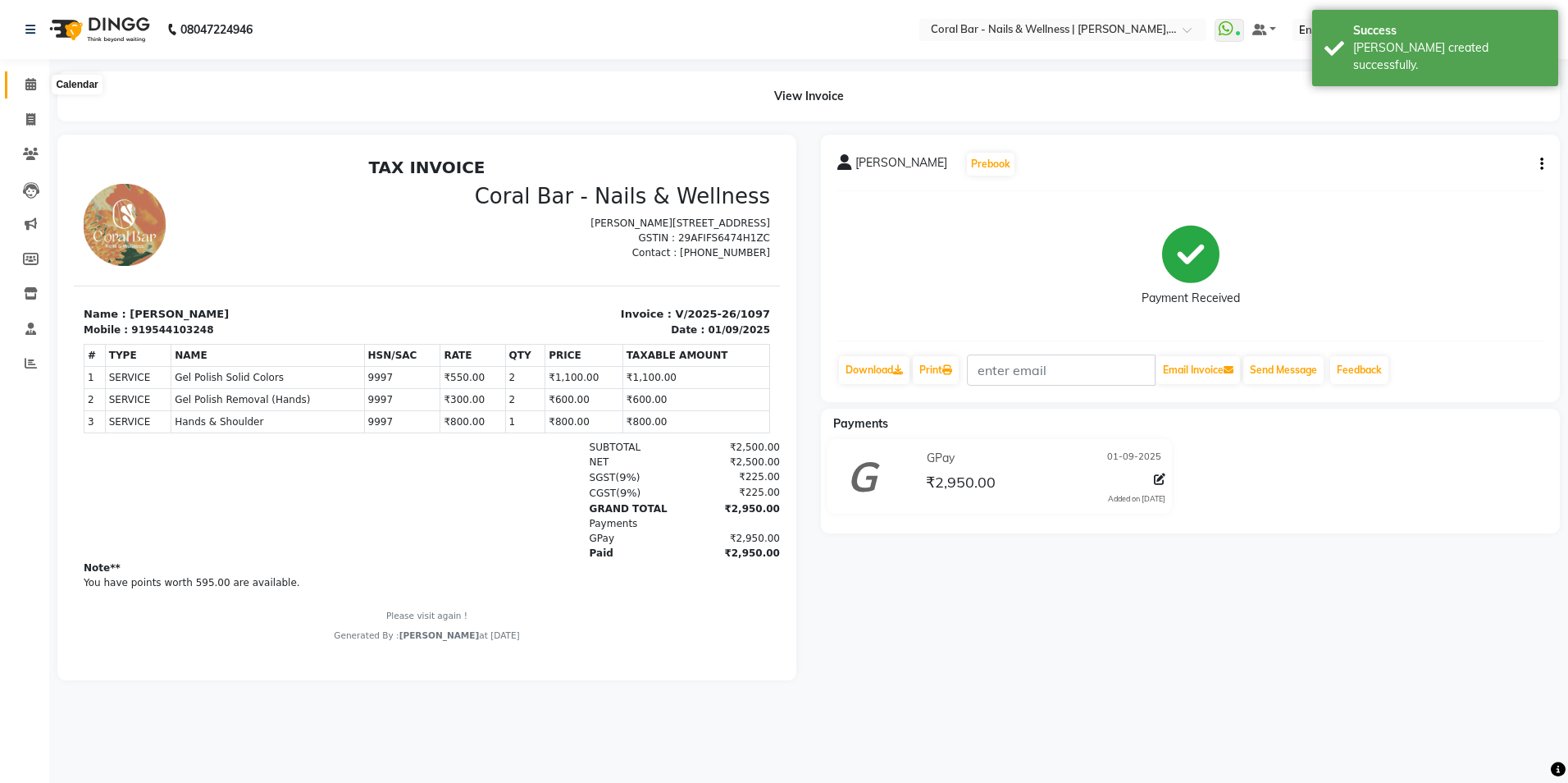
click at [32, 89] on icon at bounding box center [30, 84] width 11 height 13
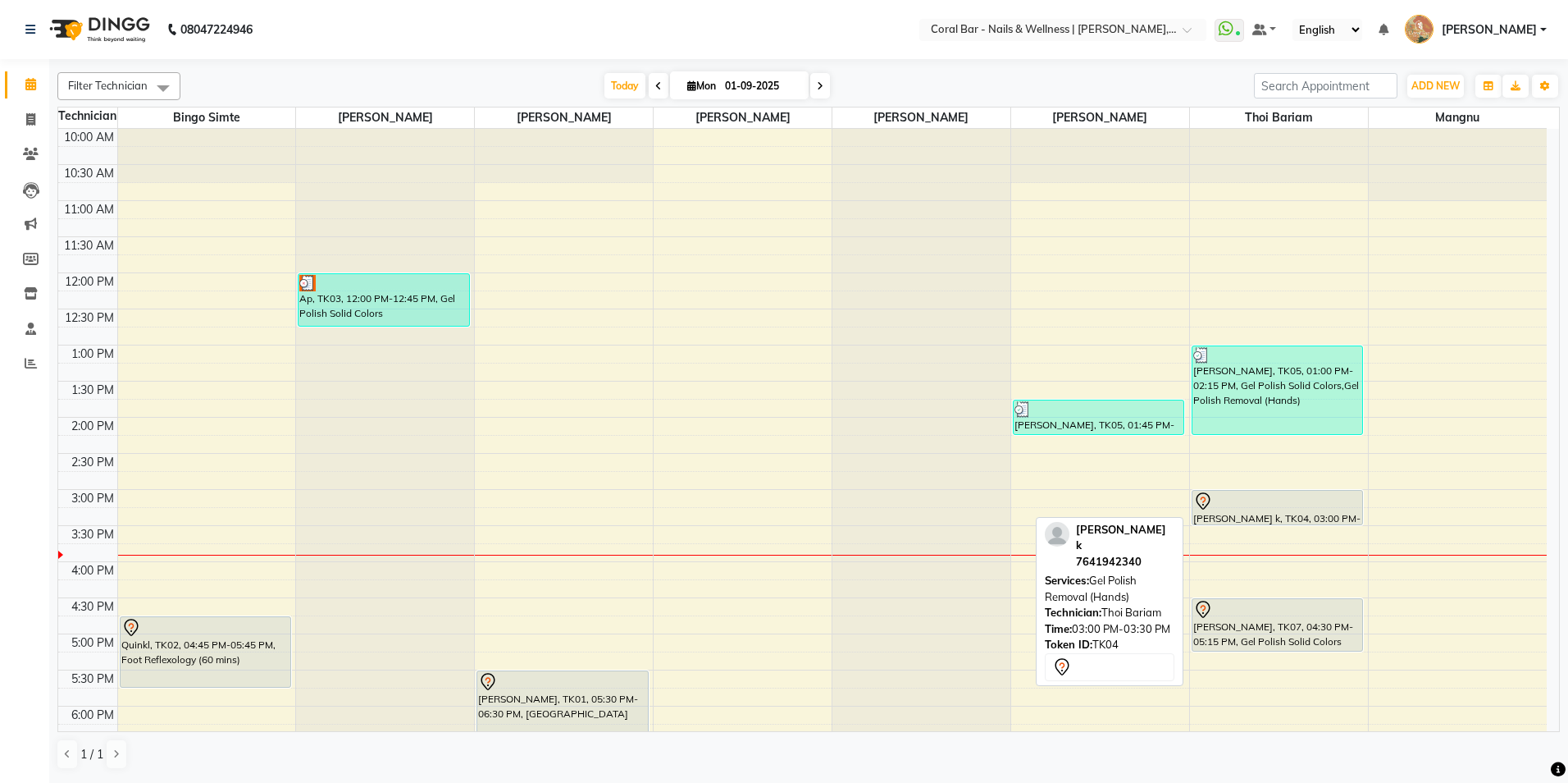
click at [1281, 507] on div at bounding box center [1277, 501] width 168 height 19
select select "7"
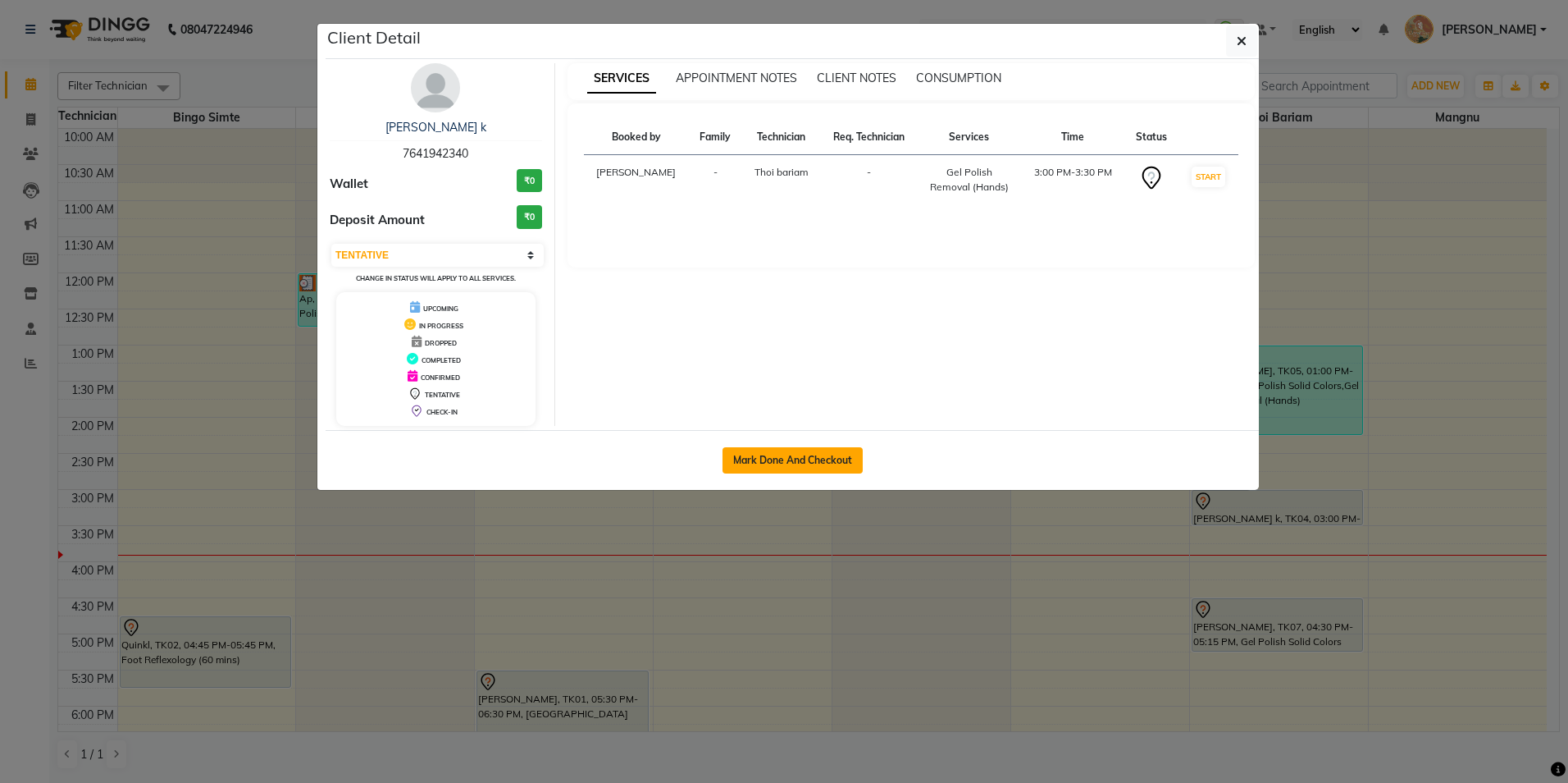
click at [740, 462] on button "Mark Done And Checkout" at bounding box center [793, 460] width 140 height 26
select select "7157"
select select "service"
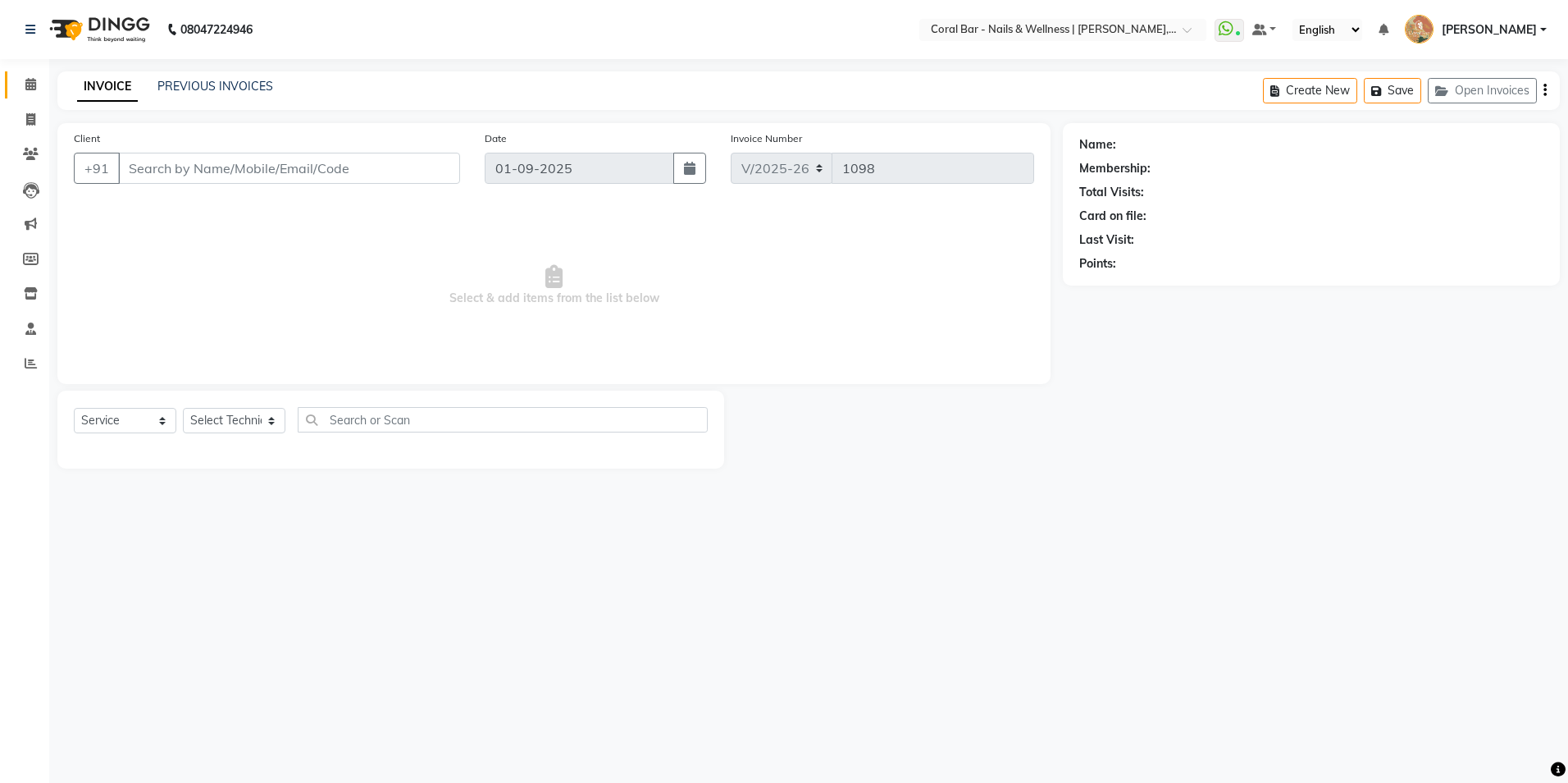
type input "7641942340"
select select "70303"
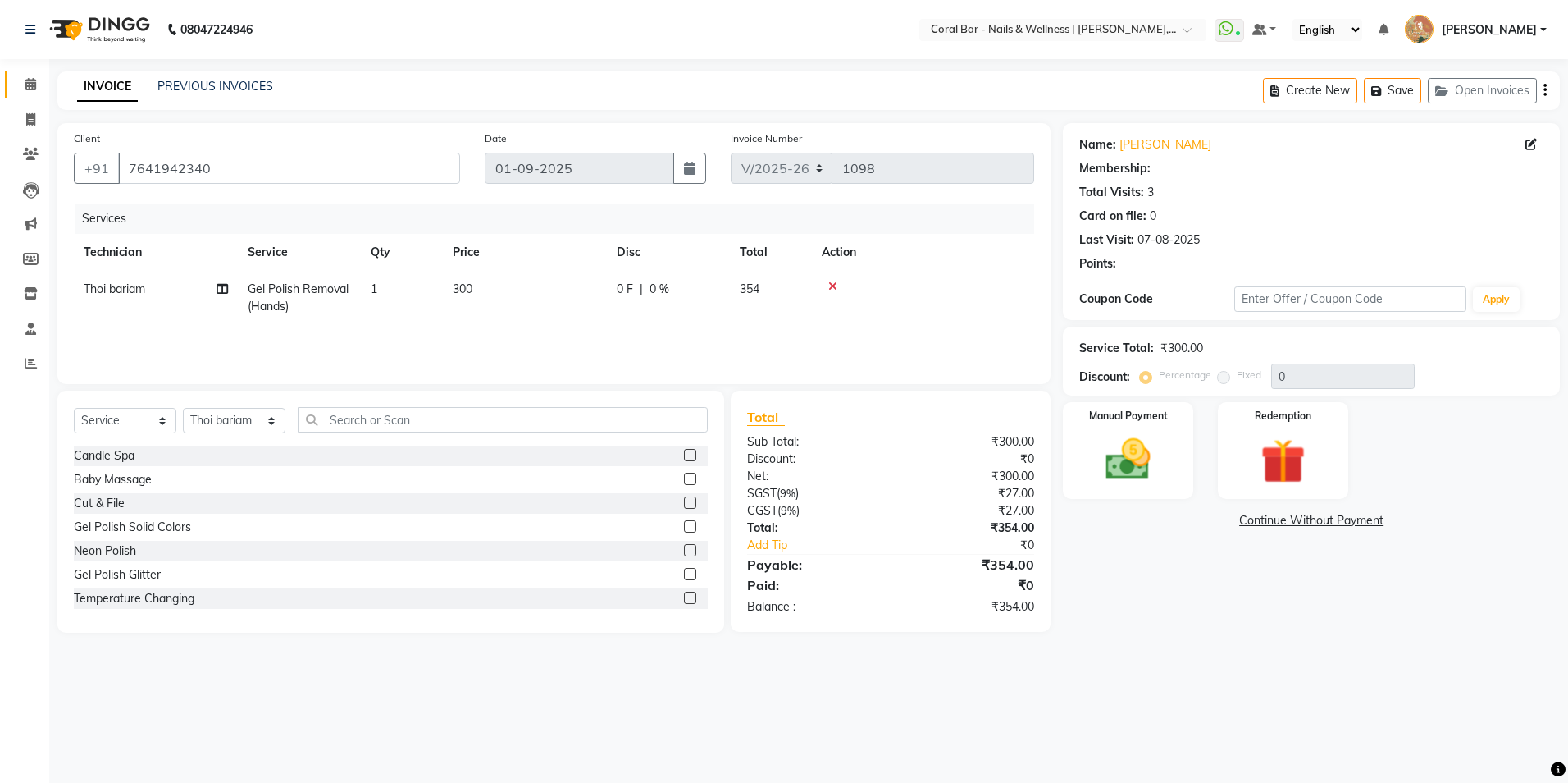
select select "1: Object"
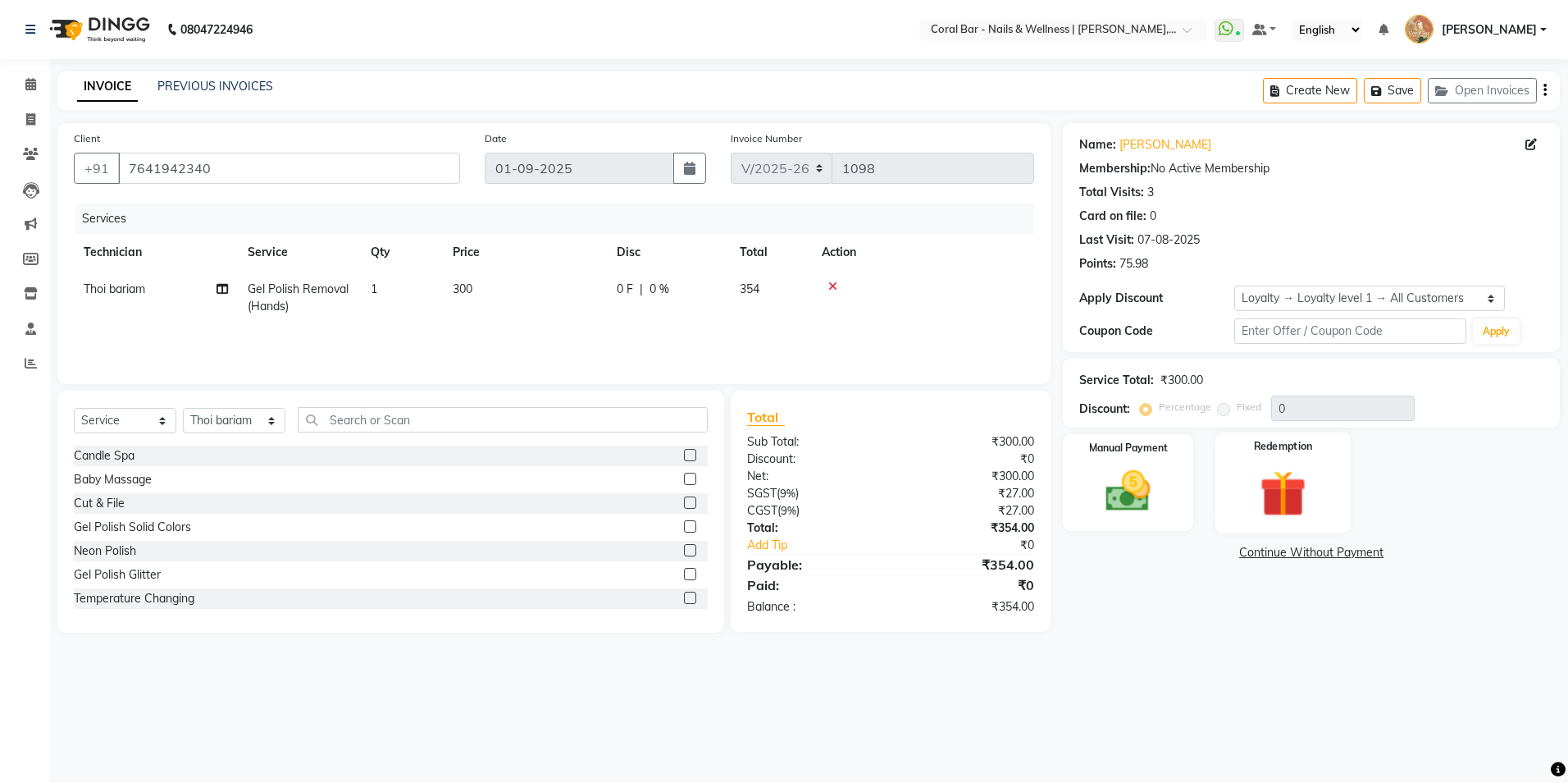
click at [1333, 508] on div "Redemption" at bounding box center [1283, 482] width 135 height 101
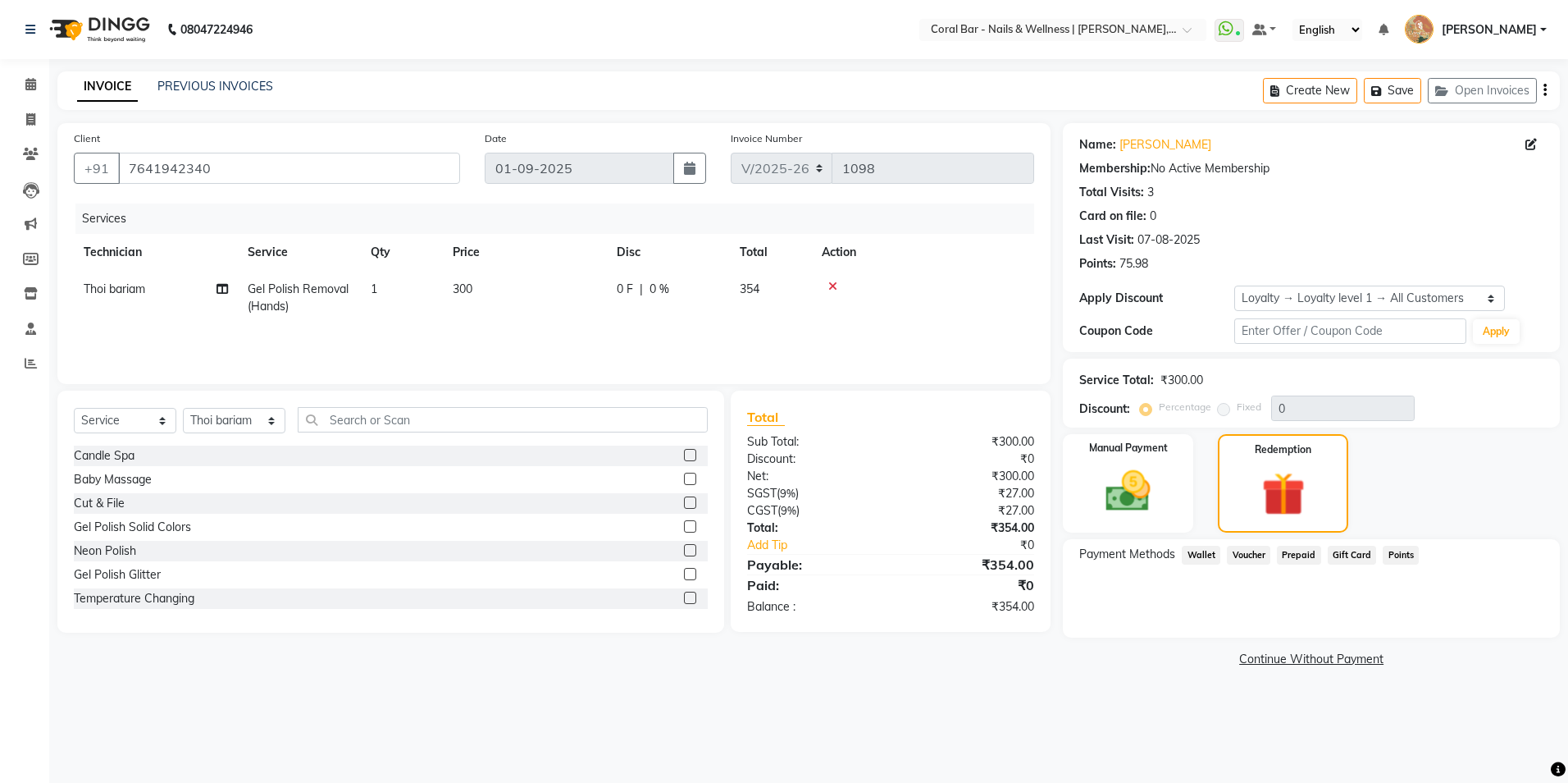
click at [1396, 554] on span "Points" at bounding box center [1401, 555] width 36 height 19
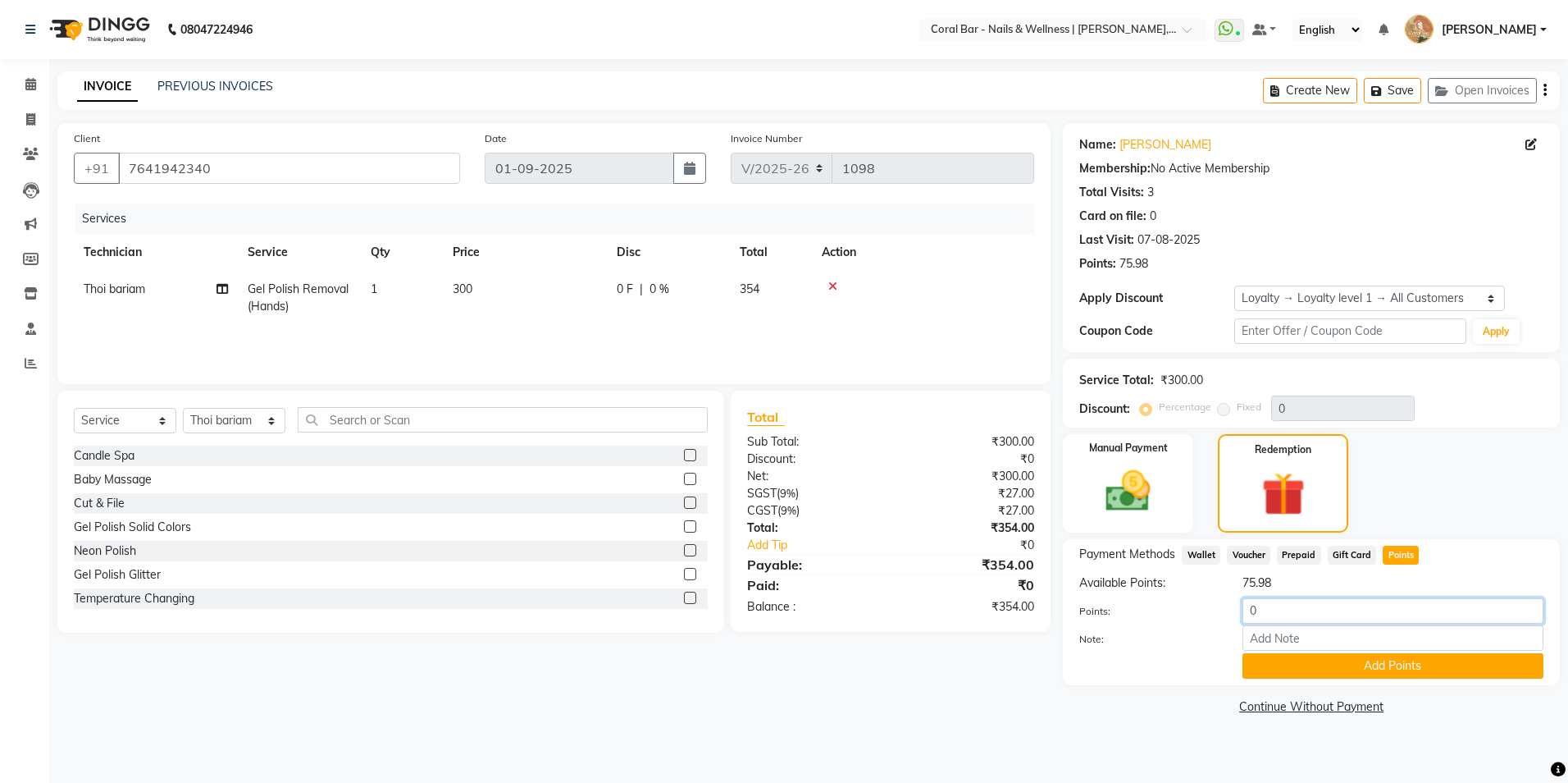
drag, startPoint x: 1281, startPoint y: 610, endPoint x: 1211, endPoint y: 620, distance: 70.7
click at [1211, 620] on div "Points: 0" at bounding box center [1311, 611] width 489 height 28
type input "70"
click at [1369, 660] on button "Add Points" at bounding box center [1393, 665] width 301 height 25
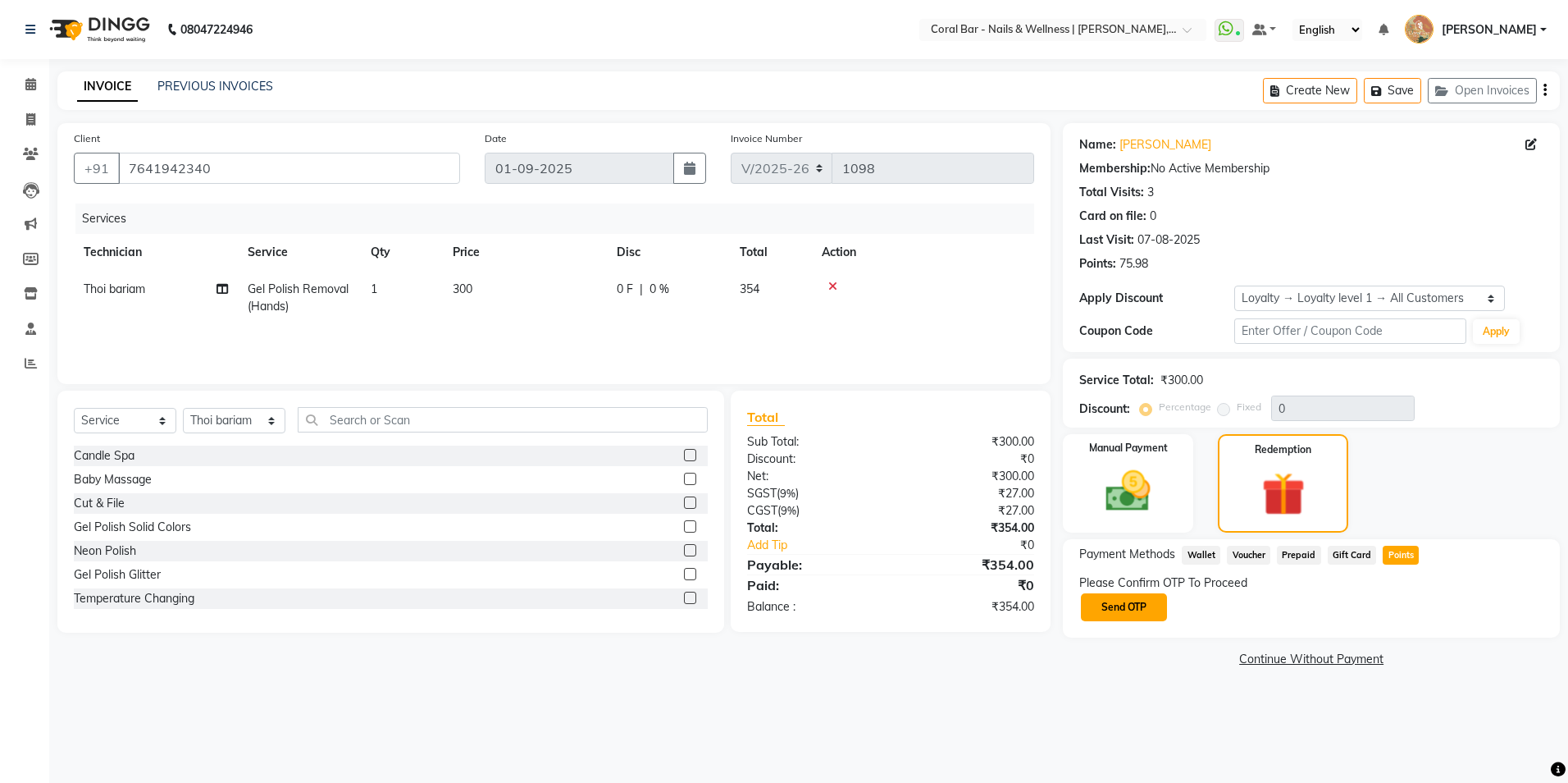
click at [1144, 616] on button "Send OTP" at bounding box center [1124, 607] width 86 height 28
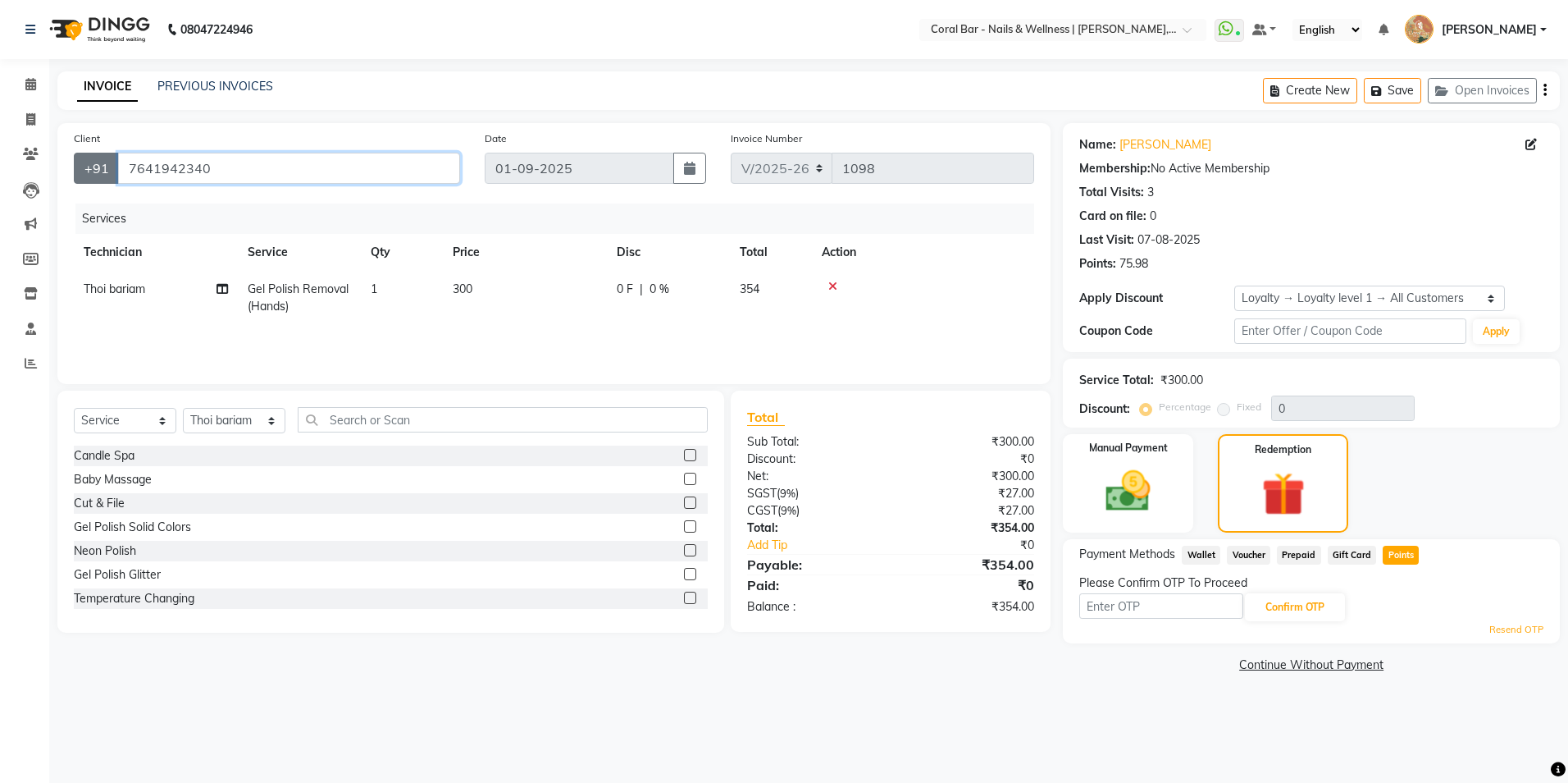
drag, startPoint x: 221, startPoint y: 170, endPoint x: 106, endPoint y: 173, distance: 115.0
click at [106, 173] on div "+91 7641942340" at bounding box center [266, 167] width 386 height 31
click at [997, 680] on main "INVOICE PREVIOUS INVOICES Create New Save Open Invoices Client +91 7641942340 D…" at bounding box center [808, 386] width 1519 height 630
click at [1498, 627] on link "Resend OTP" at bounding box center [1516, 630] width 54 height 14
click at [1524, 633] on link "Resend OTP" at bounding box center [1516, 630] width 54 height 14
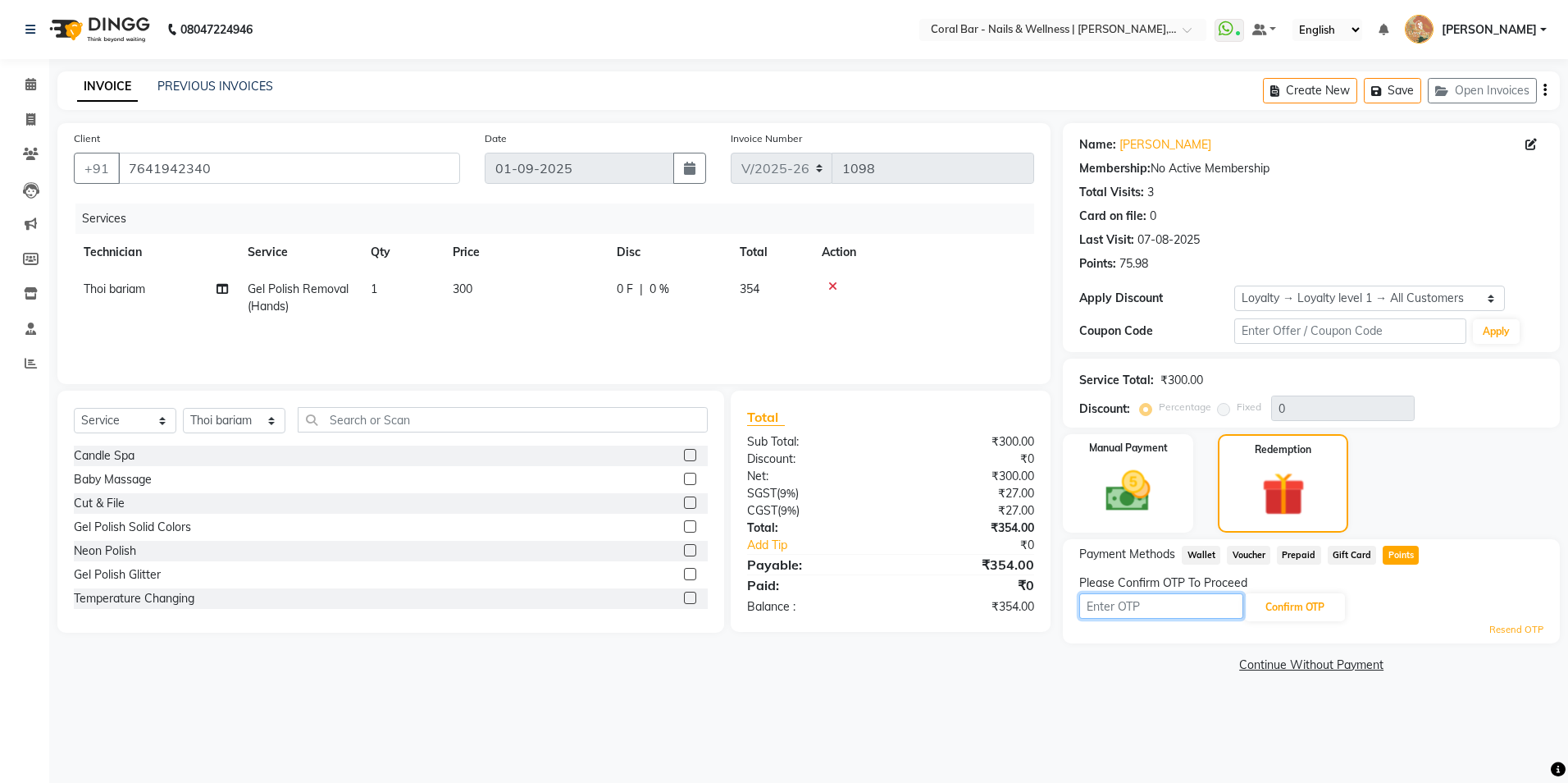
drag, startPoint x: 1165, startPoint y: 611, endPoint x: 1105, endPoint y: 616, distance: 60.2
click at [1106, 616] on input "text" at bounding box center [1161, 606] width 164 height 25
click at [1105, 744] on div "08047224946 Select Location × Coral Bar - Nails & Wellness | Samatha Leisure, H…" at bounding box center [784, 392] width 1568 height 783
click at [1162, 465] on img at bounding box center [1128, 491] width 76 height 54
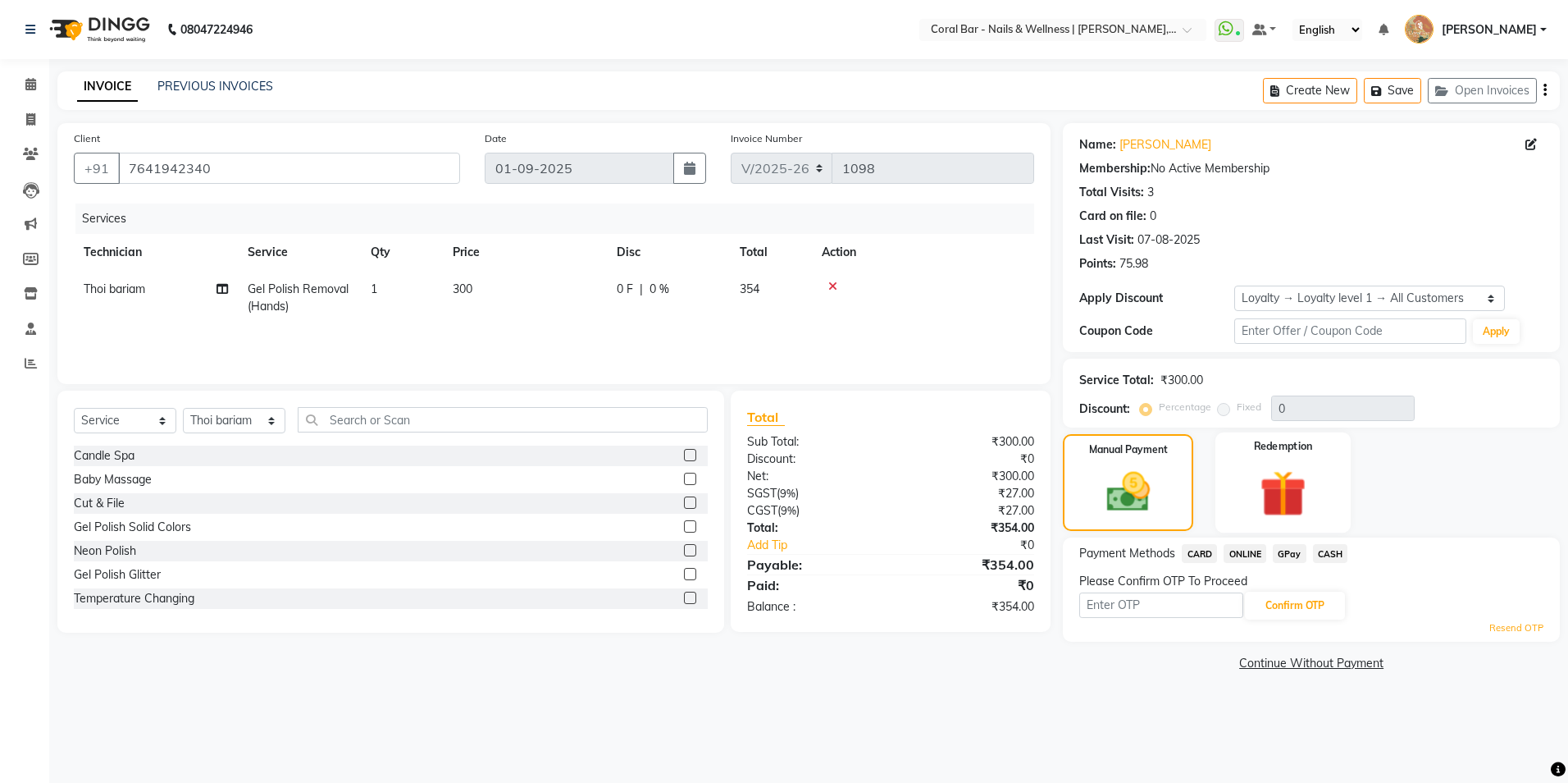
click at [1334, 488] on div "Redemption" at bounding box center [1283, 482] width 135 height 101
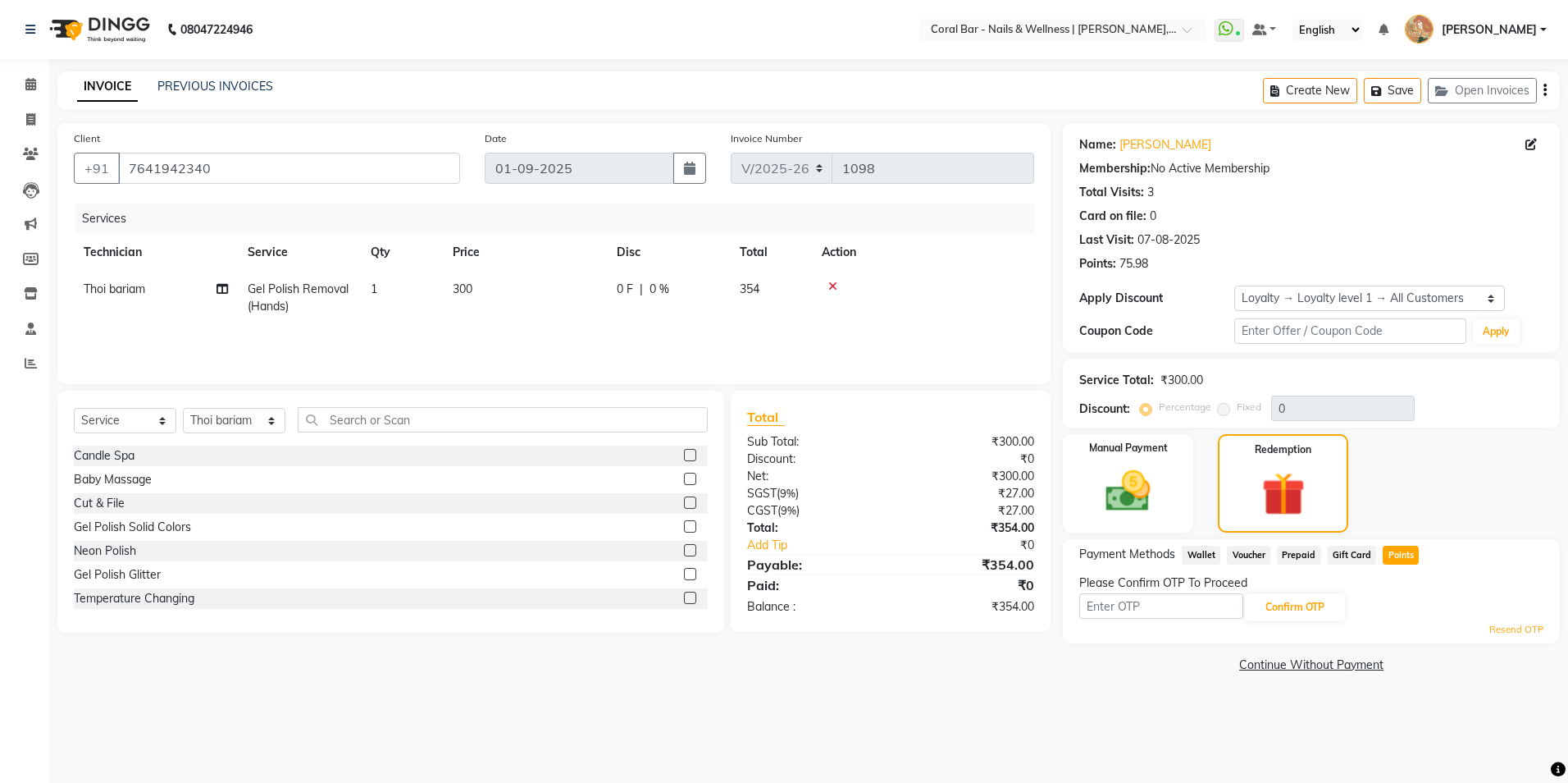
click at [1394, 555] on span "Points" at bounding box center [1401, 555] width 36 height 19
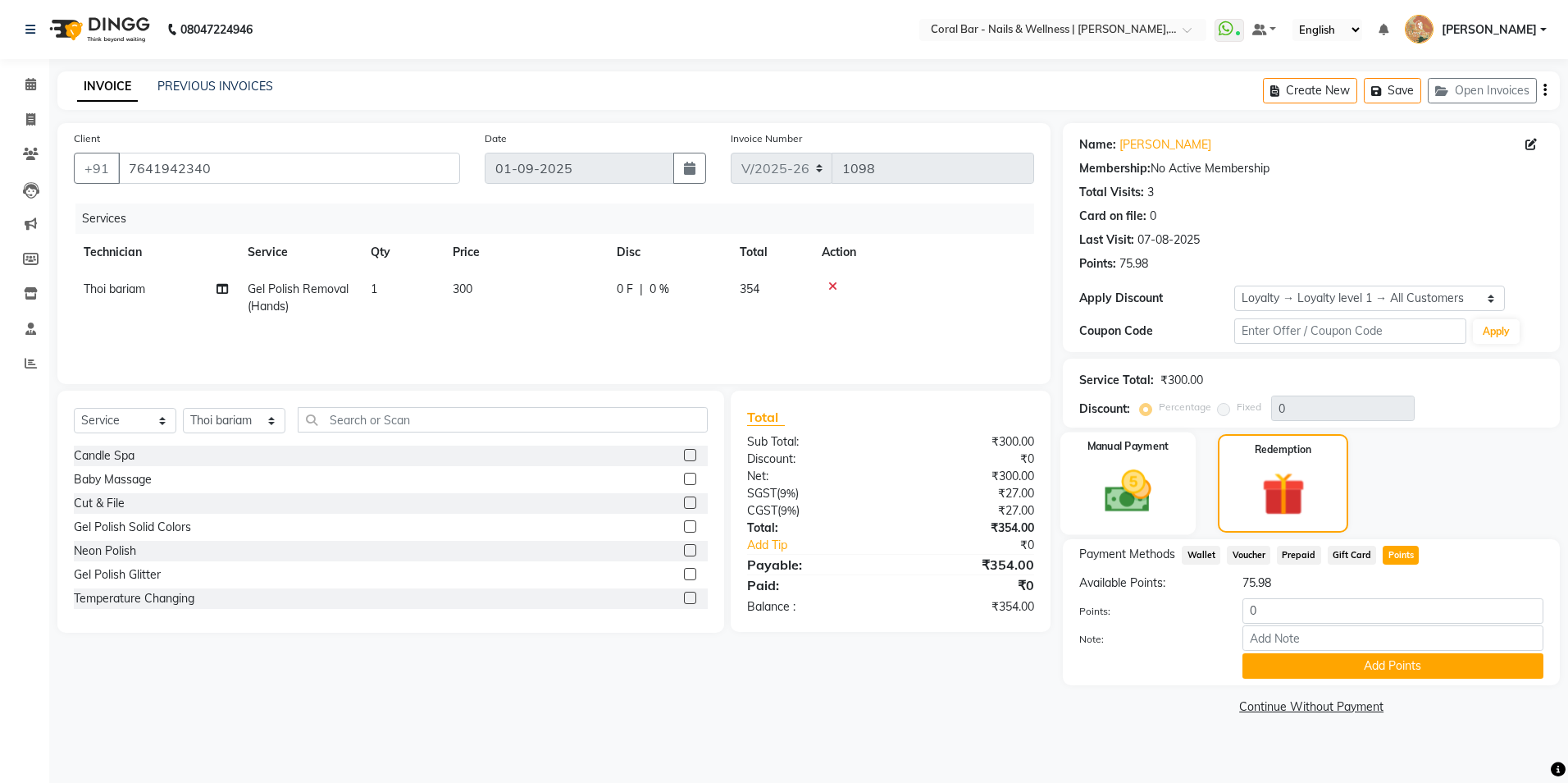
click at [1062, 473] on div "Manual Payment" at bounding box center [1128, 483] width 135 height 102
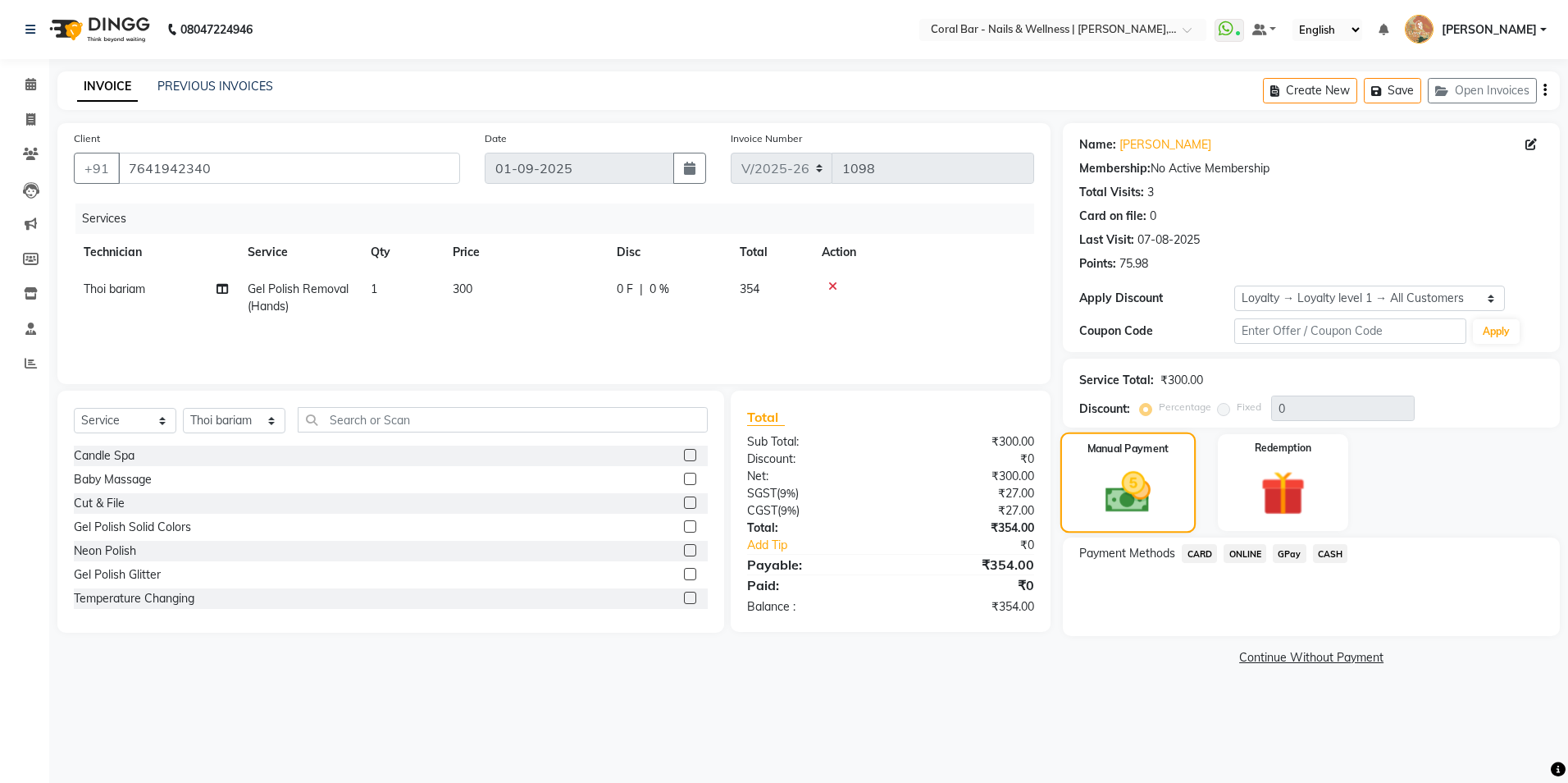
click at [1159, 471] on img at bounding box center [1128, 492] width 74 height 52
click at [1150, 496] on img at bounding box center [1128, 492] width 74 height 52
click at [1266, 333] on input "text" at bounding box center [1350, 331] width 232 height 25
click at [1176, 504] on div "Manual Payment" at bounding box center [1128, 482] width 135 height 101
click at [1205, 553] on span "CARD" at bounding box center [1199, 553] width 36 height 19
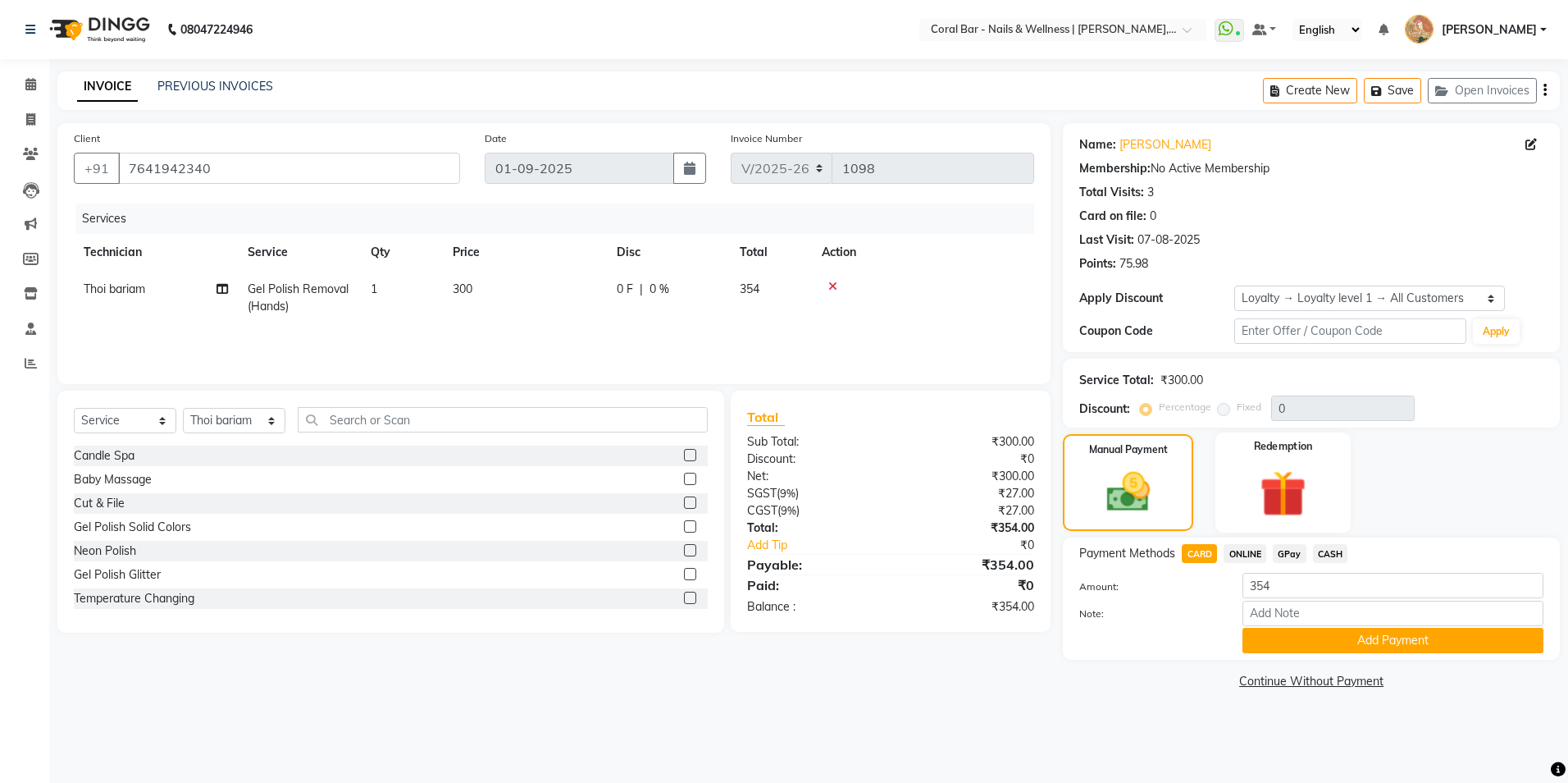
click at [1293, 482] on img at bounding box center [1283, 493] width 76 height 58
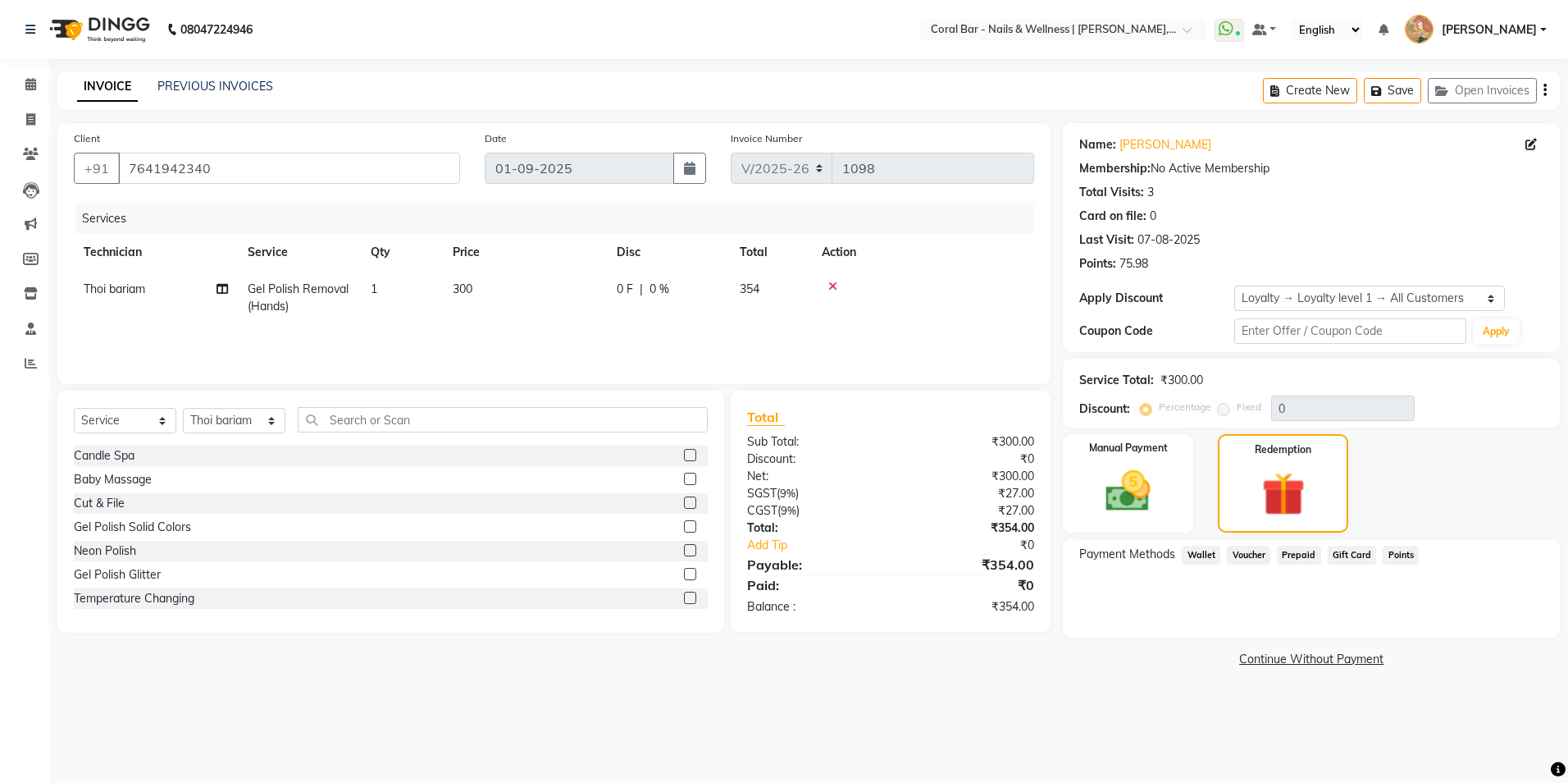
click at [1398, 556] on span "Points" at bounding box center [1401, 555] width 36 height 19
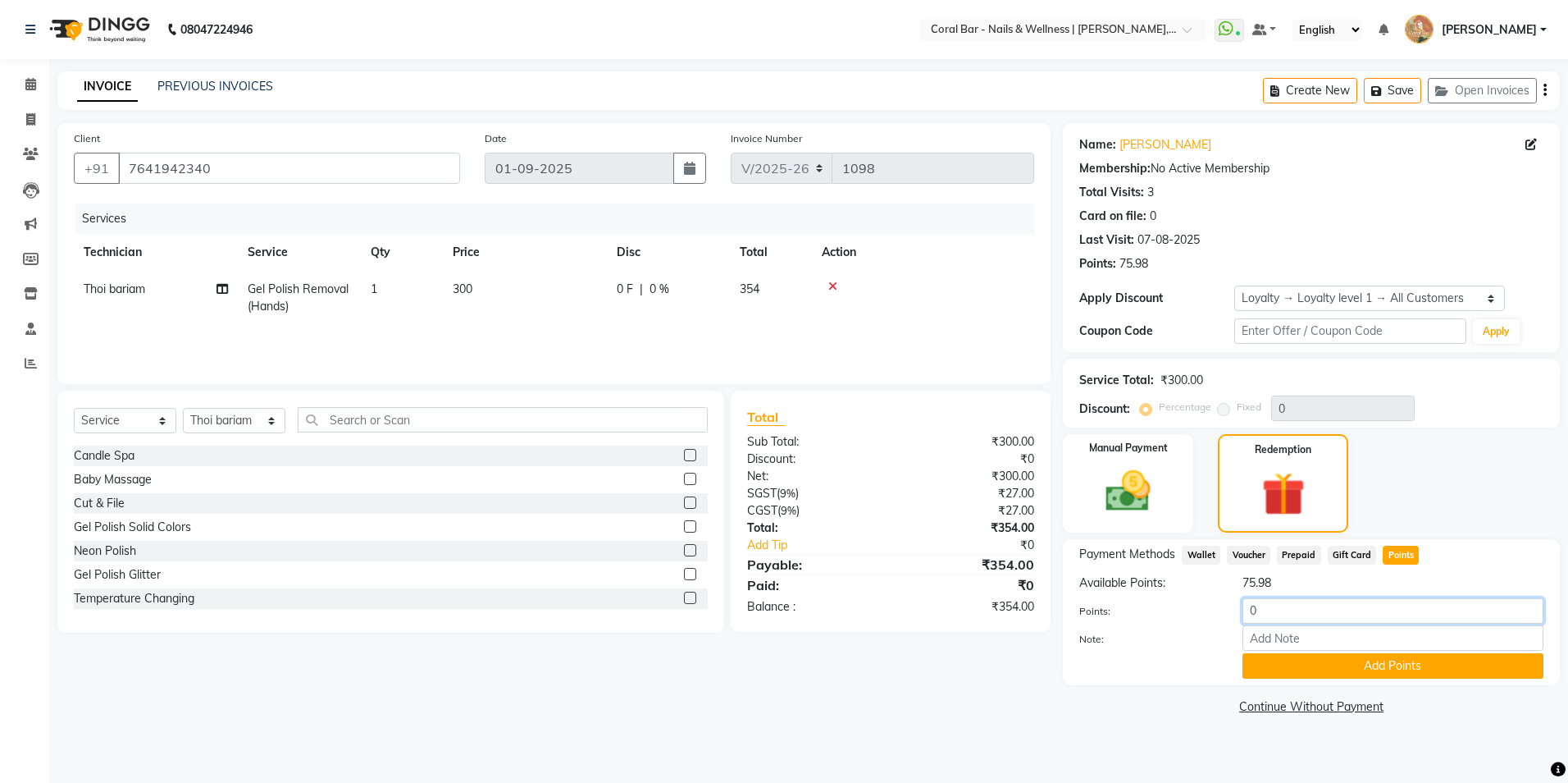
drag, startPoint x: 1292, startPoint y: 595, endPoint x: 1204, endPoint y: 628, distance: 94.0
click at [1204, 628] on div "Available Points: 75.98 Points: 0 Note: Add Points" at bounding box center [1311, 626] width 464 height 104
type input "70"
click at [1317, 661] on button "Add Points" at bounding box center [1393, 665] width 301 height 25
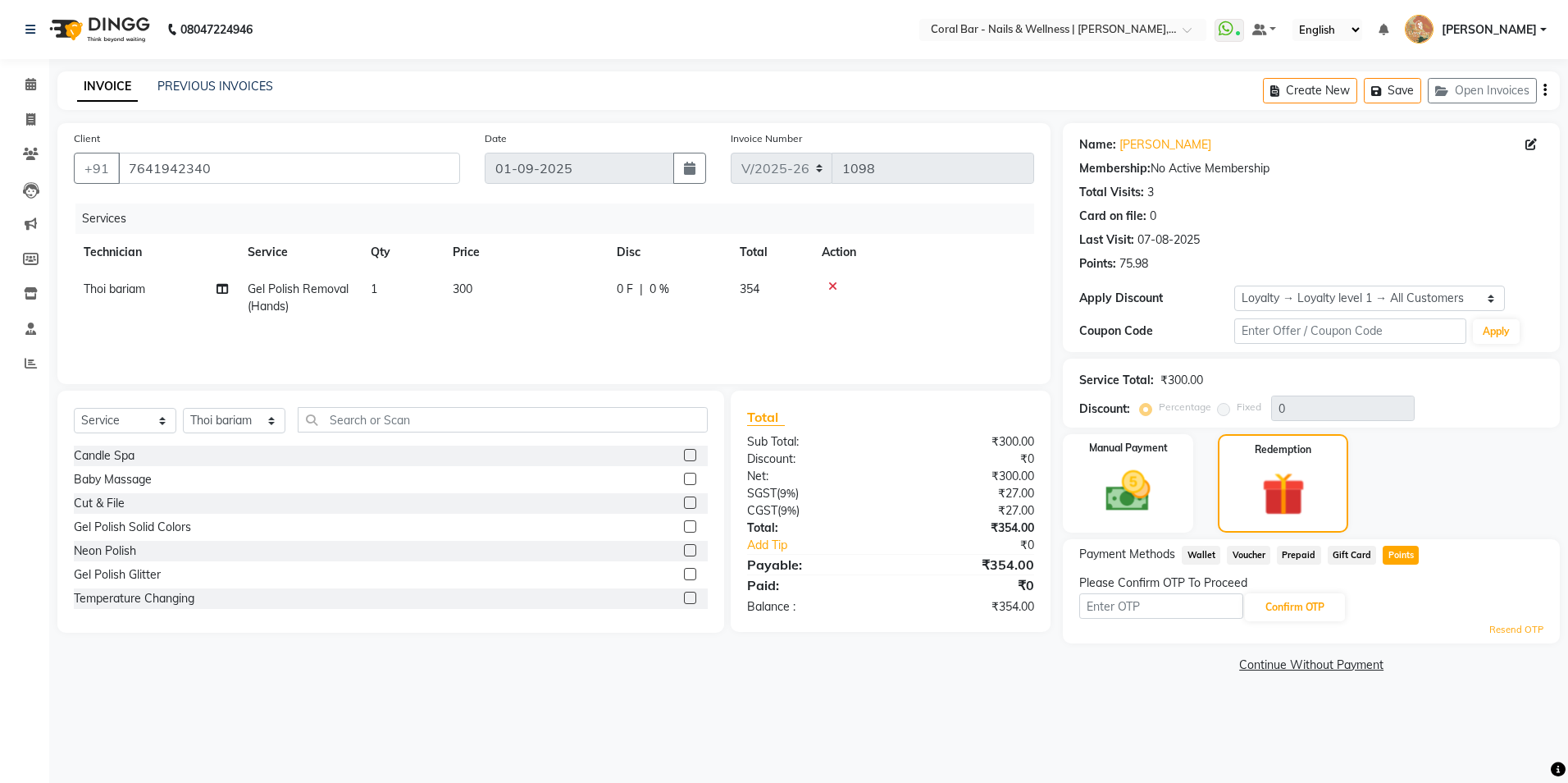
click at [1527, 630] on link "Resend OTP" at bounding box center [1516, 630] width 54 height 14
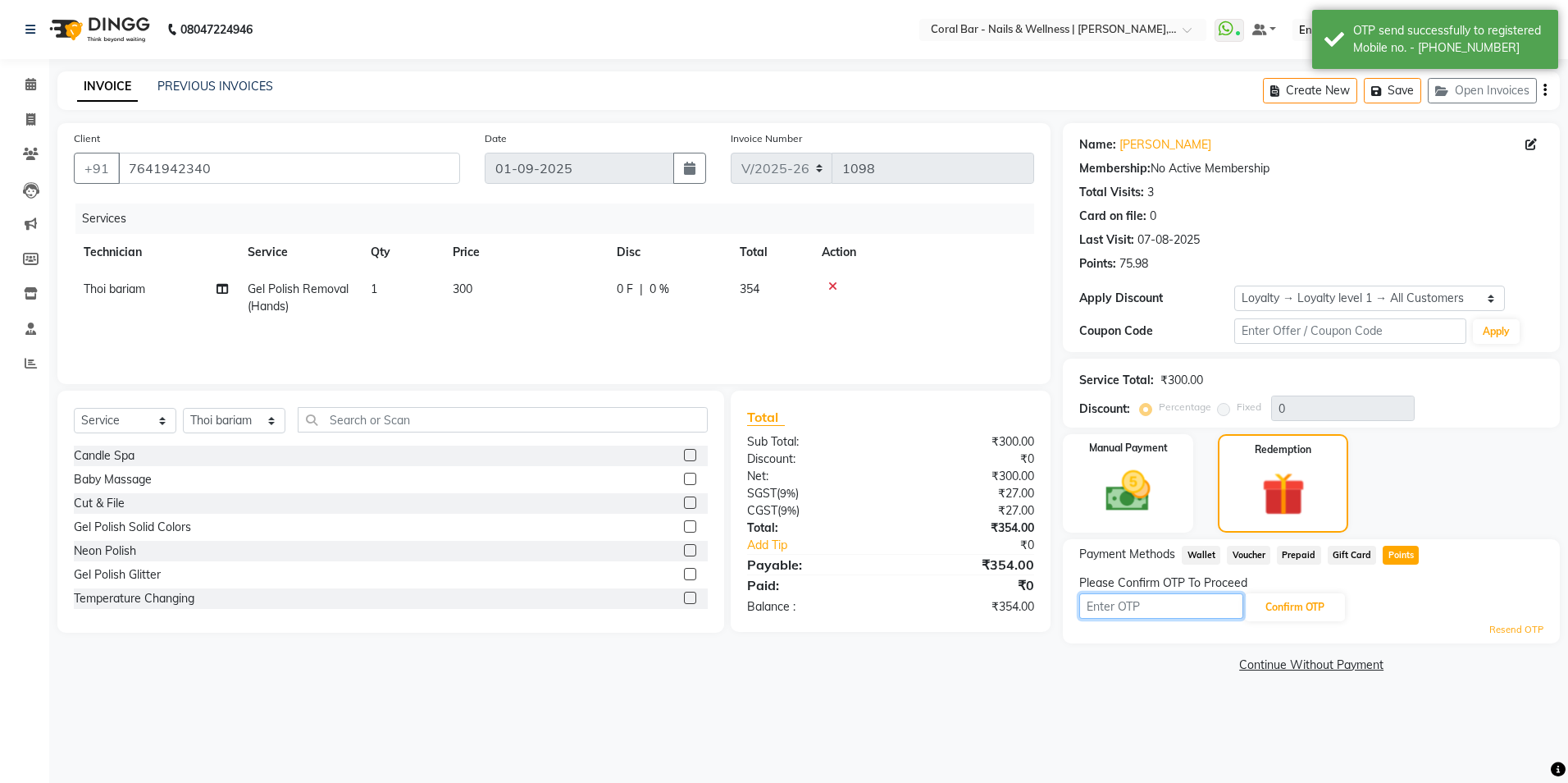
click at [1121, 613] on input "text" at bounding box center [1161, 606] width 164 height 25
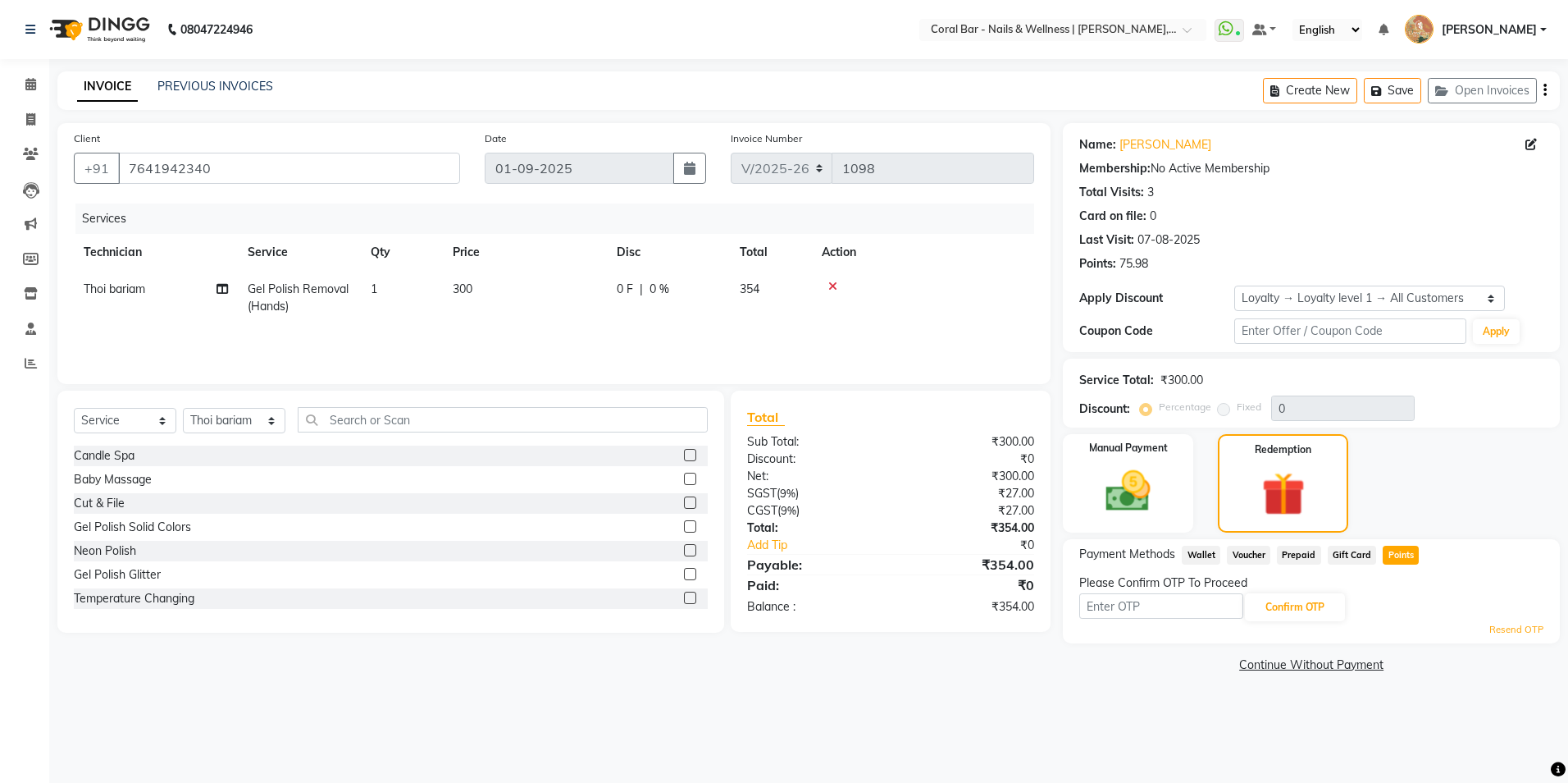
click at [1525, 632] on link "Resend OTP" at bounding box center [1516, 630] width 54 height 14
click at [1106, 496] on img at bounding box center [1128, 491] width 76 height 54
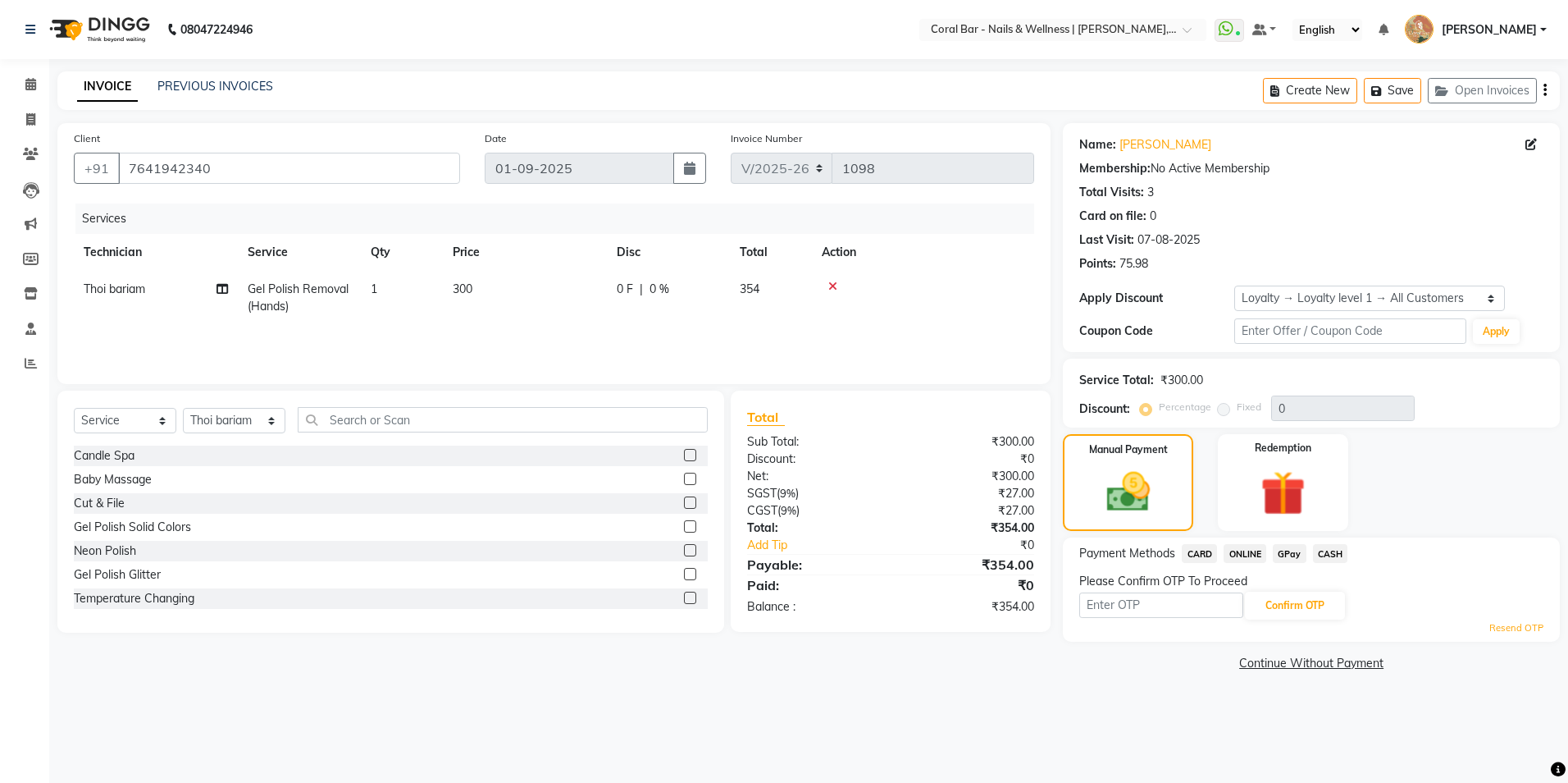
click at [1302, 557] on span "GPay" at bounding box center [1290, 553] width 34 height 19
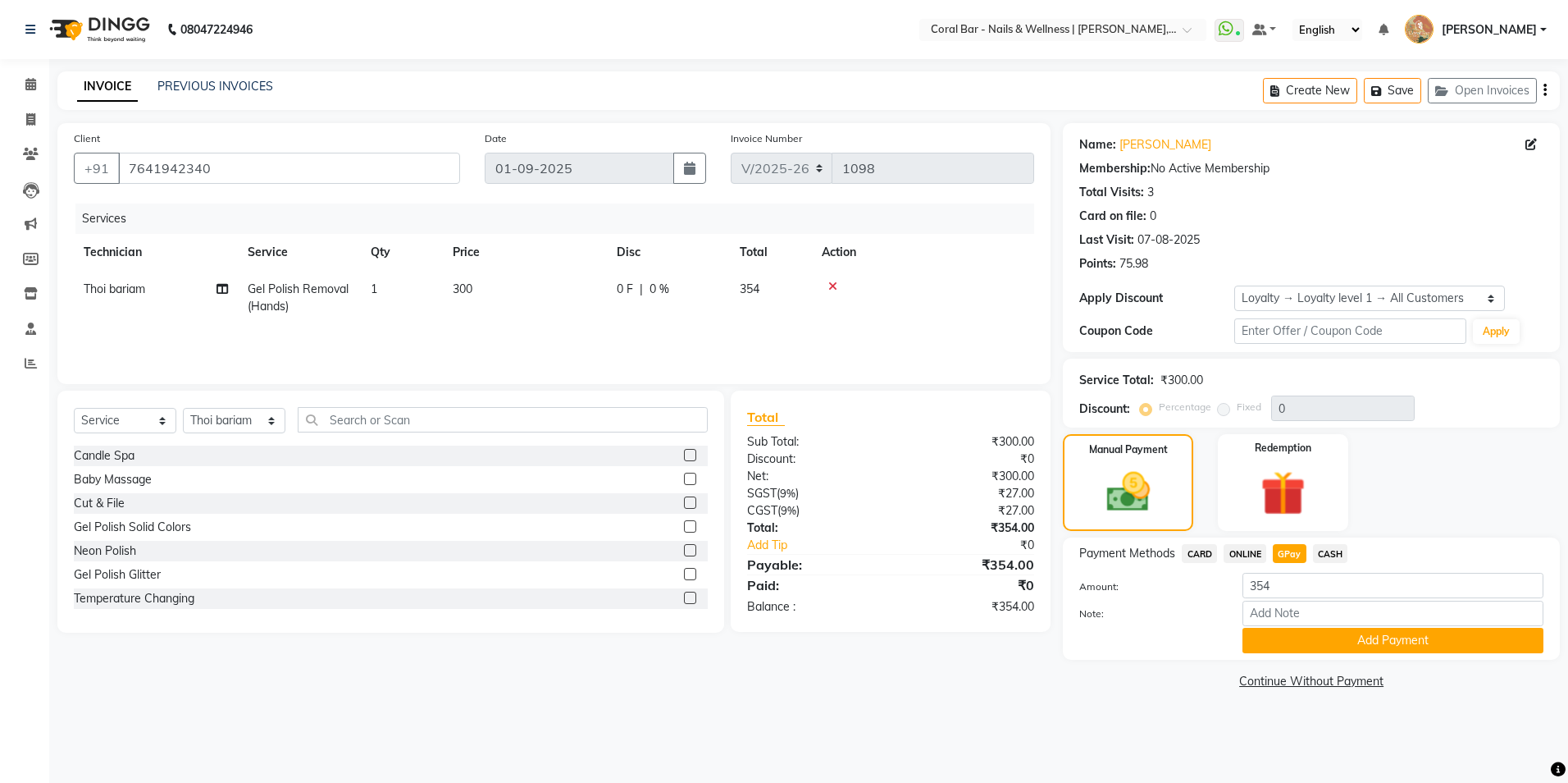
drag, startPoint x: 1567, startPoint y: 672, endPoint x: 1276, endPoint y: 774, distance: 308.4
click at [1276, 774] on div "08047224946 Select Location × Coral Bar - Nails & Wellness | Samatha Leisure, H…" at bounding box center [784, 392] width 1568 height 783
click at [1302, 644] on button "Add Payment" at bounding box center [1393, 640] width 301 height 25
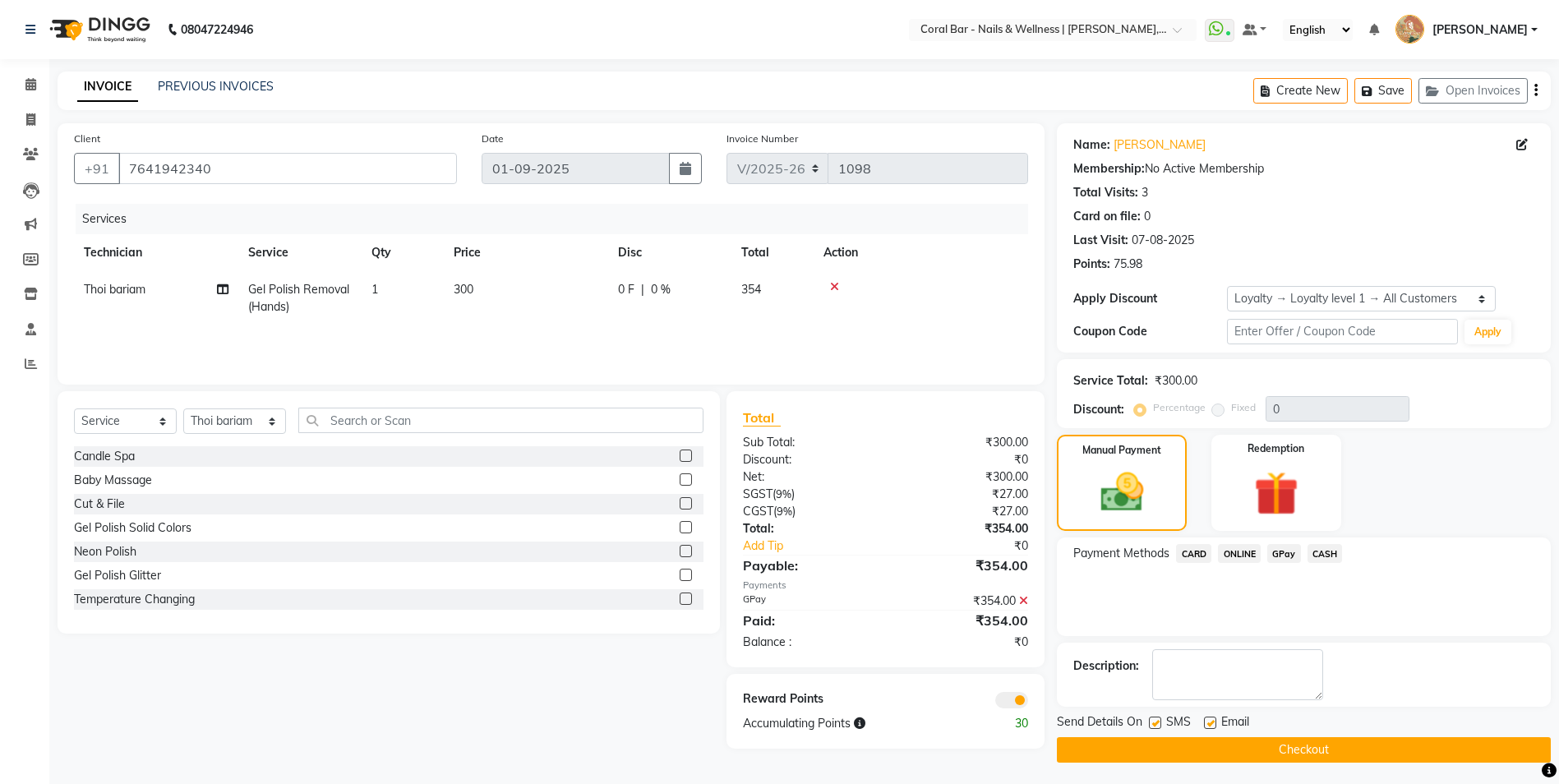
click at [1373, 748] on button "Checkout" at bounding box center [1303, 749] width 494 height 25
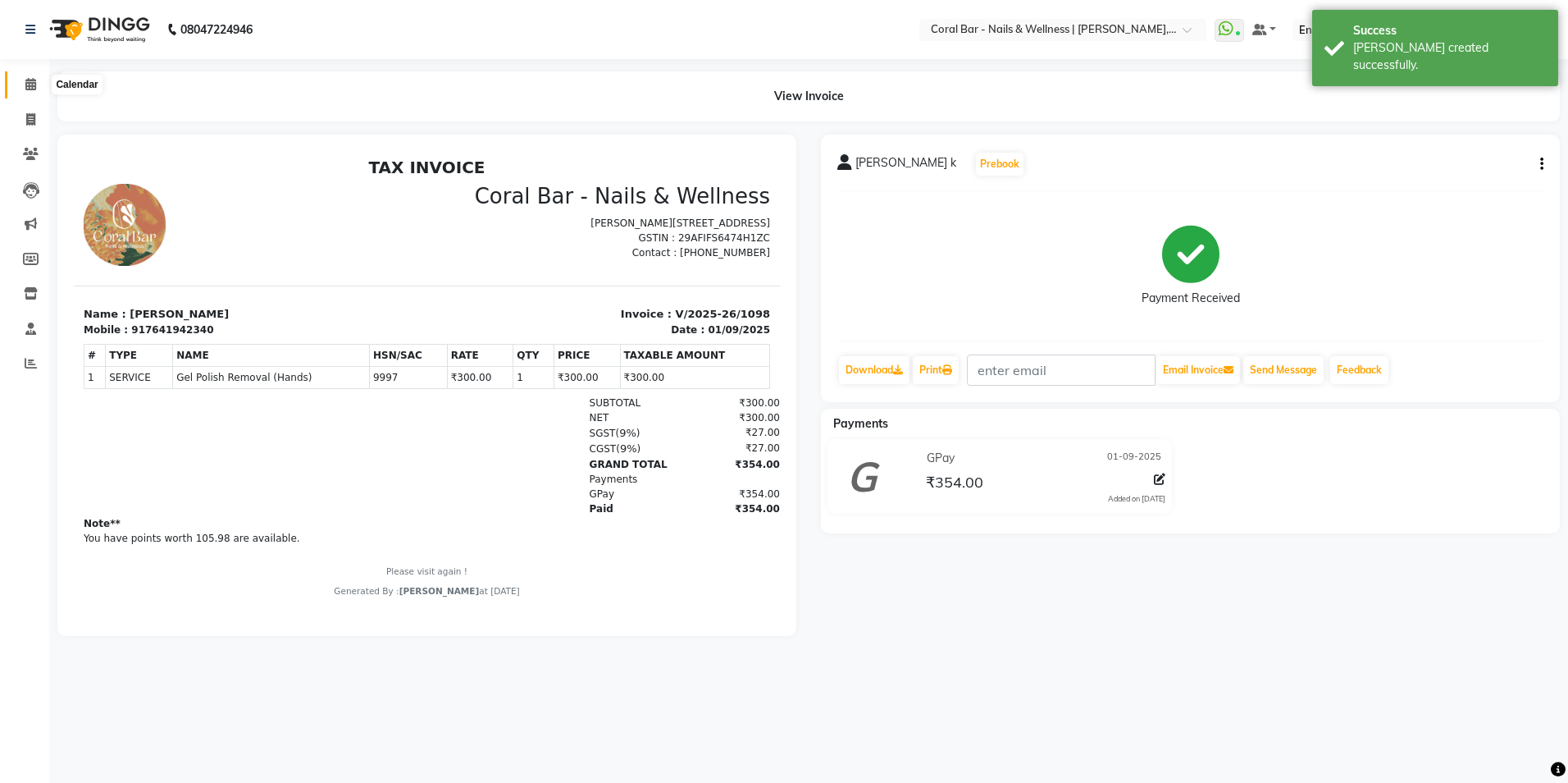
click at [26, 77] on span at bounding box center [30, 85] width 29 height 19
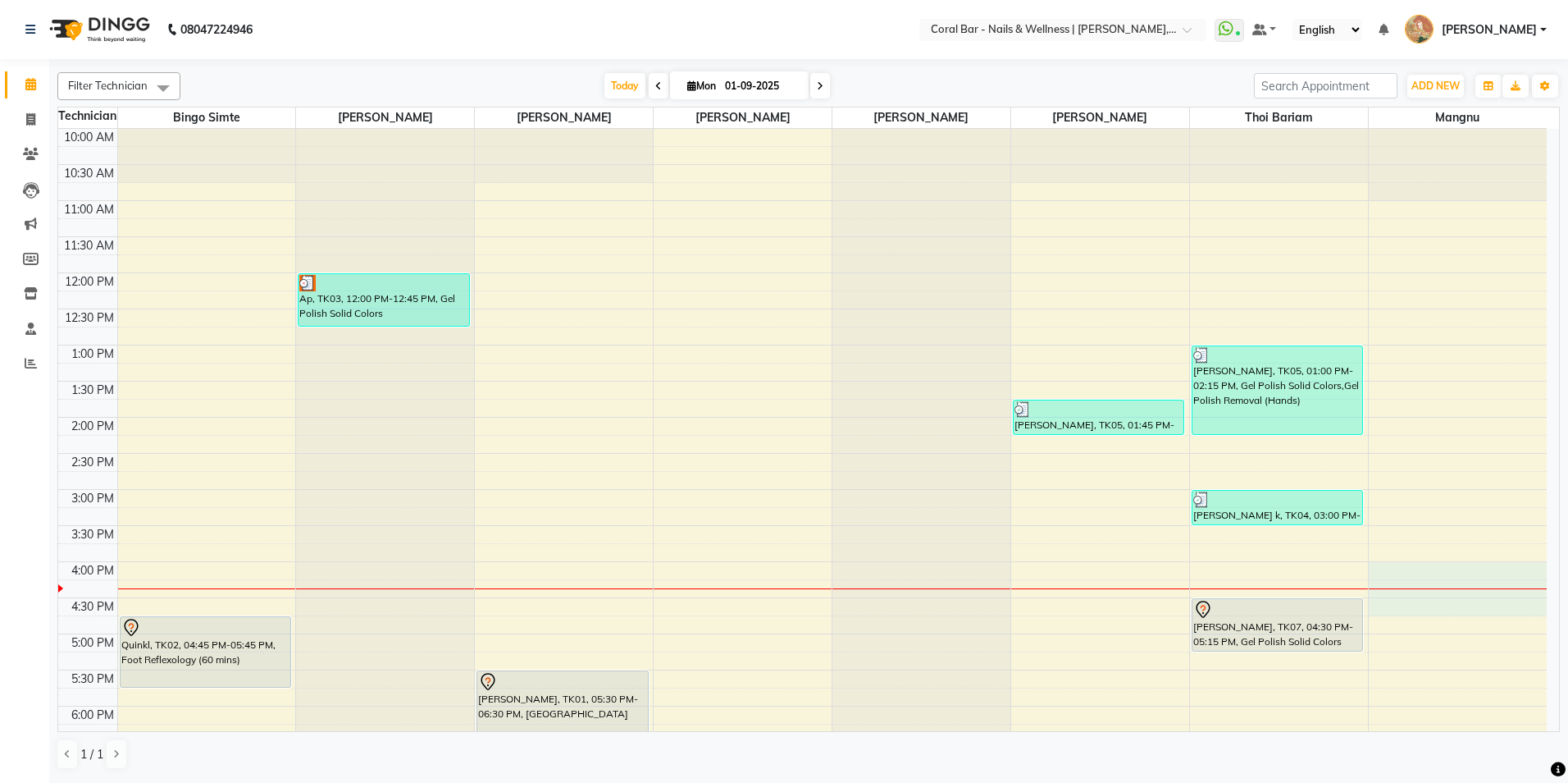
drag, startPoint x: 1526, startPoint y: 615, endPoint x: 1490, endPoint y: 565, distance: 61.6
click at [1490, 565] on div "10:00 AM 10:30 AM 11:00 AM 11:30 AM 12:00 PM 12:30 PM 1:00 PM 1:30 PM 2:00 PM 2…" at bounding box center [802, 561] width 1489 height 866
select select "77161"
select select "tentative"
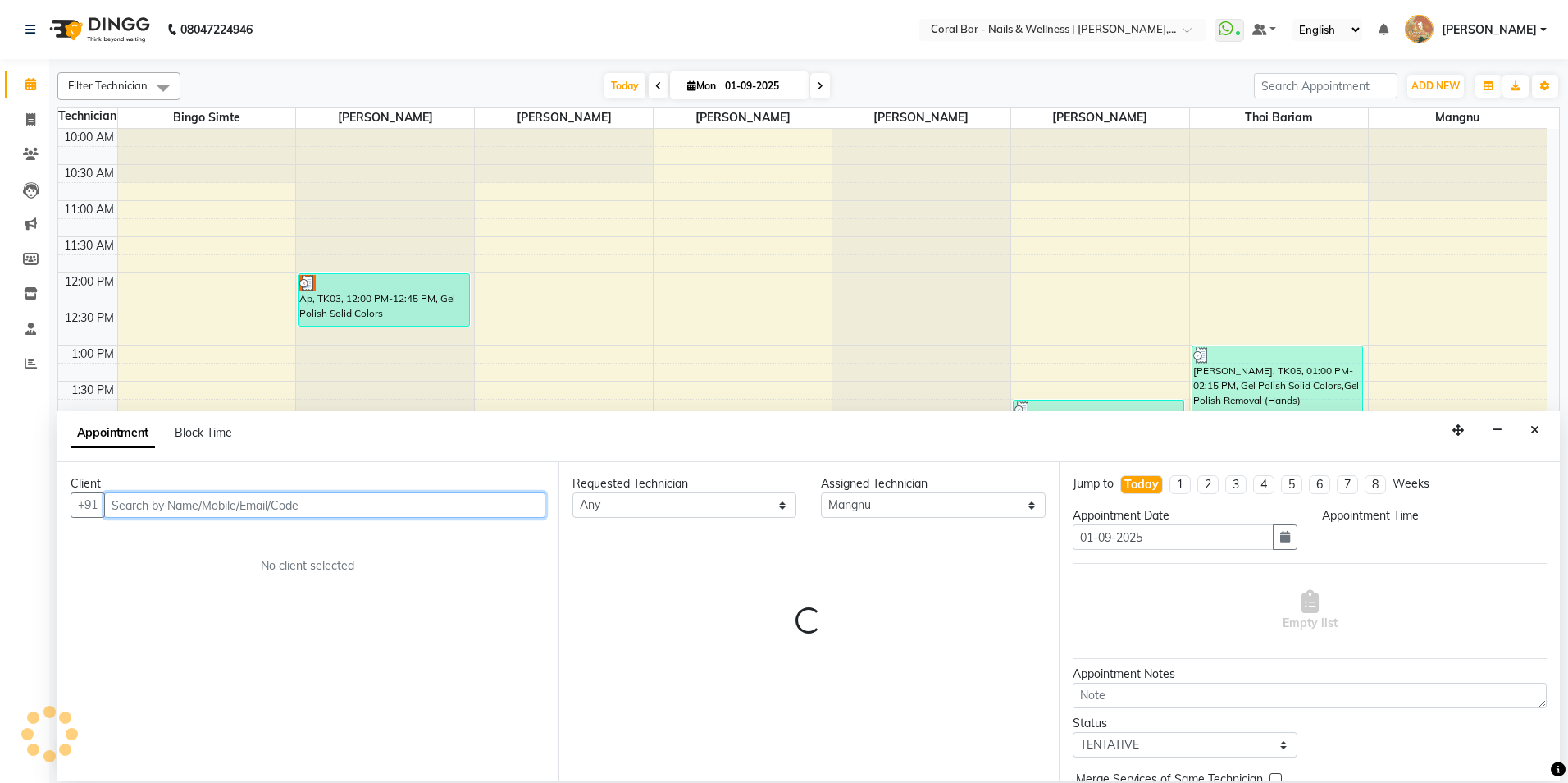
select select "960"
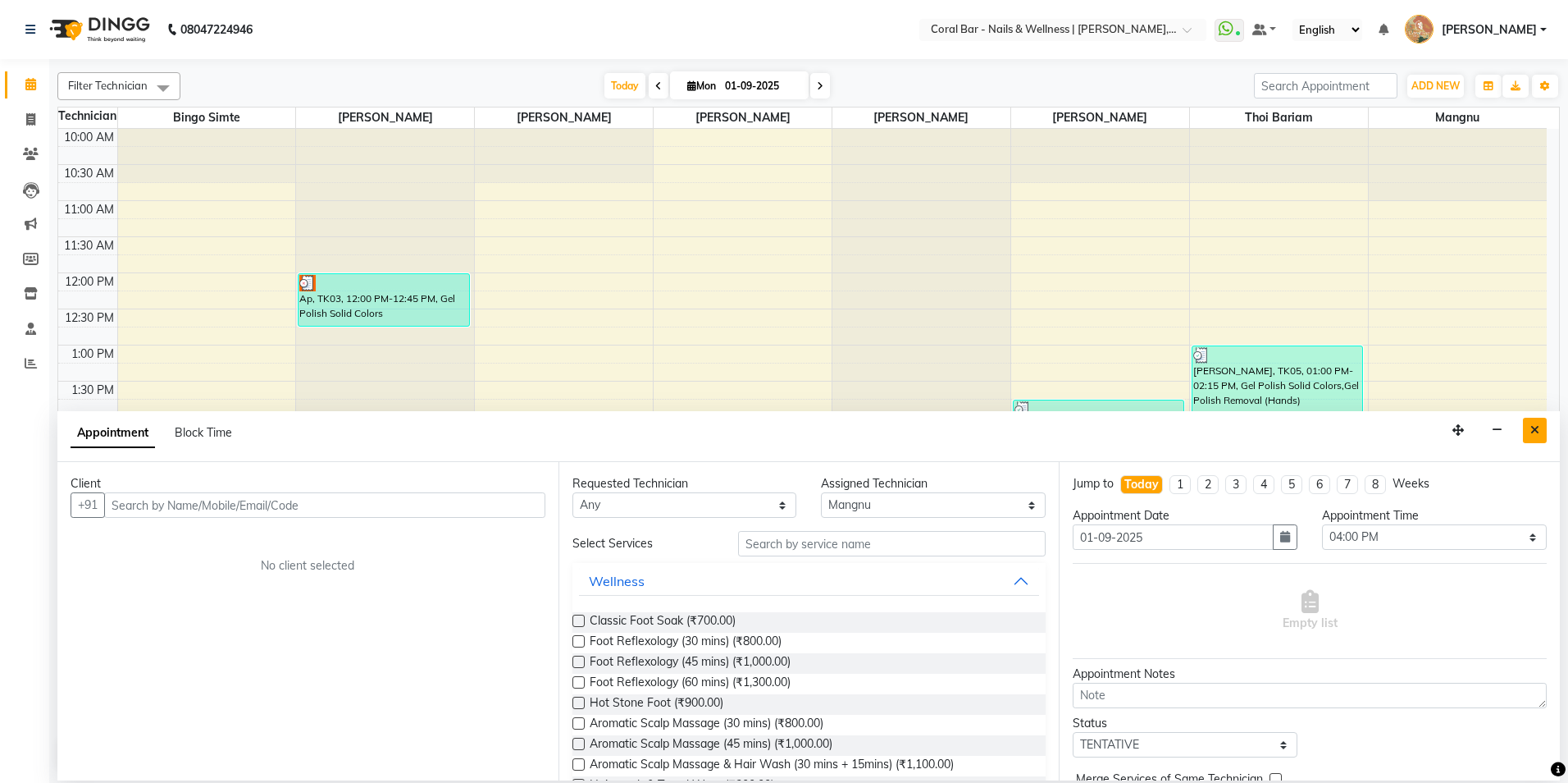
drag, startPoint x: 1535, startPoint y: 429, endPoint x: 1525, endPoint y: 443, distance: 17.2
click at [1533, 430] on icon "Close" at bounding box center [1535, 430] width 9 height 12
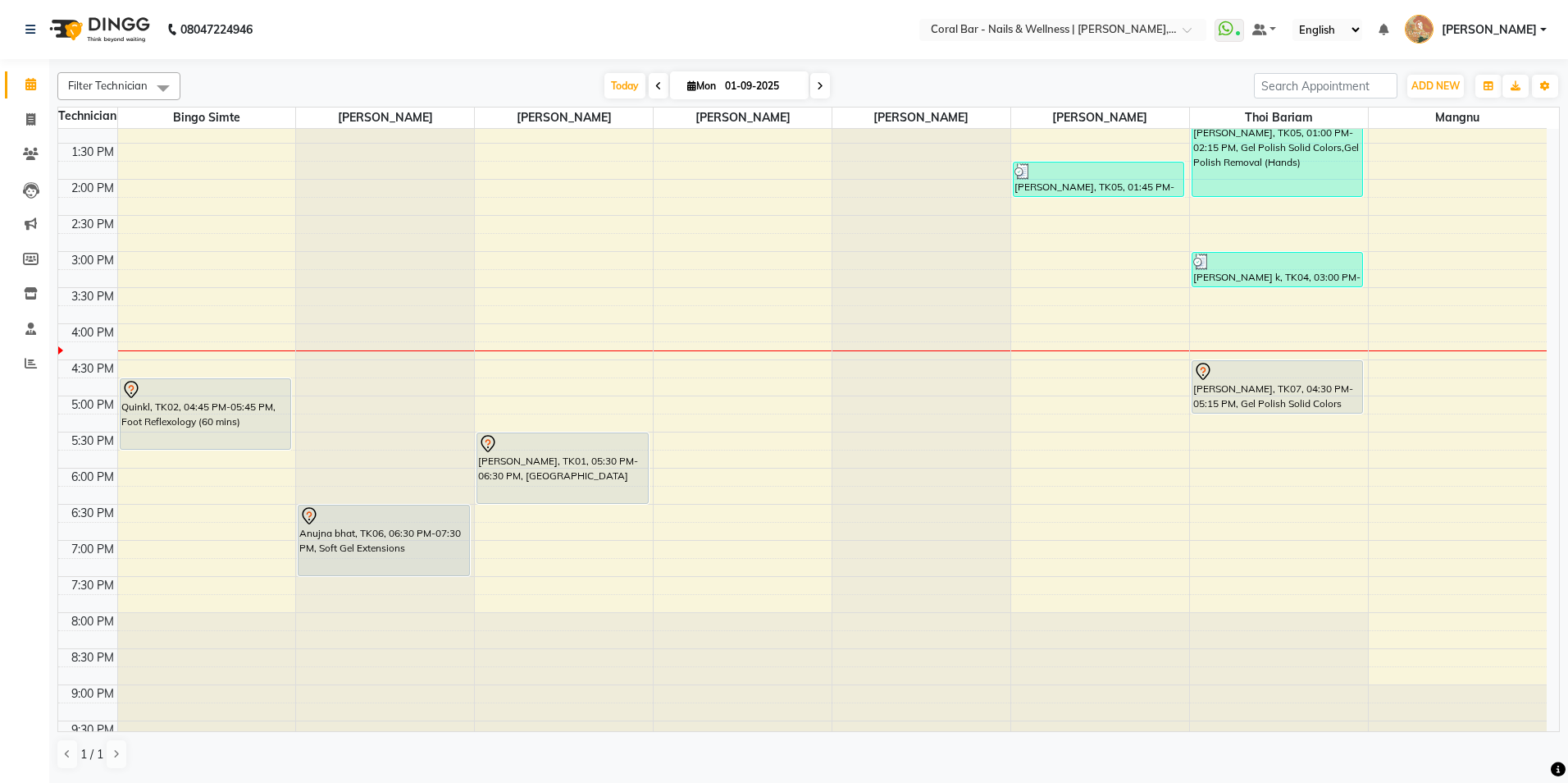
scroll to position [246, 0]
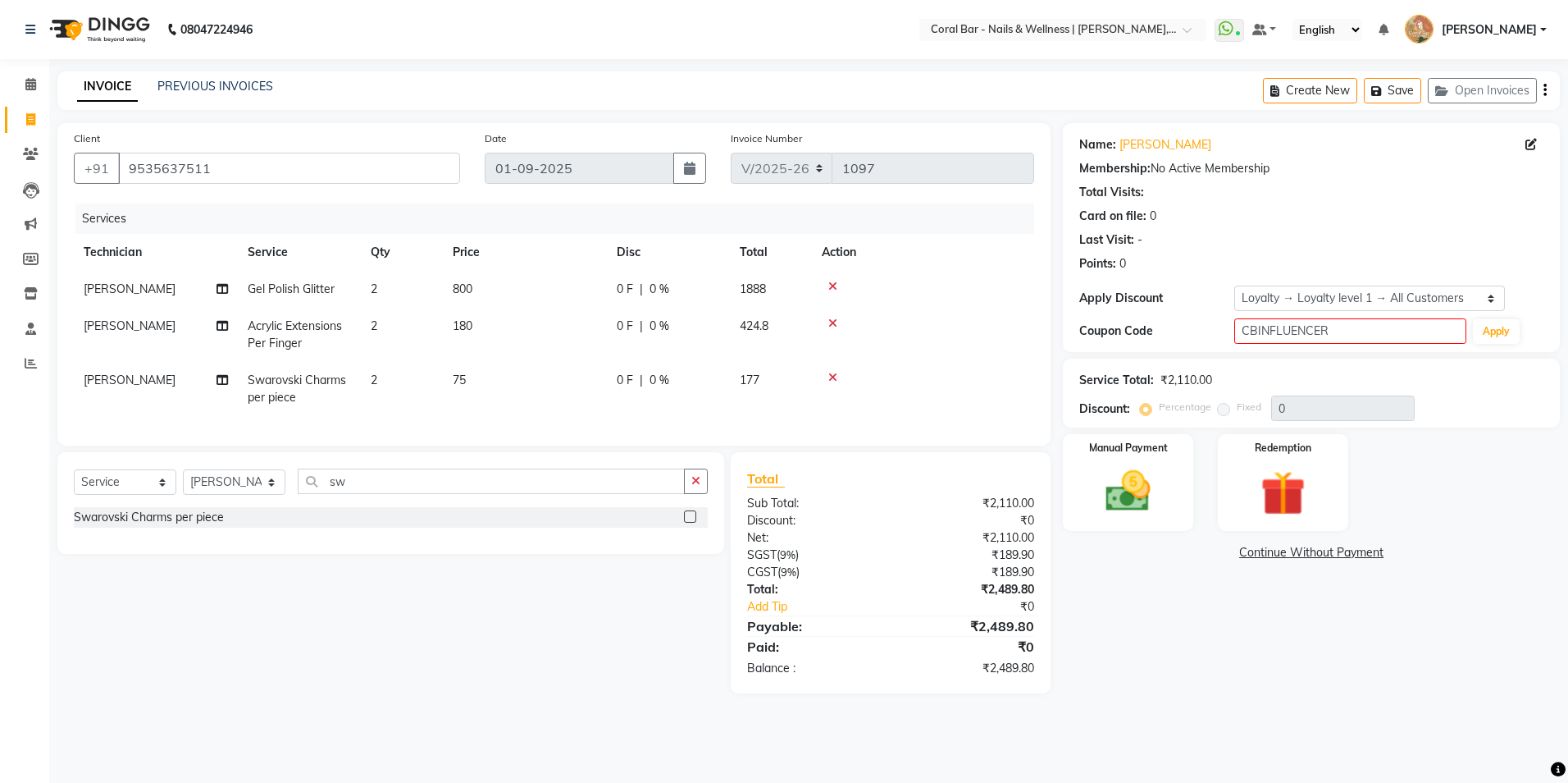
select select "7157"
select select "service"
select select "66532"
select select "1: Object"
click at [29, 85] on icon at bounding box center [30, 84] width 11 height 13
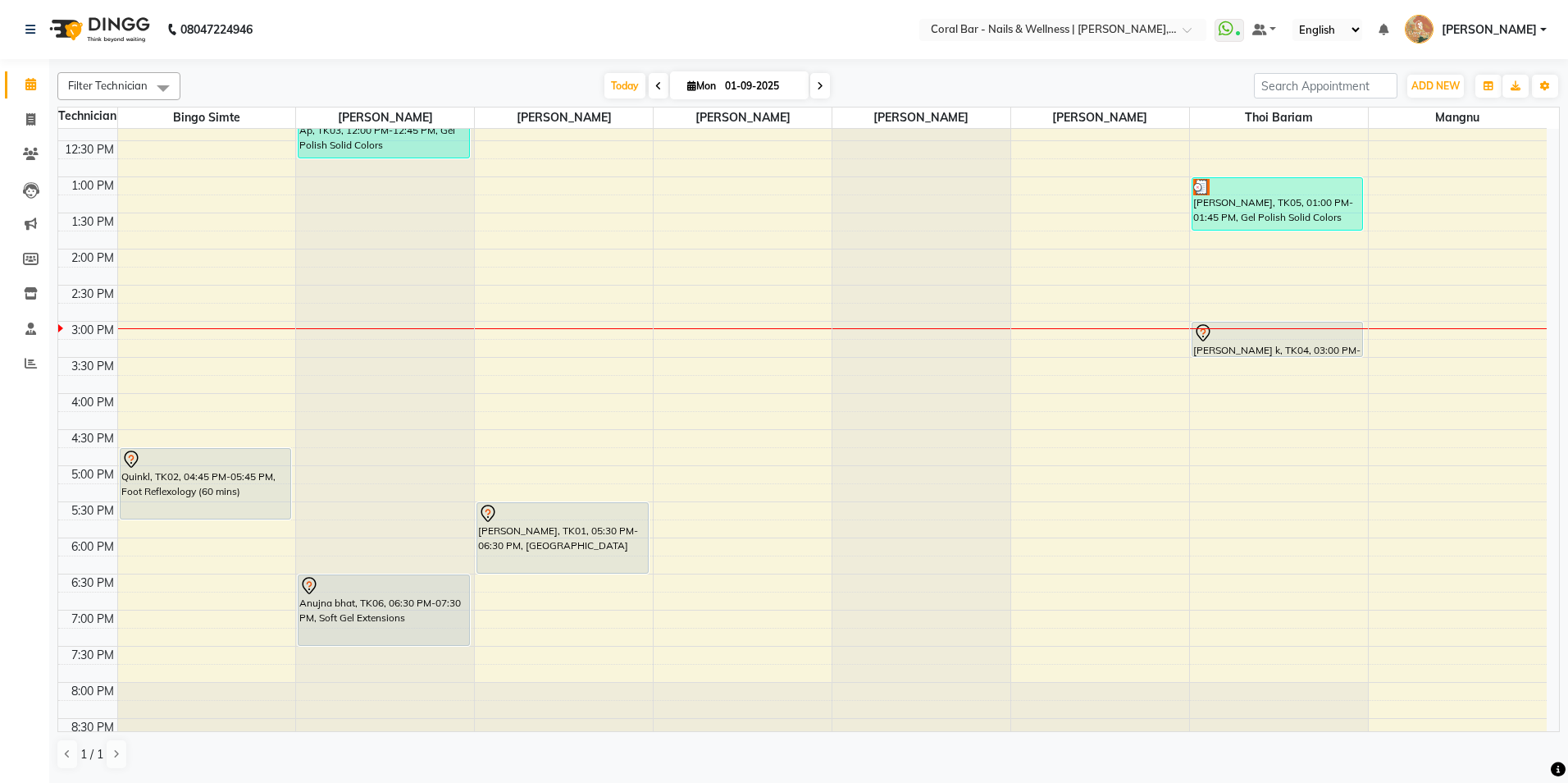
scroll to position [246, 0]
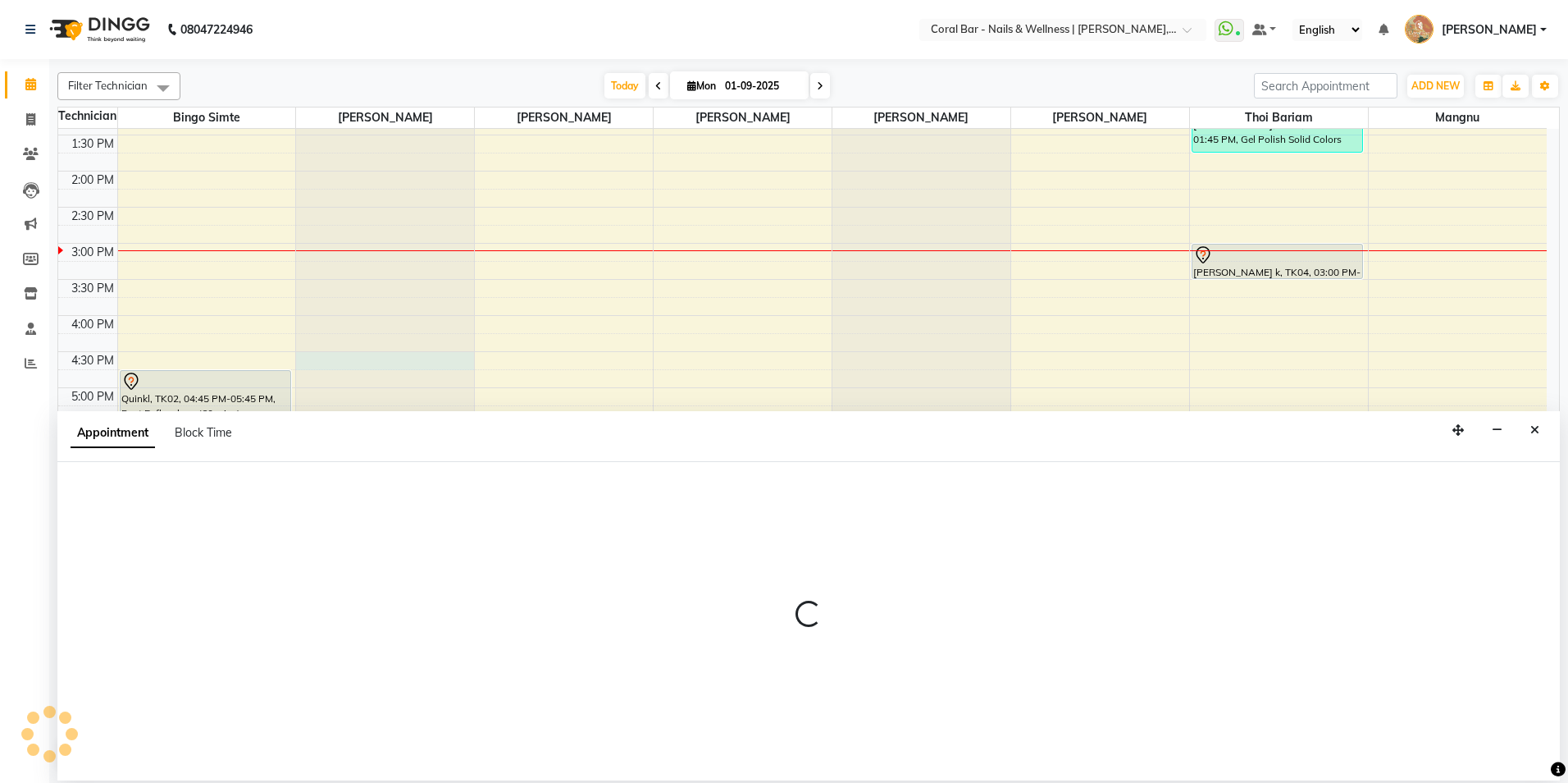
select select "66409"
select select "tentative"
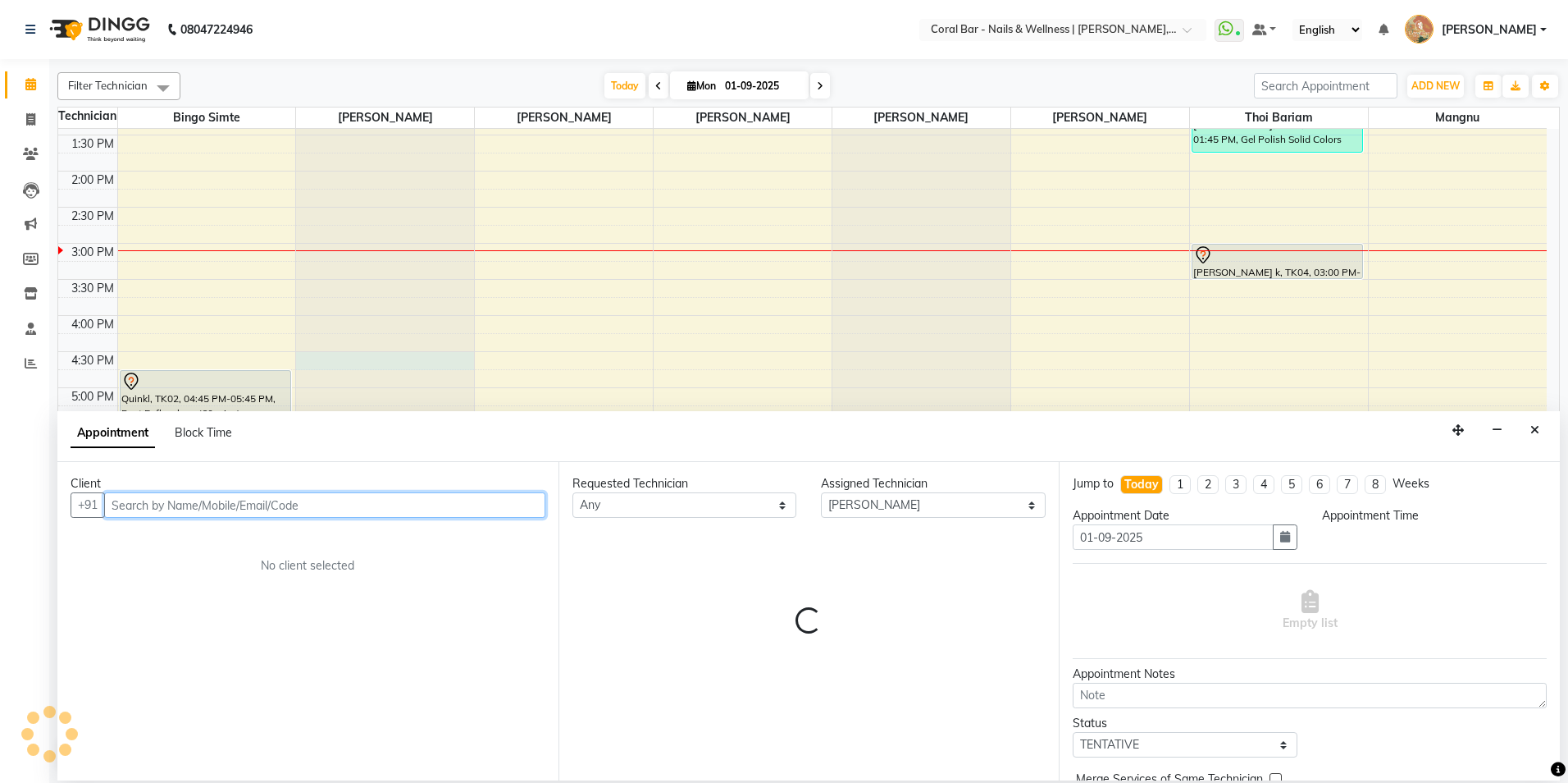
select select "990"
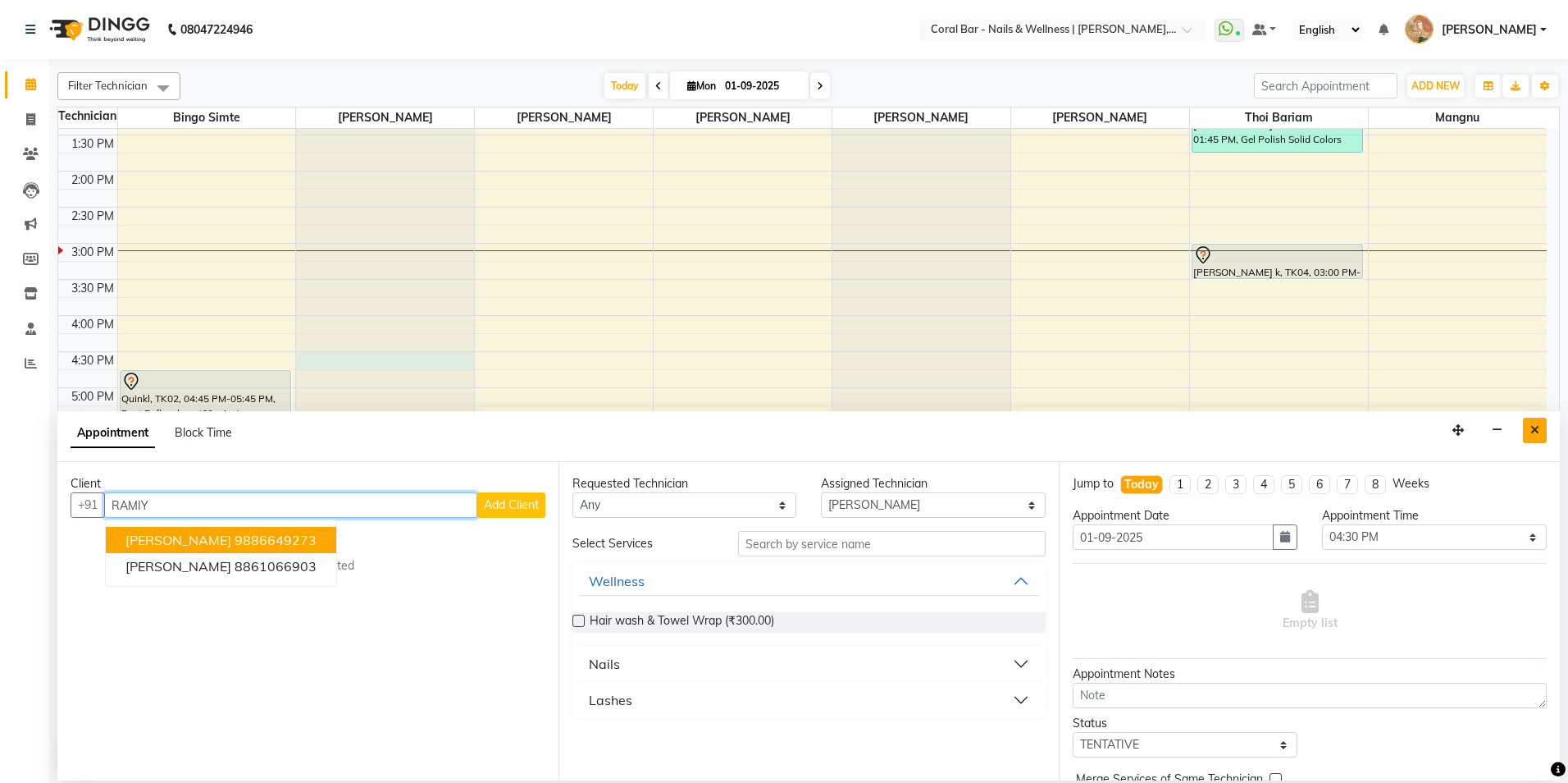
type input "RAMIY"
click at [1543, 430] on button "Close" at bounding box center [1535, 430] width 24 height 25
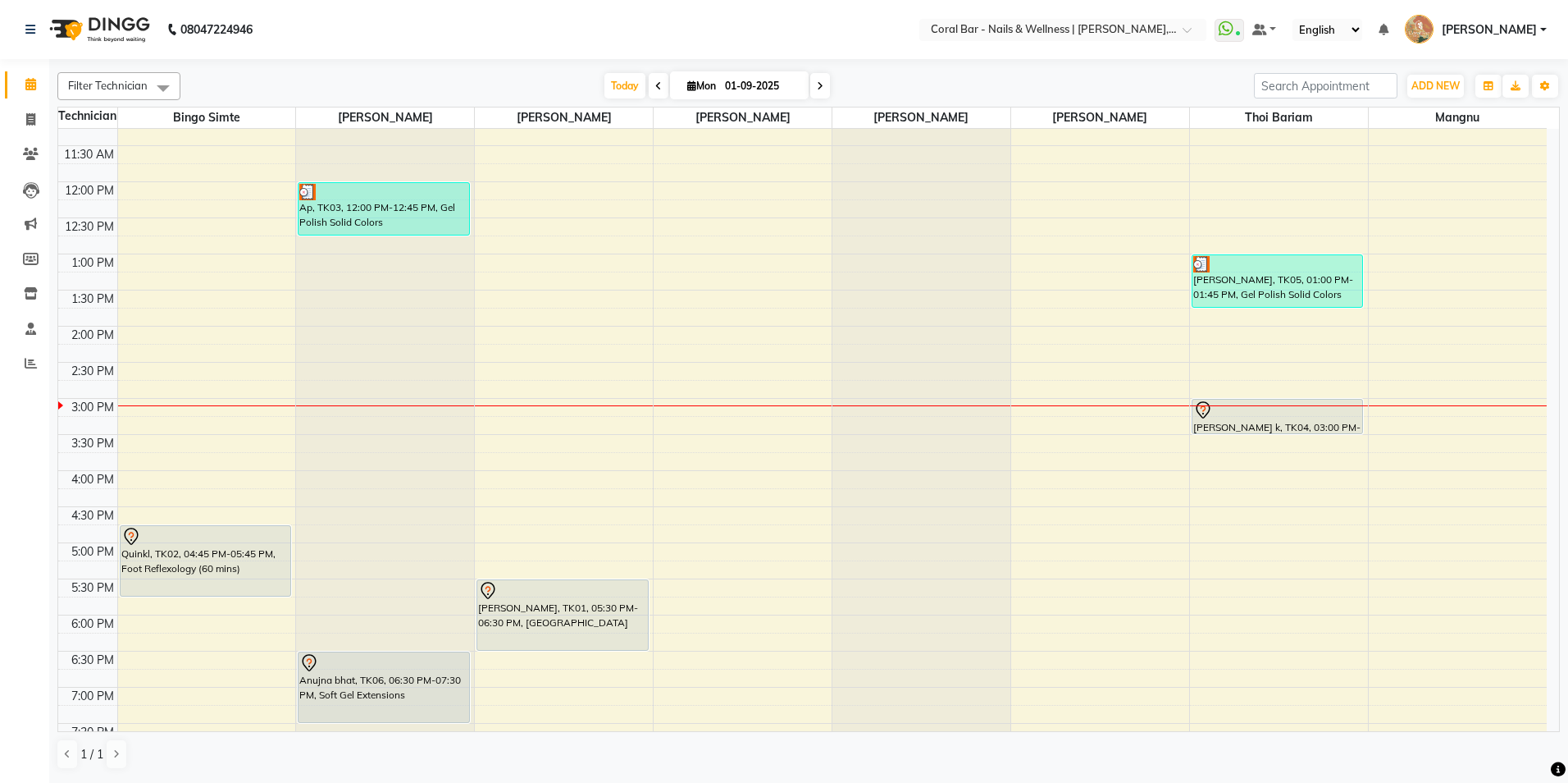
scroll to position [82, 0]
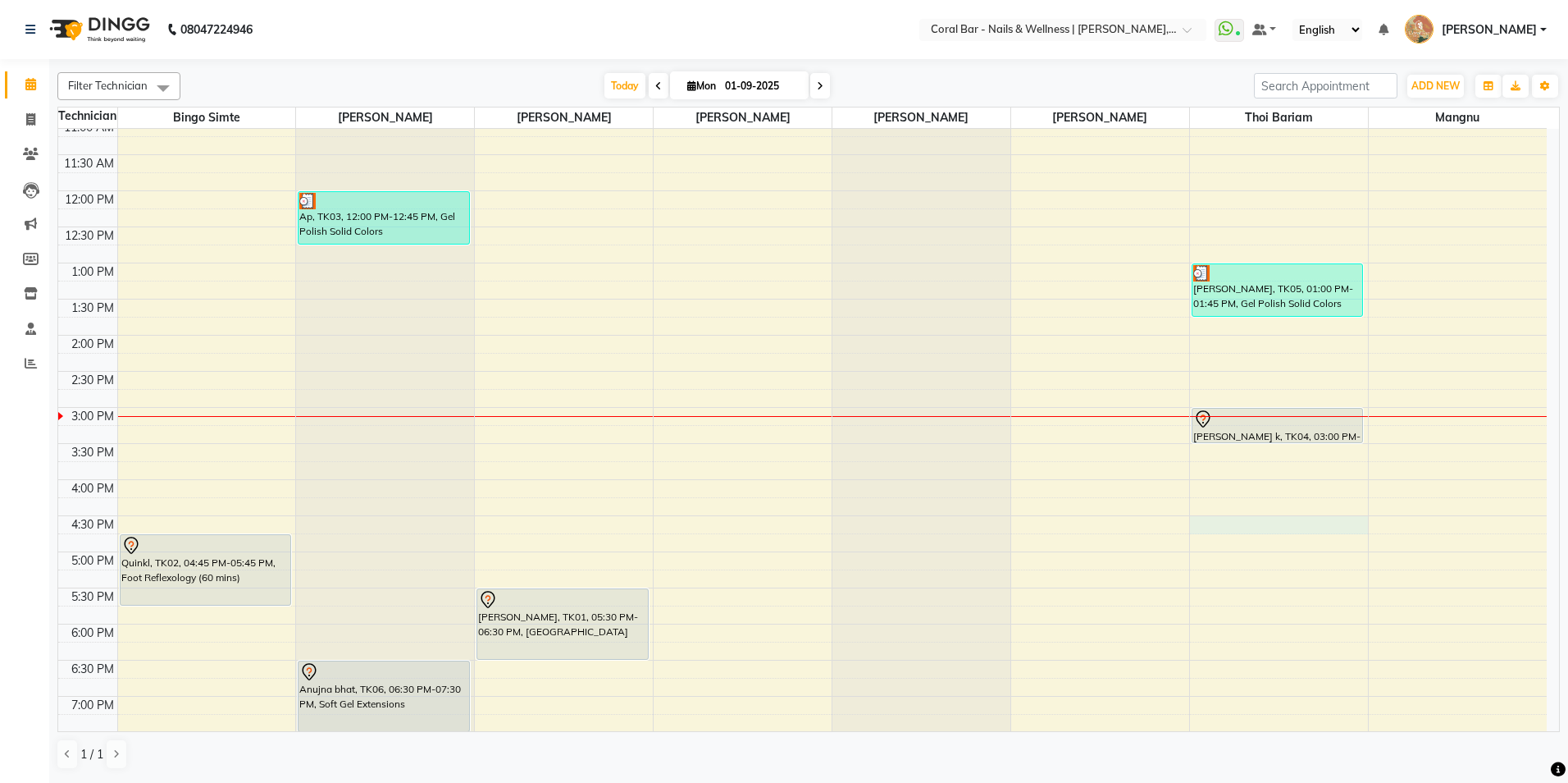
click at [1233, 532] on div "10:00 AM 10:30 AM 11:00 AM 11:30 AM 12:00 PM 12:30 PM 1:00 PM 1:30 PM 2:00 PM 2…" at bounding box center [802, 479] width 1489 height 866
select select "70303"
select select "990"
select select "tentative"
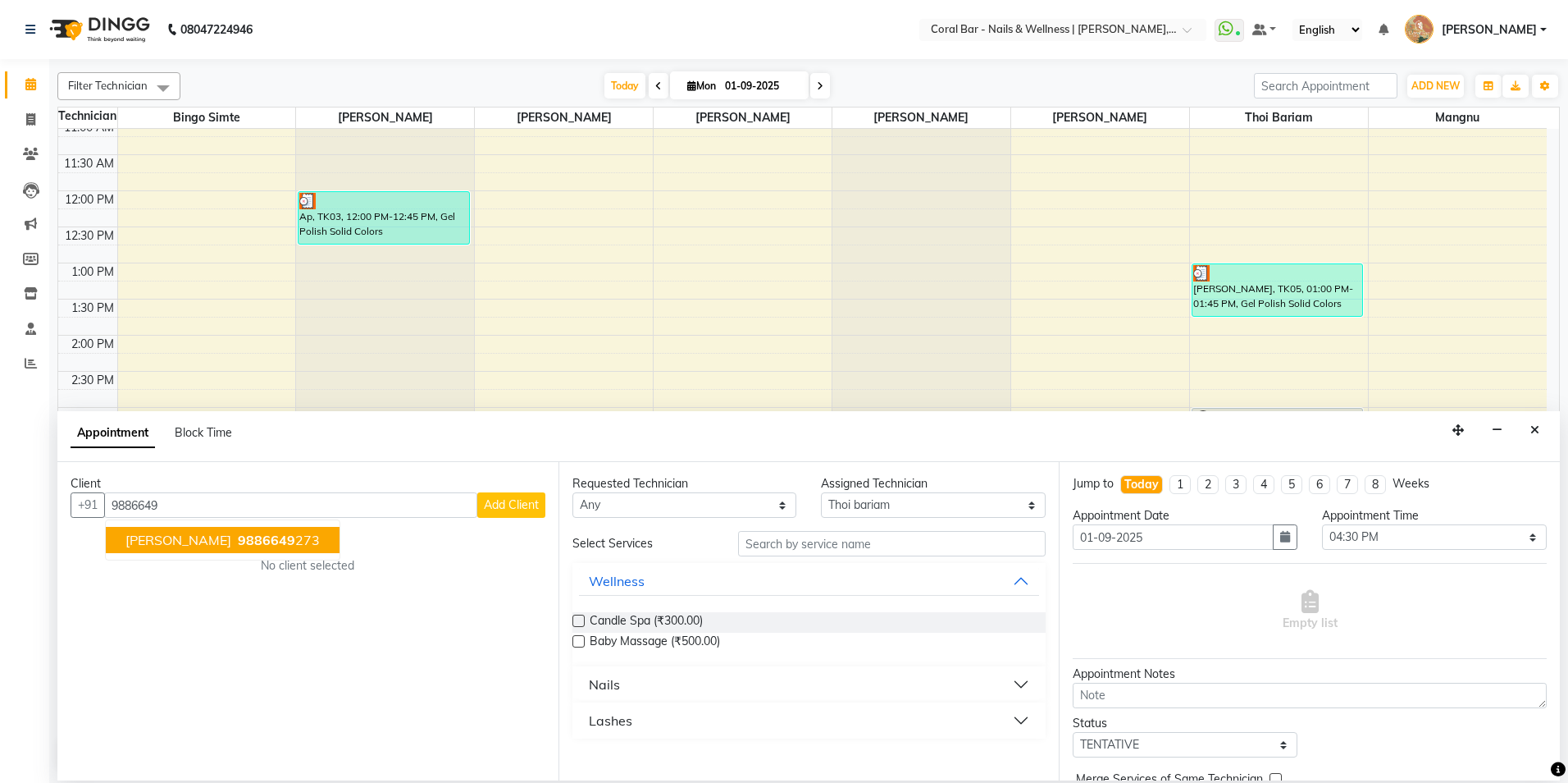
click at [235, 535] on ngb-highlight "9886649 273" at bounding box center [277, 539] width 85 height 16
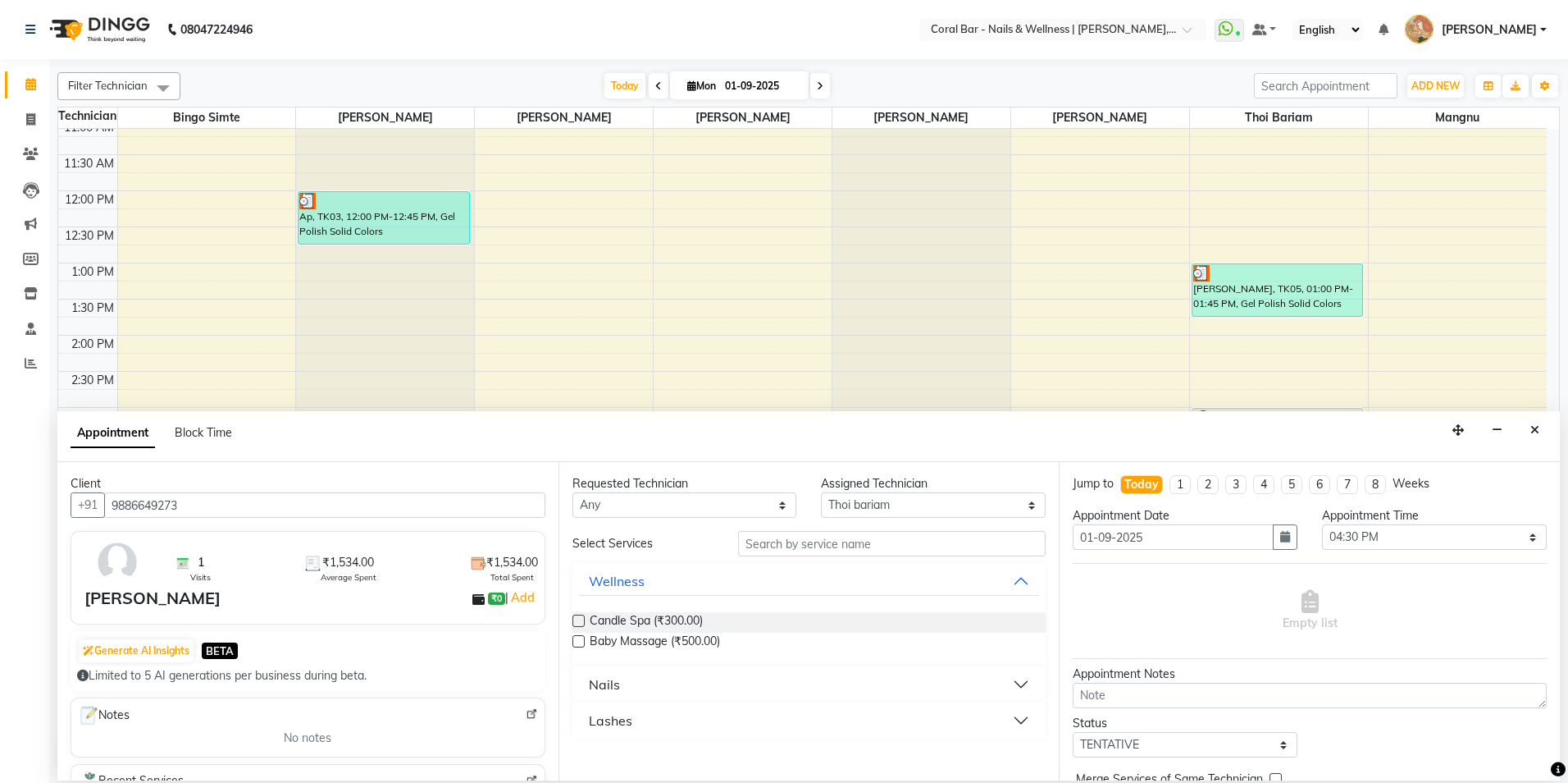
type input "9886649273"
click at [811, 550] on input "text" at bounding box center [892, 544] width 308 height 25
type input "GE"
drag, startPoint x: 679, startPoint y: 663, endPoint x: 673, endPoint y: 680, distance: 18.0
click at [679, 663] on button "Nails" at bounding box center [809, 664] width 461 height 30
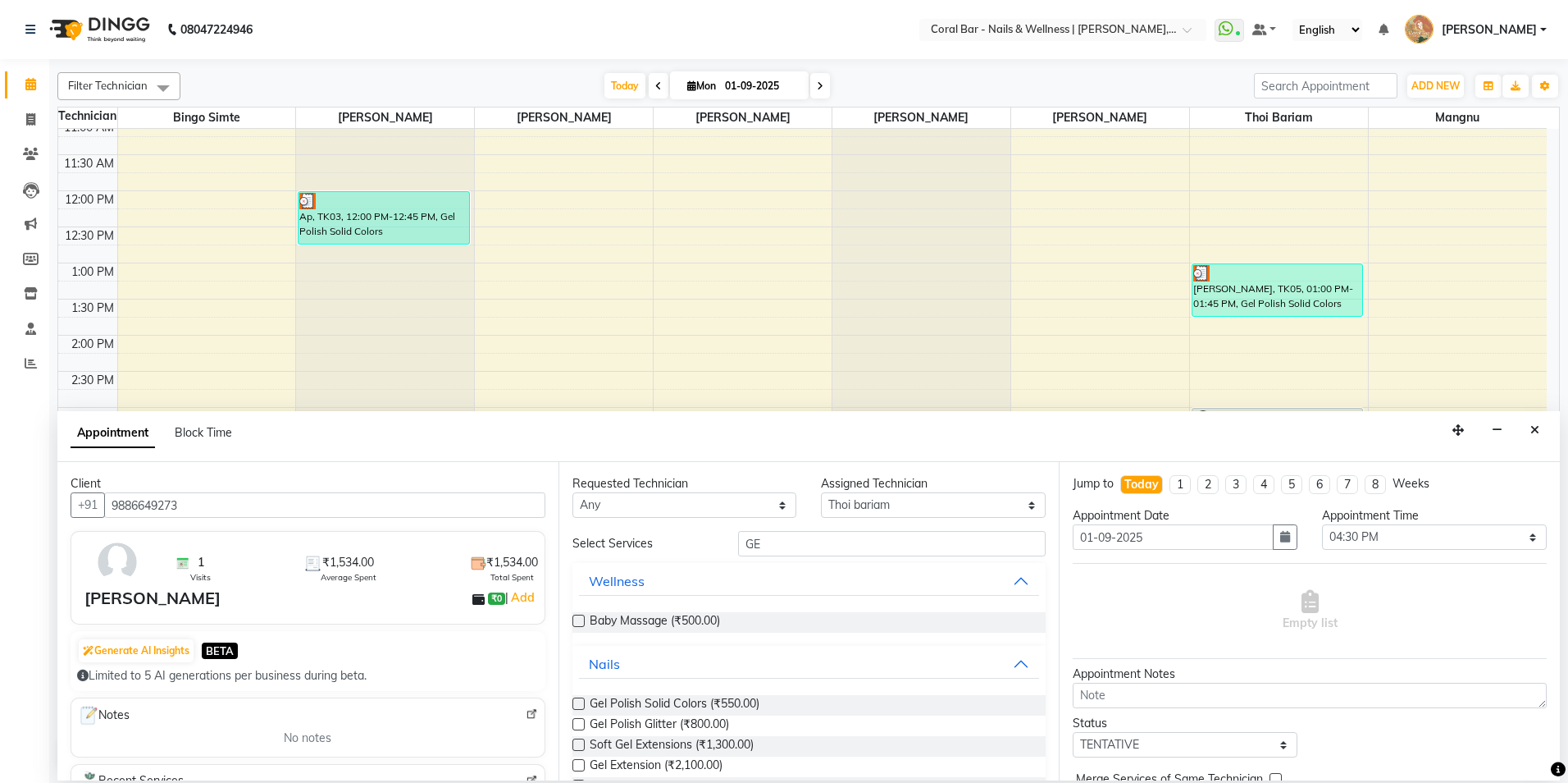
click at [576, 708] on label at bounding box center [578, 704] width 13 height 13
click at [576, 708] on input "checkbox" at bounding box center [577, 705] width 11 height 11
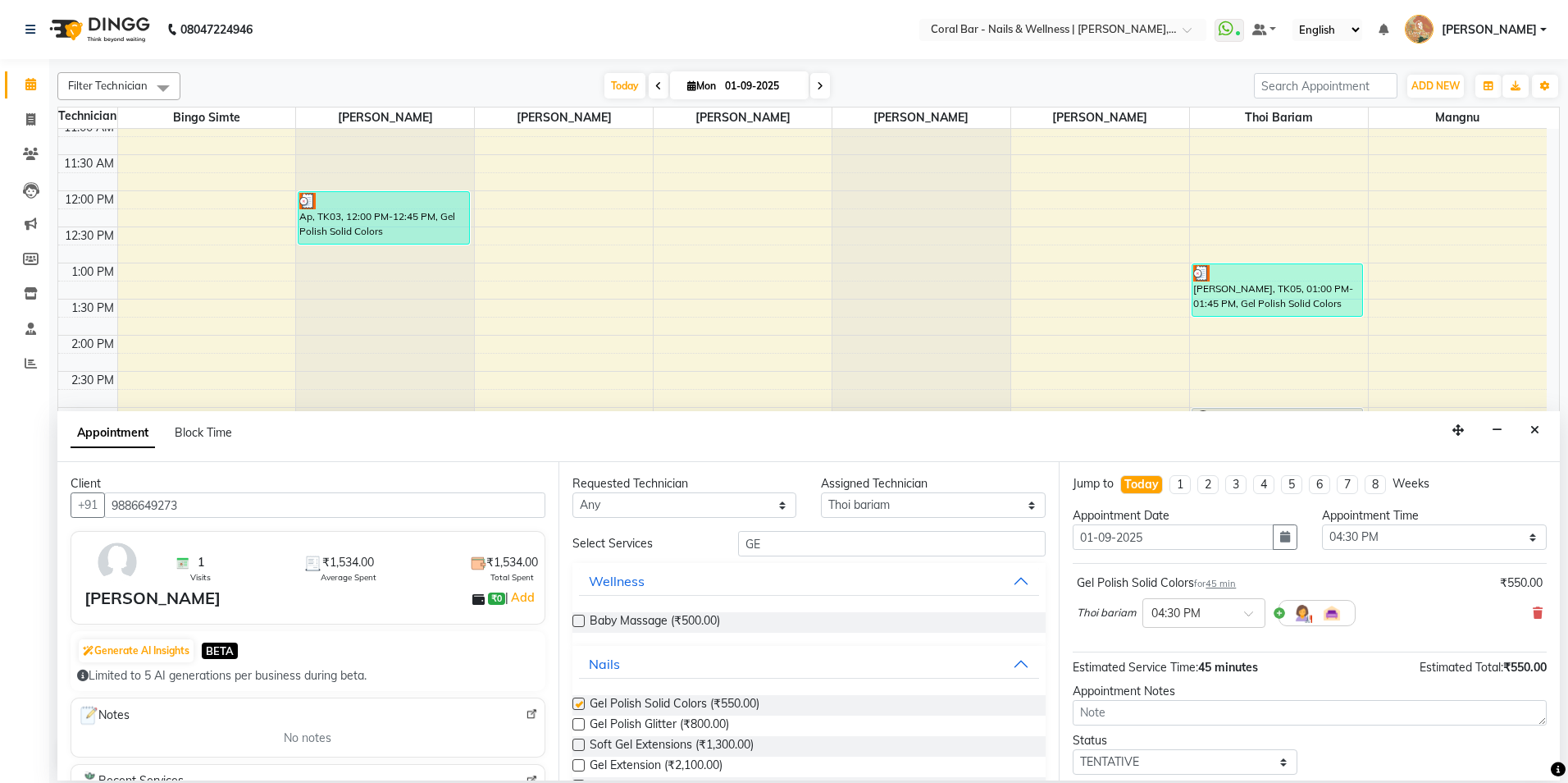
checkbox input "false"
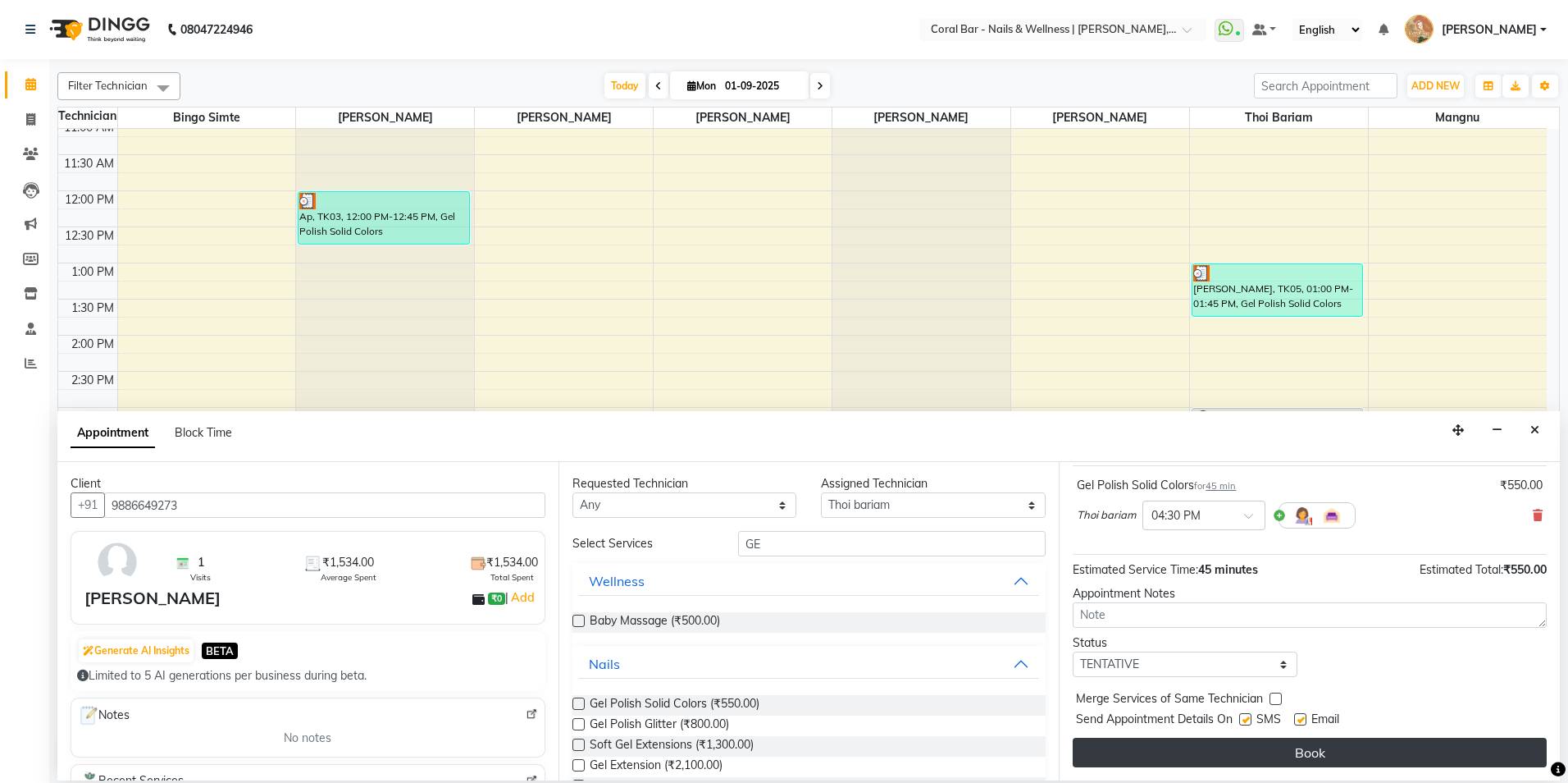
click at [1308, 755] on button "Book" at bounding box center [1309, 752] width 474 height 30
